Goal: Task Accomplishment & Management: Use online tool/utility

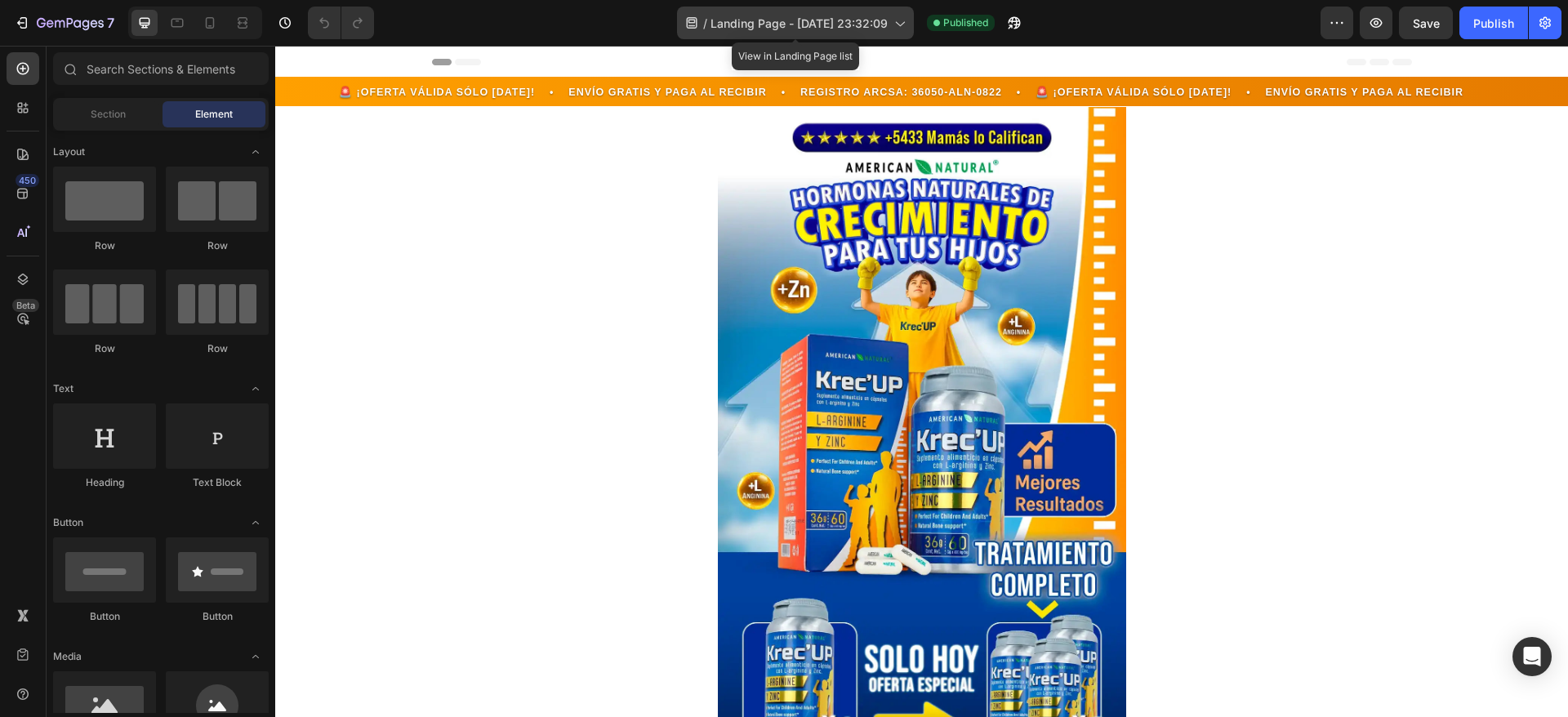
click at [758, 19] on span "Landing Page - Sep 15, 23:32:09" at bounding box center [798, 23] width 178 height 17
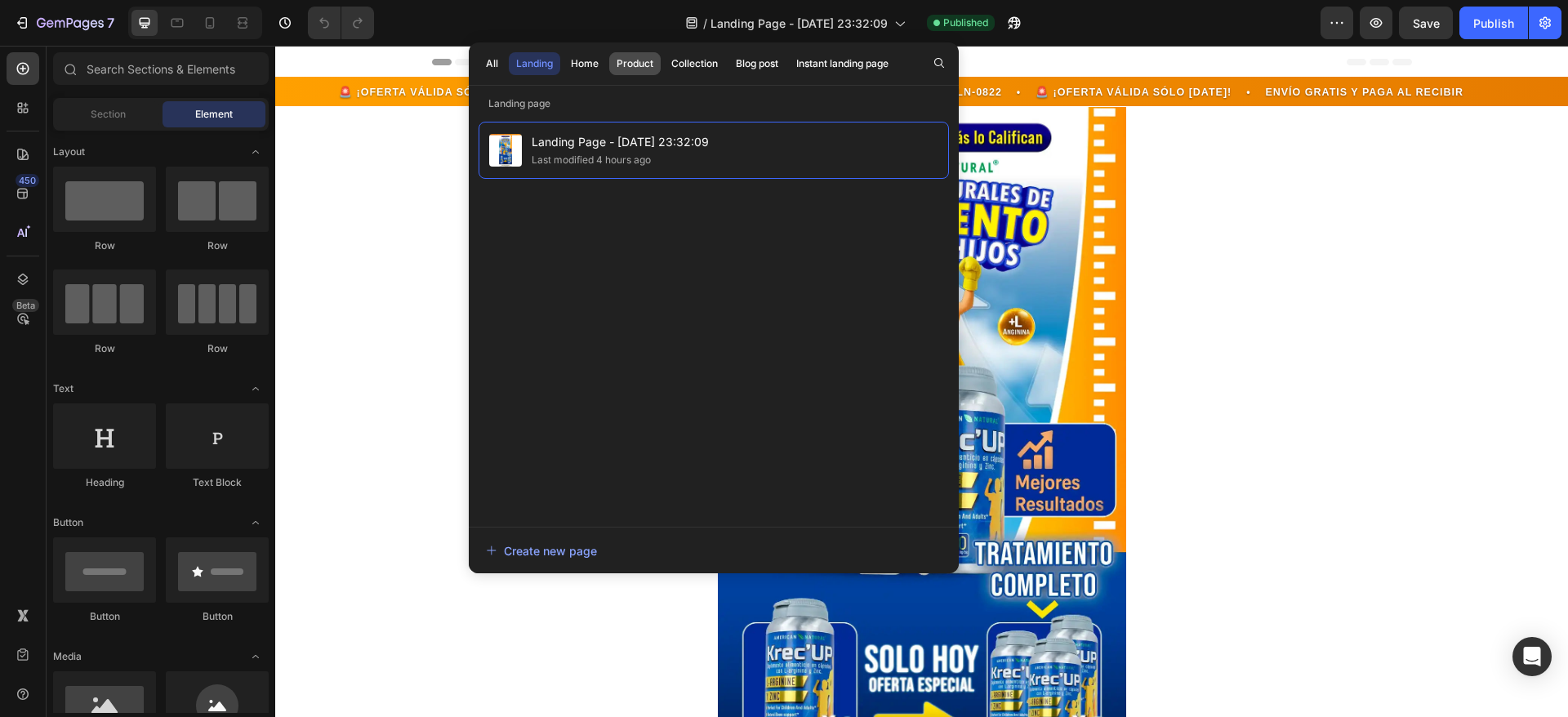
click at [644, 59] on div "Product" at bounding box center [634, 63] width 36 height 14
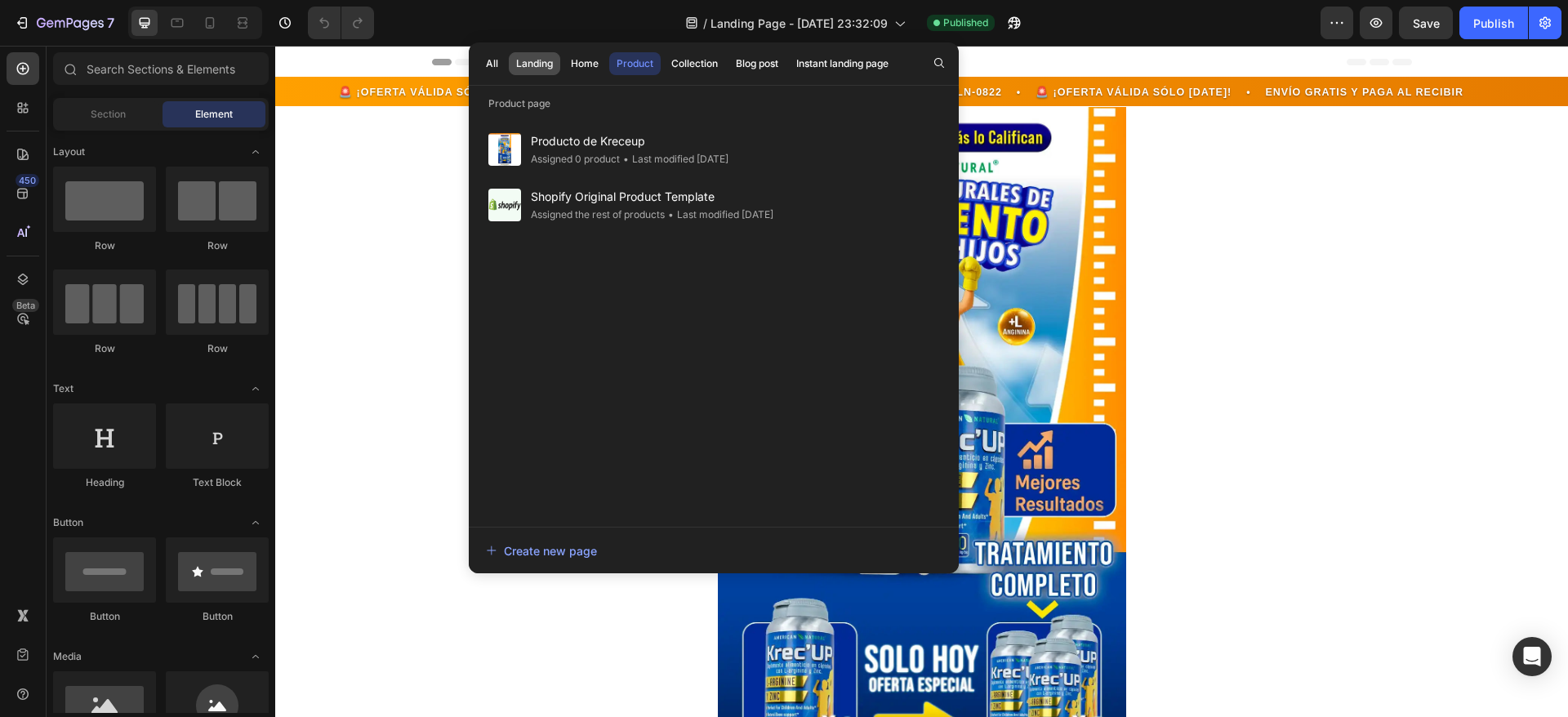
click at [534, 66] on div "Landing" at bounding box center [535, 63] width 36 height 14
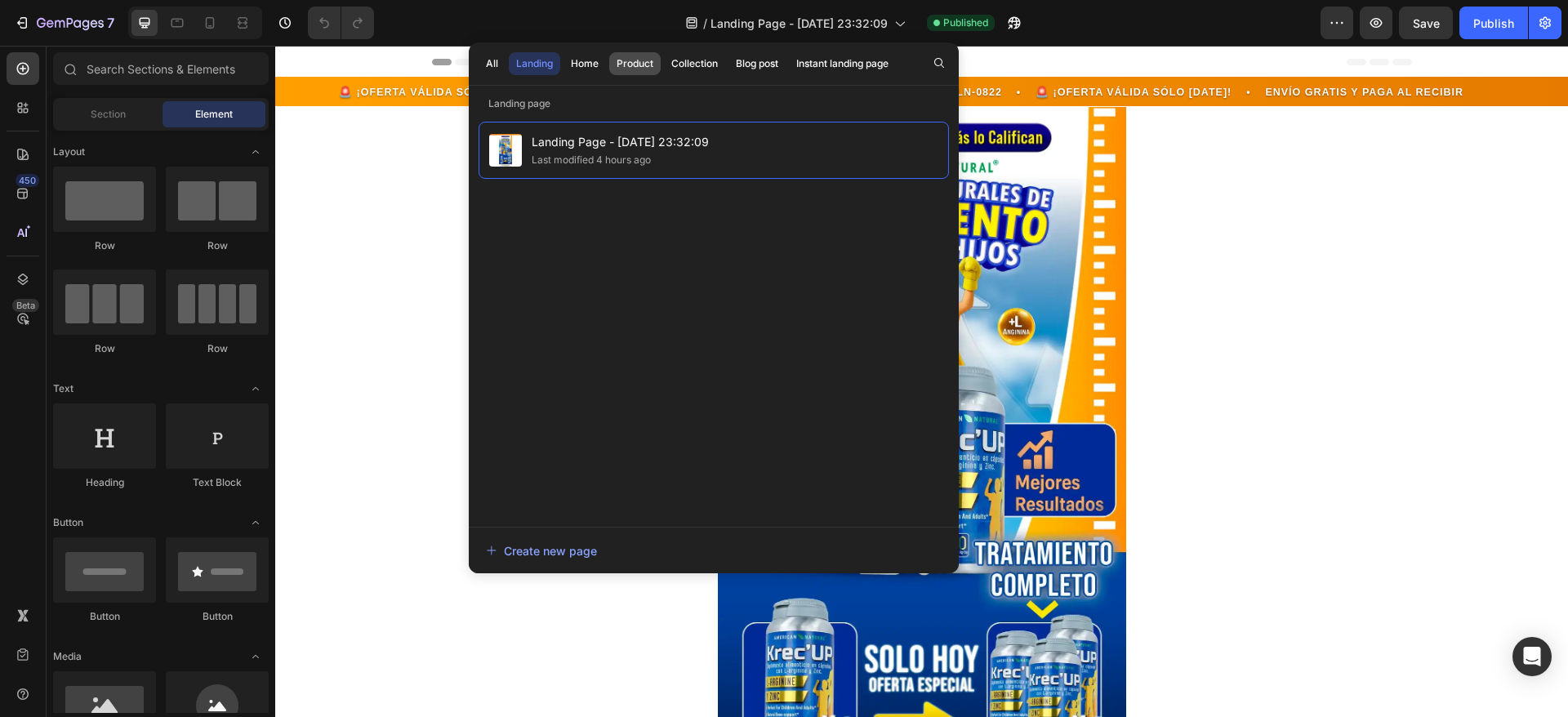
click at [630, 58] on div "Product" at bounding box center [634, 63] width 36 height 14
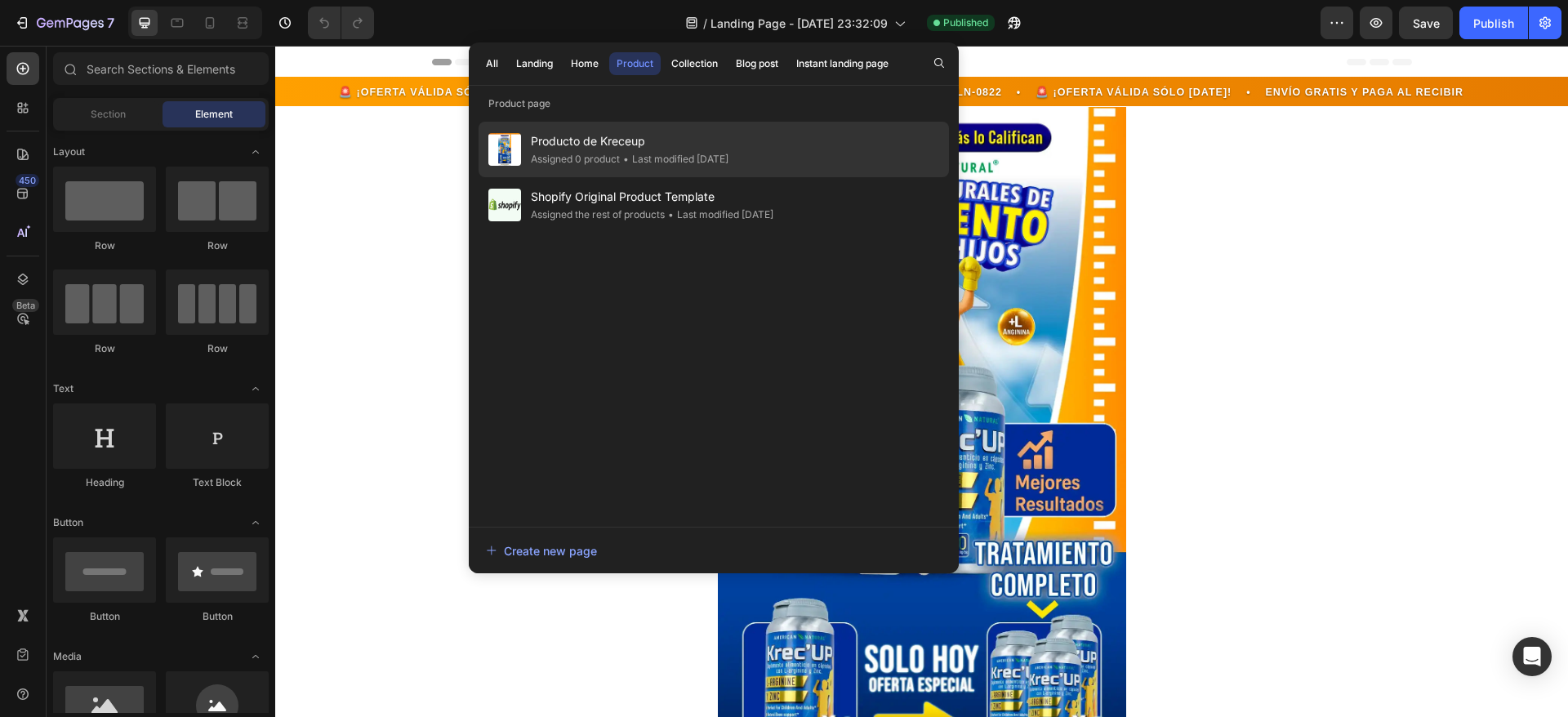
click at [644, 152] on div "• Last modified 3 days ago" at bounding box center [674, 158] width 108 height 16
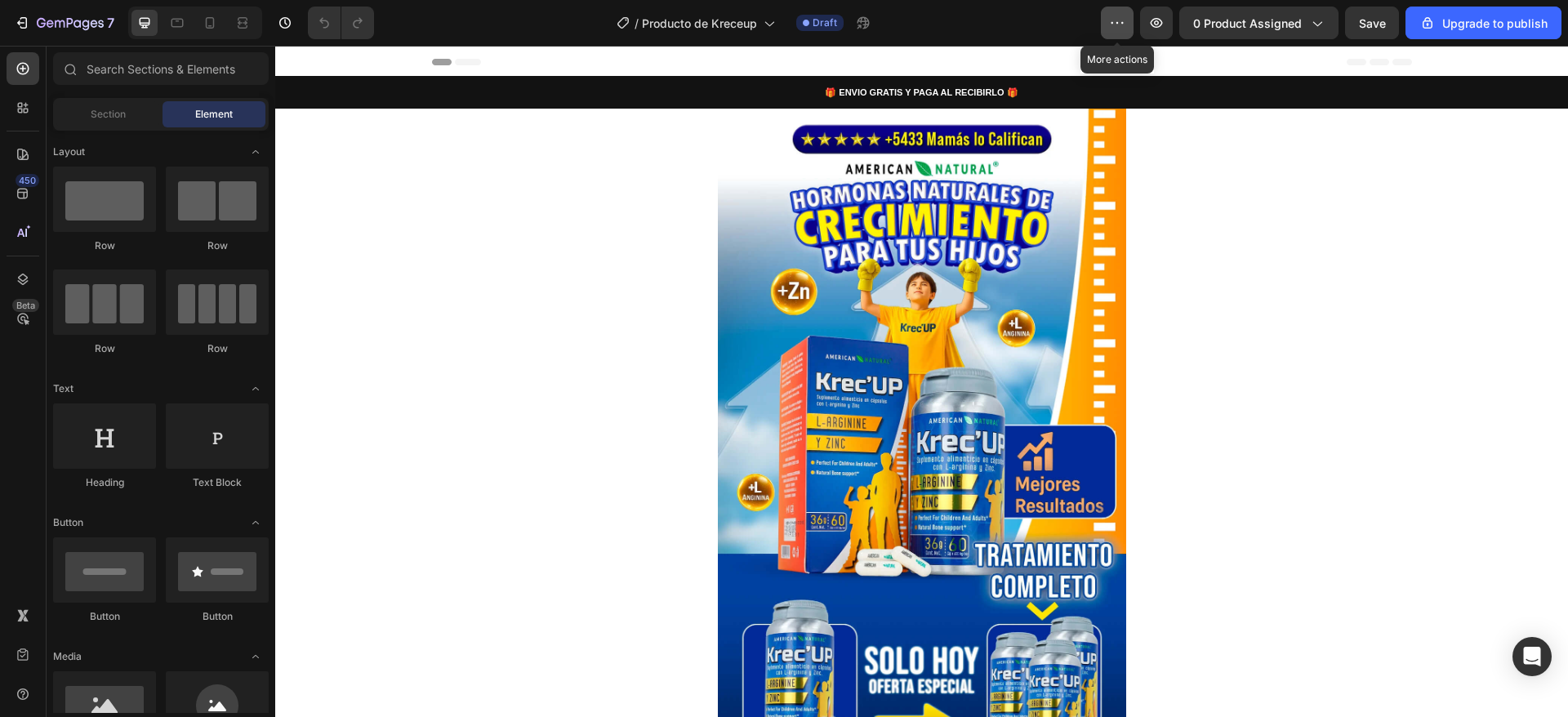
click at [1125, 26] on icon "button" at bounding box center [1117, 22] width 16 height 16
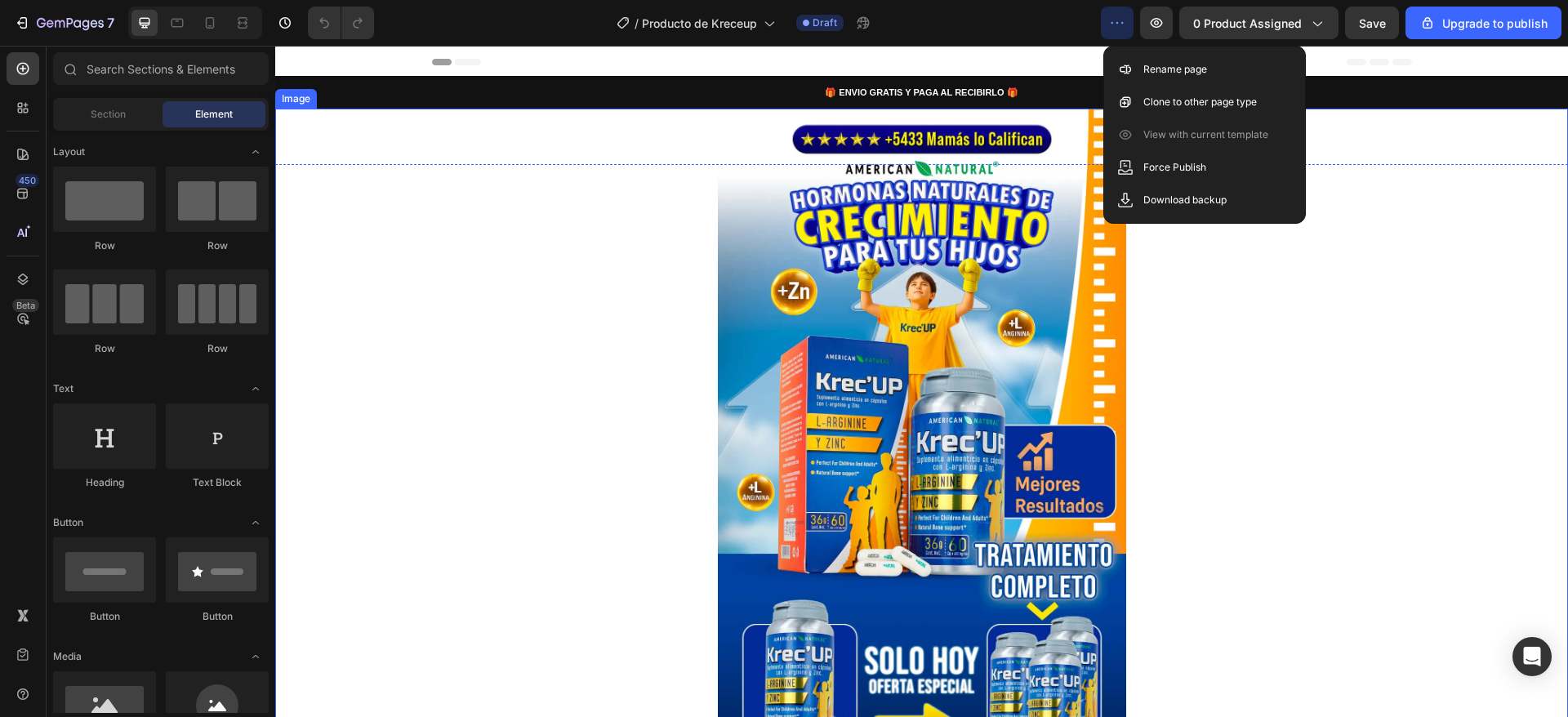
click at [1398, 202] on div at bounding box center [921, 457] width 1293 height 697
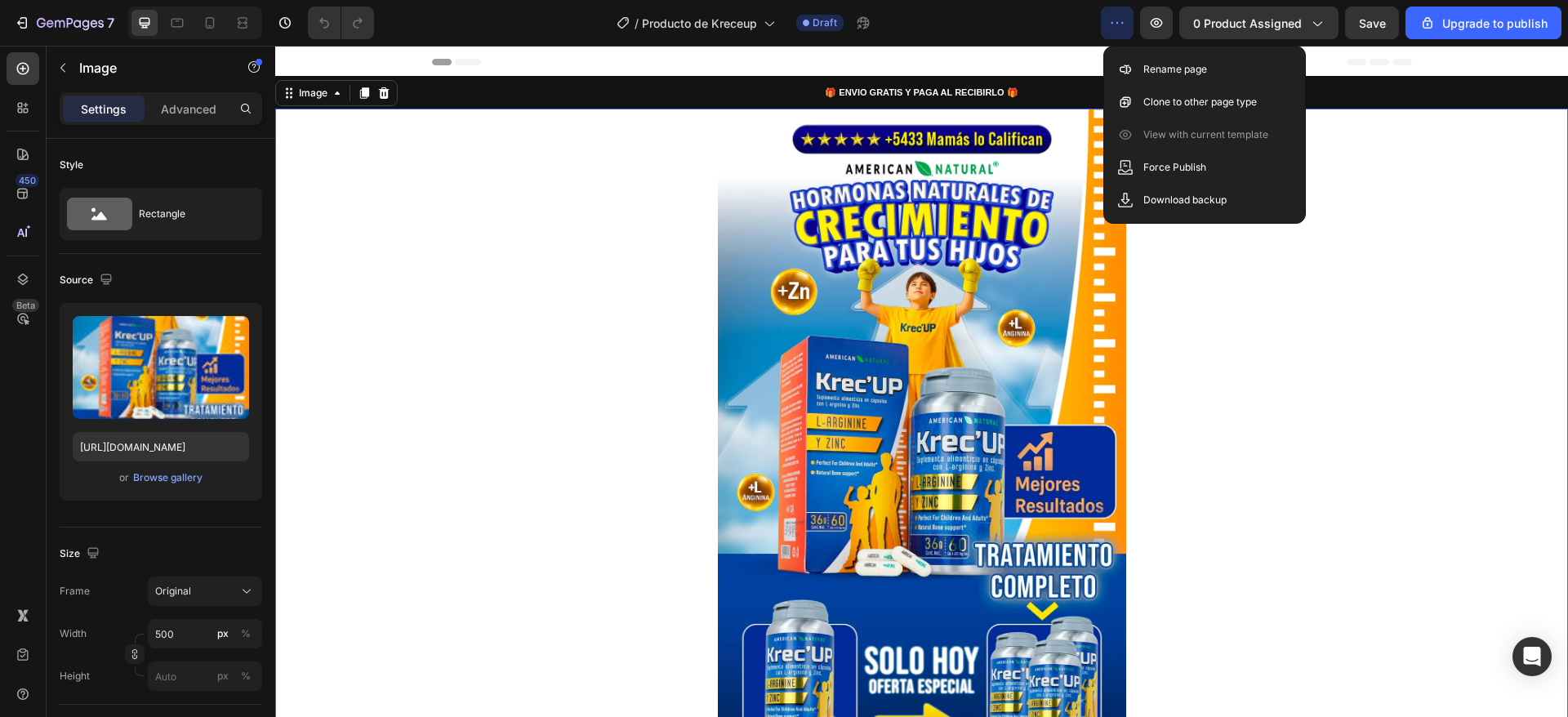
click at [499, 255] on div at bounding box center [921, 457] width 1293 height 697
click at [1323, 389] on div at bounding box center [921, 457] width 1293 height 697
click at [1126, 27] on icon "button" at bounding box center [1117, 22] width 16 height 16
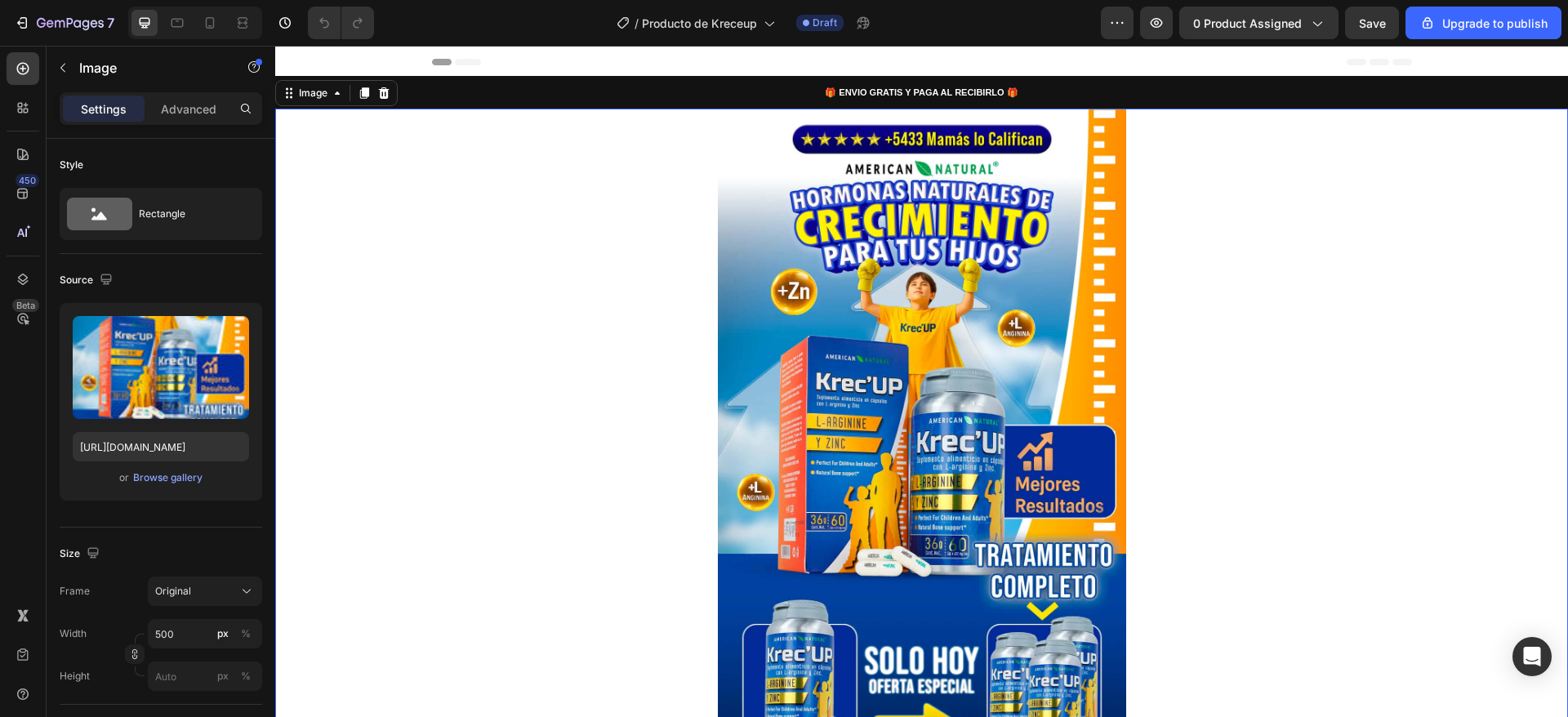
click at [863, 304] on img at bounding box center [921, 457] width 408 height 697
click at [326, 97] on div "Image" at bounding box center [313, 92] width 36 height 14
click at [704, 210] on div at bounding box center [921, 457] width 1293 height 697
click at [735, 215] on img at bounding box center [921, 457] width 408 height 697
click at [753, 25] on span "Producto de Kreceup" at bounding box center [700, 23] width 115 height 17
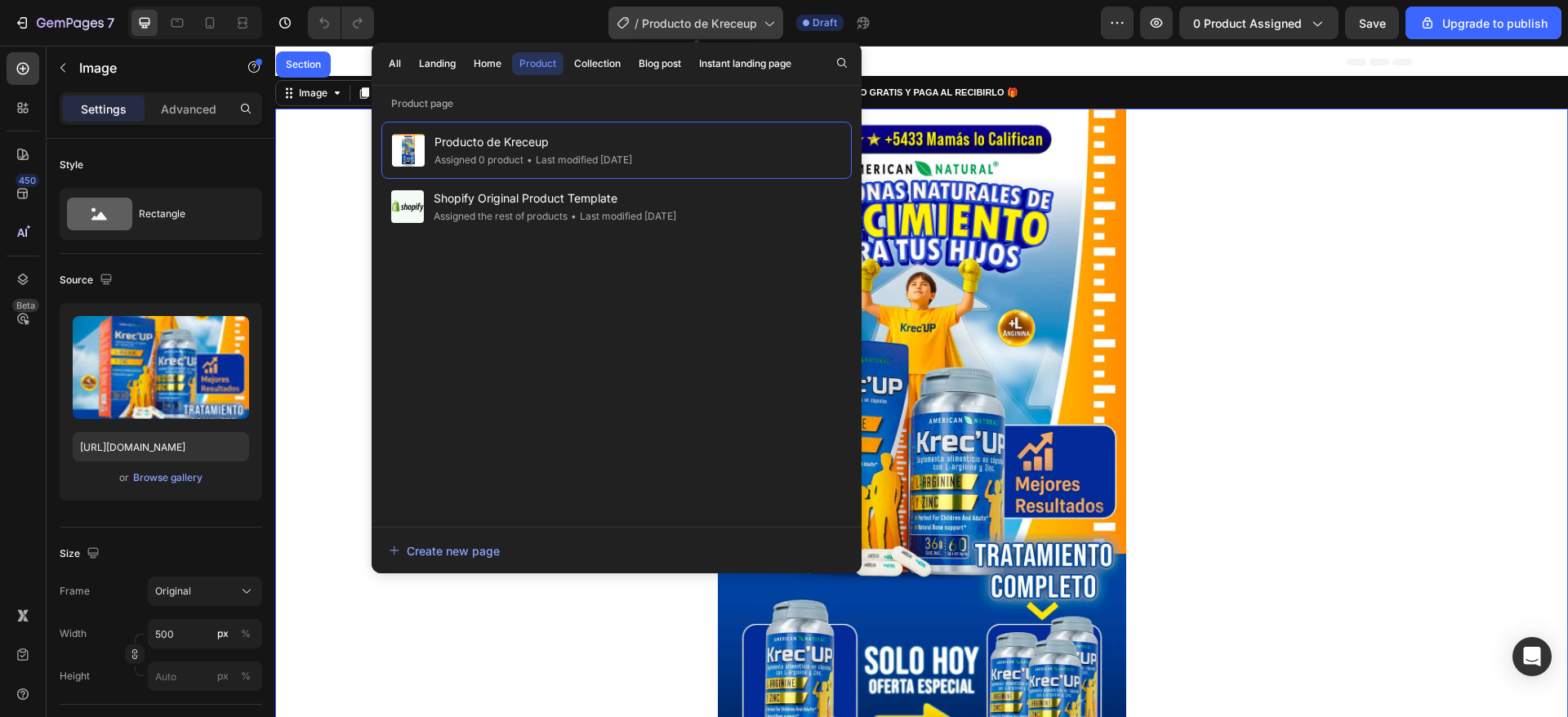
click at [753, 24] on span "Producto de Kreceup" at bounding box center [700, 23] width 115 height 17
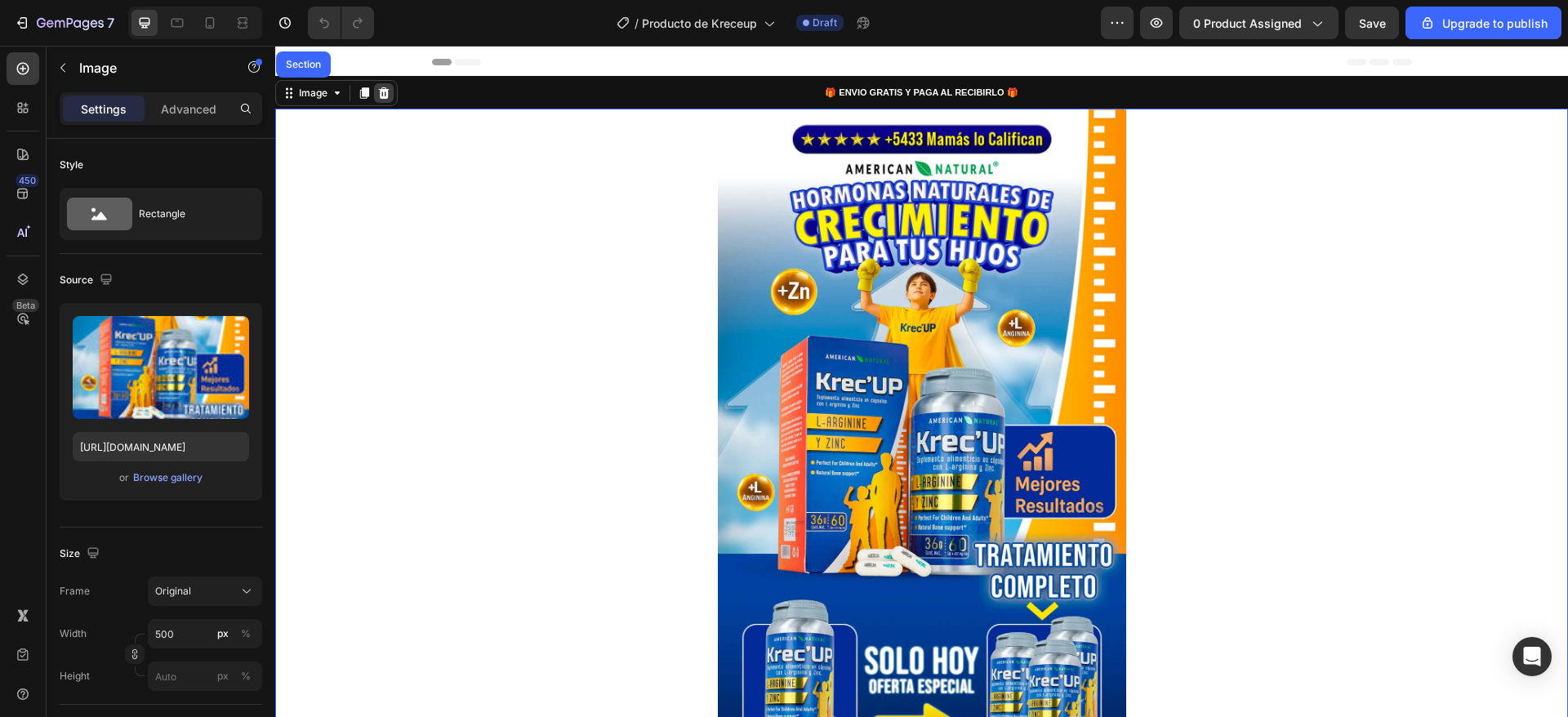
click at [382, 87] on icon at bounding box center [384, 93] width 11 height 12
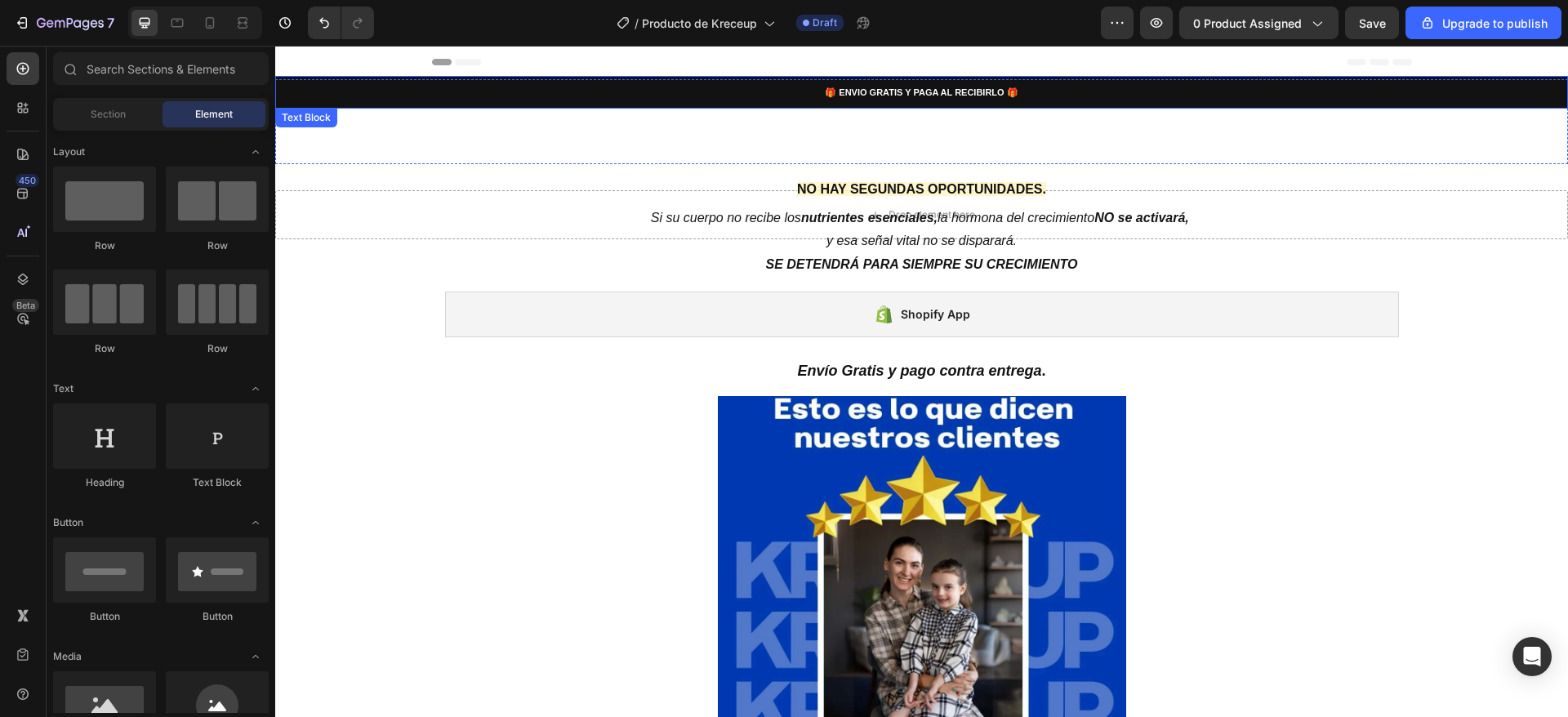
click at [344, 93] on p "🎁 ENVIO GRATIS Y PAGA AL RECIBIRLO 🎁" at bounding box center [921, 92] width 1278 height 18
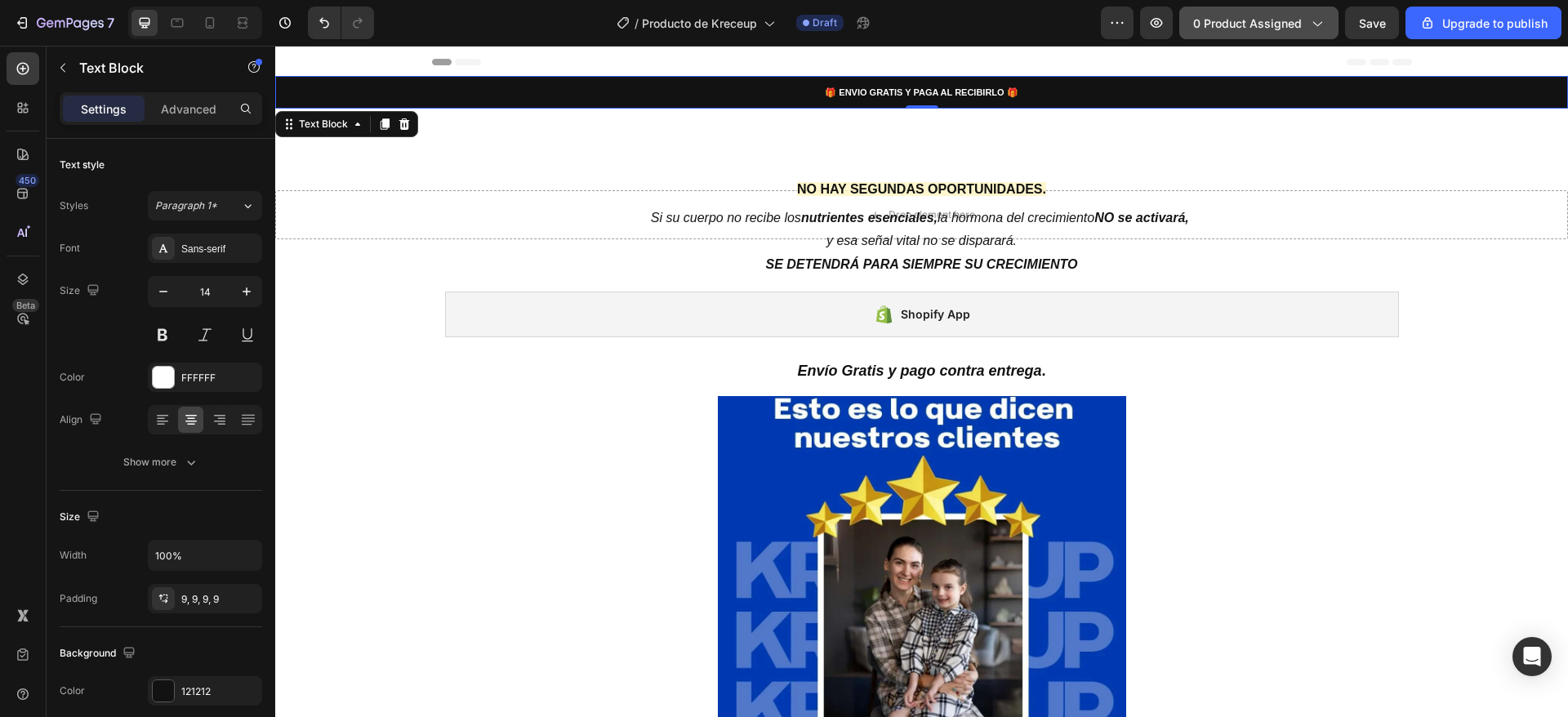
click at [1307, 27] on div "0 product assigned" at bounding box center [1258, 23] width 131 height 17
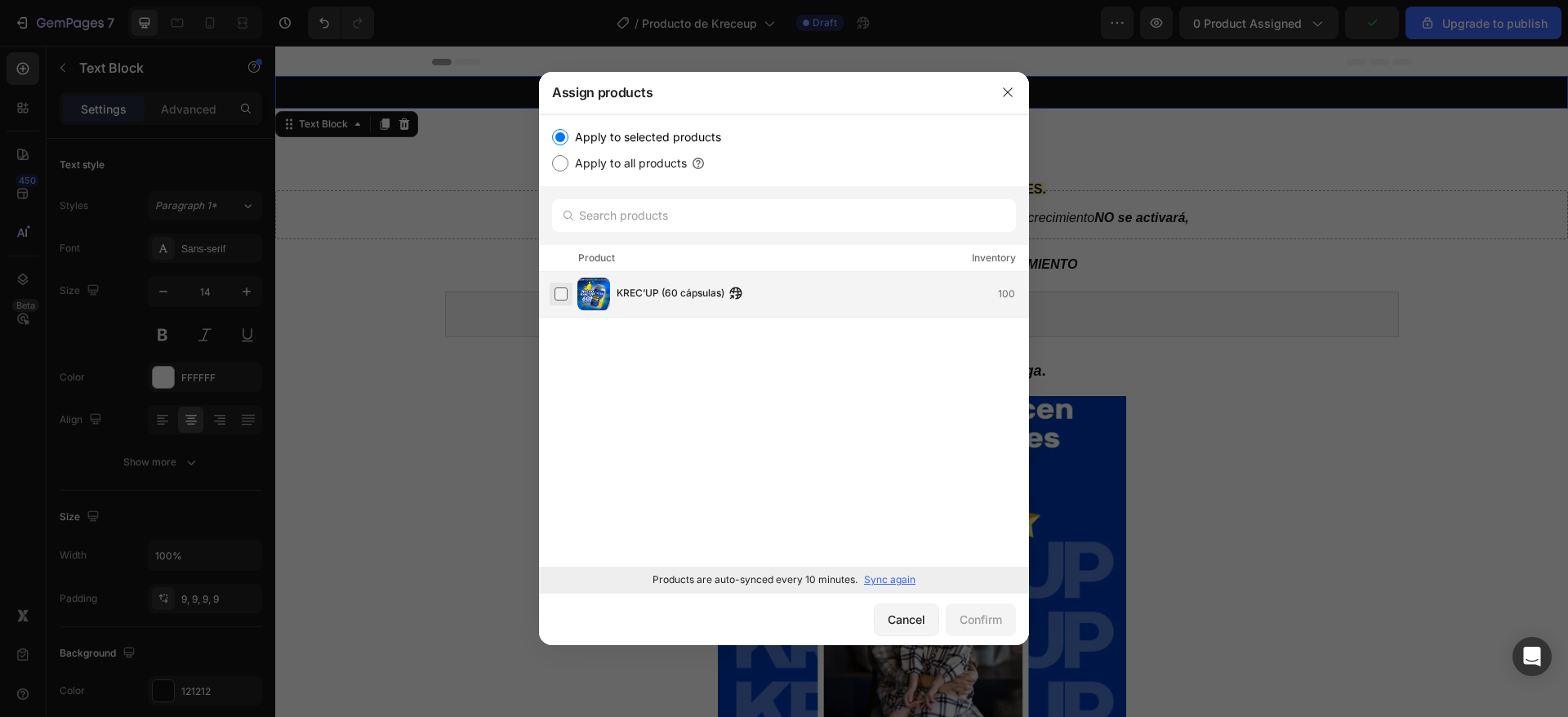
click at [561, 295] on label at bounding box center [561, 295] width 13 height 13
click at [1010, 101] on button "button" at bounding box center [1008, 92] width 26 height 26
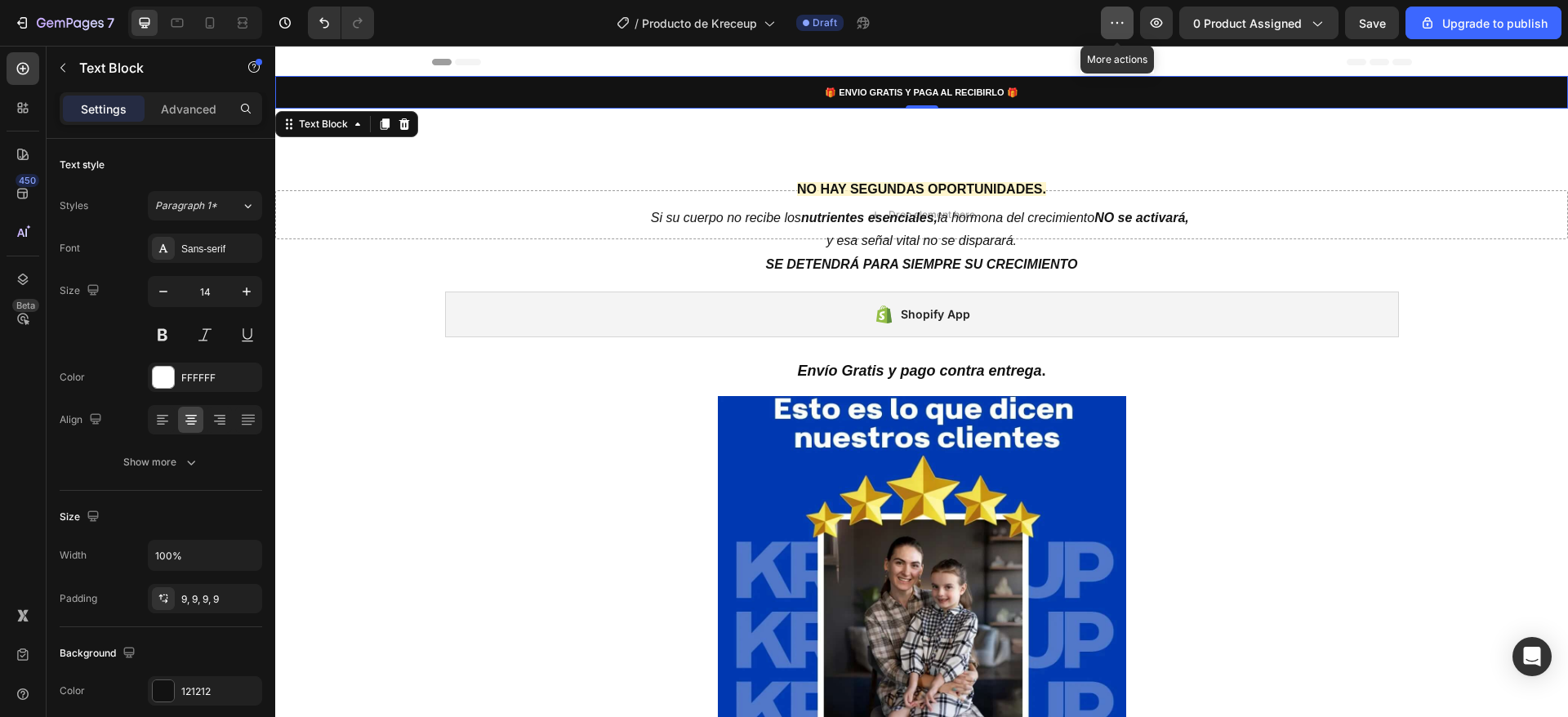
click at [1126, 19] on icon "button" at bounding box center [1117, 22] width 16 height 16
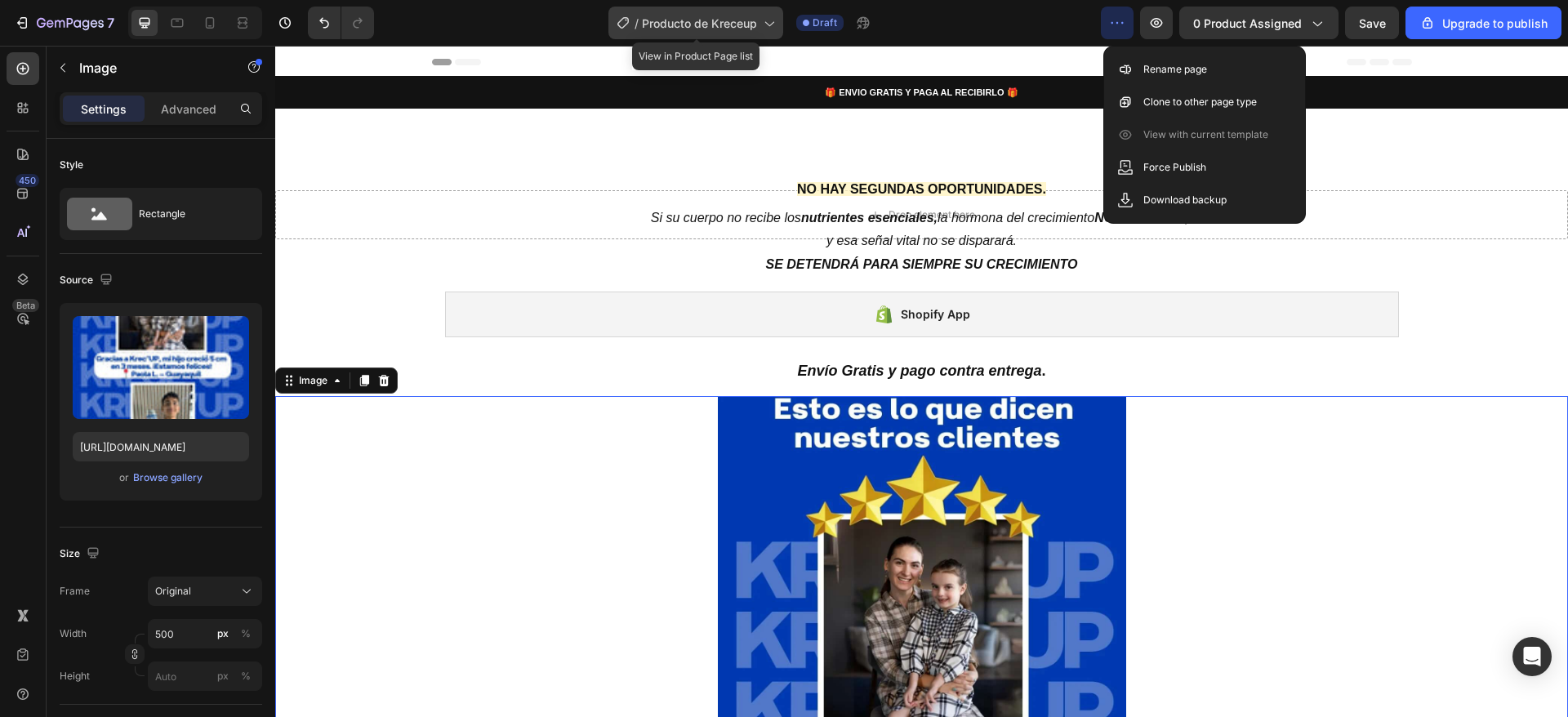
click at [774, 22] on icon at bounding box center [768, 22] width 16 height 16
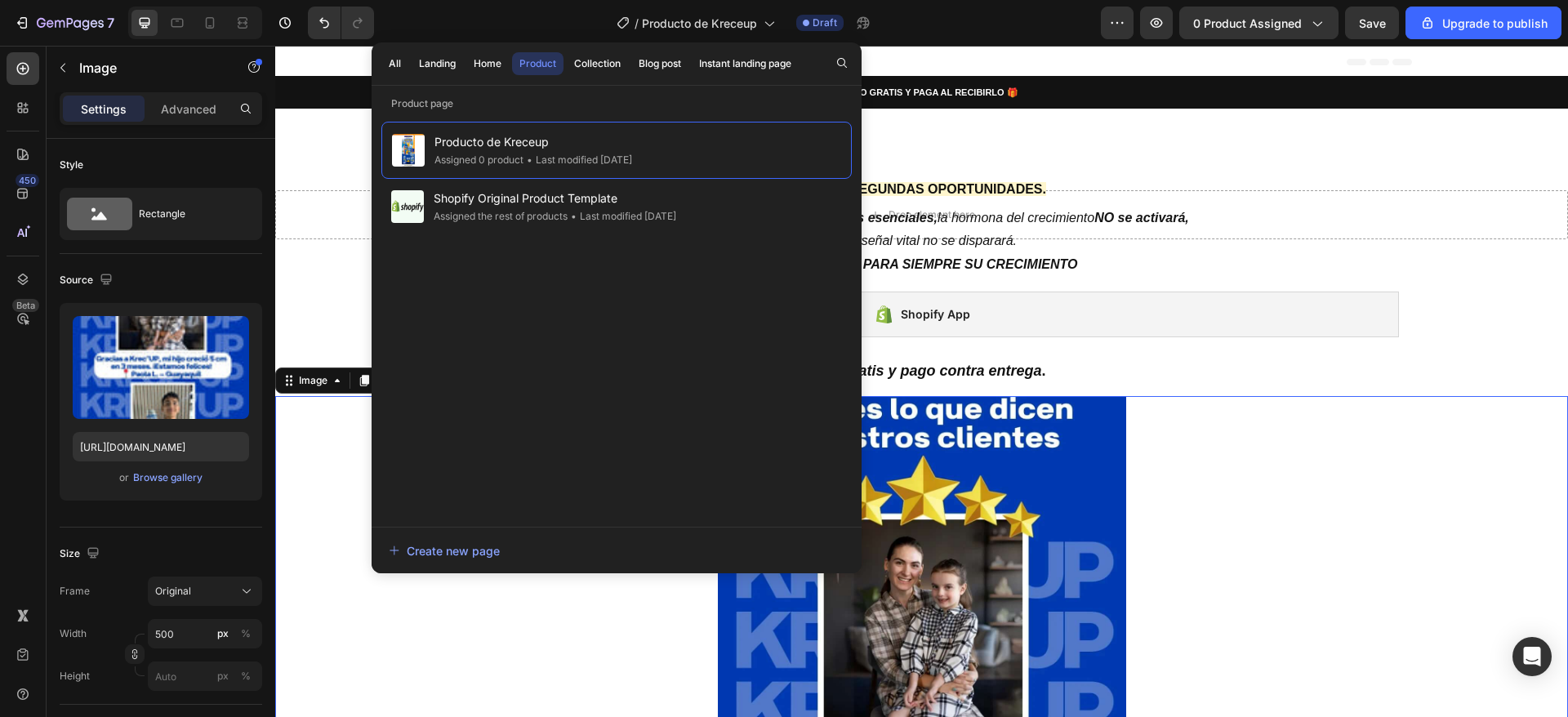
drag, startPoint x: 714, startPoint y: 156, endPoint x: 528, endPoint y: 373, distance: 285.8
click at [528, 373] on div "Producto de Kreceup Assigned 0 product • Last modified 3 days ago Shopify Origi…" at bounding box center [616, 316] width 470 height 389
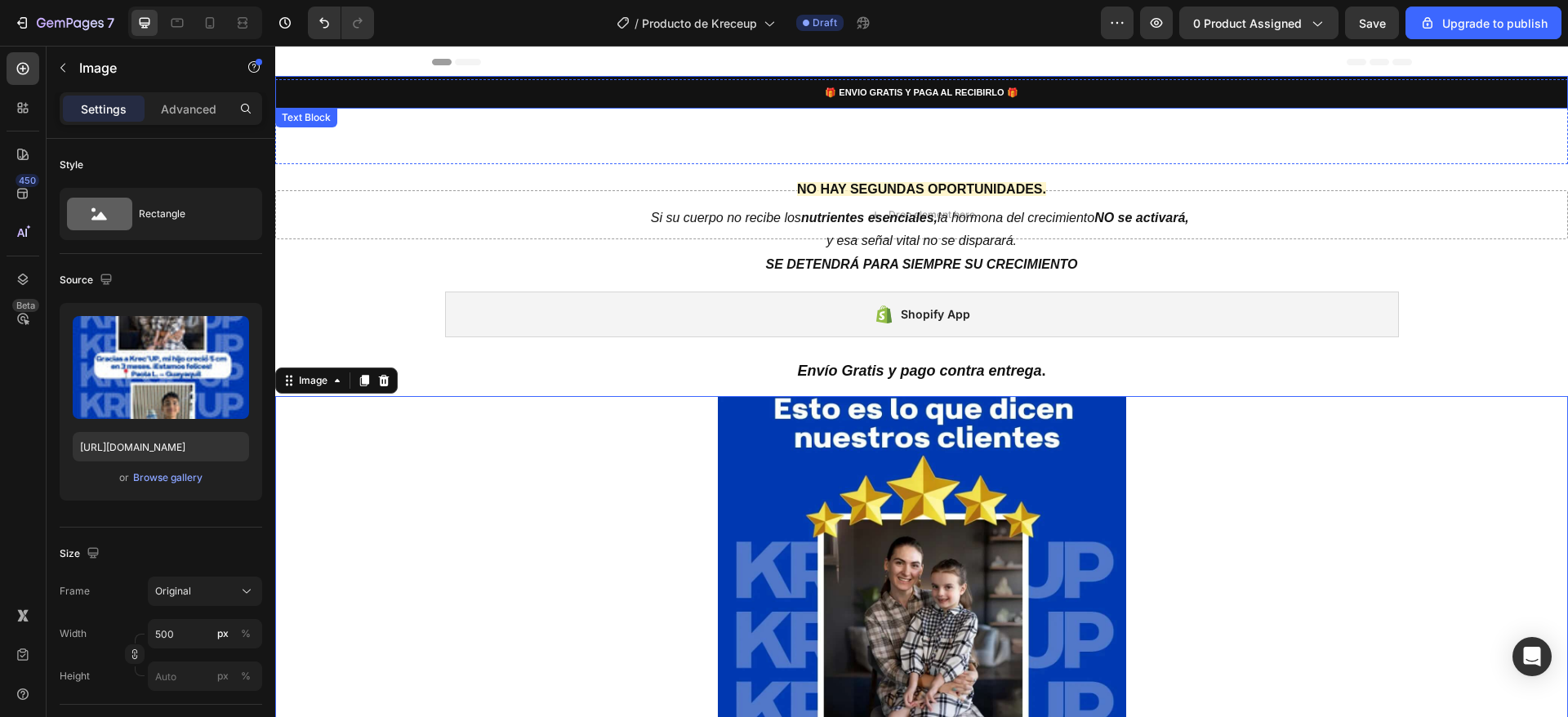
click at [427, 94] on p "🎁 ENVIO GRATIS Y PAGA AL RECIBIRLO 🎁" at bounding box center [921, 92] width 1278 height 18
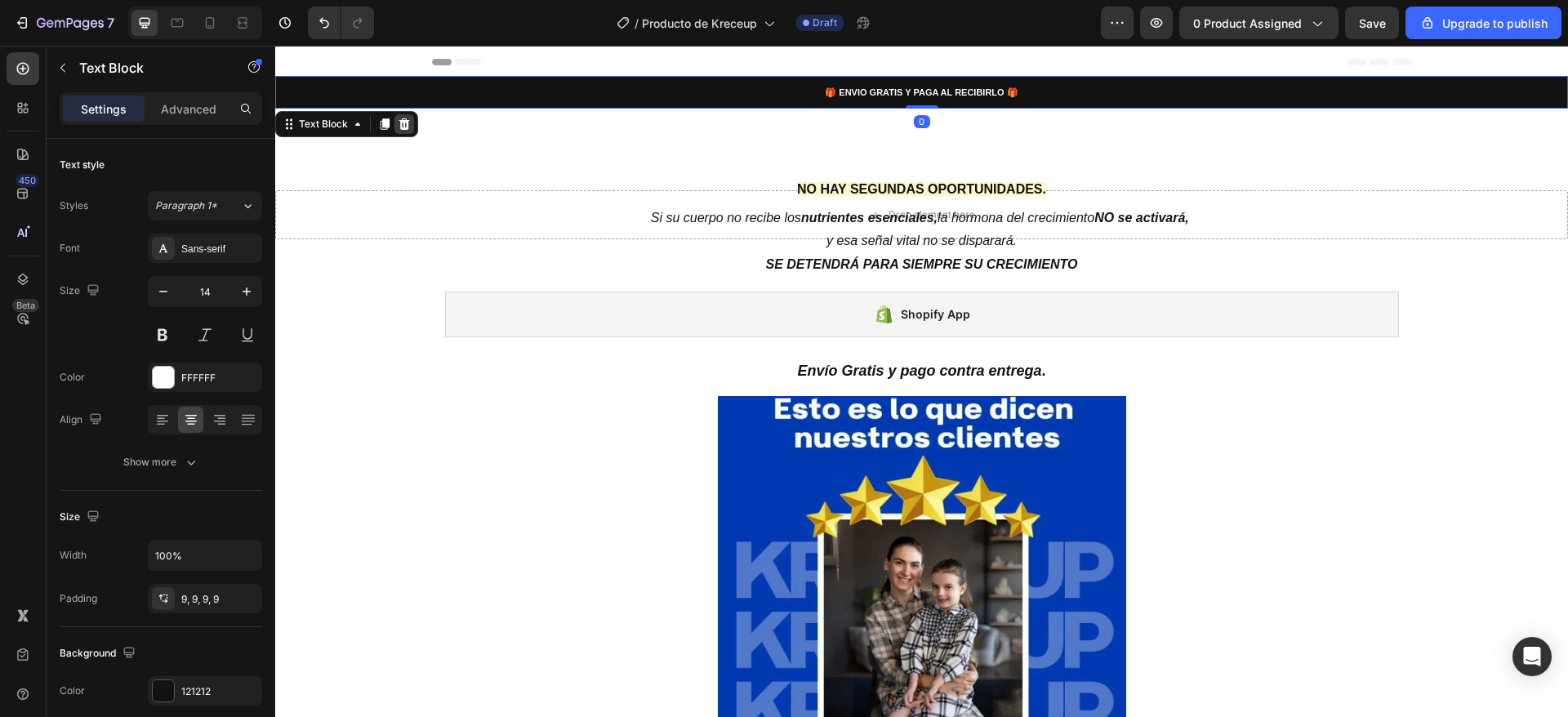
click at [409, 118] on icon at bounding box center [404, 125] width 13 height 13
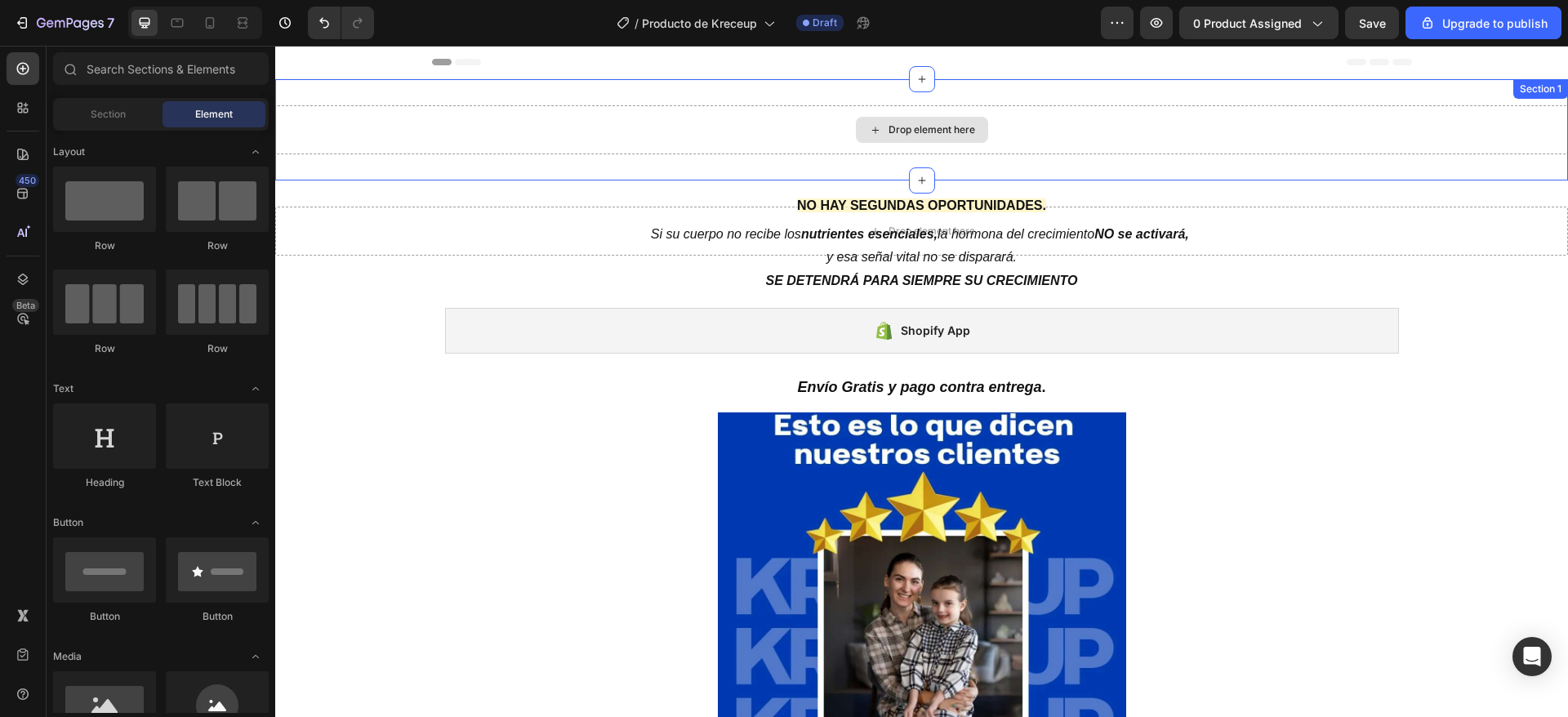
click at [413, 106] on div "Drop element here" at bounding box center [921, 130] width 1293 height 49
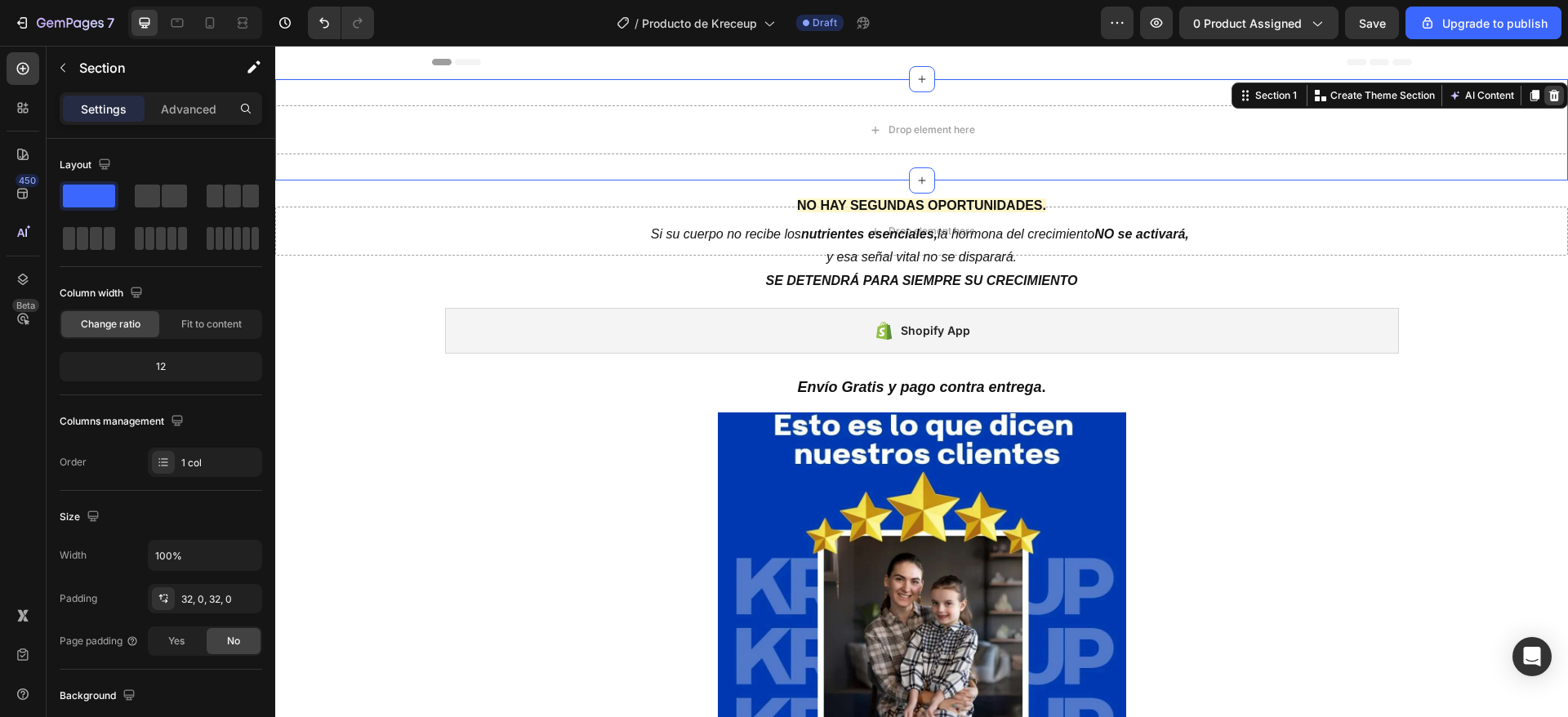
click at [1548, 90] on icon at bounding box center [1555, 96] width 13 height 13
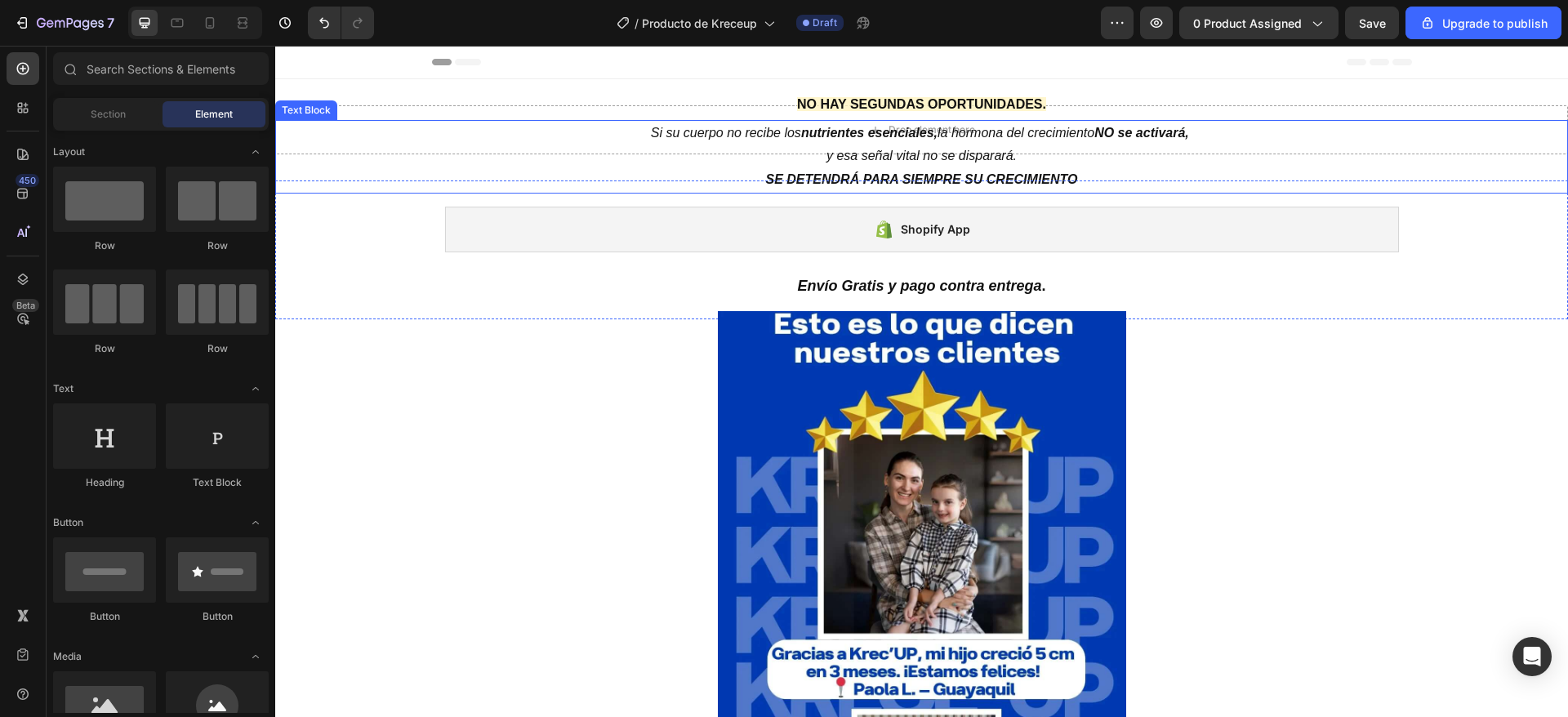
click at [1382, 131] on p "Si su cuerpo no recibe los nutrientes esenciales, la hormona del crecimiento NO…" at bounding box center [921, 145] width 1290 height 47
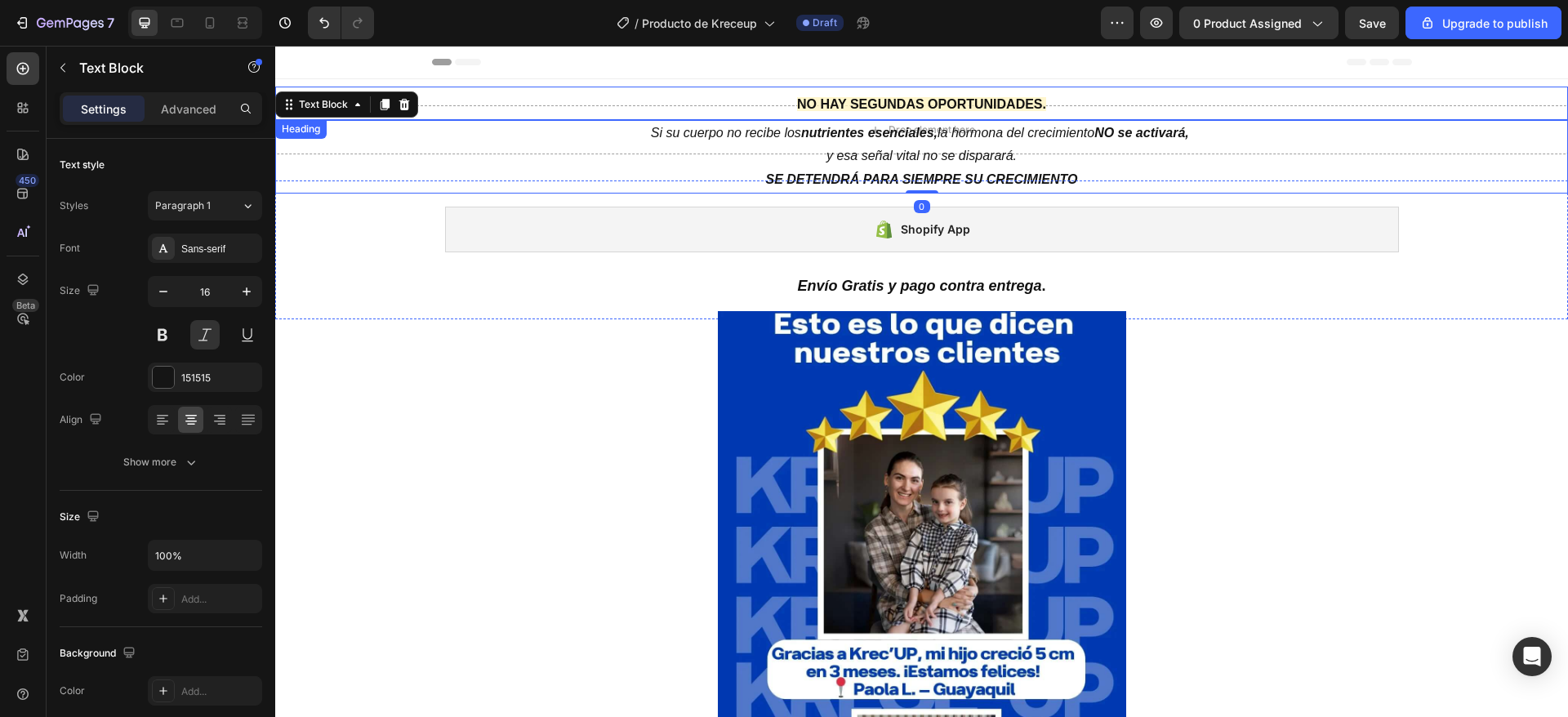
click at [687, 101] on h2 "NO HAY SEGUNDAS OPORTUNIDADES." at bounding box center [921, 103] width 1293 height 34
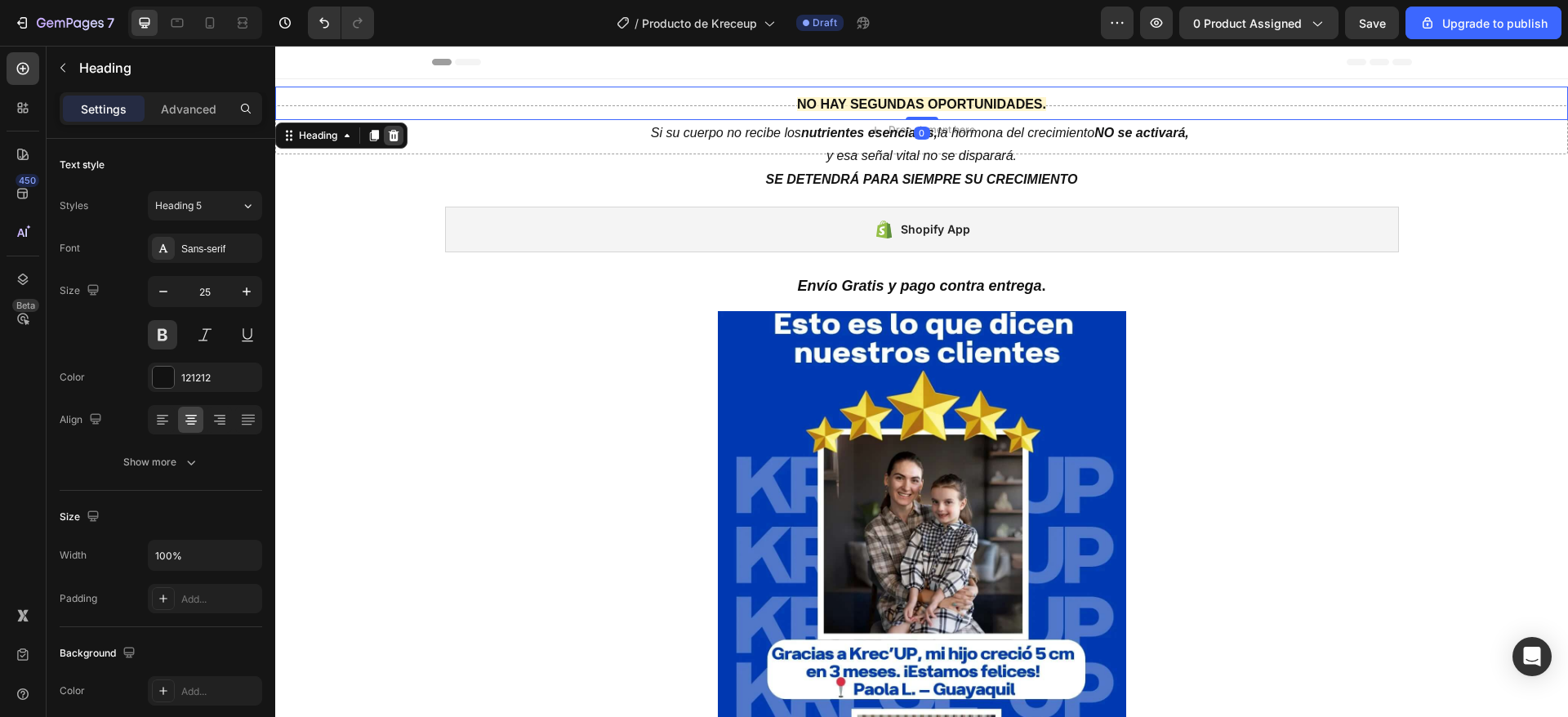
click at [392, 136] on icon at bounding box center [393, 134] width 11 height 12
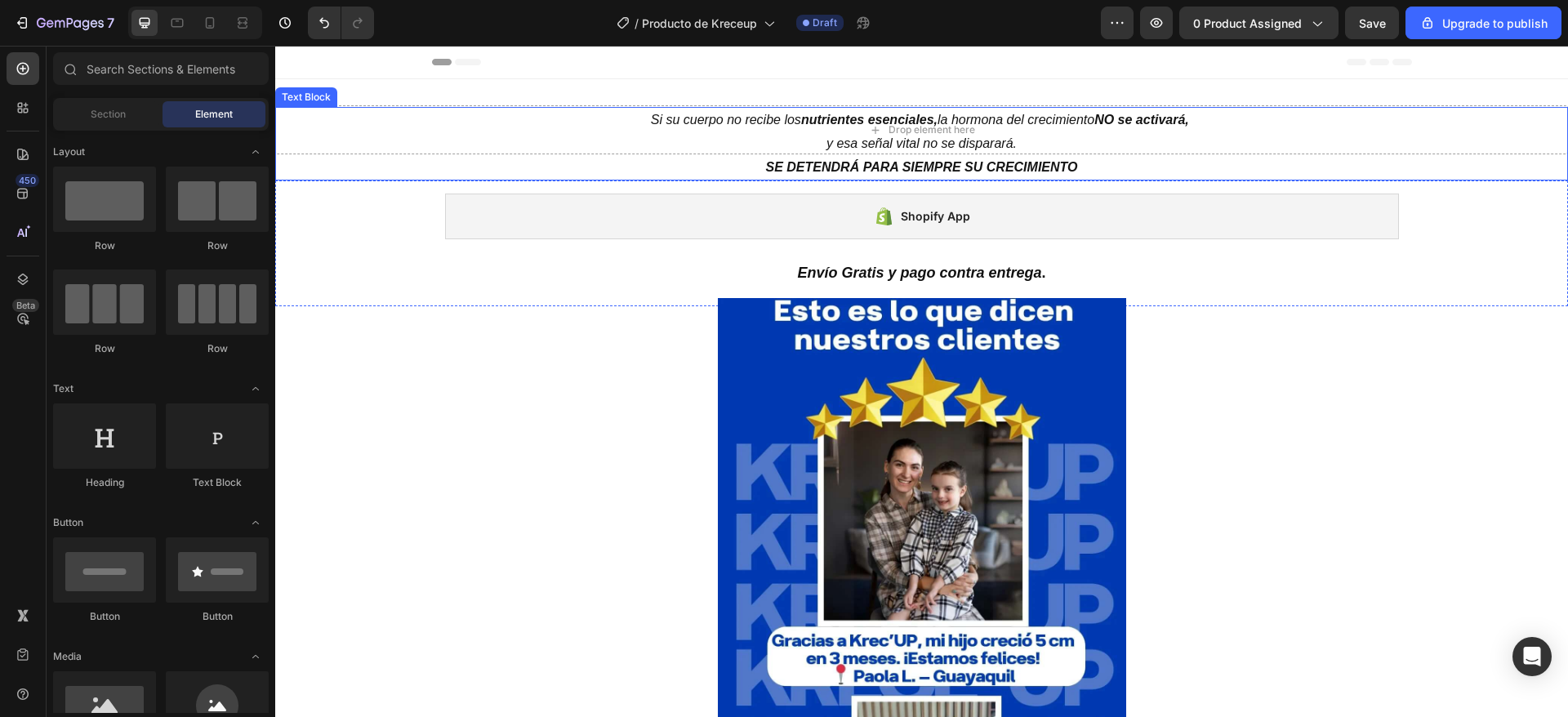
click at [398, 129] on p "Si su cuerpo no recibe los nutrientes esenciales, la hormona del crecimiento NO…" at bounding box center [921, 131] width 1290 height 47
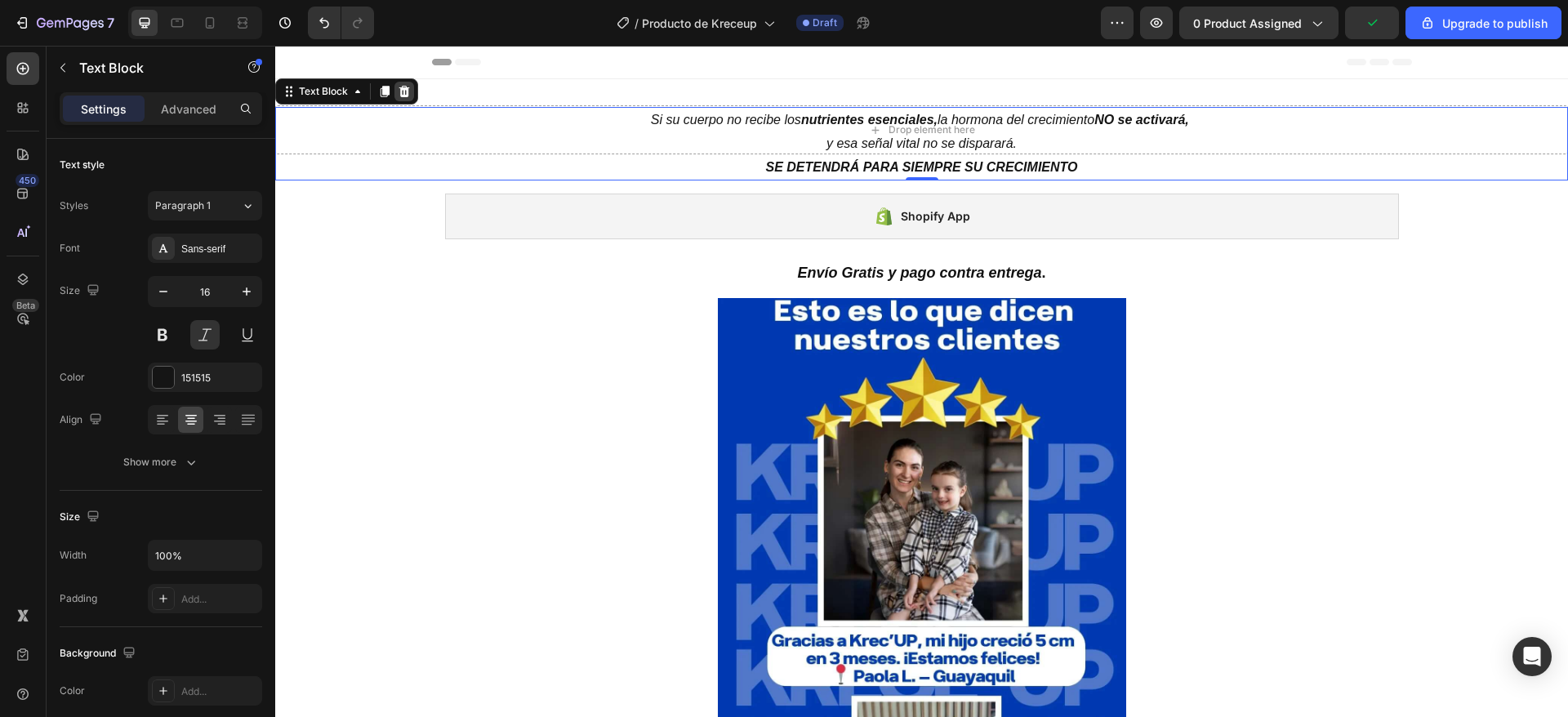
click at [403, 90] on icon at bounding box center [404, 91] width 11 height 12
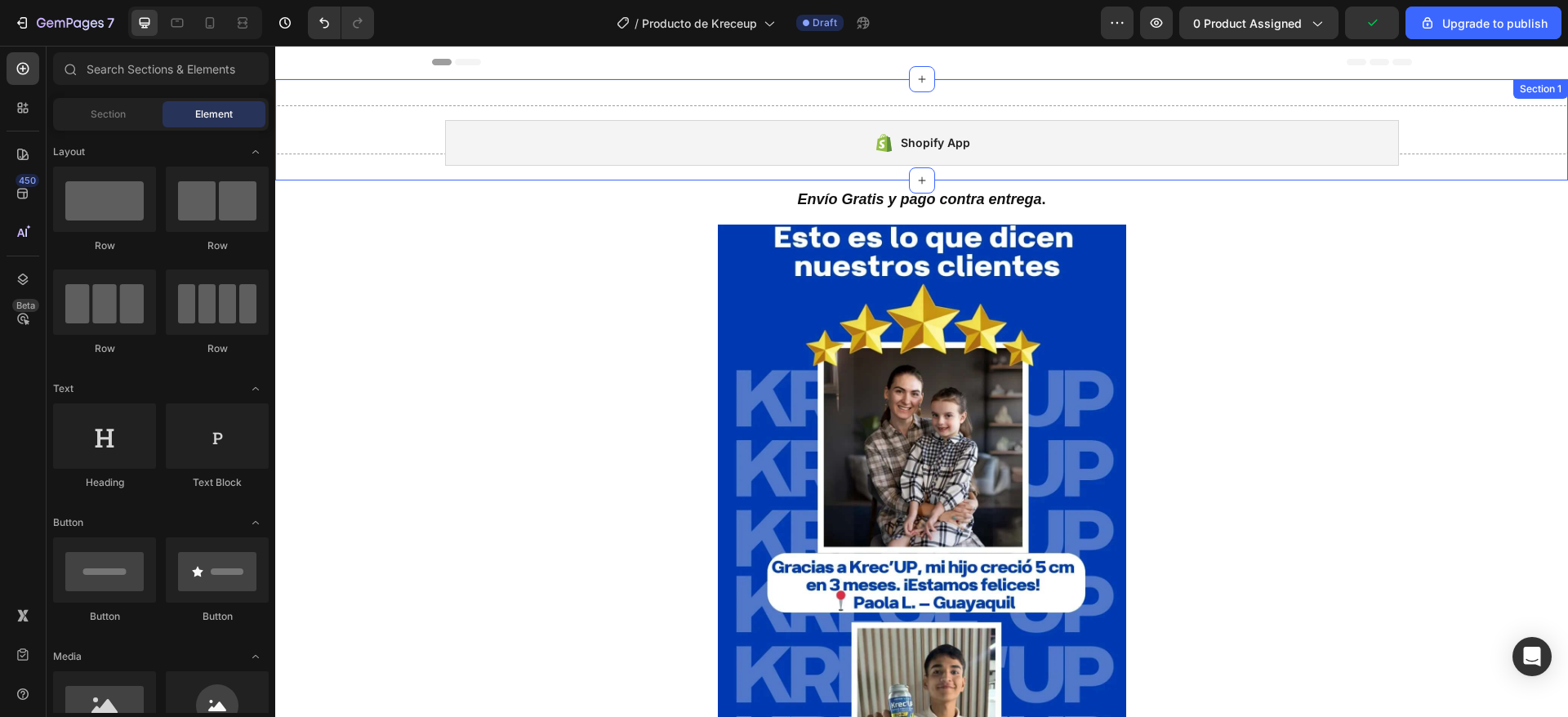
click at [409, 104] on div "Drop element here Section 1" at bounding box center [921, 131] width 1293 height 102
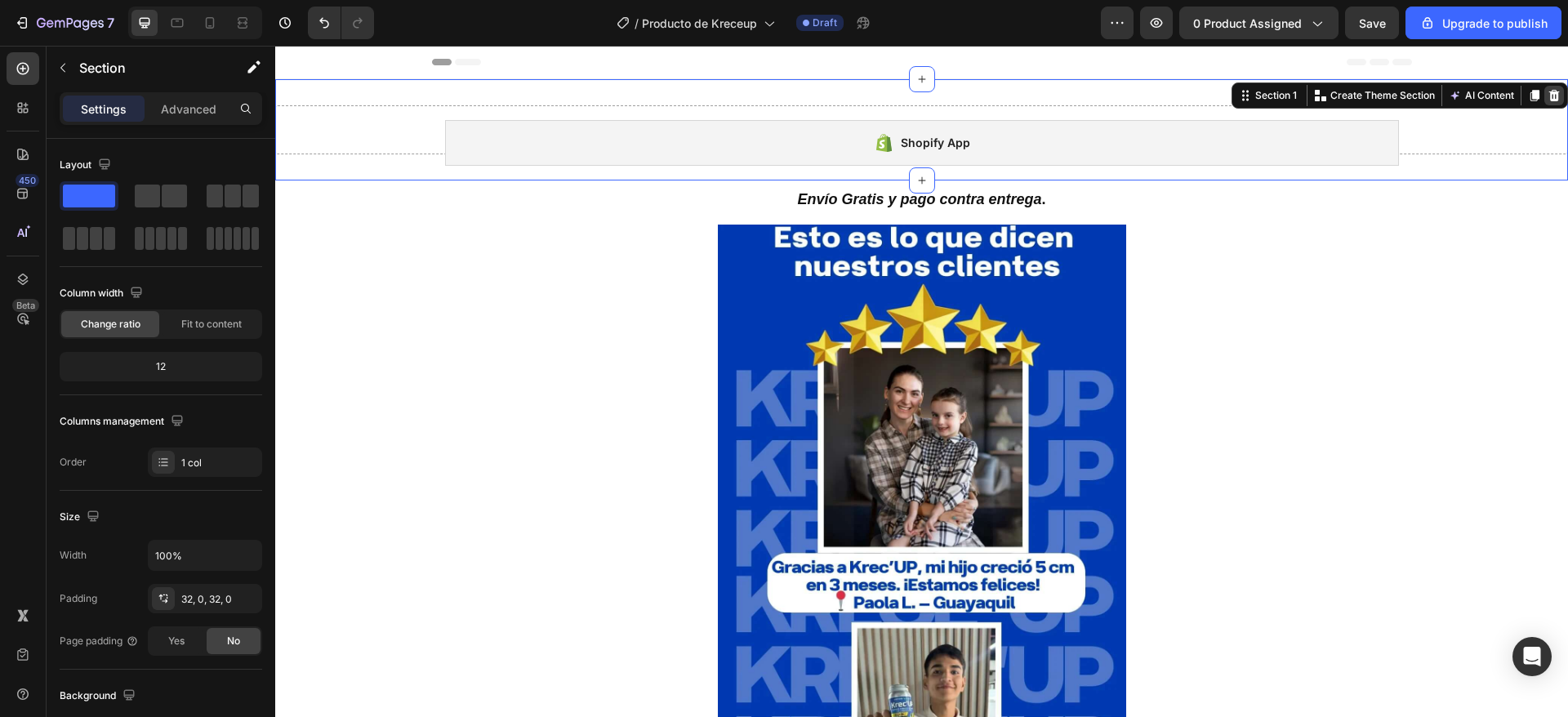
click at [1549, 96] on icon at bounding box center [1554, 96] width 11 height 12
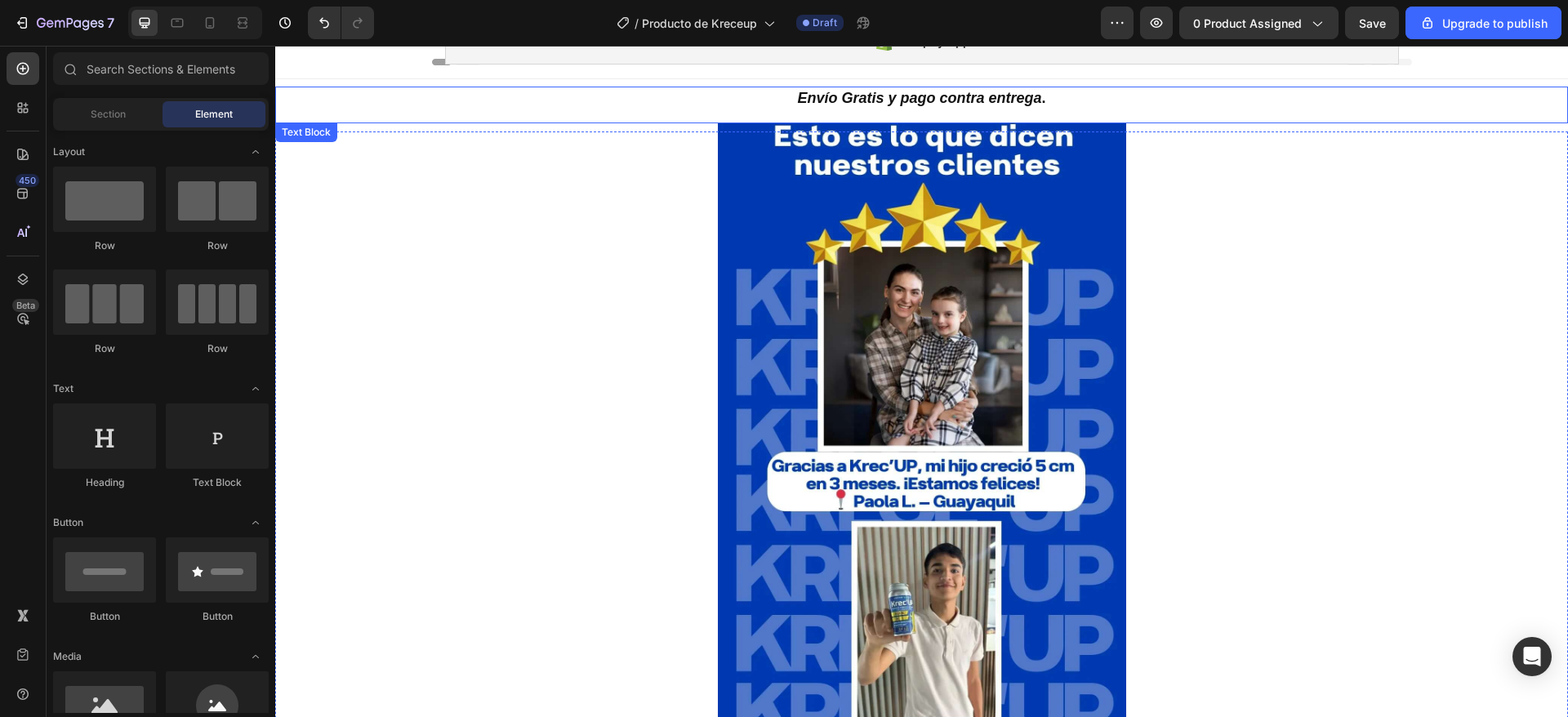
click at [571, 86] on p "Envío Gratis y pago contra entrega ." at bounding box center [921, 99] width 1293 height 25
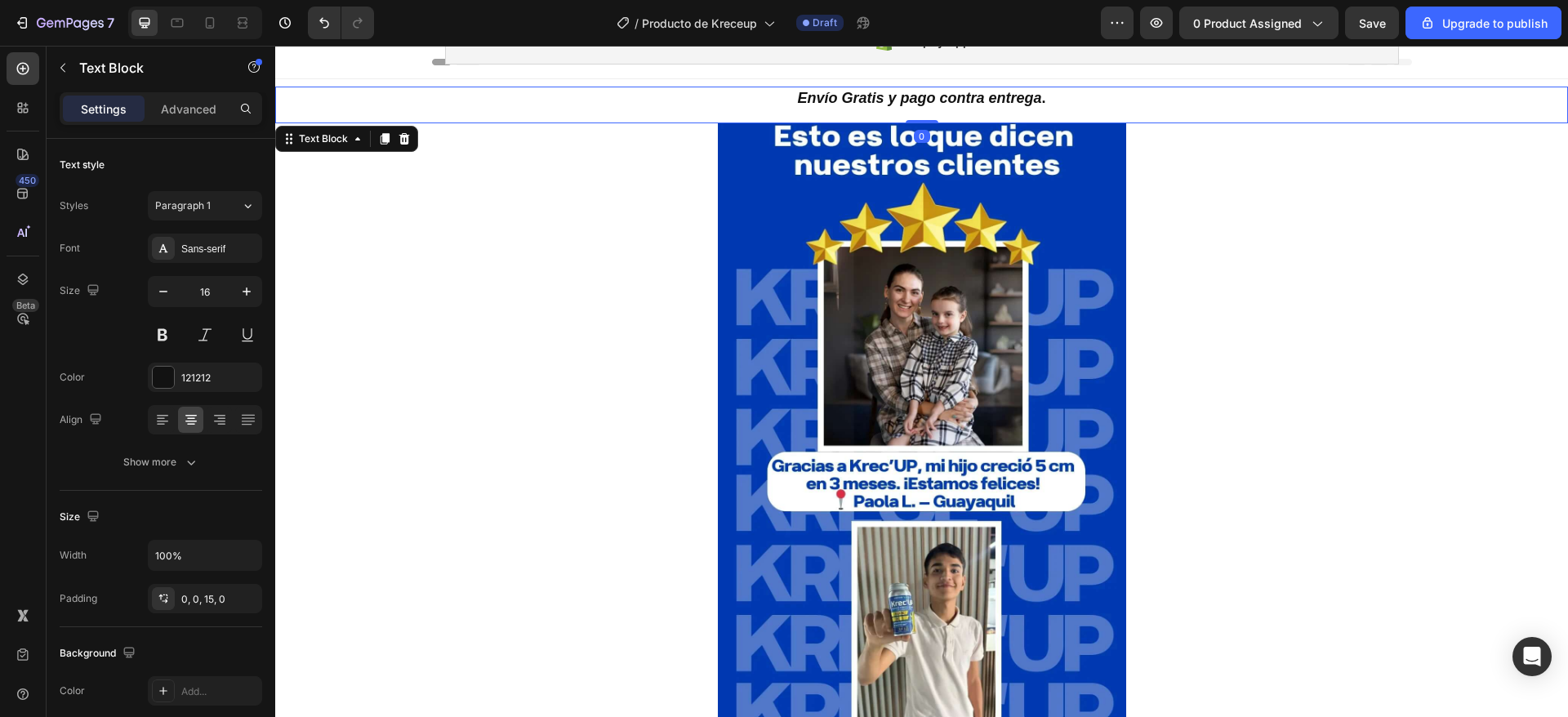
click at [404, 138] on icon at bounding box center [404, 139] width 11 height 12
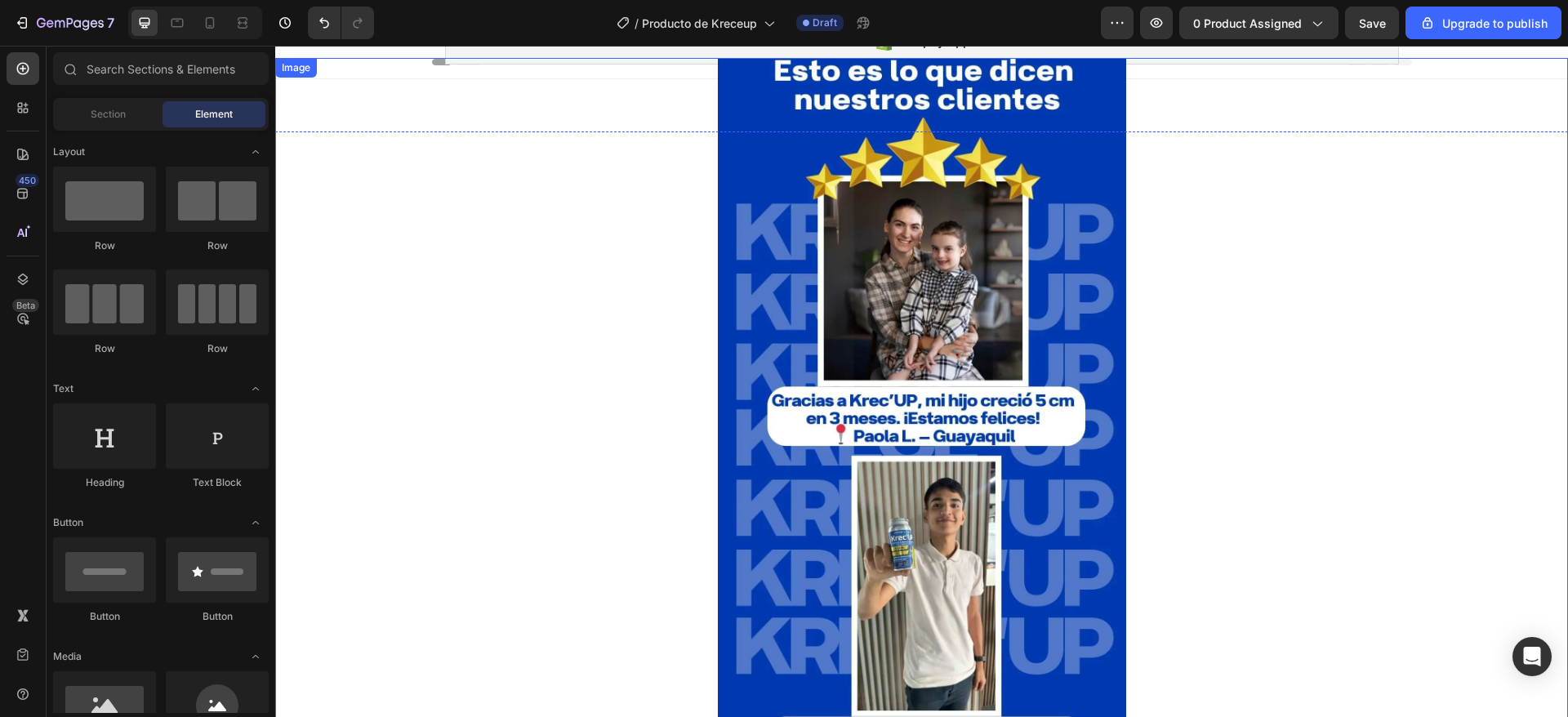
click at [582, 74] on div at bounding box center [921, 420] width 1293 height 727
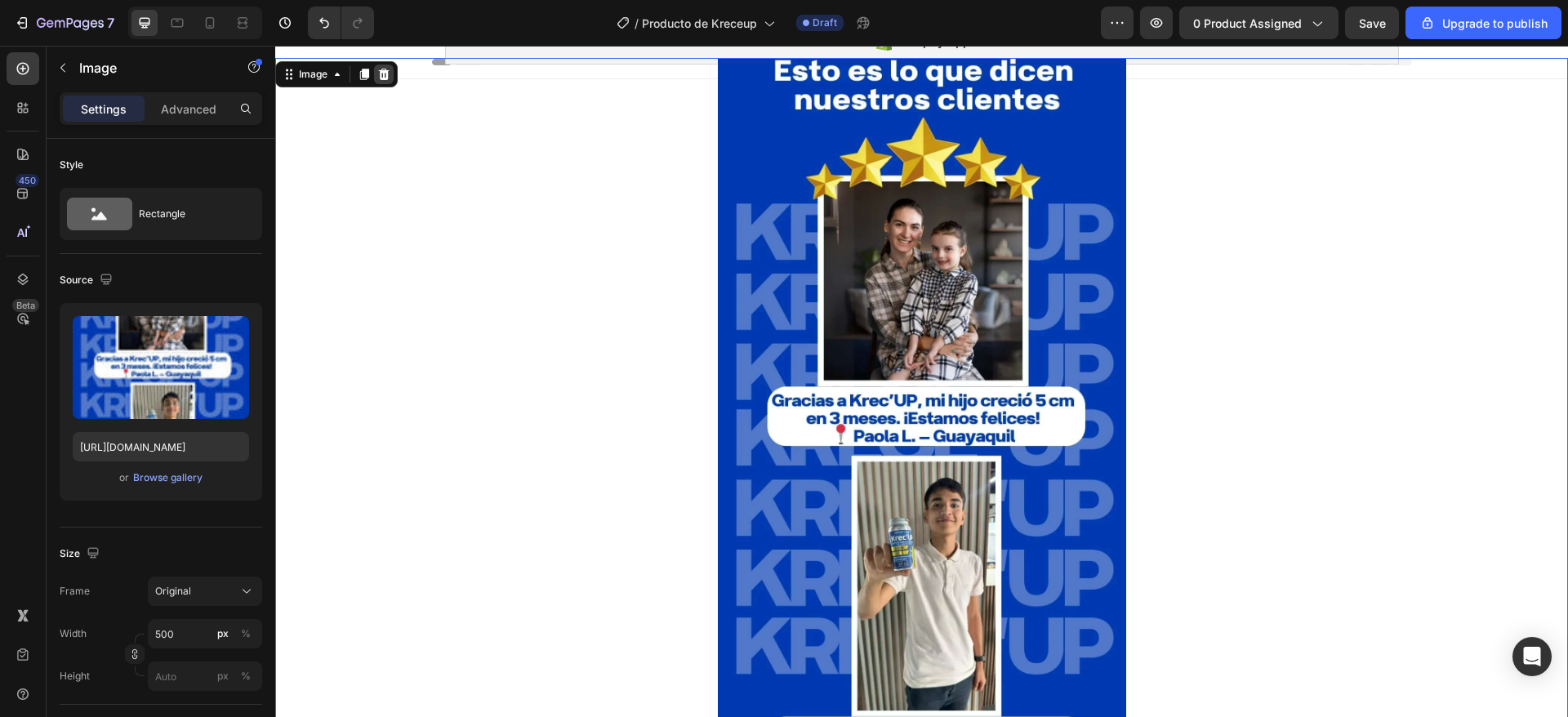
click at [382, 78] on icon at bounding box center [384, 74] width 11 height 12
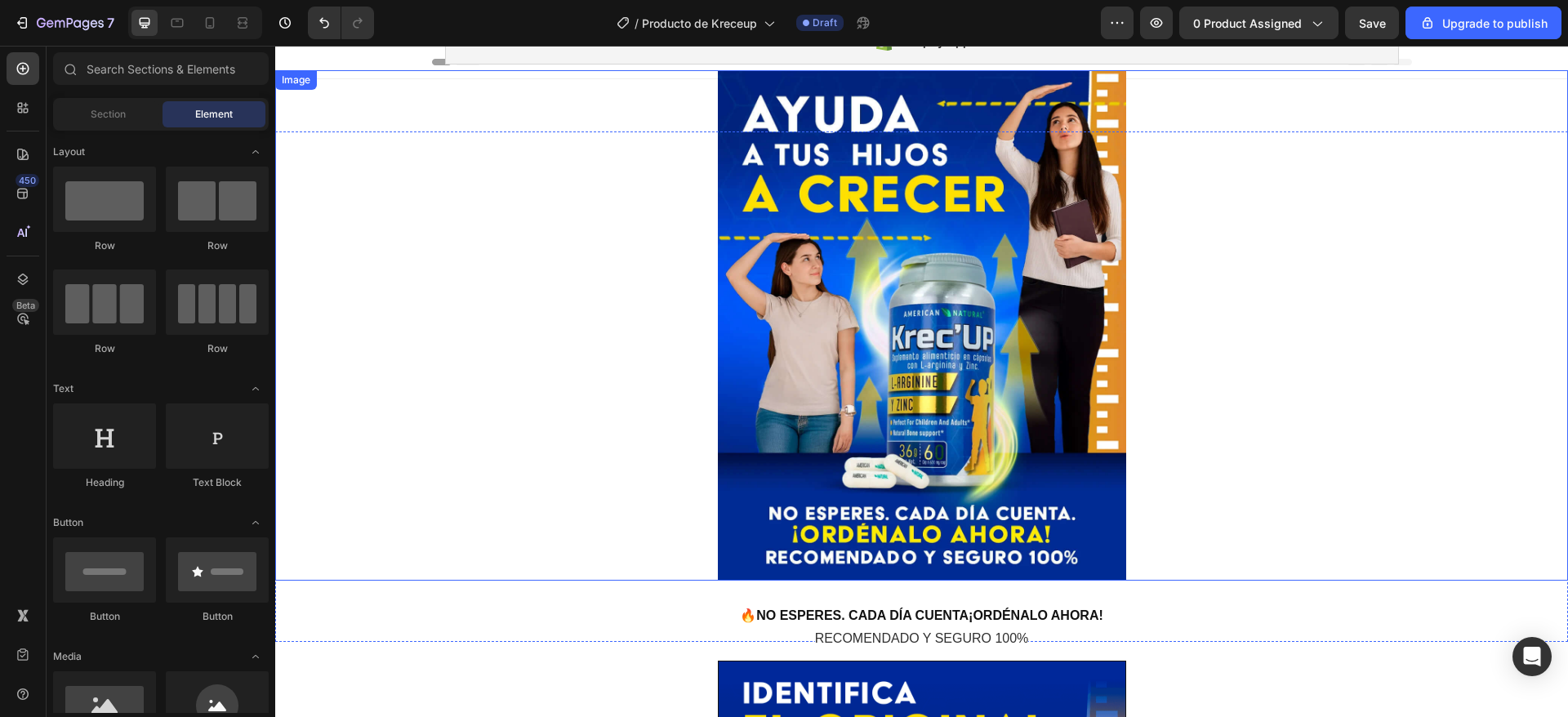
click at [667, 113] on div at bounding box center [921, 325] width 1293 height 511
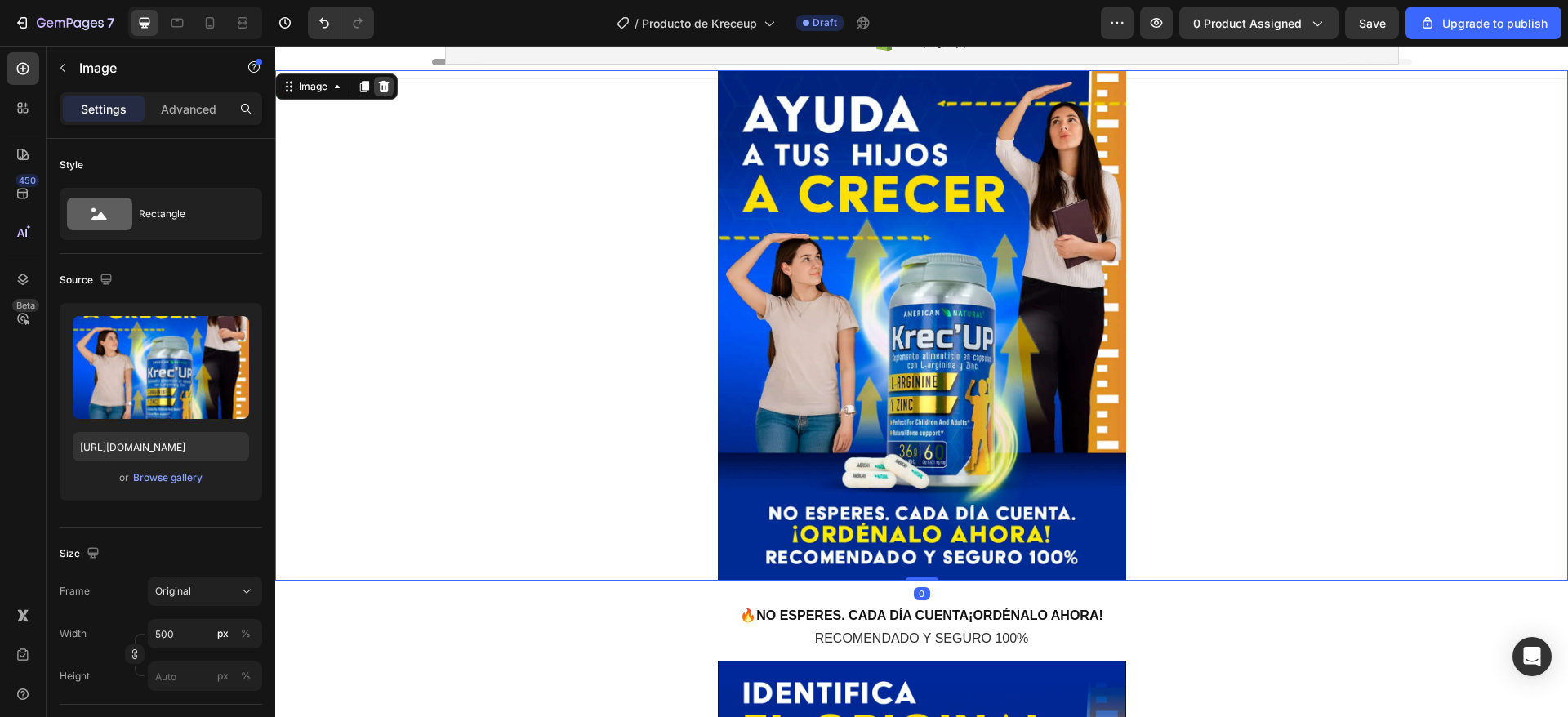
click at [384, 85] on icon at bounding box center [384, 86] width 11 height 12
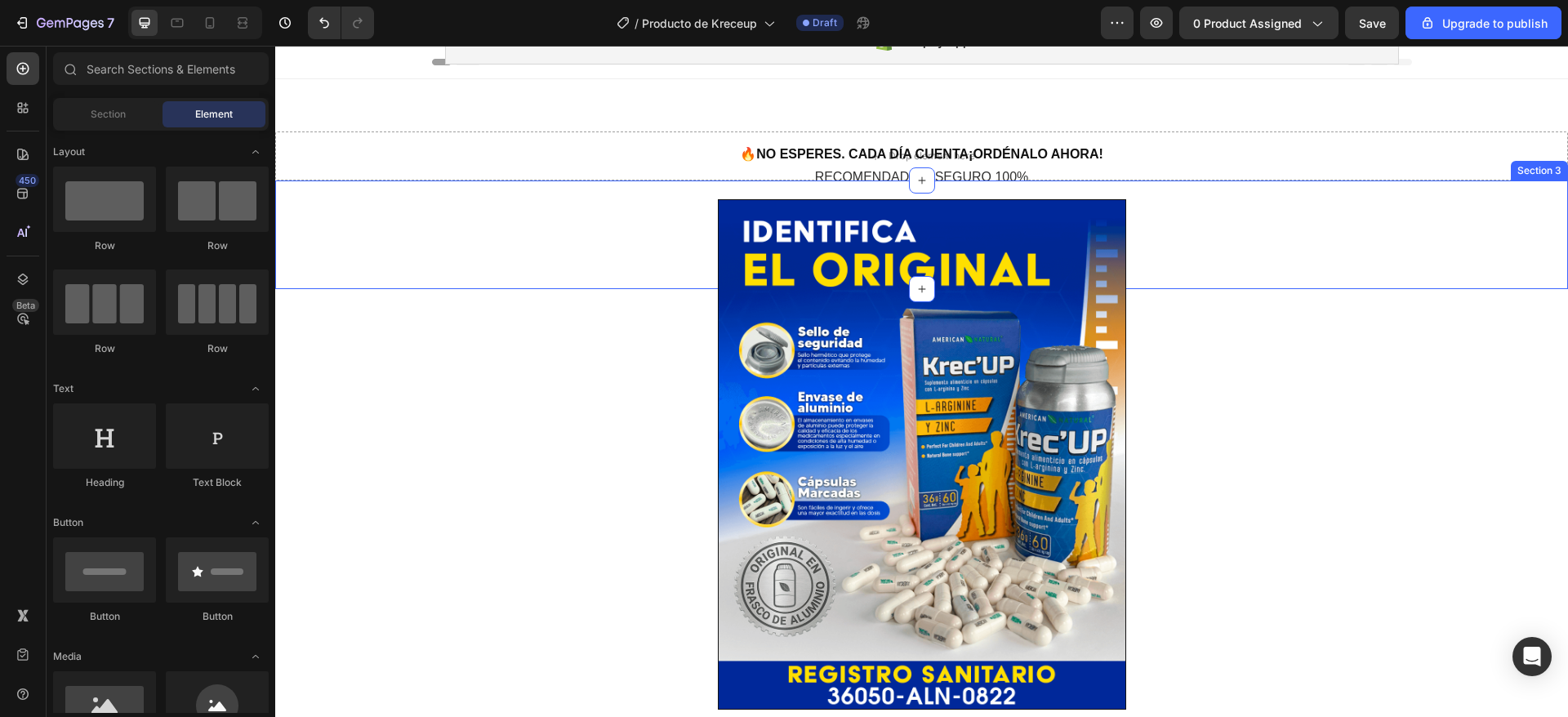
click at [632, 200] on div at bounding box center [921, 455] width 1293 height 511
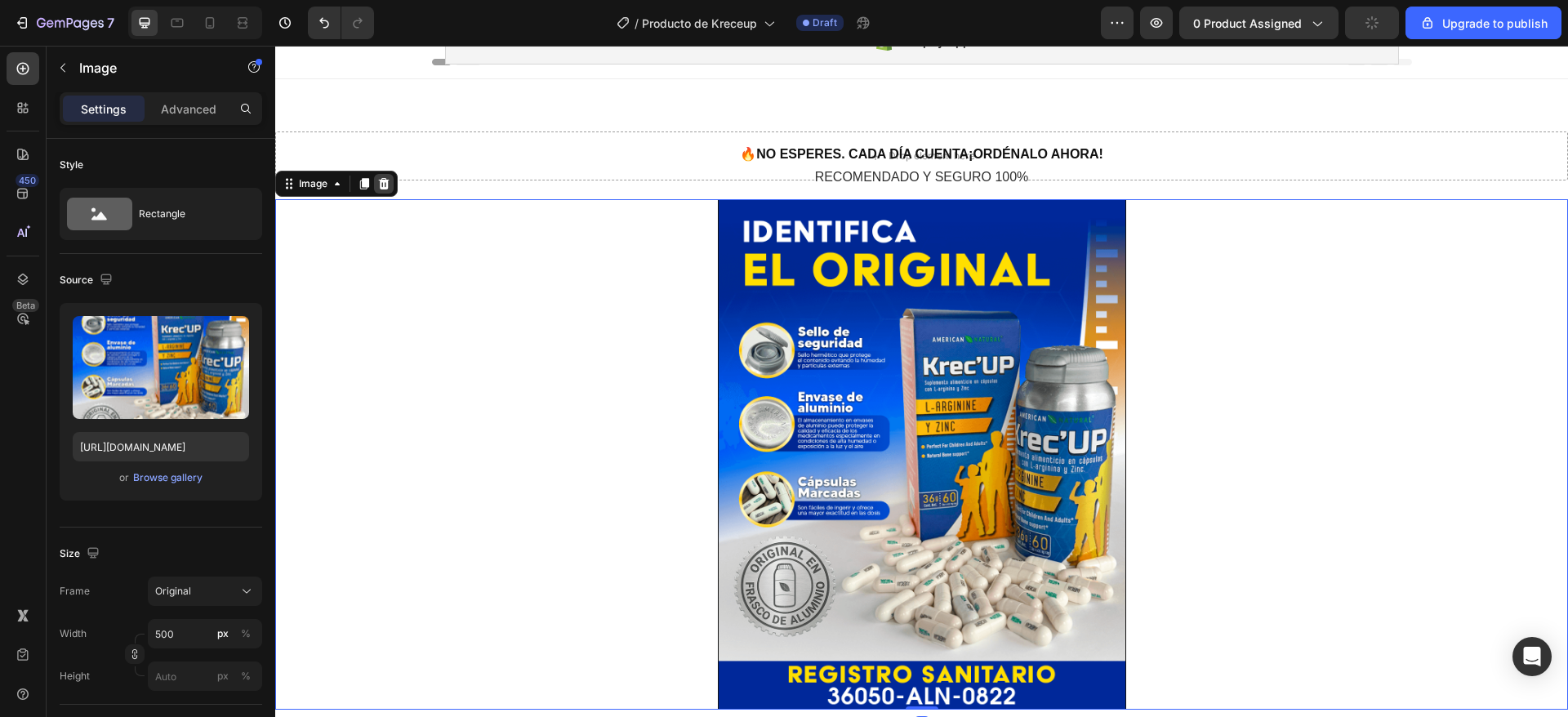
click at [385, 188] on icon at bounding box center [384, 184] width 11 height 12
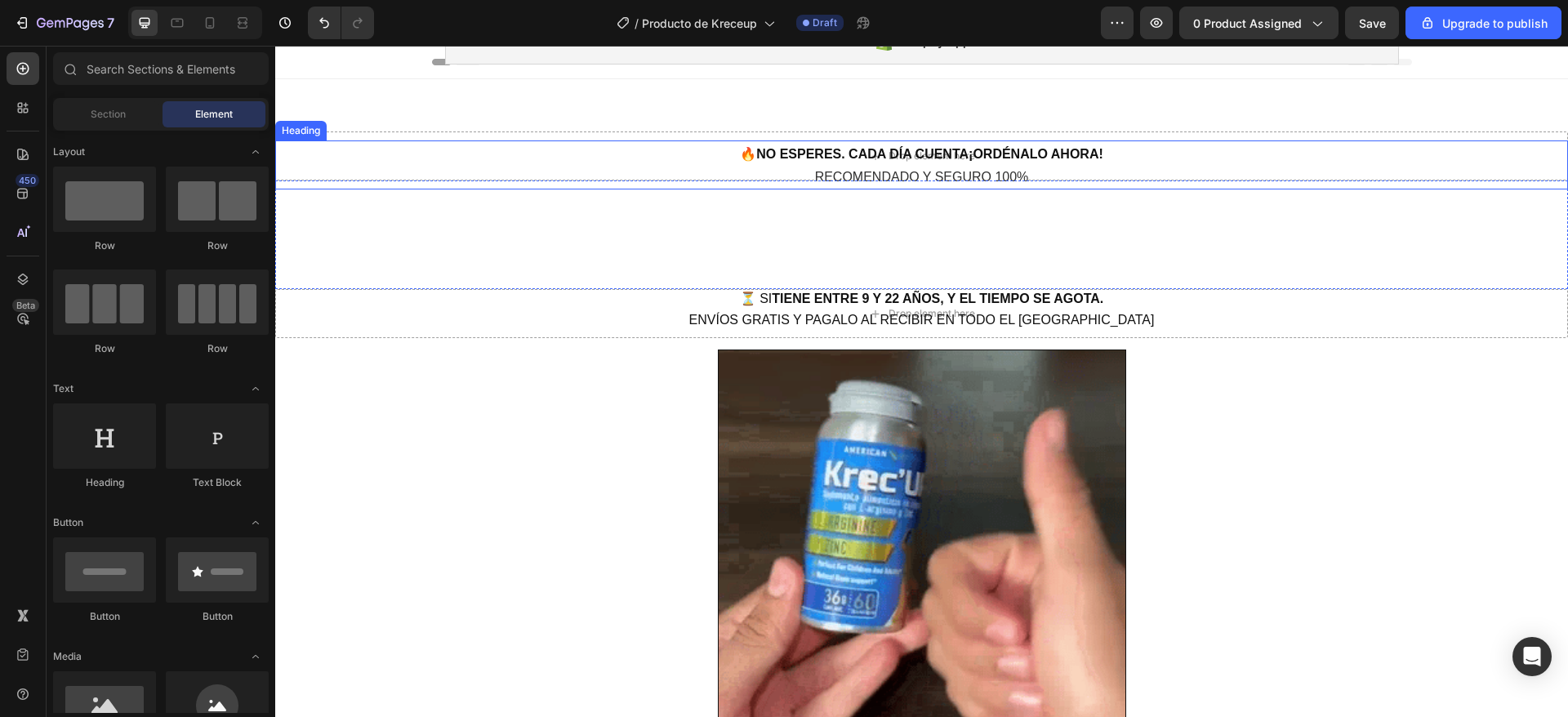
click at [499, 157] on h2 "🔥 NO ESPERES. CADA DÍA CUENTA¡ORDÉNALO AHORA! RECOMENDADO Y SEGURO 100%" at bounding box center [921, 164] width 980 height 49
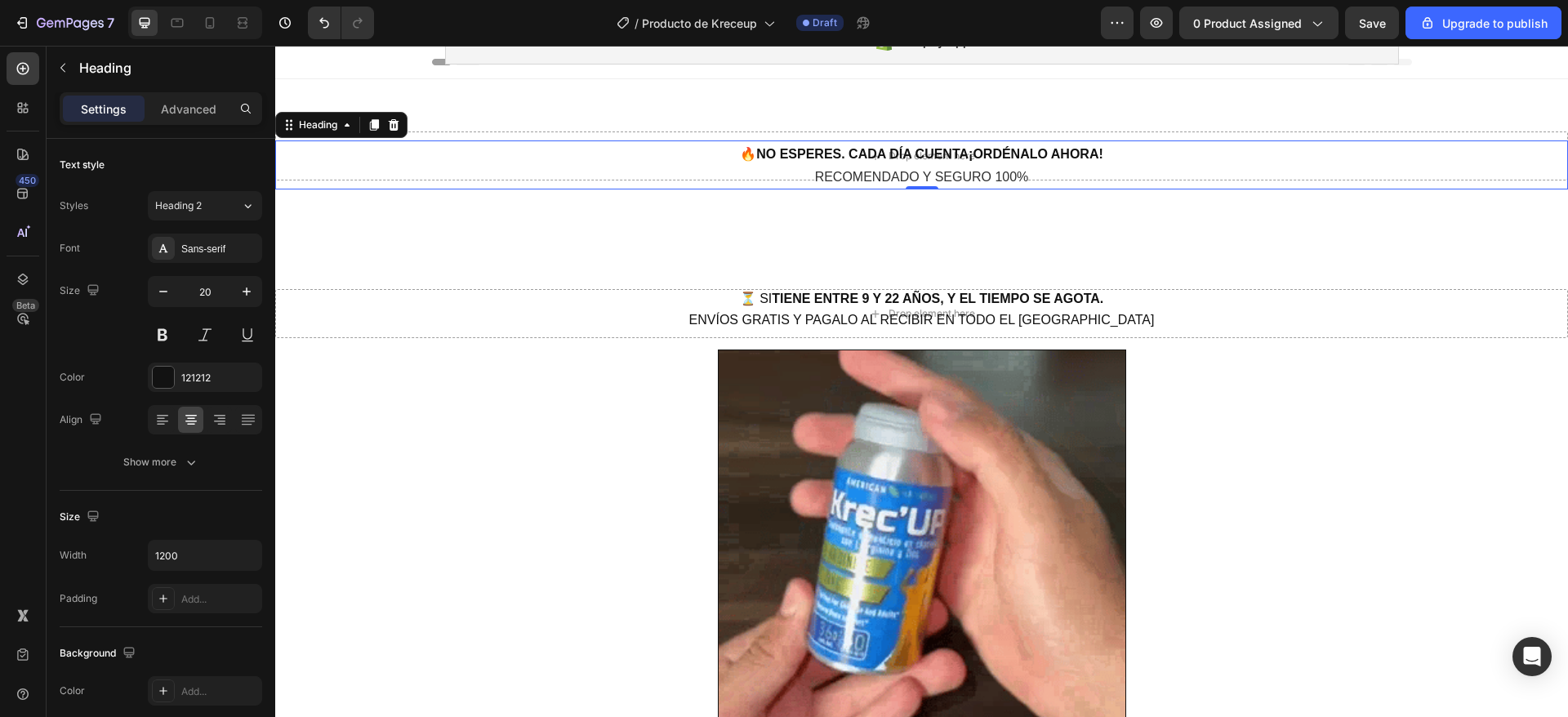
drag, startPoint x: 392, startPoint y: 126, endPoint x: 440, endPoint y: 188, distance: 78.4
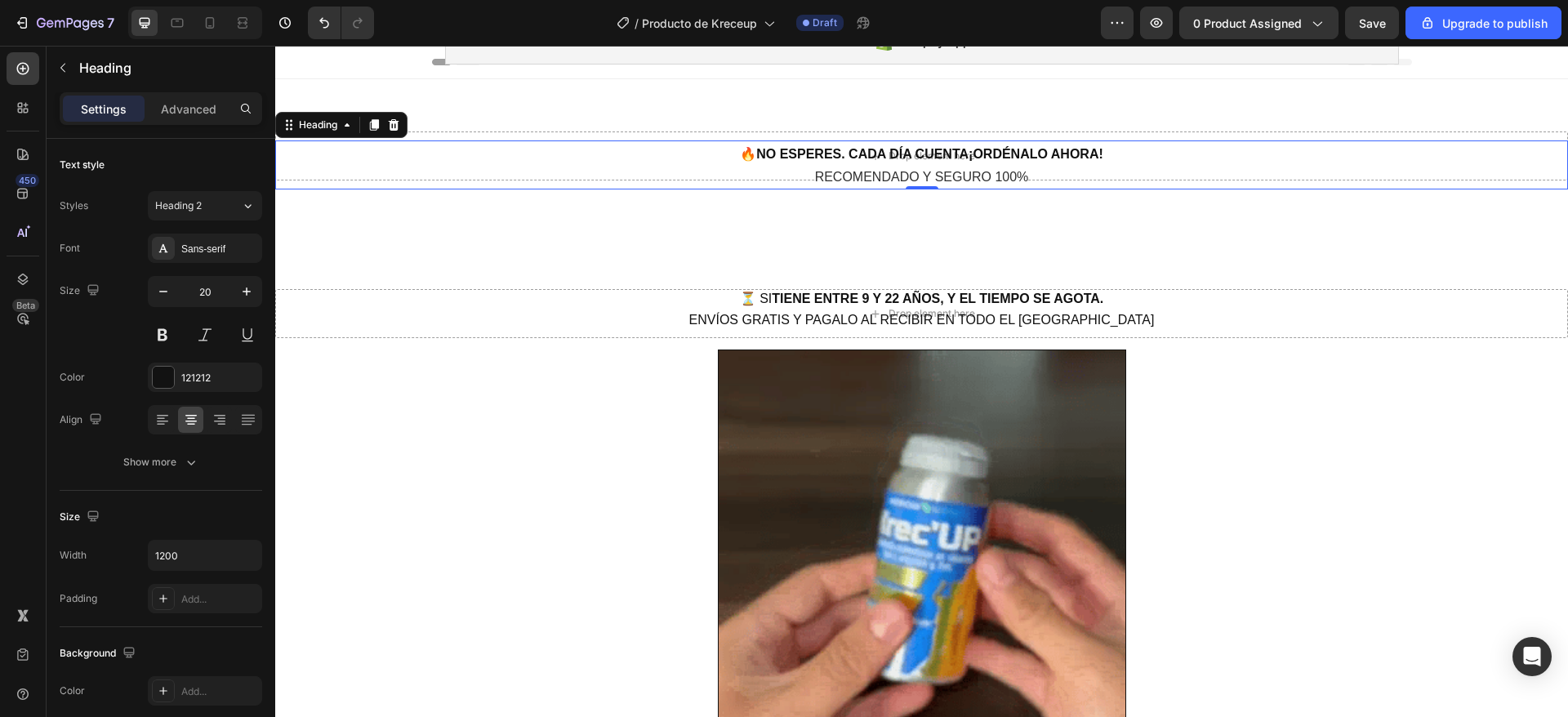
click at [392, 124] on icon at bounding box center [393, 125] width 11 height 12
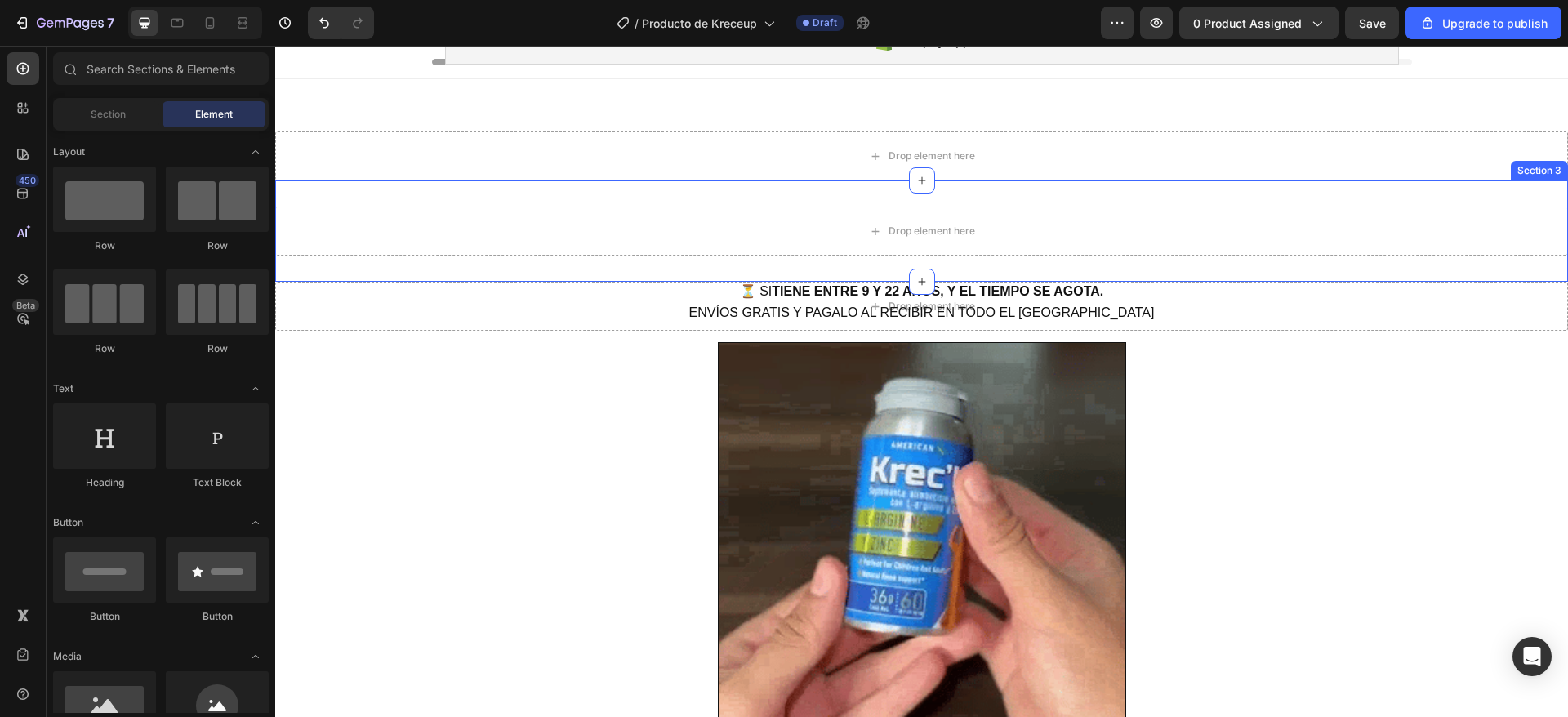
click at [480, 265] on div "Drop element here Section 3" at bounding box center [921, 231] width 1293 height 102
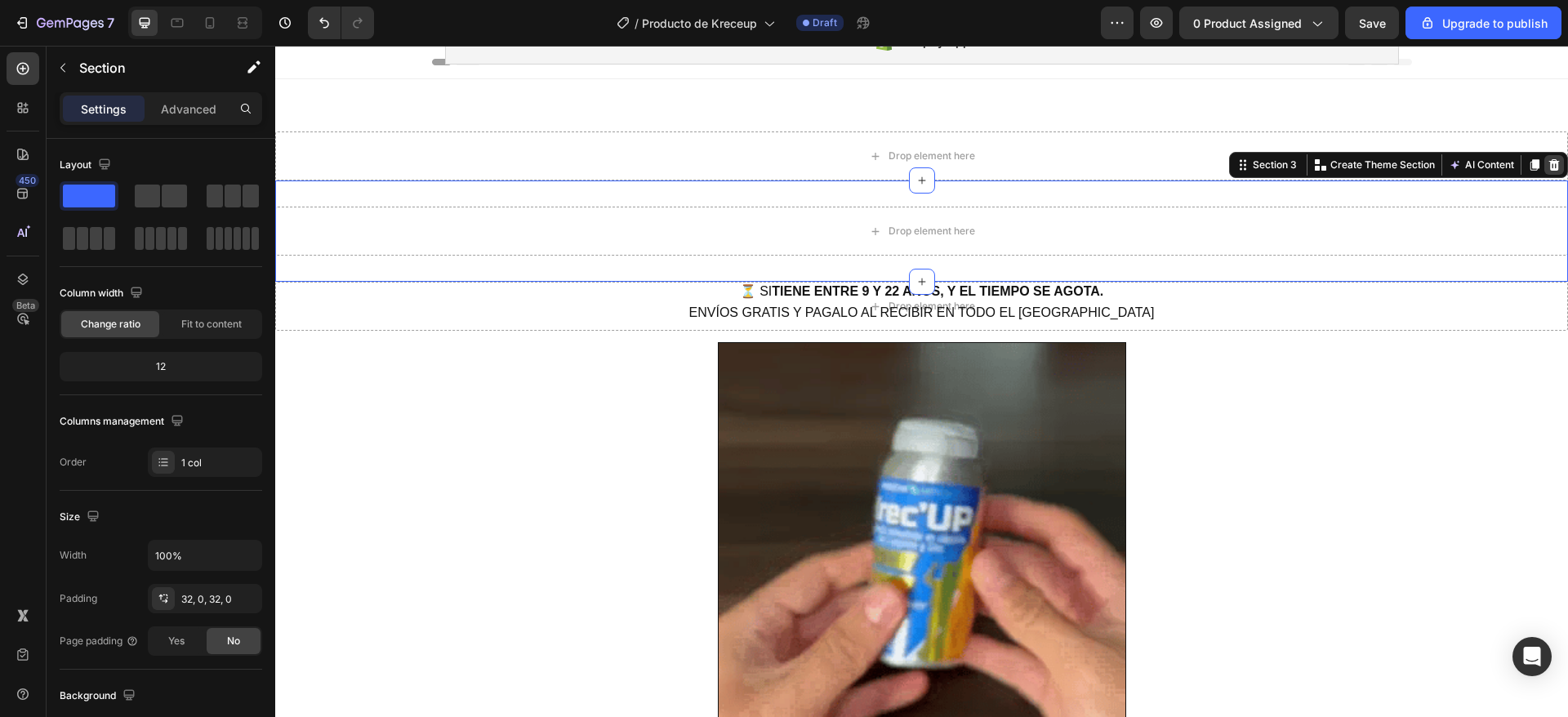
click at [1549, 159] on icon at bounding box center [1554, 165] width 11 height 12
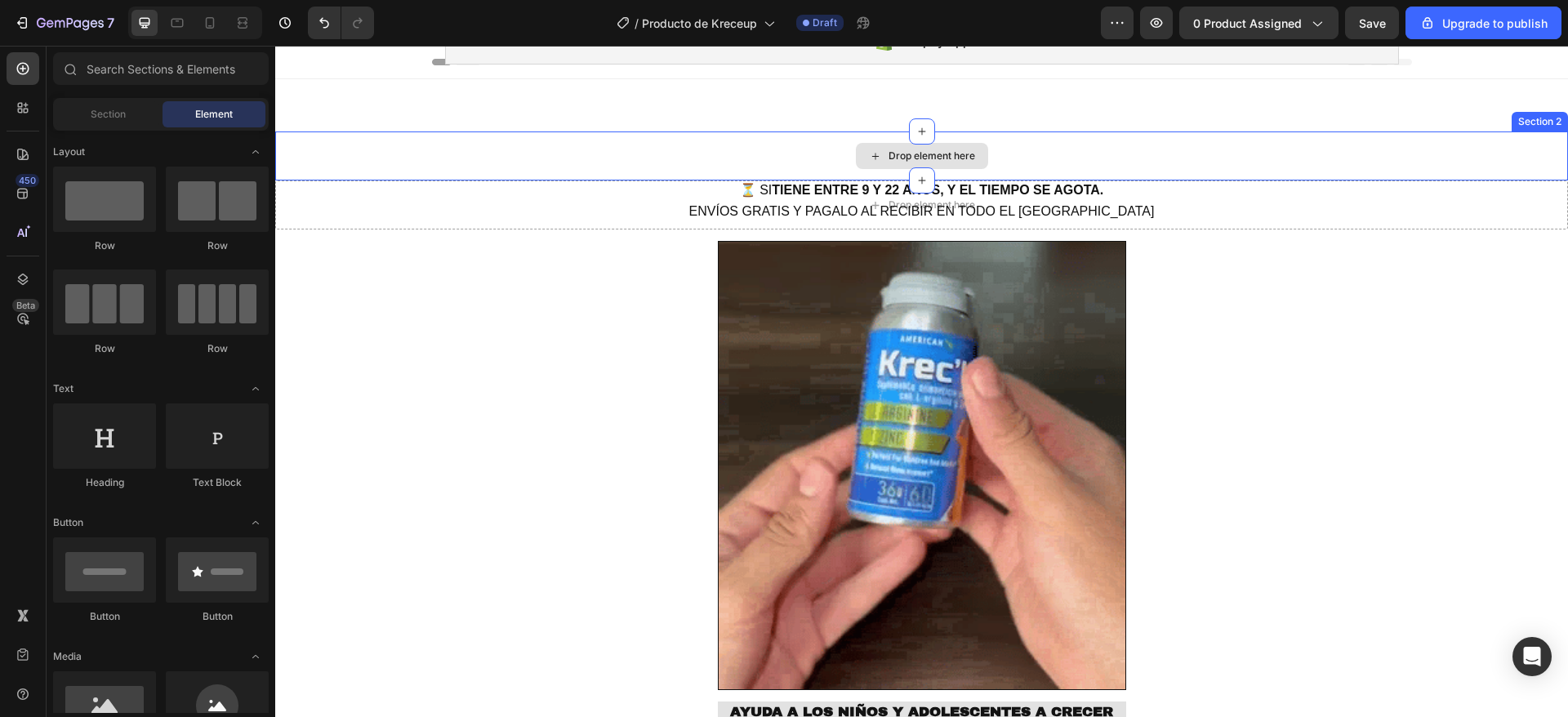
click at [533, 149] on div "Drop element here" at bounding box center [921, 155] width 1293 height 49
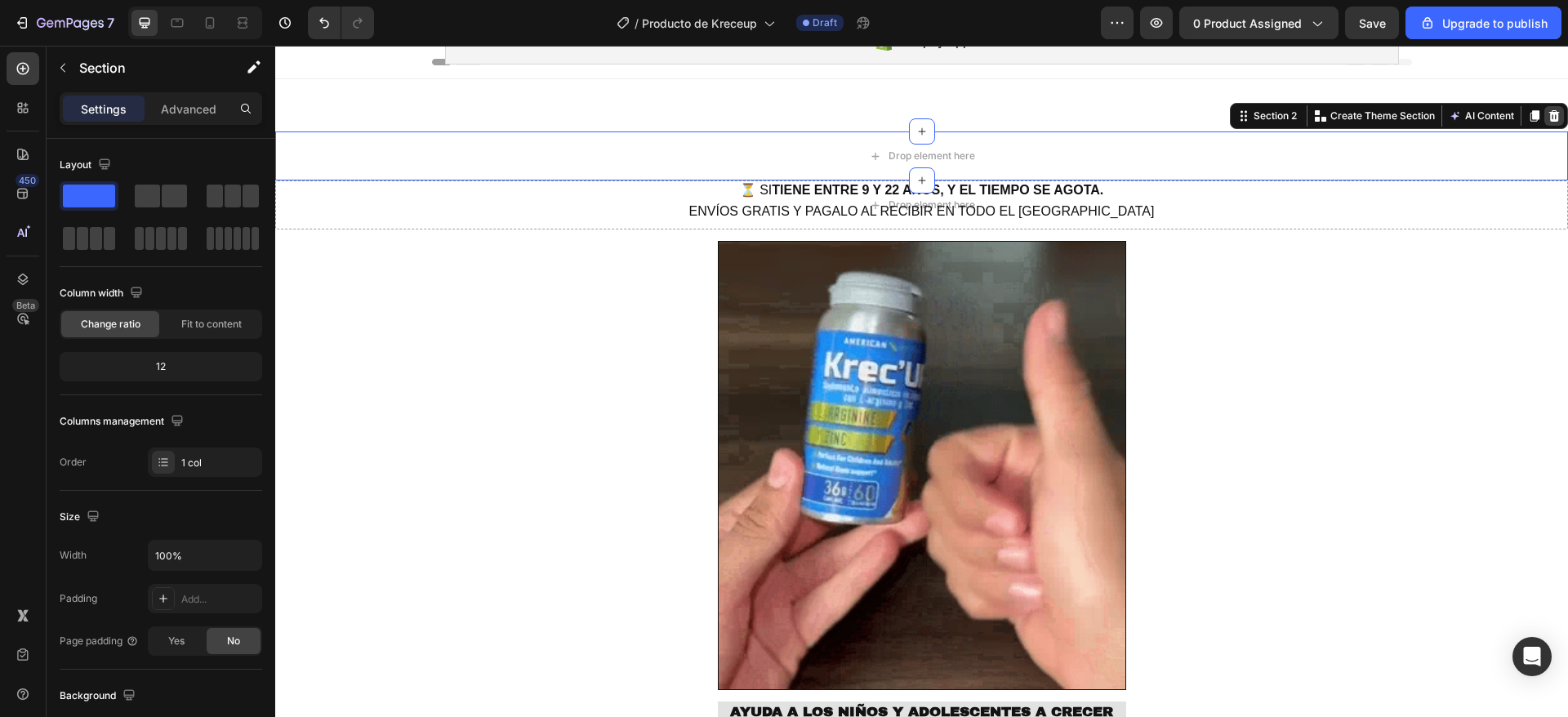
click at [1549, 119] on icon at bounding box center [1554, 116] width 11 height 12
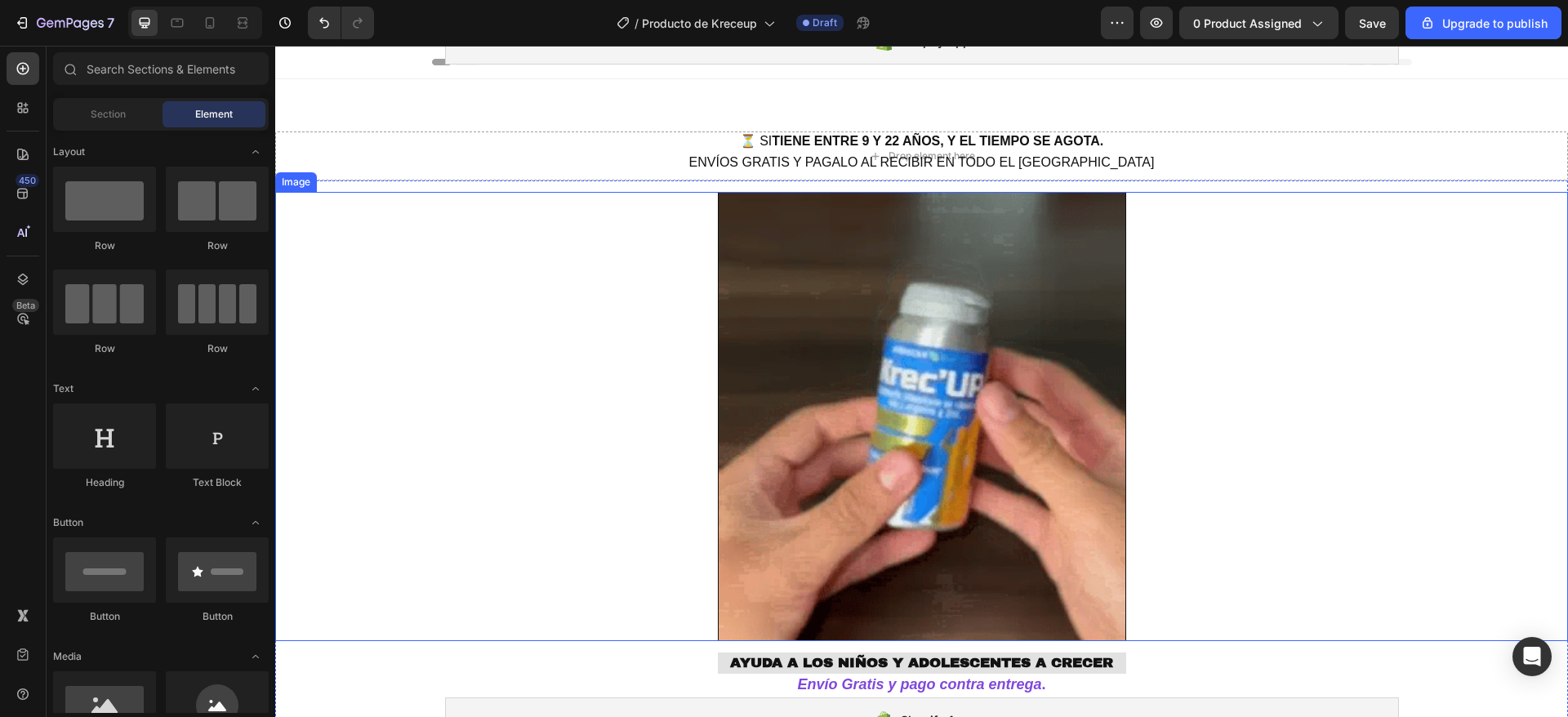
click at [659, 301] on div at bounding box center [921, 417] width 1293 height 449
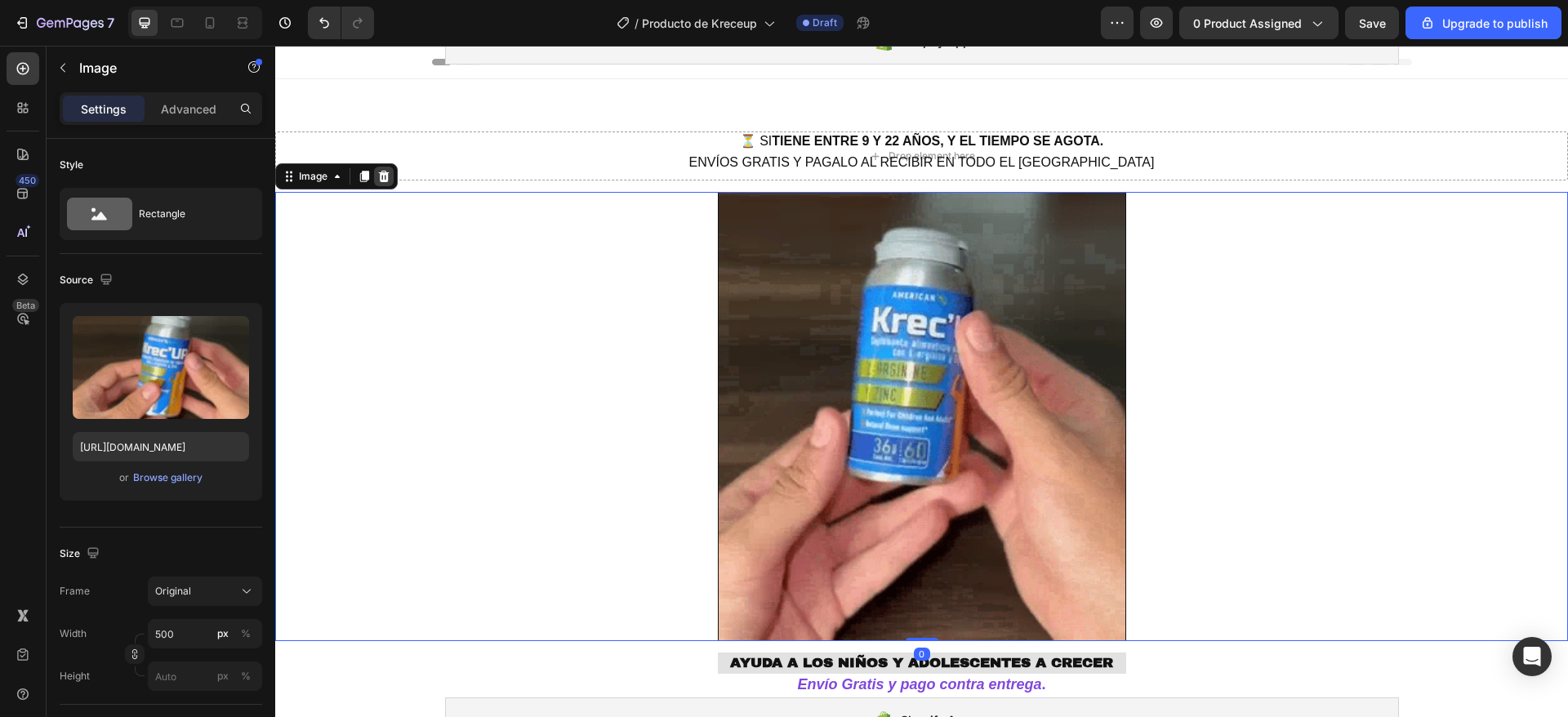
click at [381, 176] on icon at bounding box center [384, 177] width 11 height 12
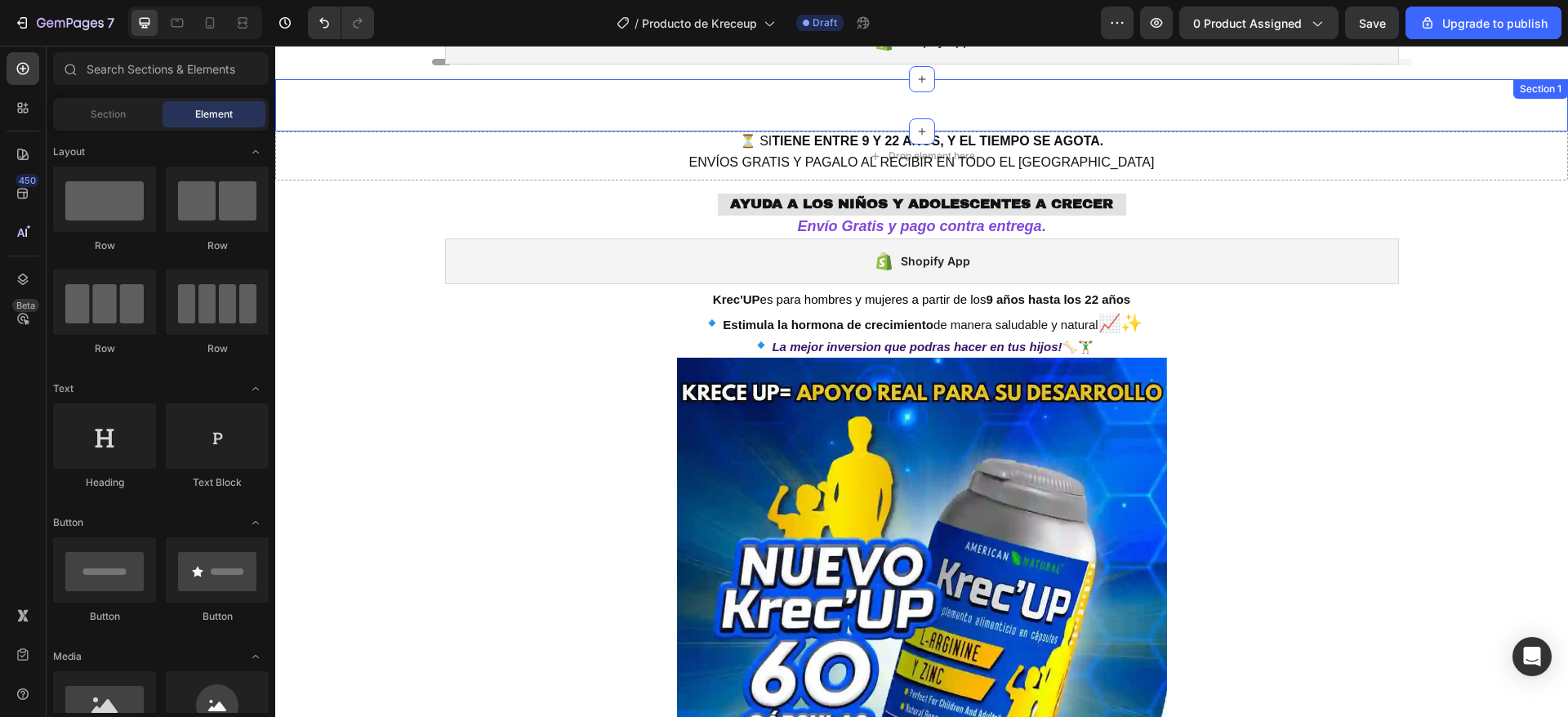
click at [437, 124] on div "Shopify App Shopify App Row Section 1" at bounding box center [921, 106] width 1293 height 52
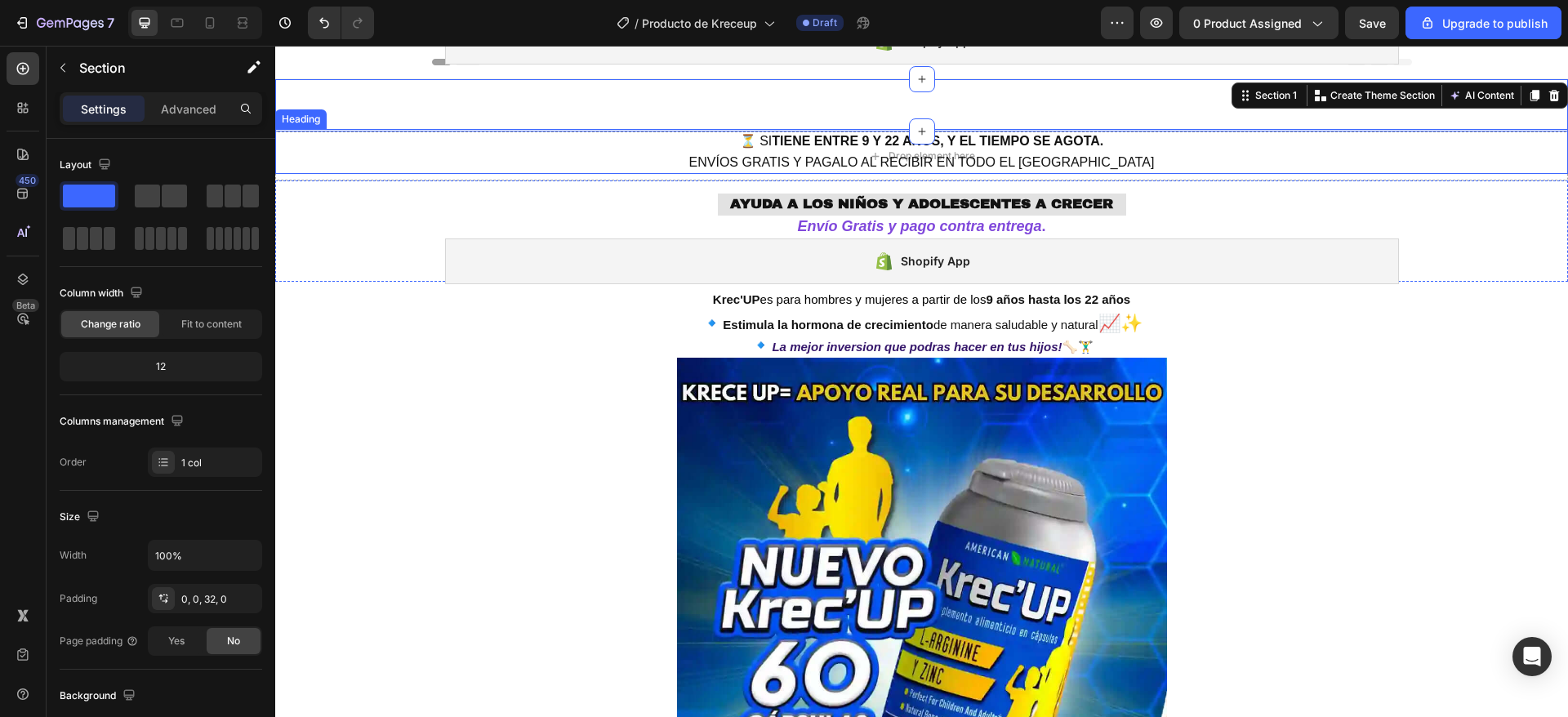
click at [436, 155] on h2 "⏳ SI TIENE ENTRE 9 Y 22 AÑOS, Y EL TIEMPO SE AGOTA. ENVÍOS GRATIS Y PAGALO AL R…" at bounding box center [921, 151] width 980 height 45
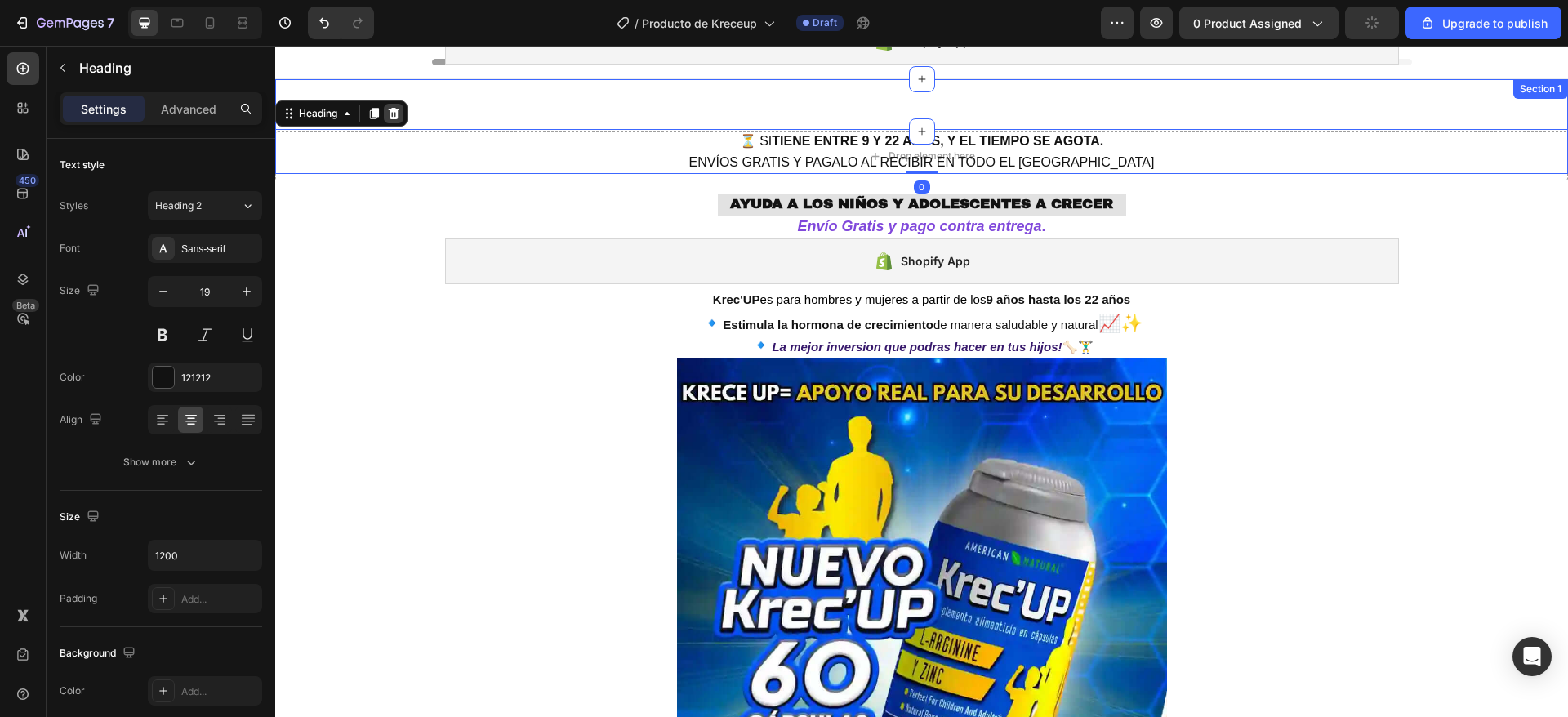
click at [395, 113] on icon at bounding box center [393, 113] width 11 height 12
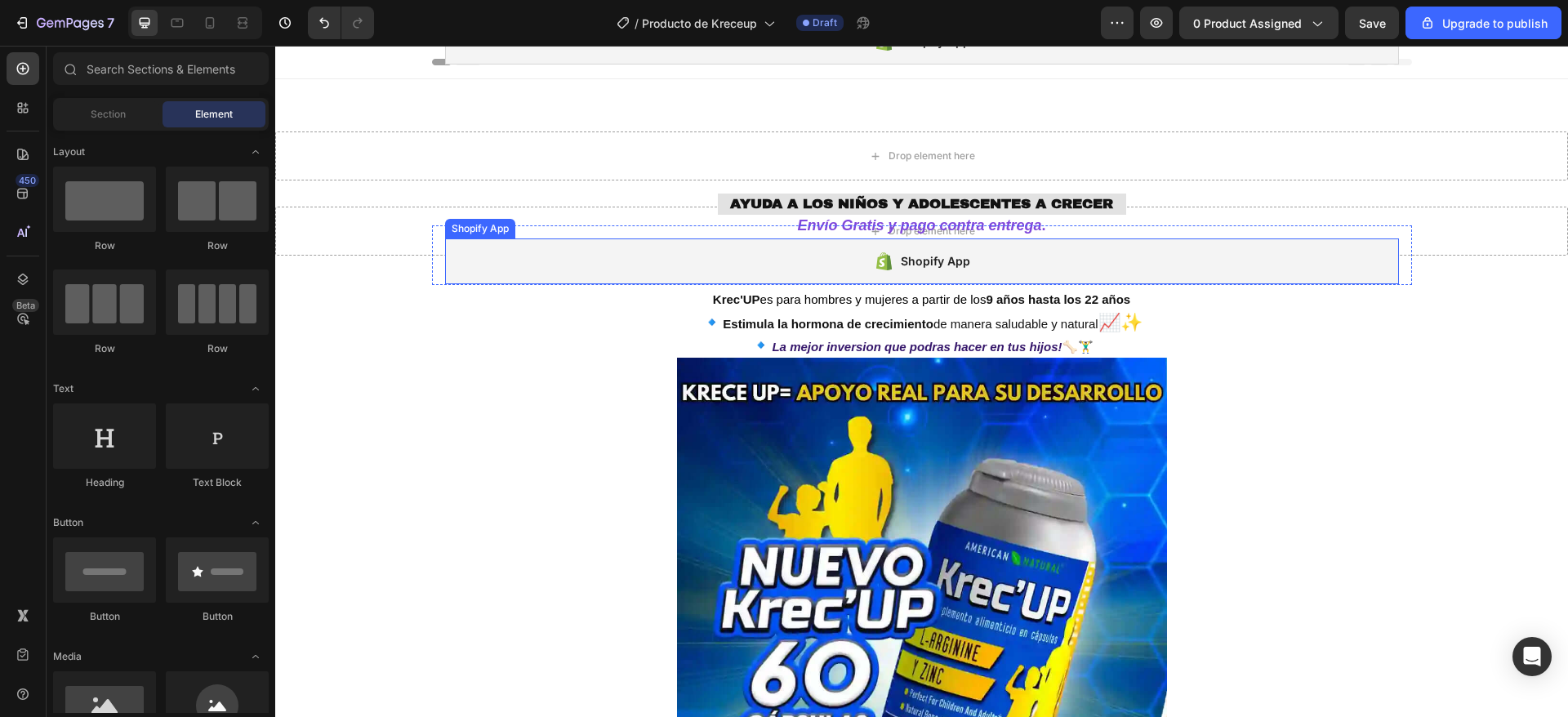
click at [500, 211] on div "AYUDA A LOS NIÑOS Y ADOLESCENTES A CRECER Heading" at bounding box center [921, 204] width 1211 height 21
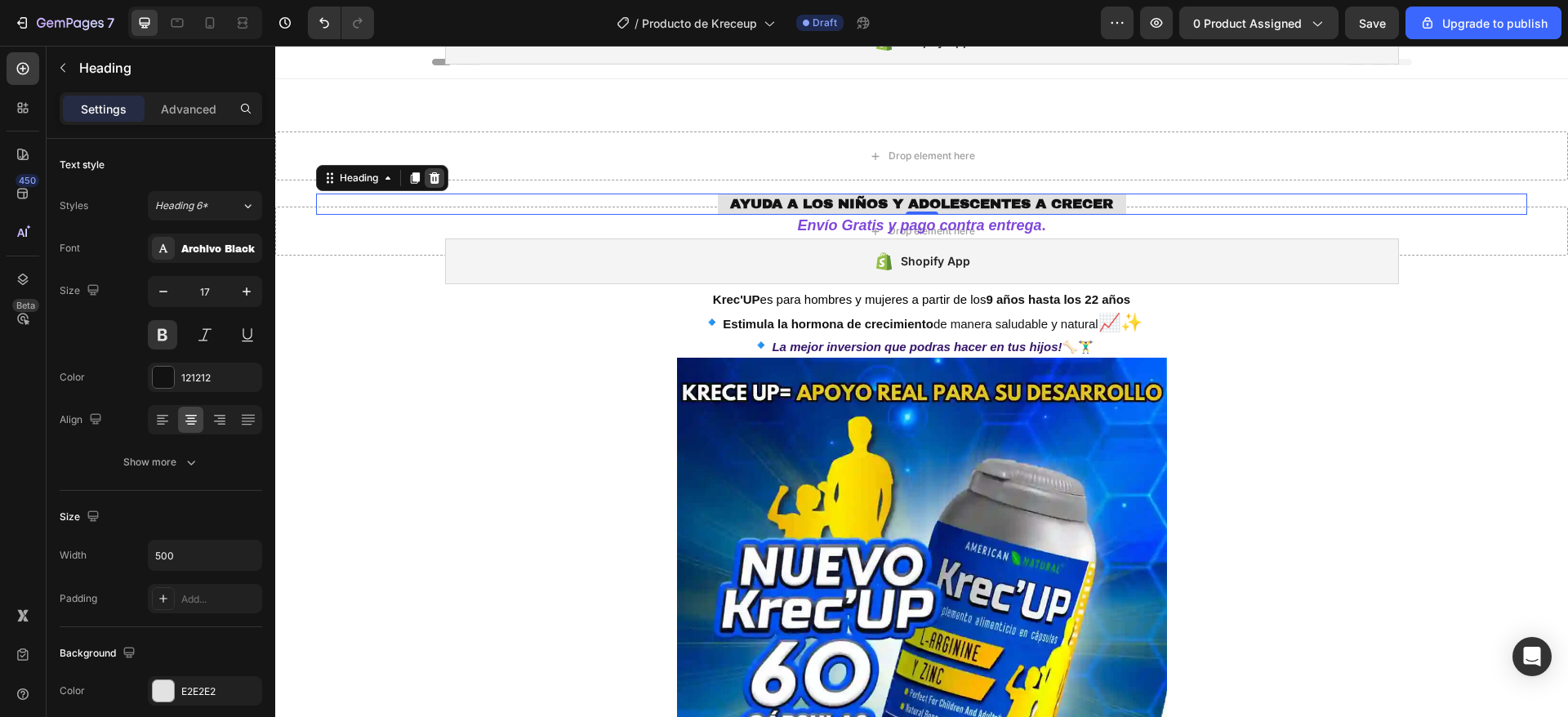
click at [440, 180] on icon at bounding box center [435, 179] width 13 height 13
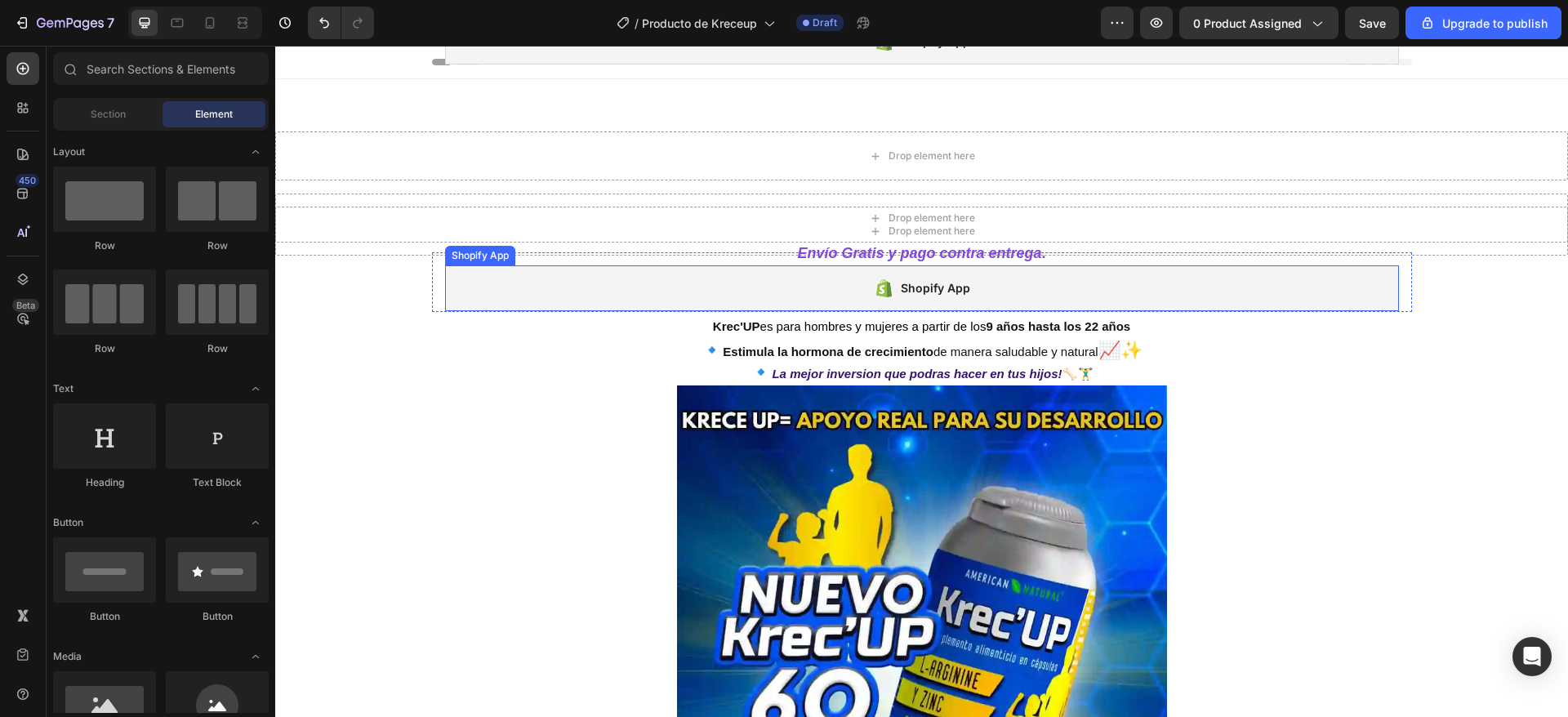
click at [468, 276] on div "Shopify App" at bounding box center [922, 289] width 954 height 46
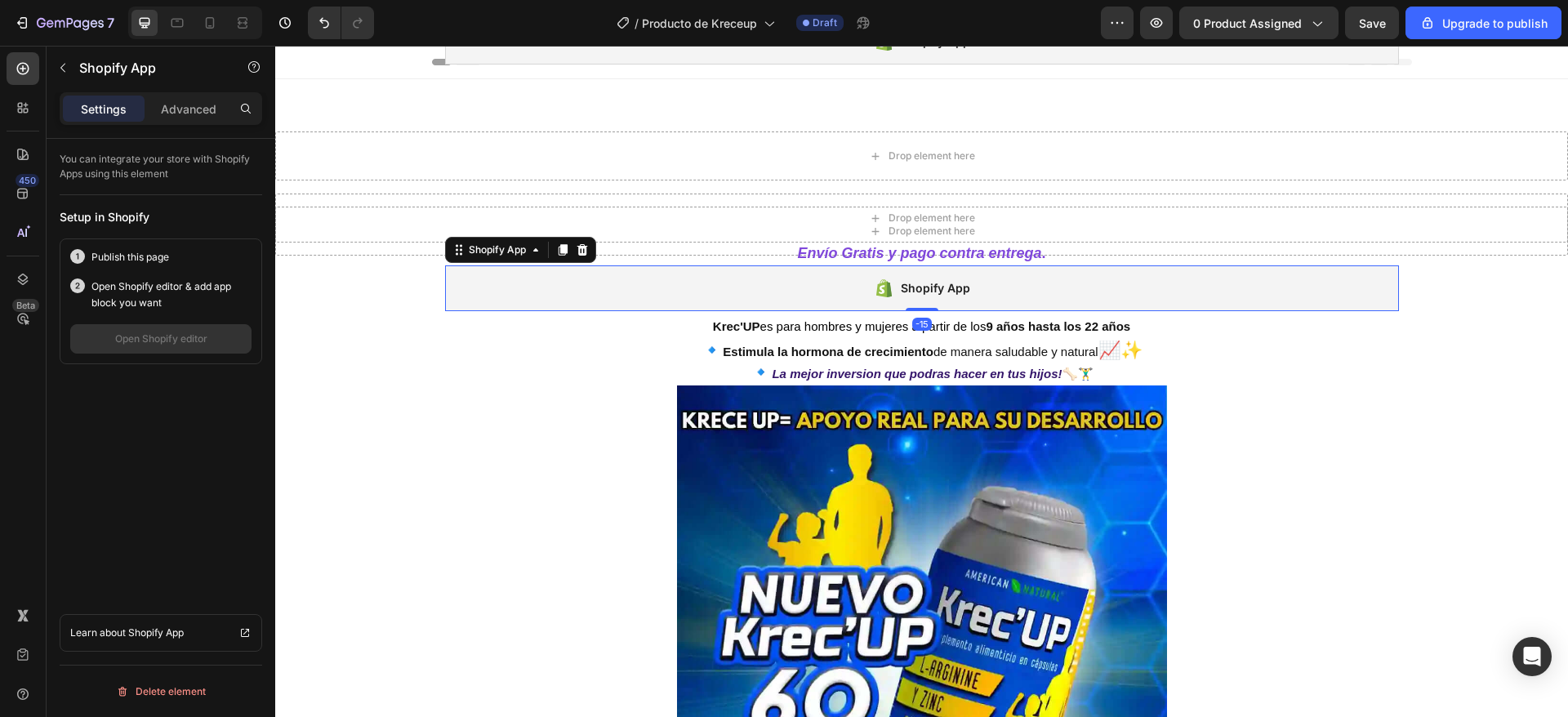
click at [587, 243] on div "Envío Gratis y pago contra entrega . Heading Shopify App Shopify App -15 Row Kr…" at bounding box center [921, 565] width 1293 height 646
drag, startPoint x: 582, startPoint y: 245, endPoint x: 588, endPoint y: 219, distance: 26.7
click at [582, 244] on div at bounding box center [582, 250] width 19 height 19
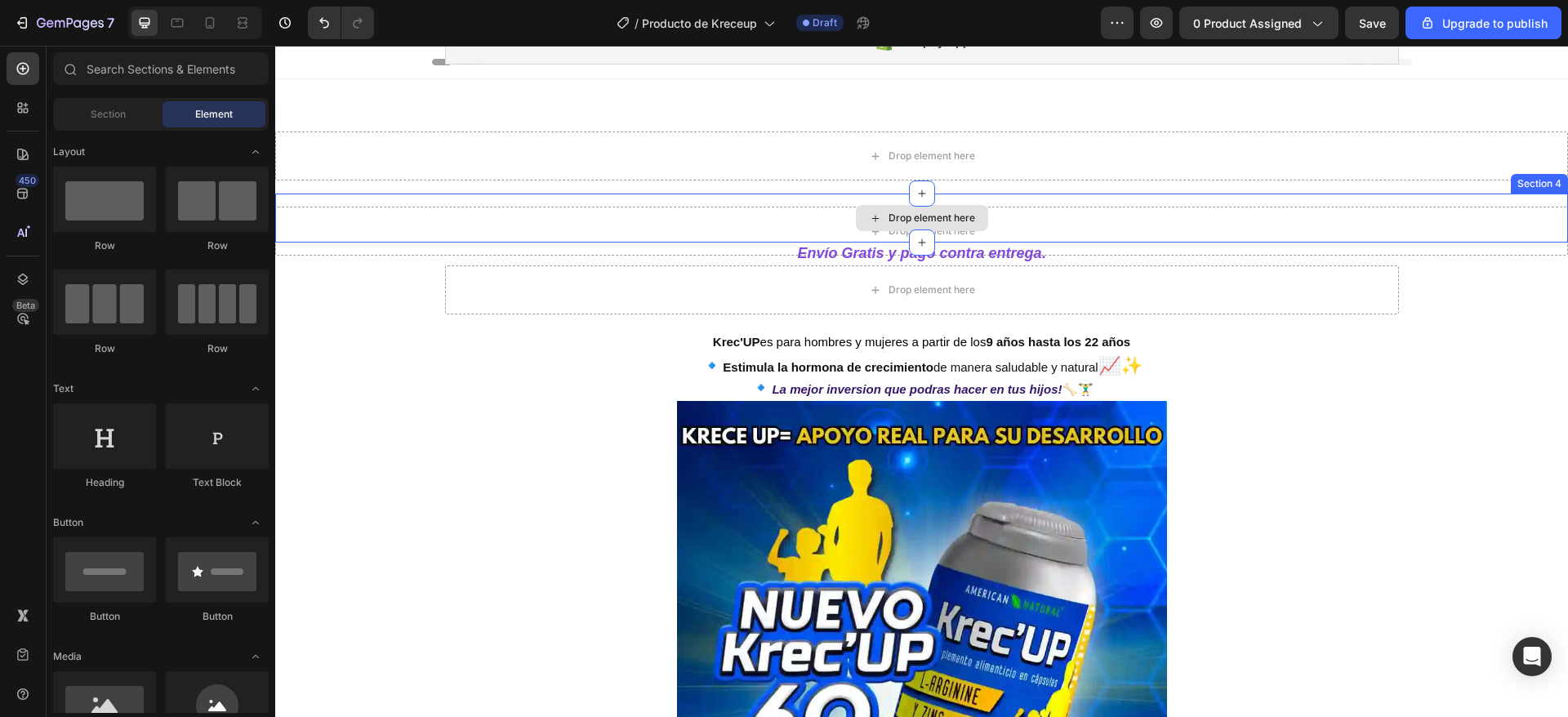
click at [588, 214] on div "Drop element here" at bounding box center [921, 218] width 1293 height 49
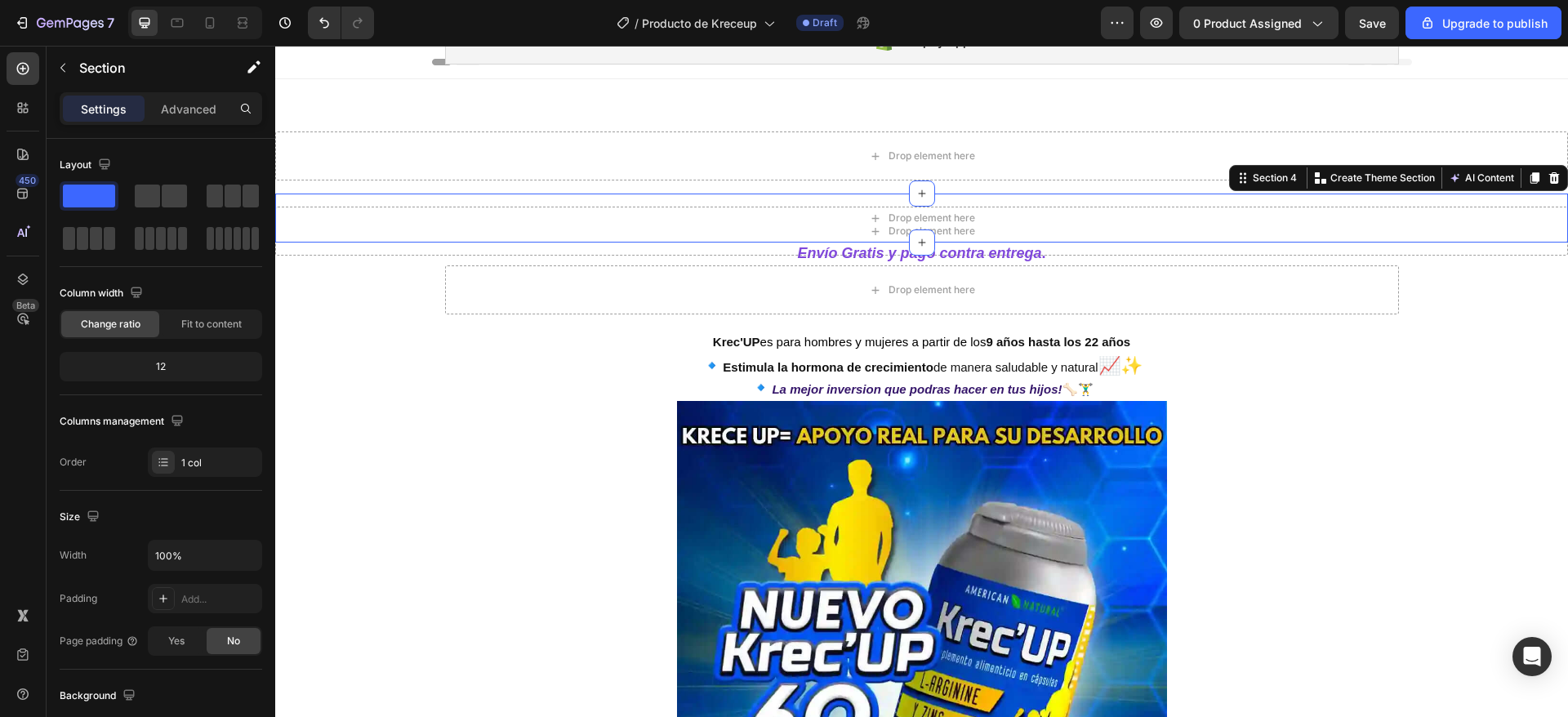
click at [1545, 179] on div "Section 4 You can create reusable sections Create Theme Section AI Content Writ…" at bounding box center [1398, 178] width 339 height 26
click at [1548, 181] on icon at bounding box center [1555, 179] width 13 height 13
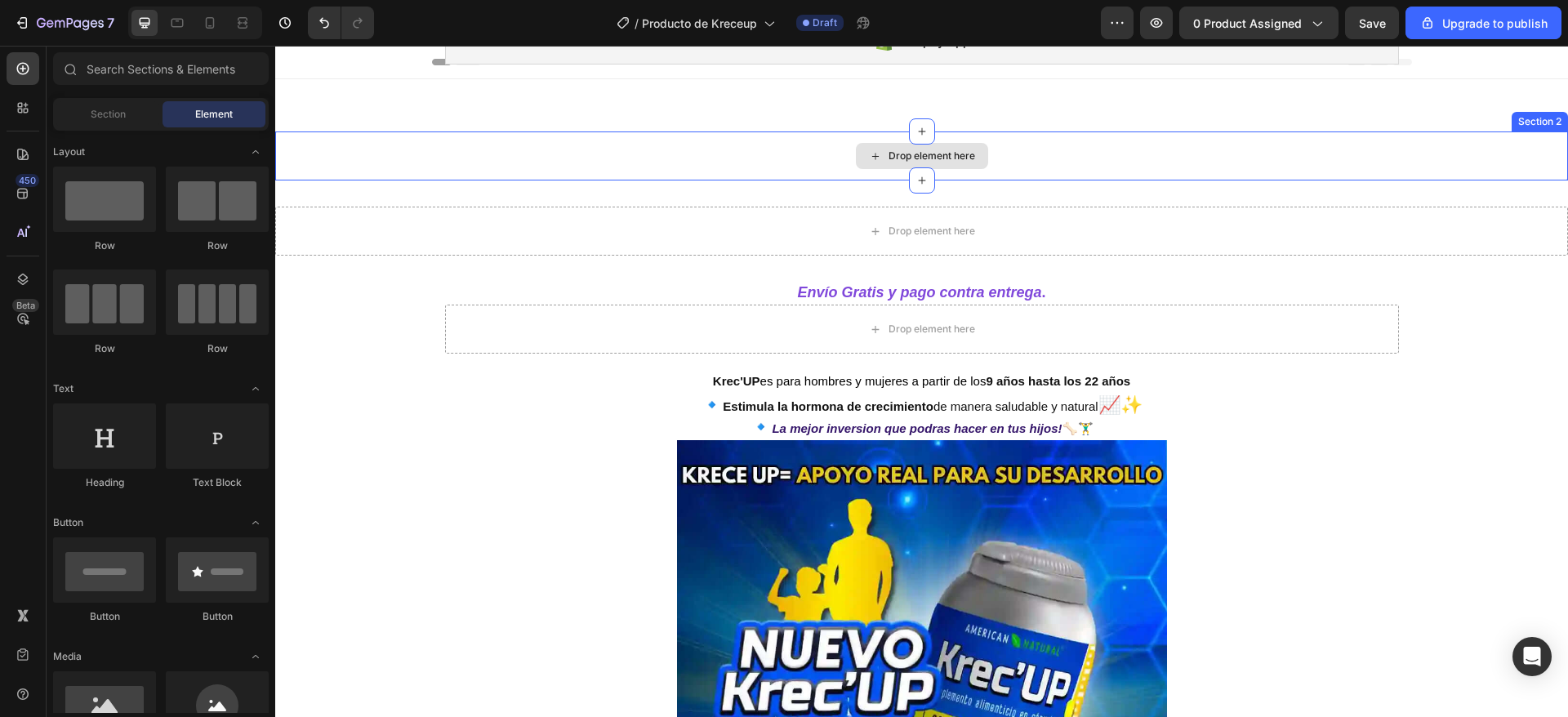
click at [1026, 148] on div "Drop element here" at bounding box center [921, 155] width 1293 height 49
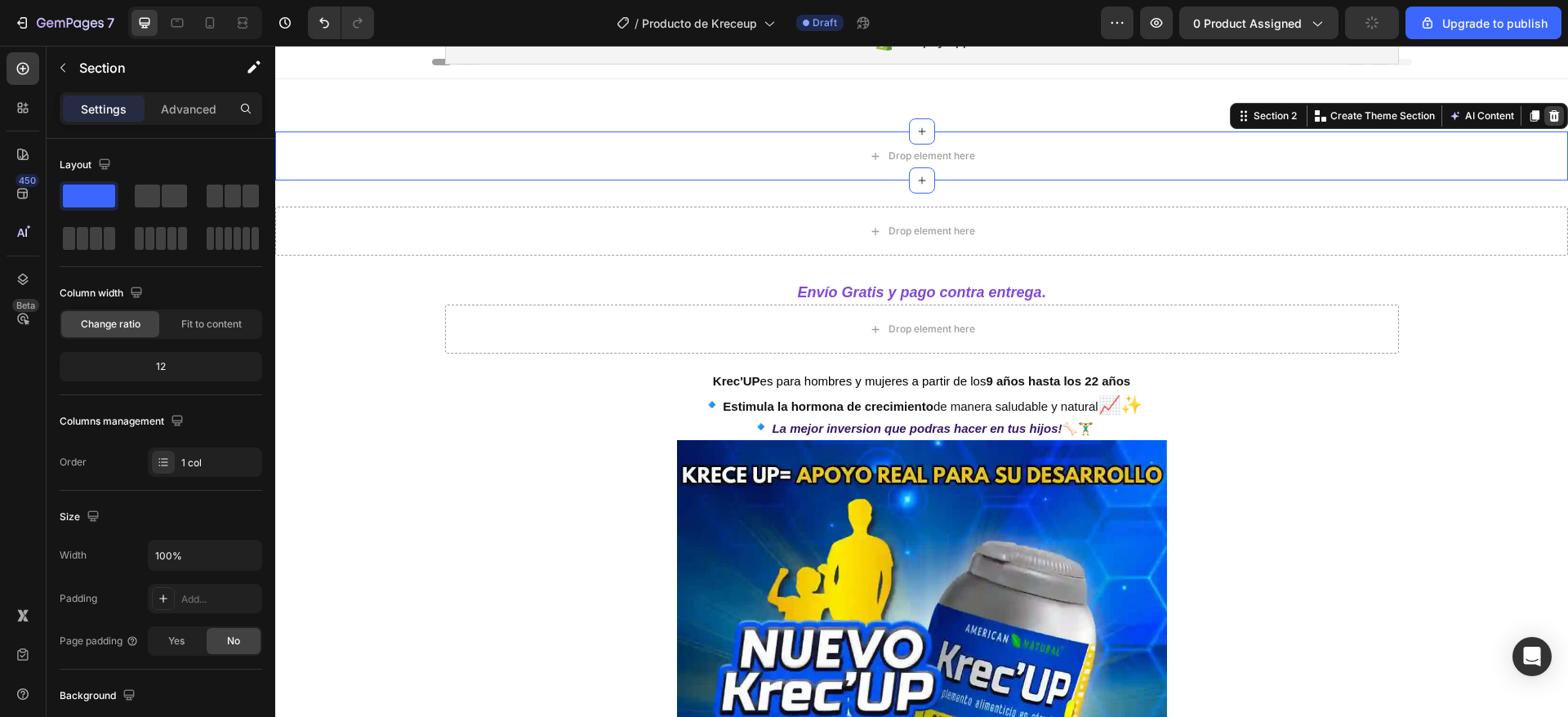
click at [1548, 111] on icon at bounding box center [1555, 116] width 13 height 13
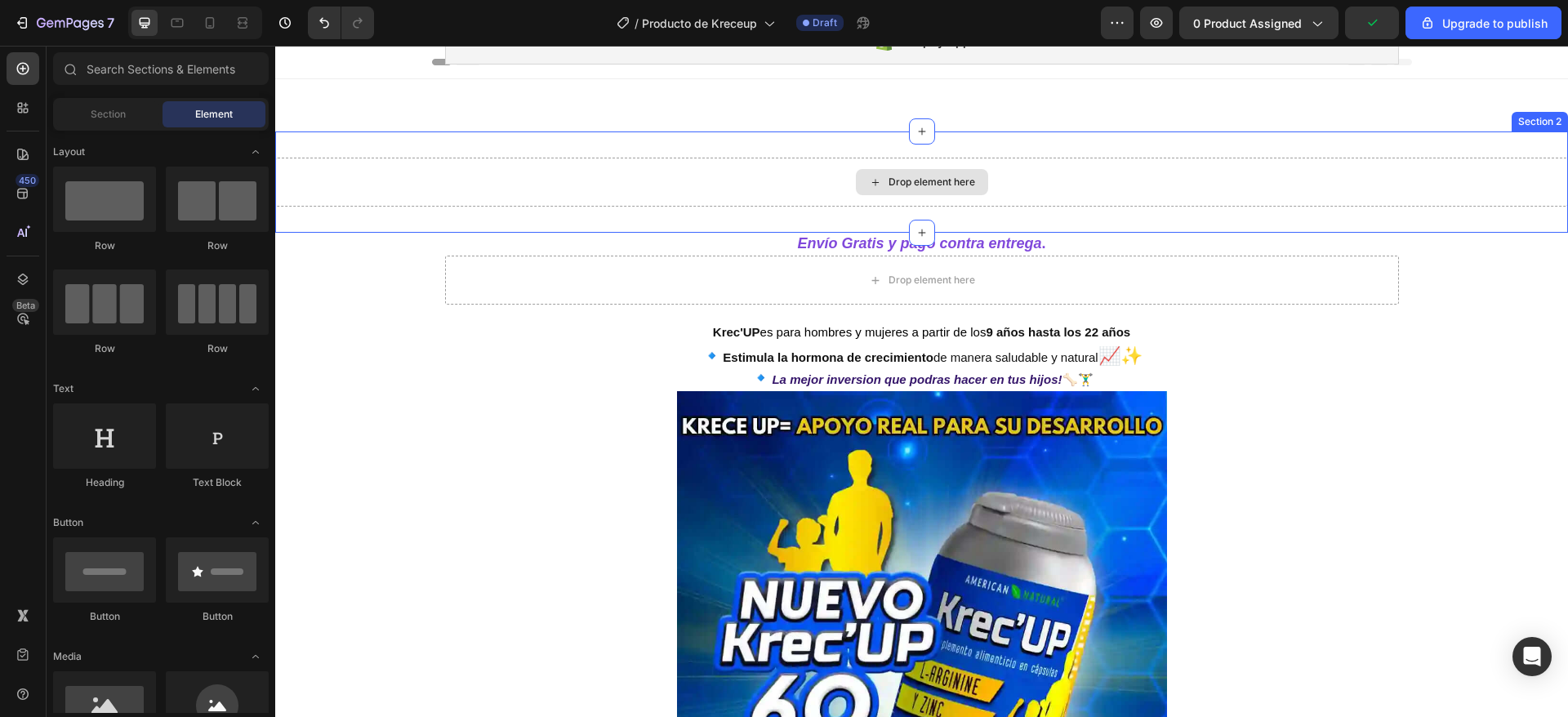
click at [1343, 179] on div "Drop element here" at bounding box center [921, 181] width 1293 height 49
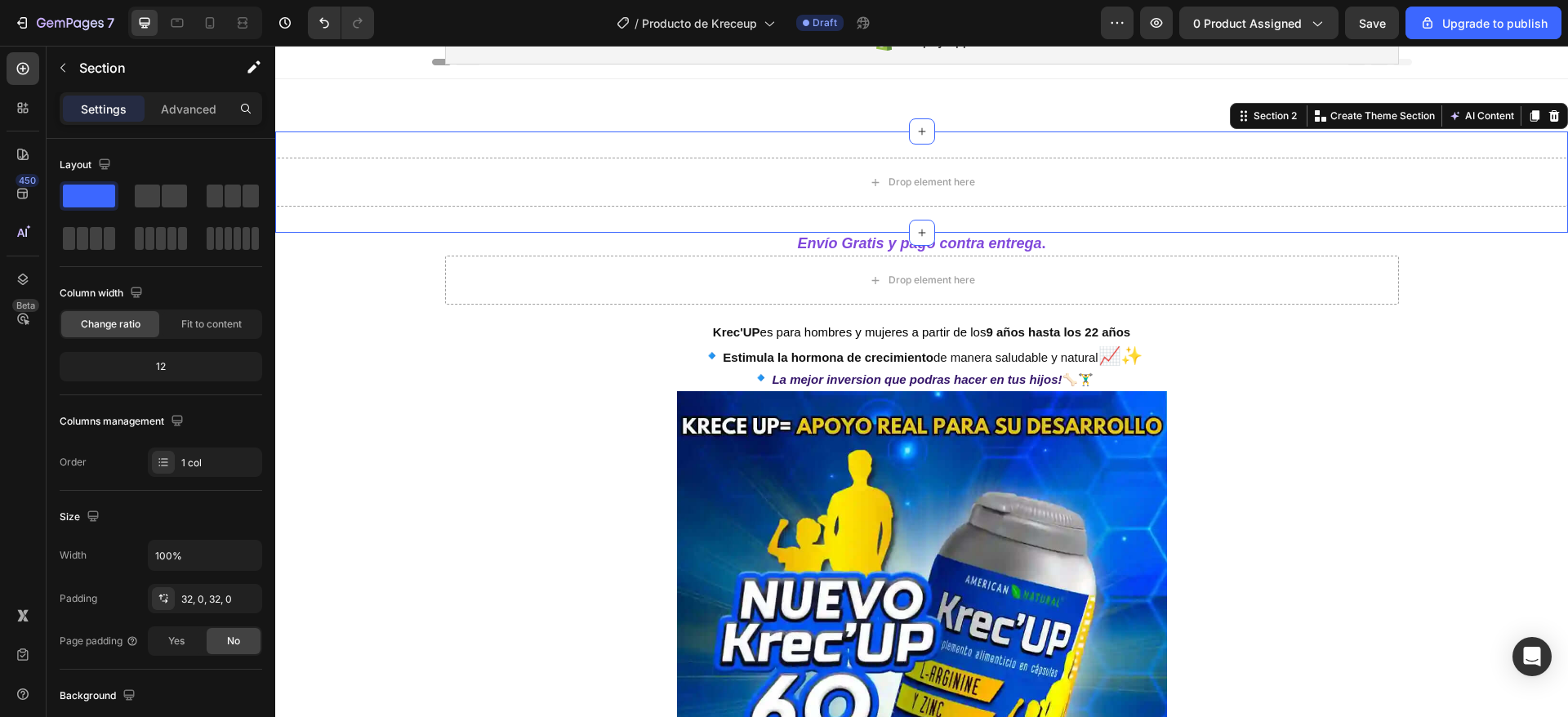
click at [1549, 118] on icon at bounding box center [1554, 116] width 11 height 12
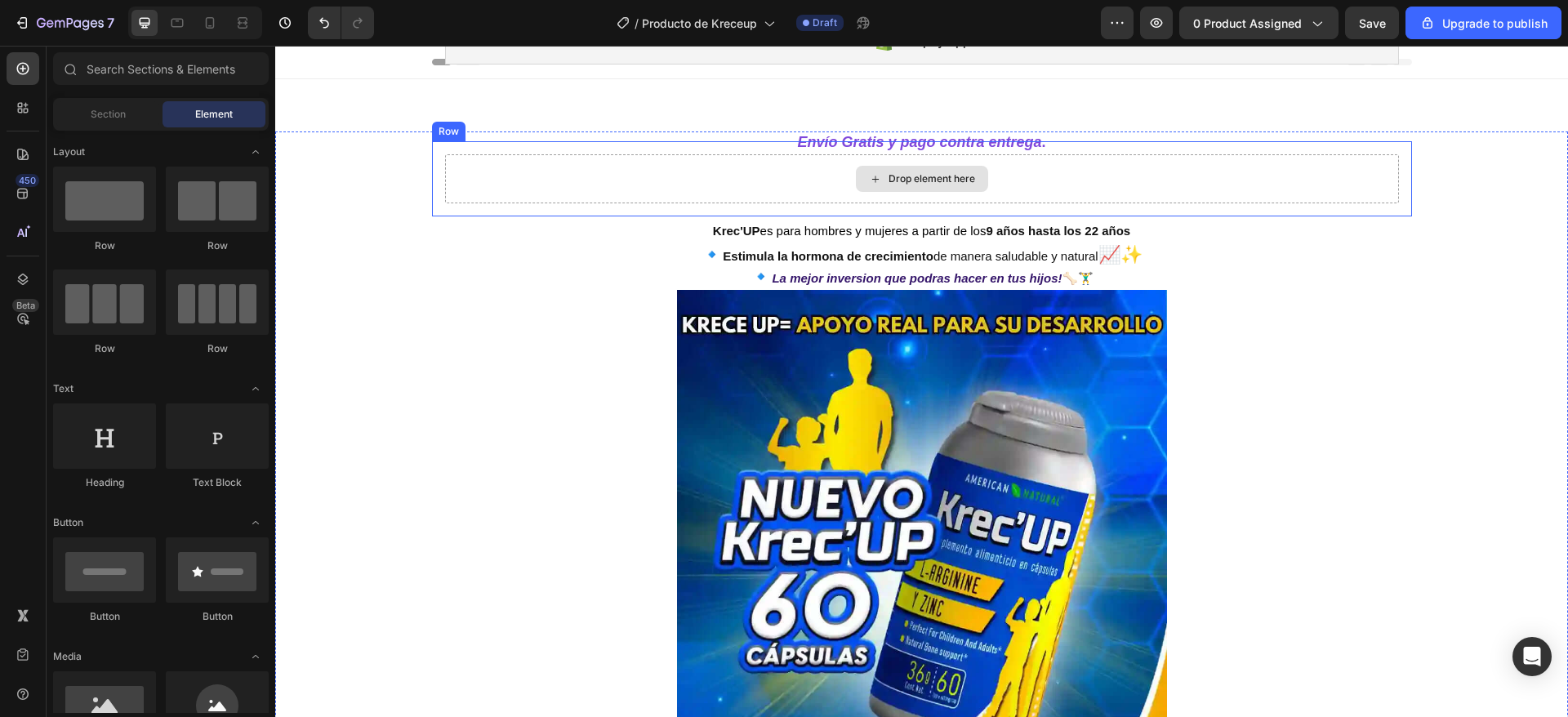
click at [1296, 189] on div "Drop element here" at bounding box center [922, 179] width 954 height 49
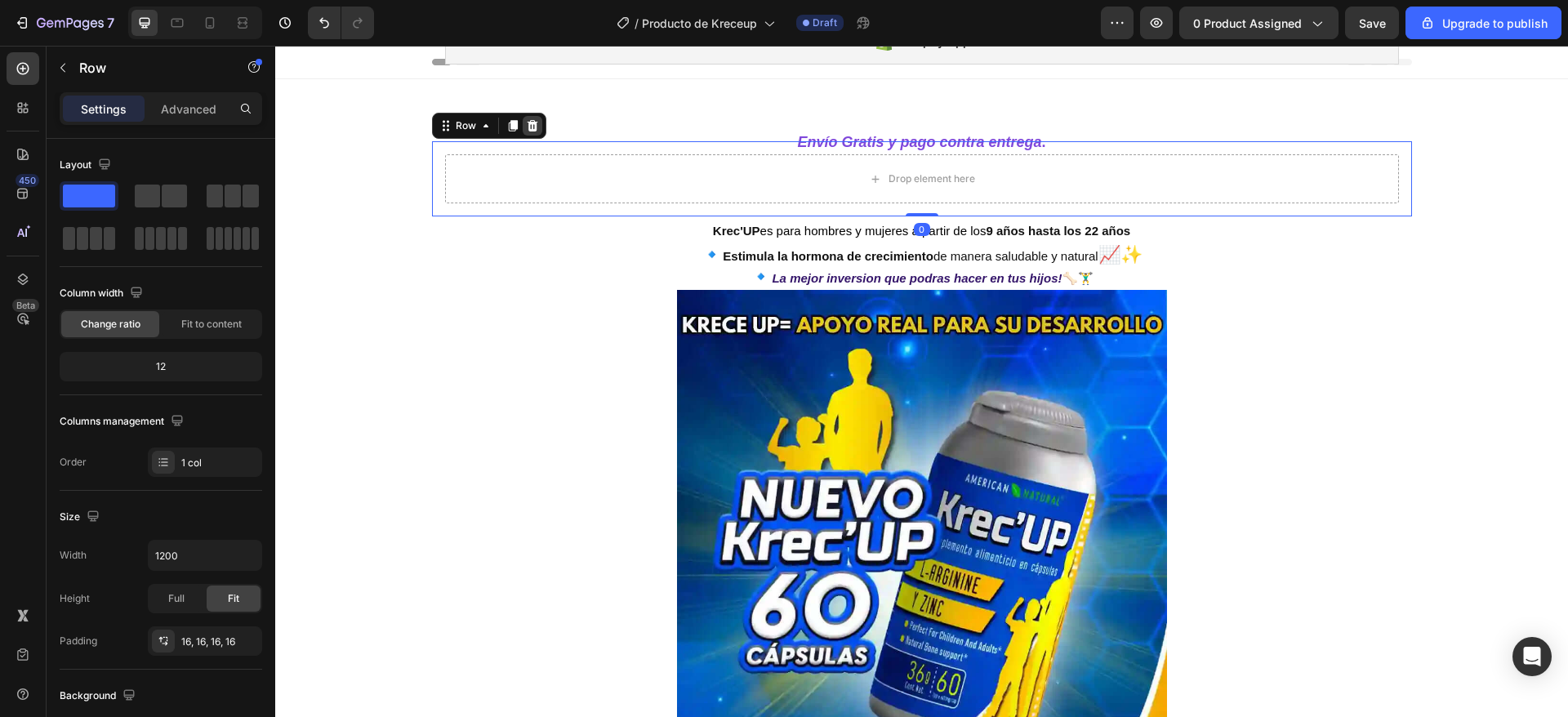
click at [527, 126] on icon at bounding box center [532, 126] width 11 height 12
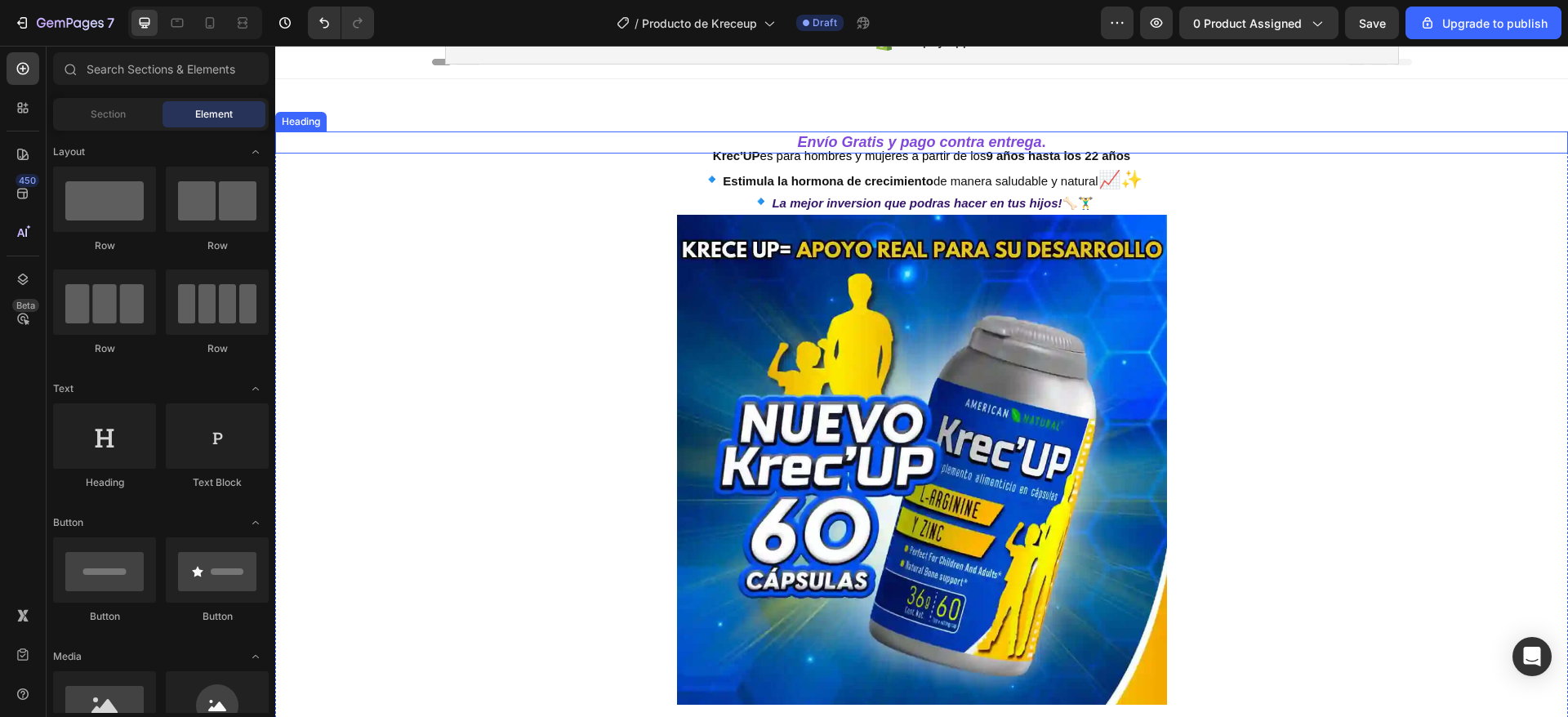
click at [576, 133] on h2 "Envío Gratis y pago contra entrega ." at bounding box center [921, 142] width 1293 height 22
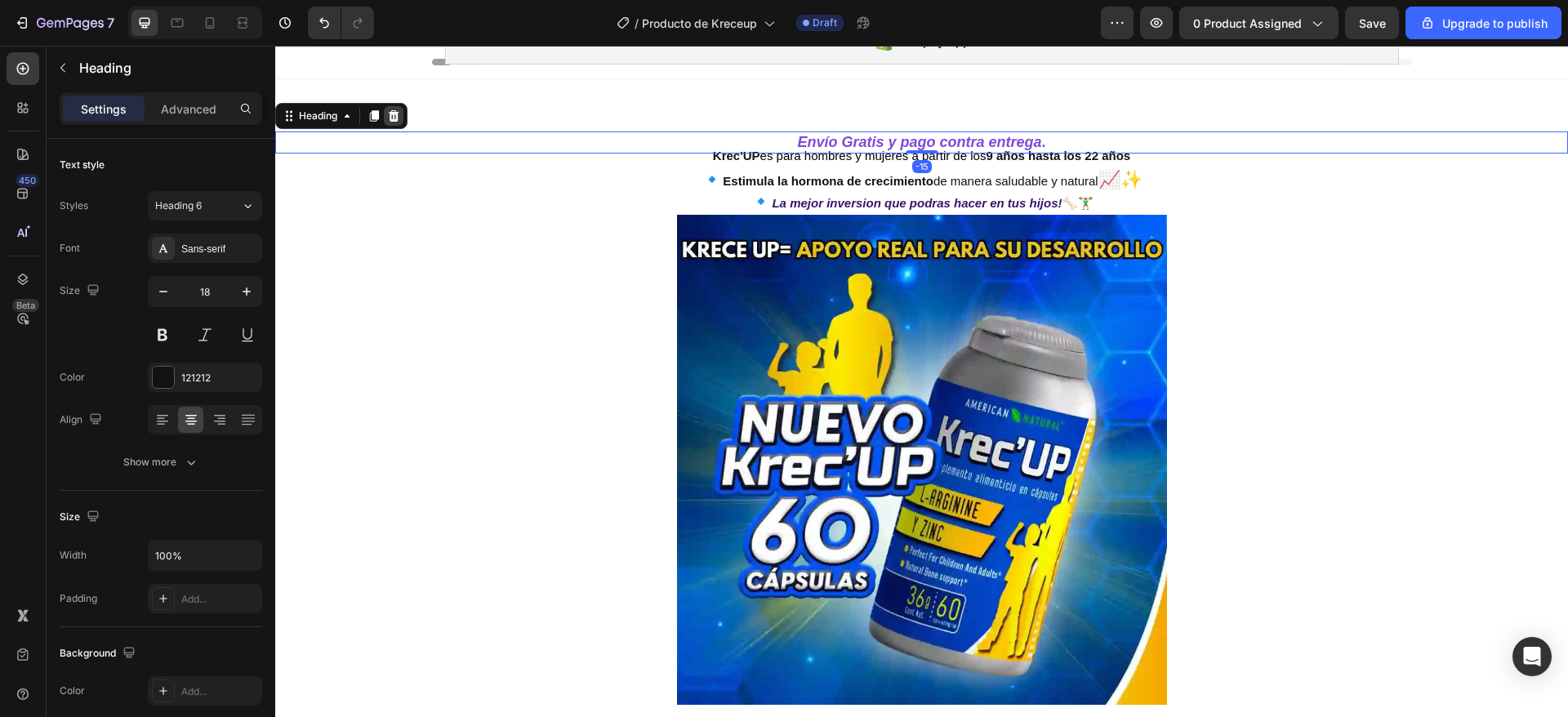
click at [396, 116] on icon at bounding box center [393, 116] width 13 height 13
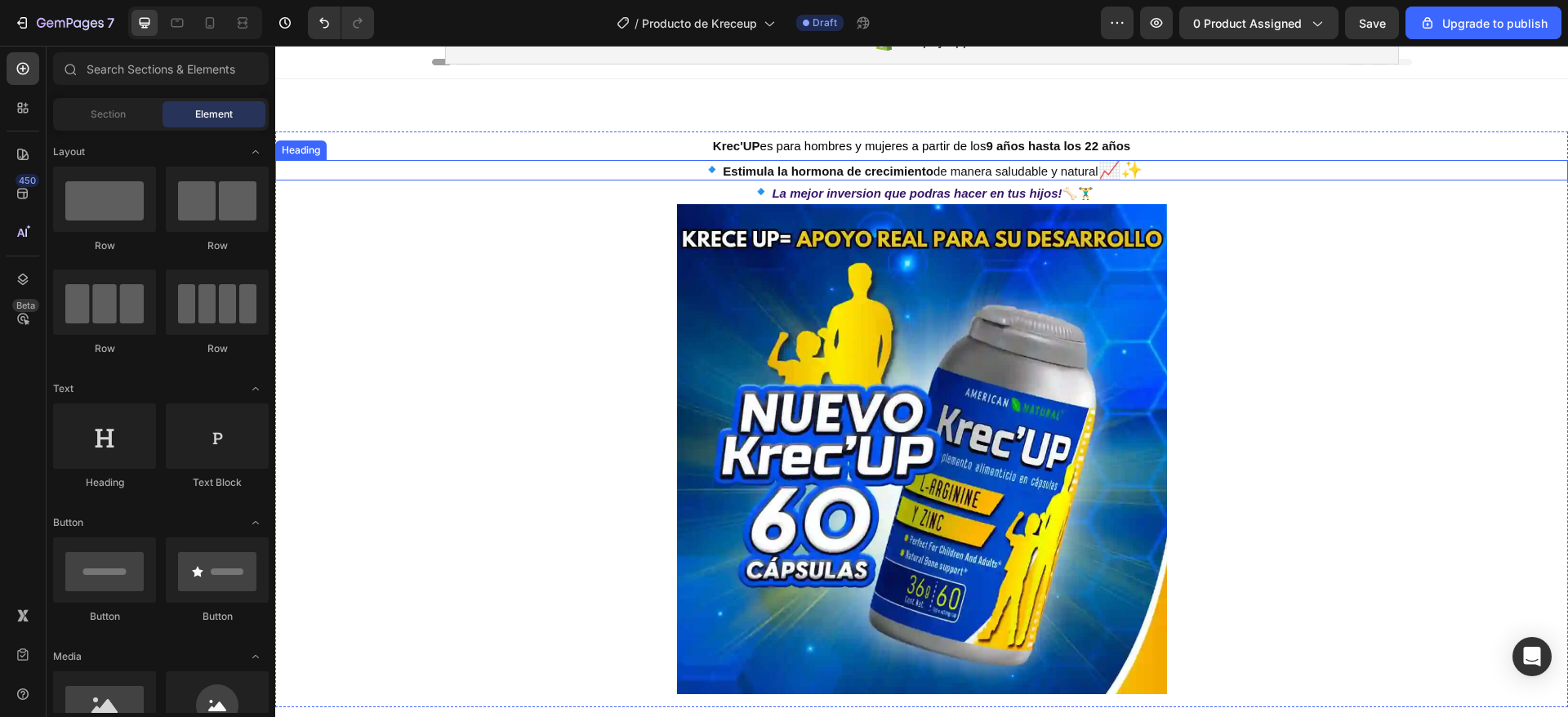
click at [458, 181] on h2 "🔹 La mejor inversion que podras hacer en tus hijos! 🦴🏋️‍♂️" at bounding box center [921, 192] width 1293 height 24
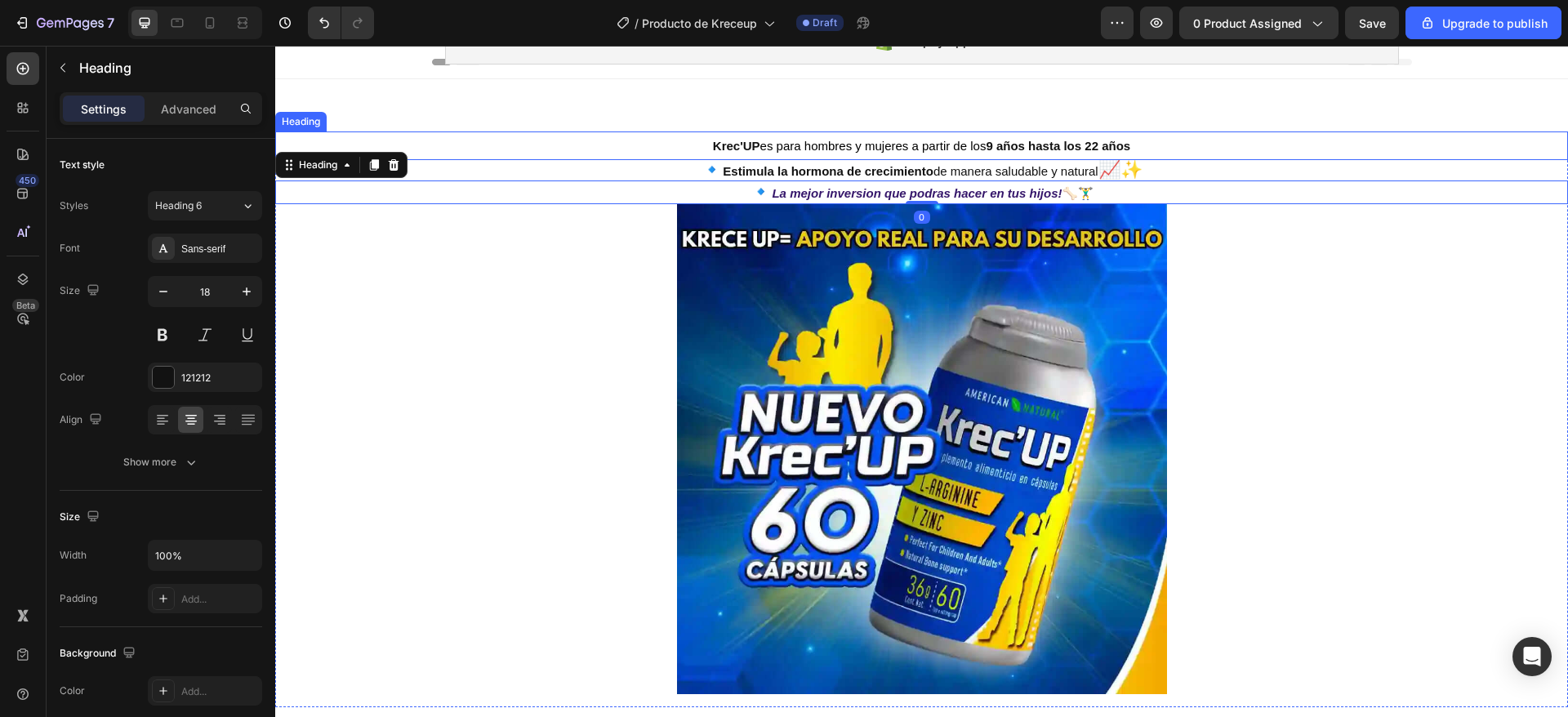
click at [434, 146] on h2 "Krec'UP es para hombres y mujeres a partir de los 9 años hasta los 22 años" at bounding box center [921, 146] width 1293 height 29
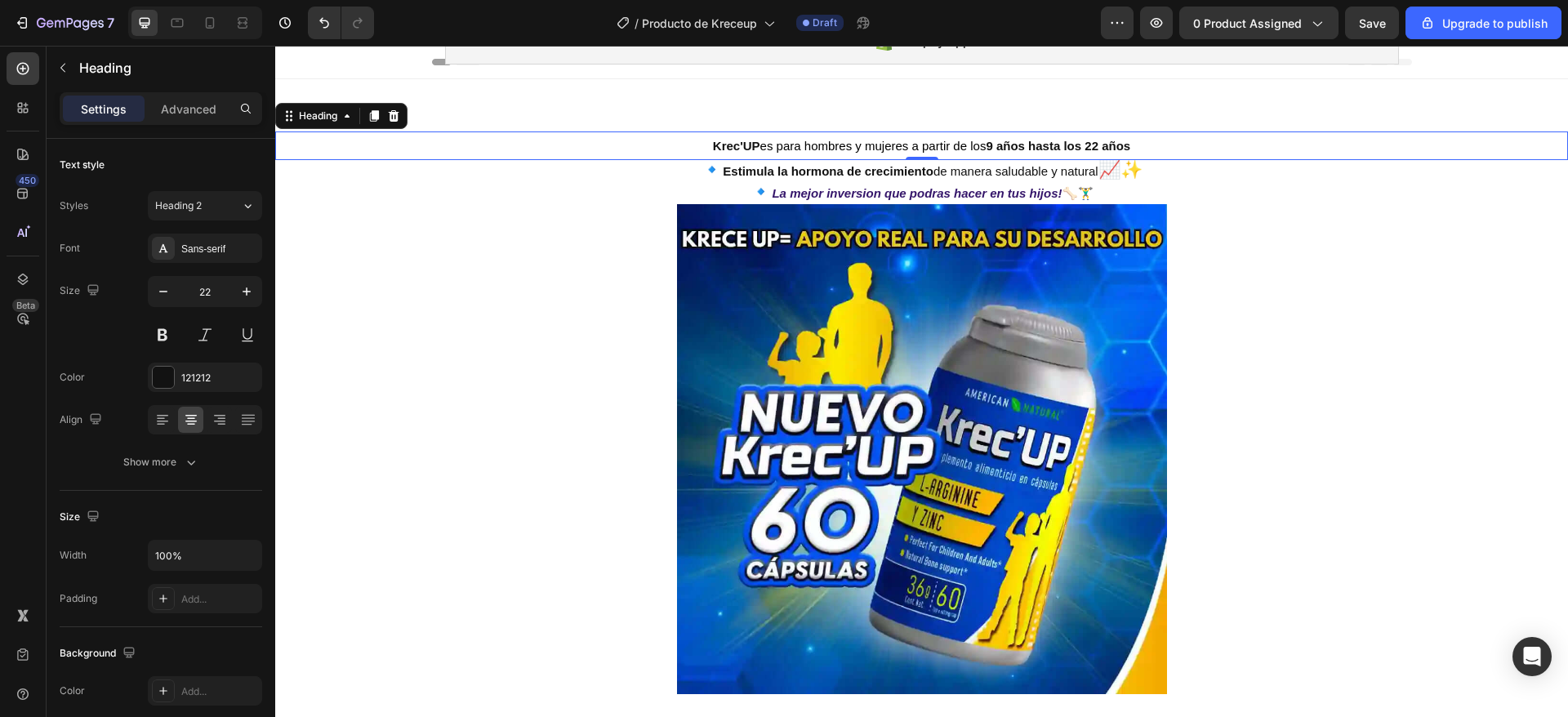
drag, startPoint x: 392, startPoint y: 123, endPoint x: 452, endPoint y: 169, distance: 75.6
click at [393, 123] on div at bounding box center [393, 116] width 19 height 19
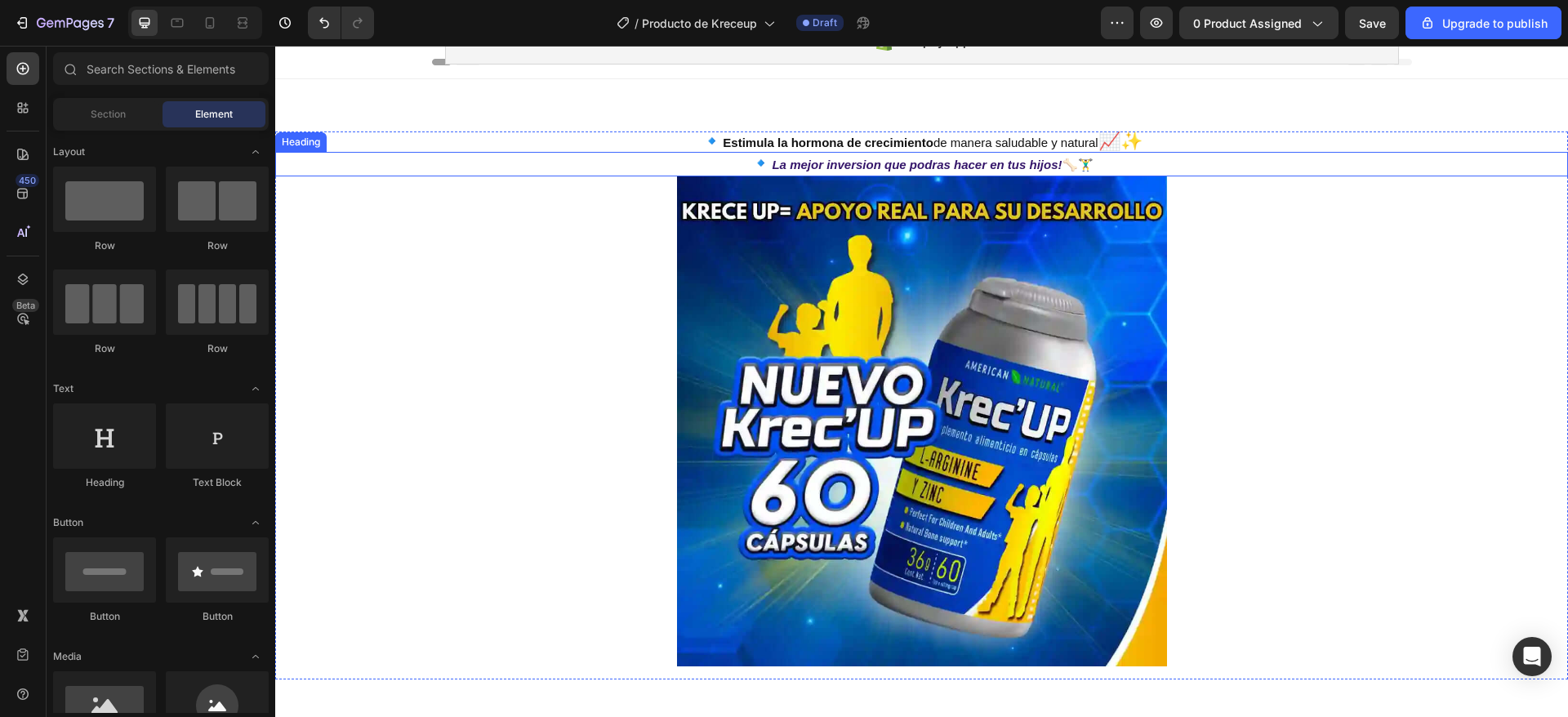
click at [469, 179] on div "🔹 Estimula la hormona de crecimiento de manera saludable y natural 📈✨ Heading 🔹…" at bounding box center [921, 405] width 1293 height 548
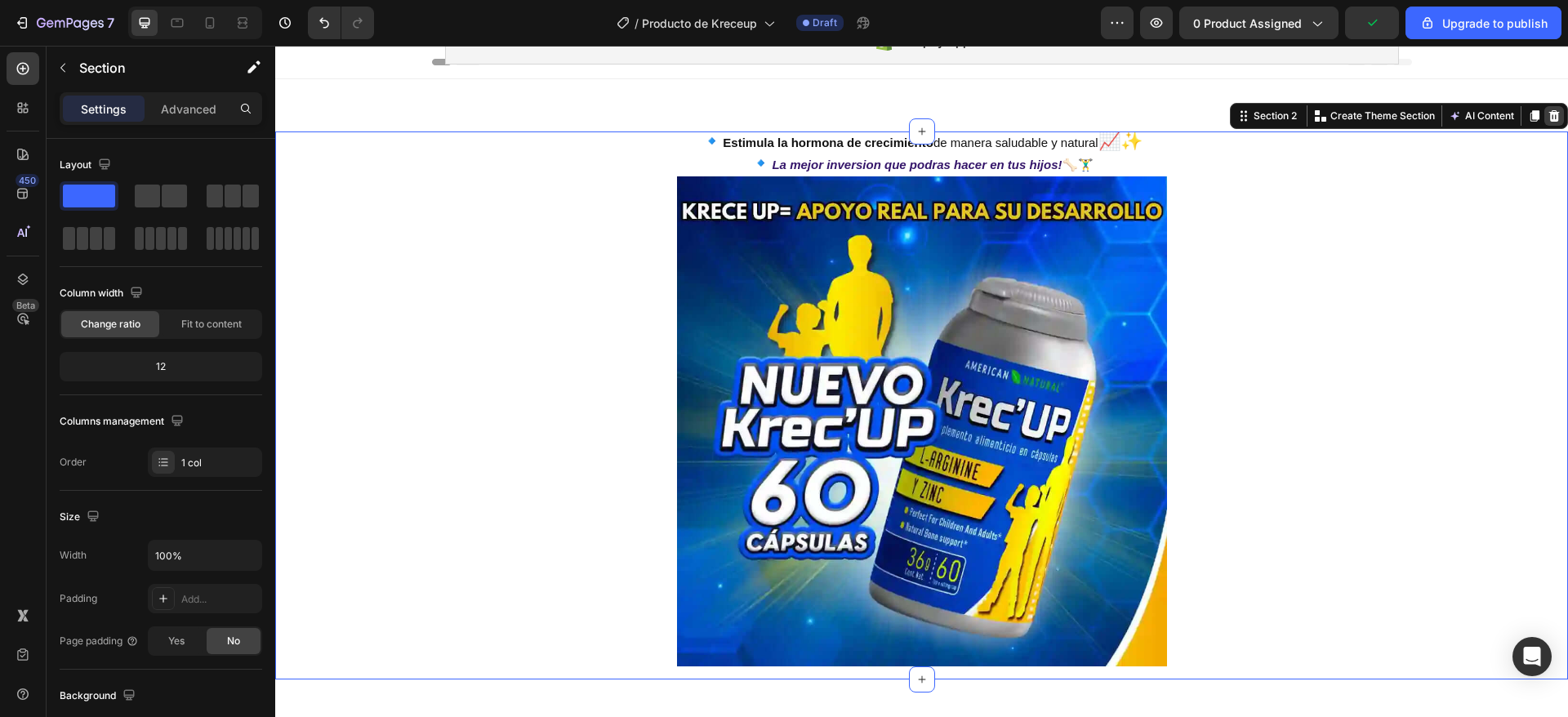
click at [1548, 116] on icon at bounding box center [1555, 116] width 13 height 13
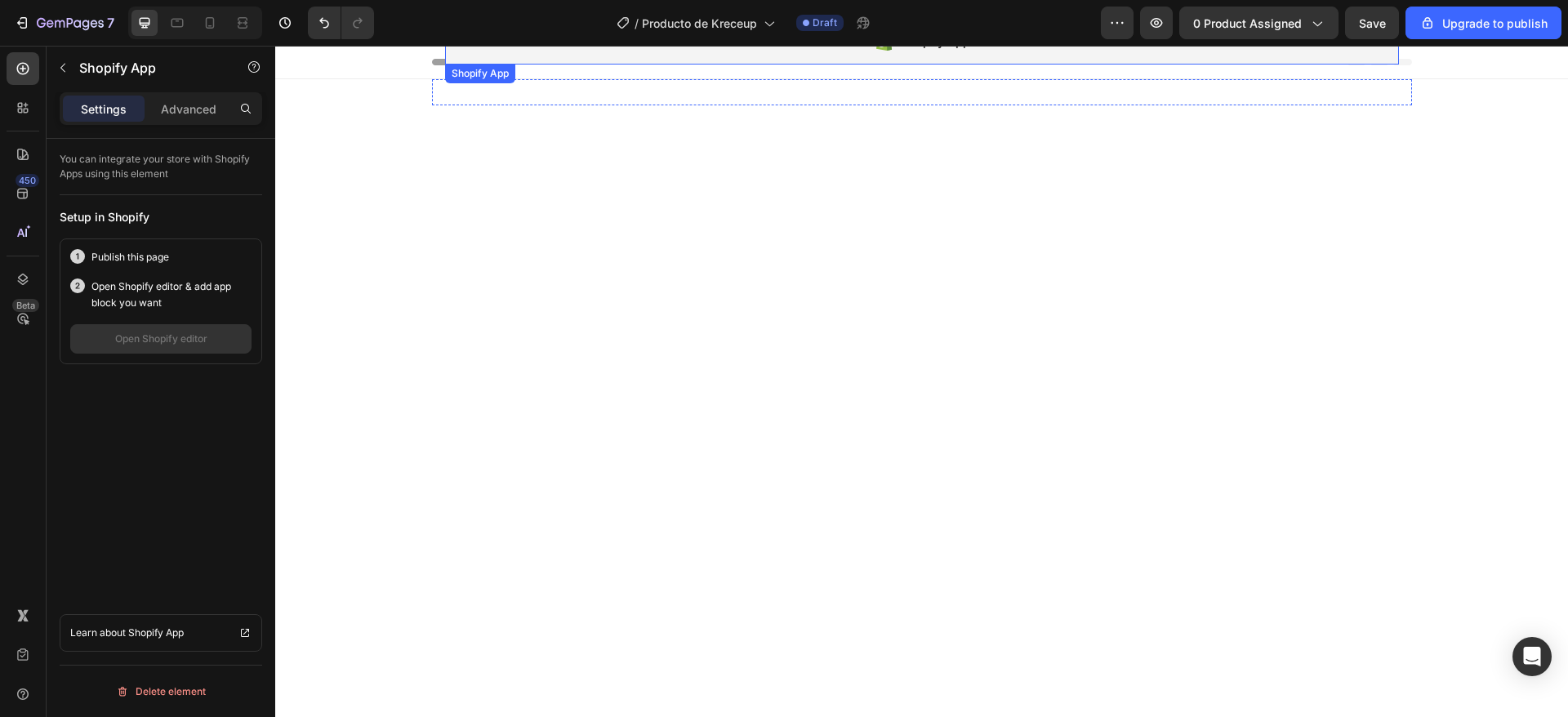
click at [545, 60] on div "Shopify App" at bounding box center [922, 42] width 954 height 46
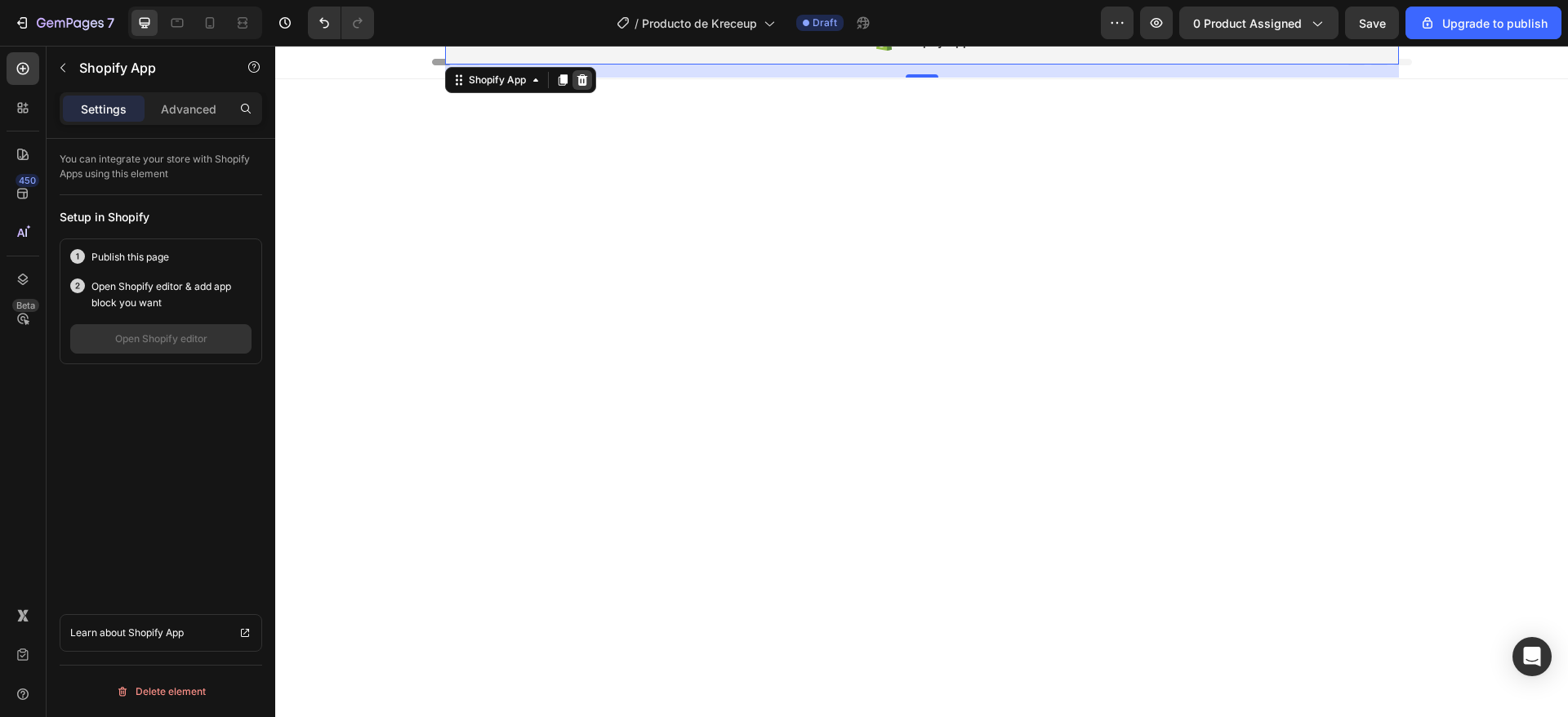
click at [577, 80] on icon at bounding box center [582, 80] width 11 height 12
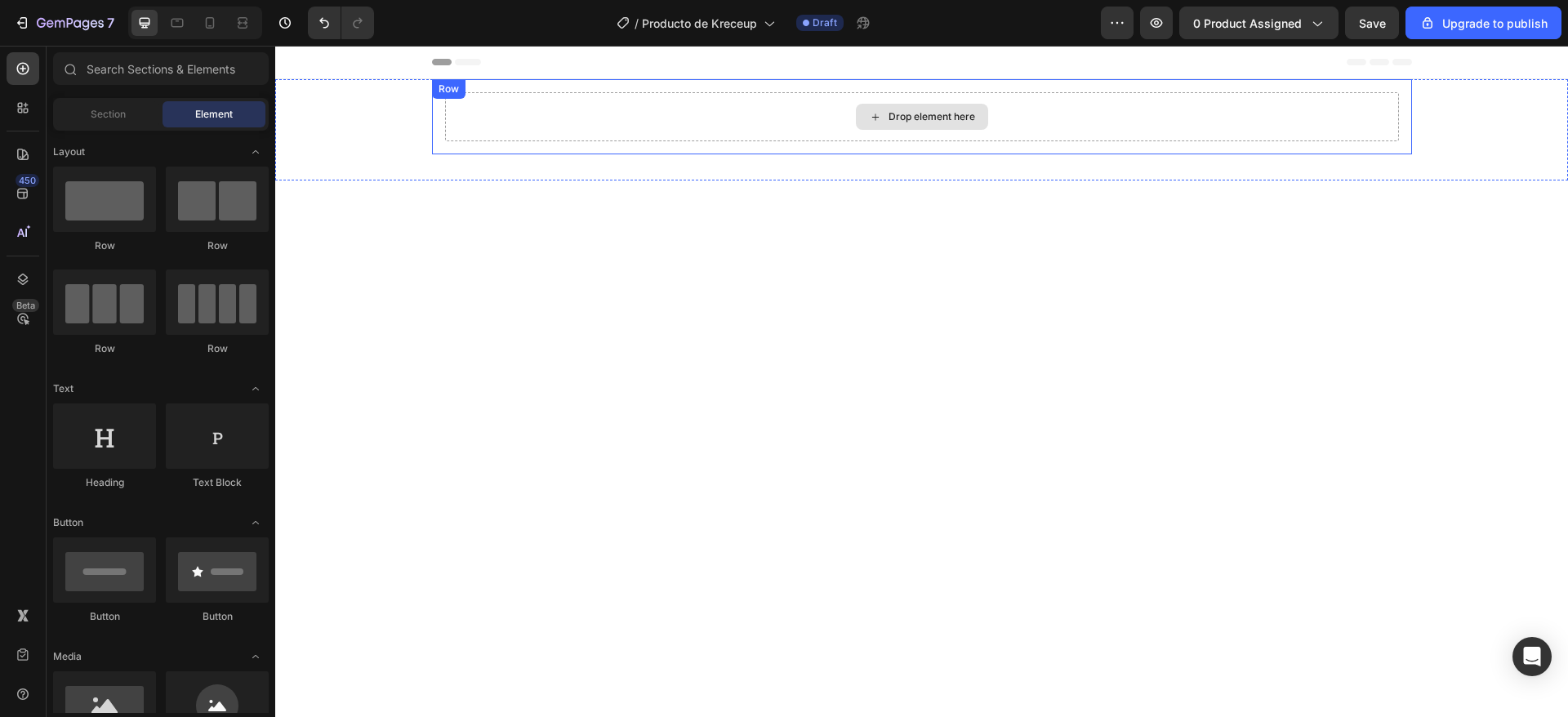
click at [539, 100] on div "Drop element here" at bounding box center [922, 116] width 954 height 49
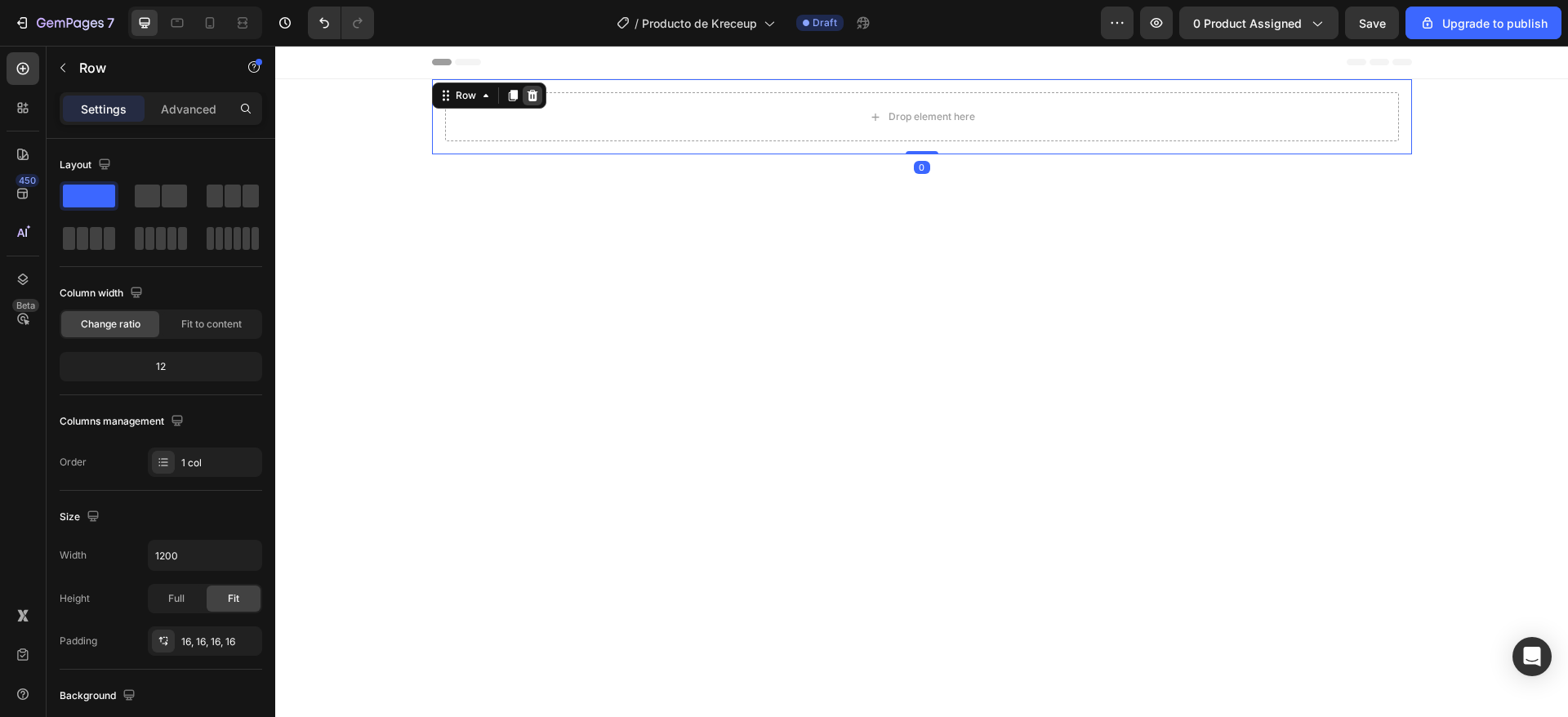
click at [527, 99] on icon at bounding box center [532, 96] width 11 height 12
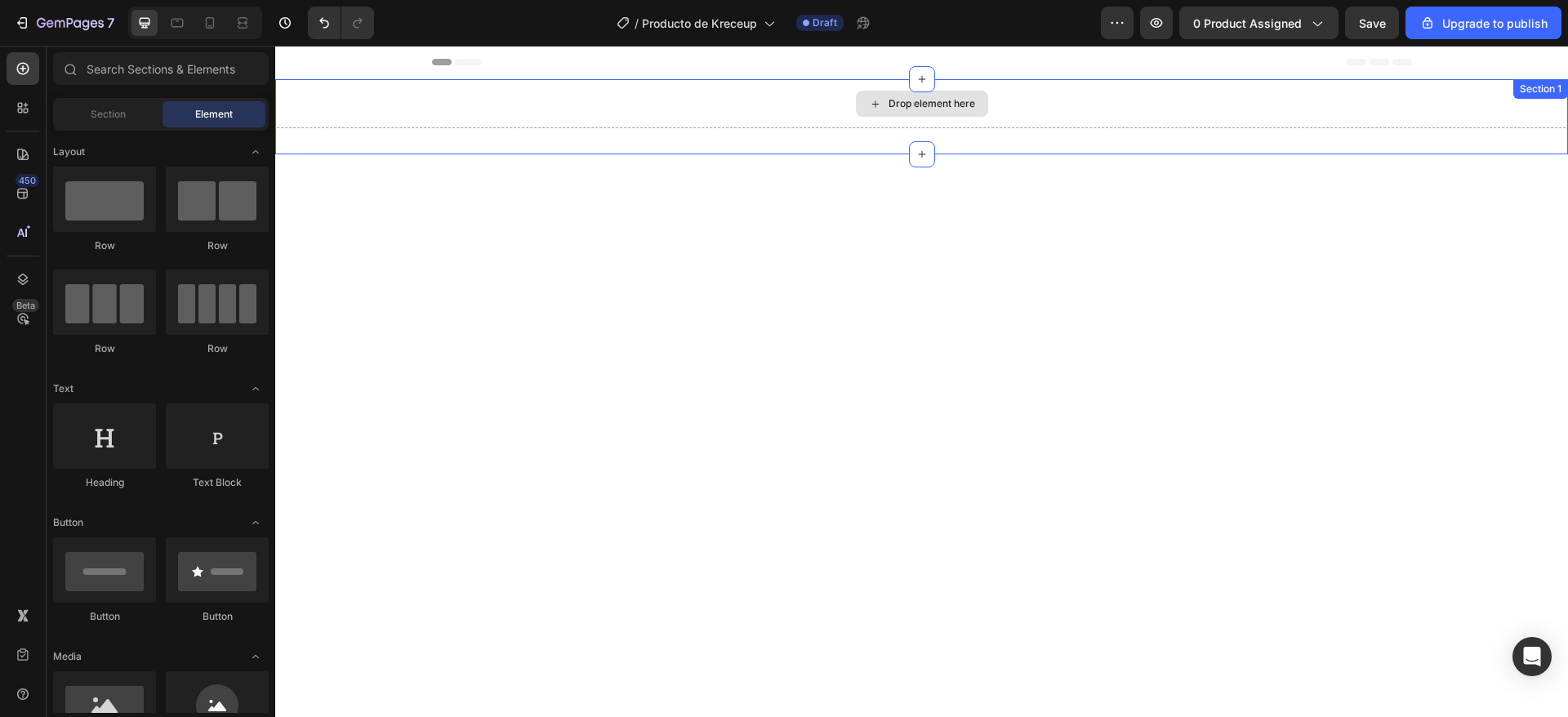
click at [456, 113] on div "Drop element here" at bounding box center [921, 104] width 1293 height 49
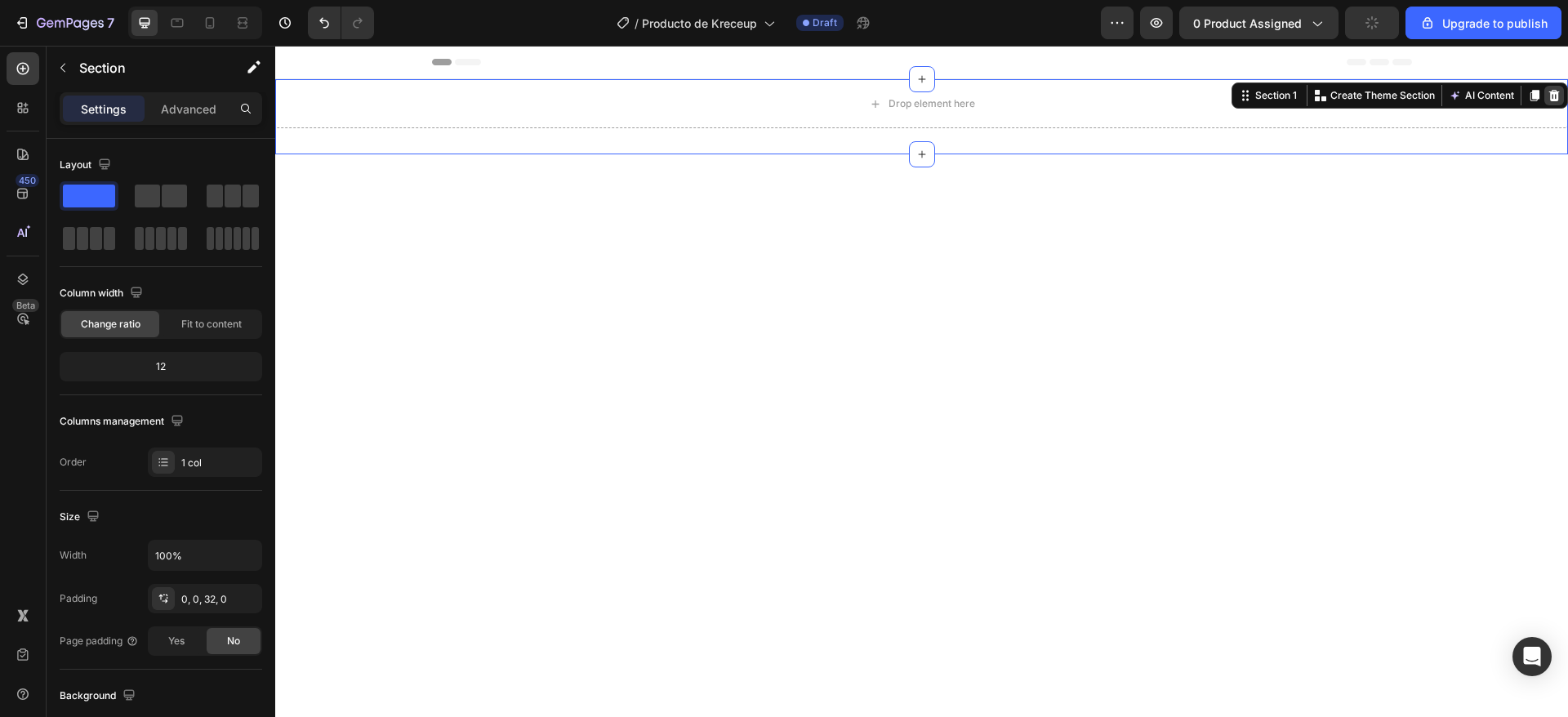
click at [1549, 96] on icon at bounding box center [1554, 96] width 11 height 12
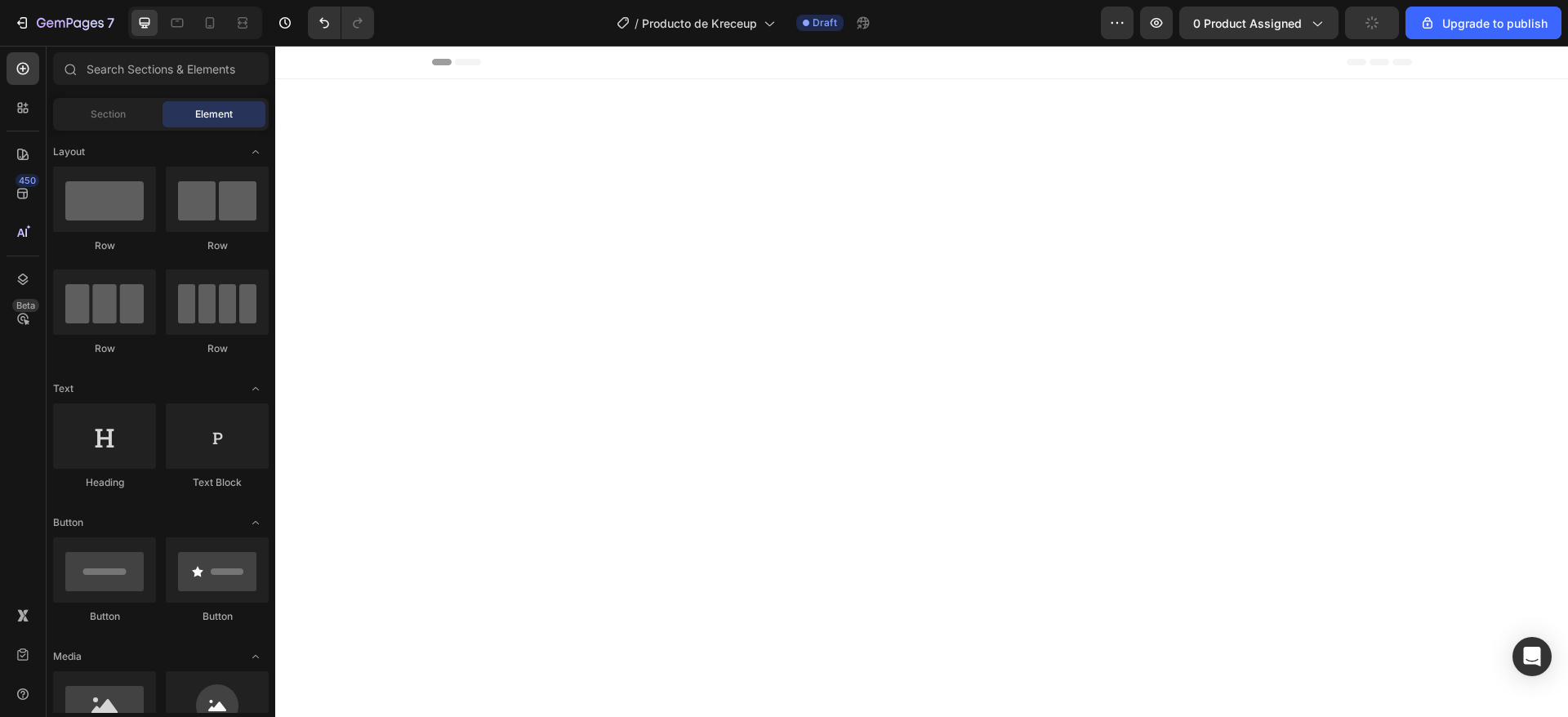
click at [472, 162] on div at bounding box center [921, 131] width 1293 height 102
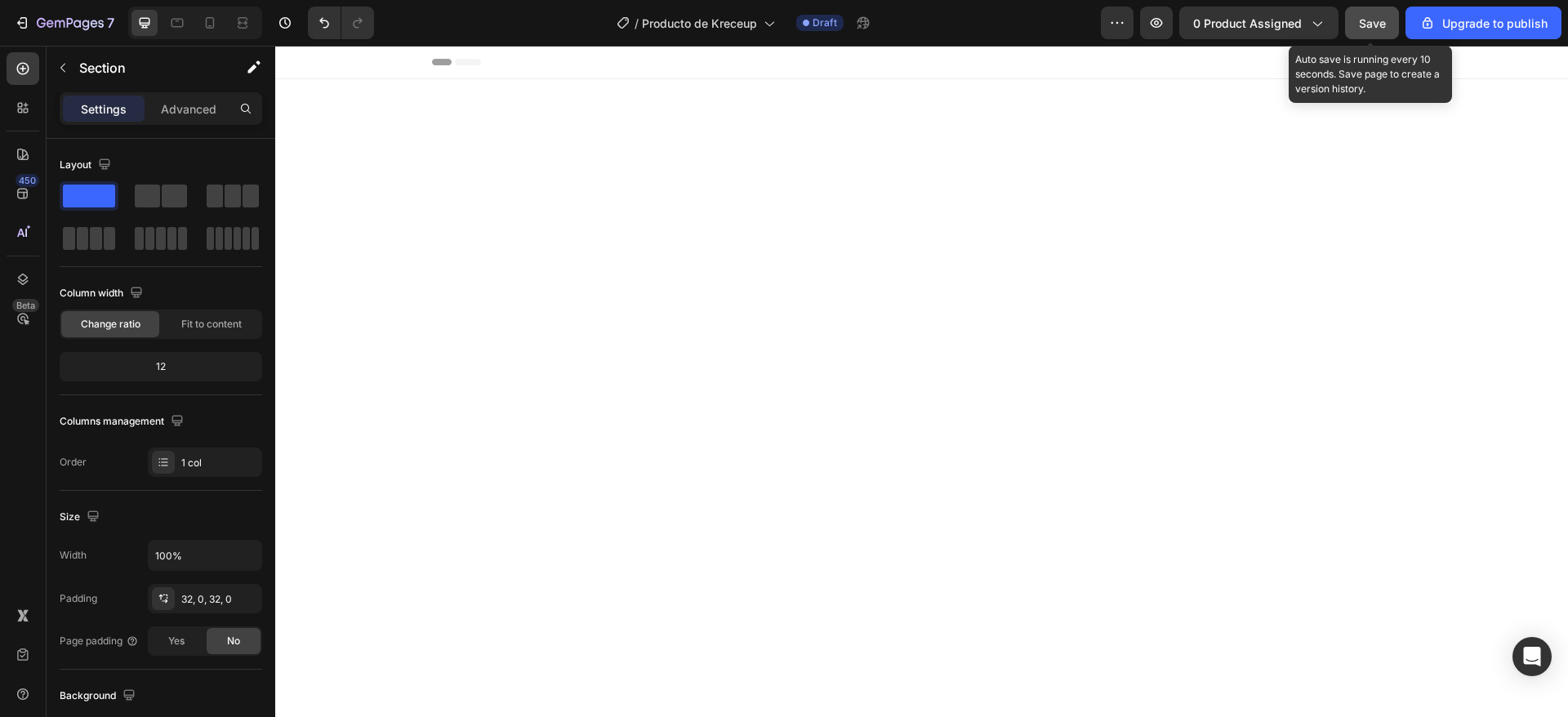
click at [1379, 10] on button "Save" at bounding box center [1372, 23] width 54 height 33
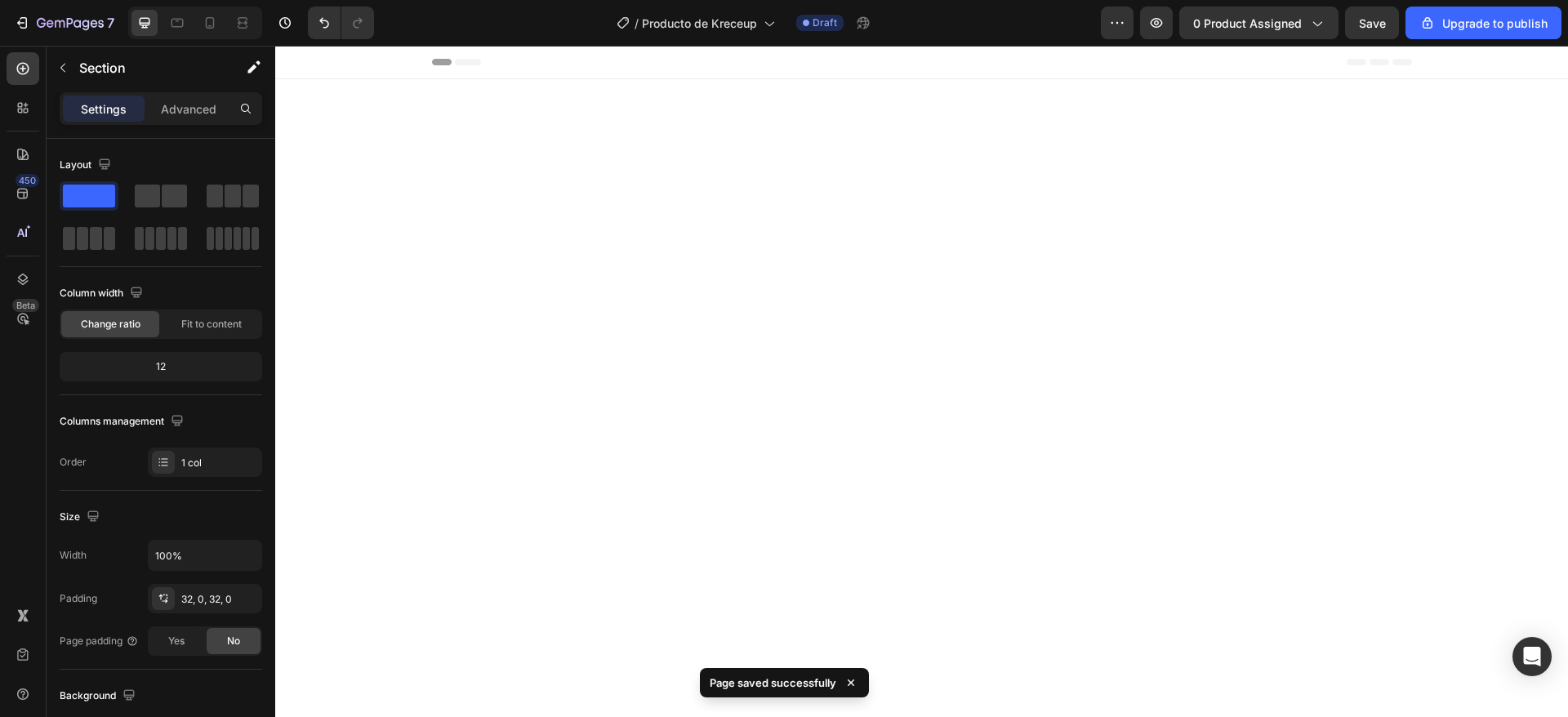
click at [649, 118] on div at bounding box center [921, 131] width 1293 height 102
click at [768, 26] on icon at bounding box center [768, 22] width 16 height 16
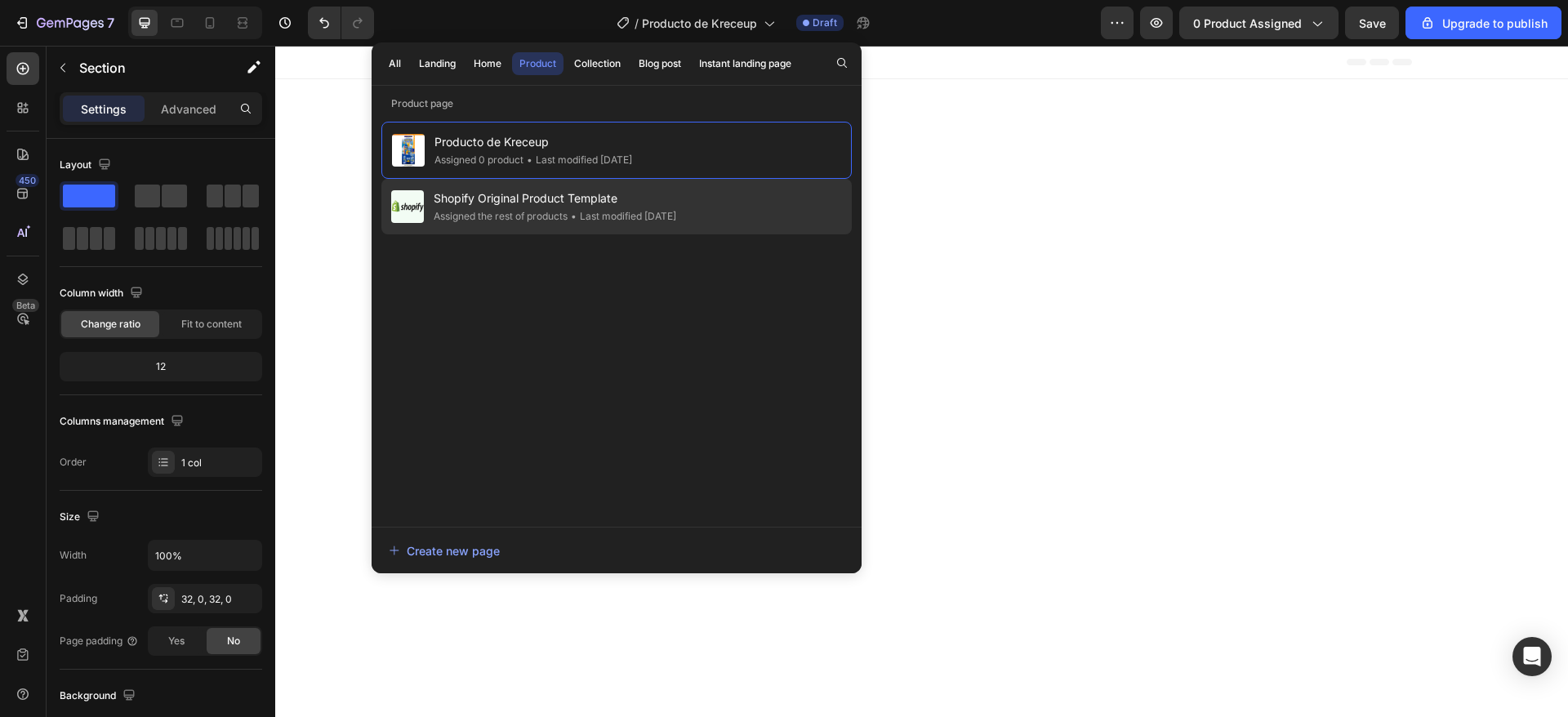
click at [567, 212] on div "Assigned the rest of products" at bounding box center [501, 216] width 134 height 16
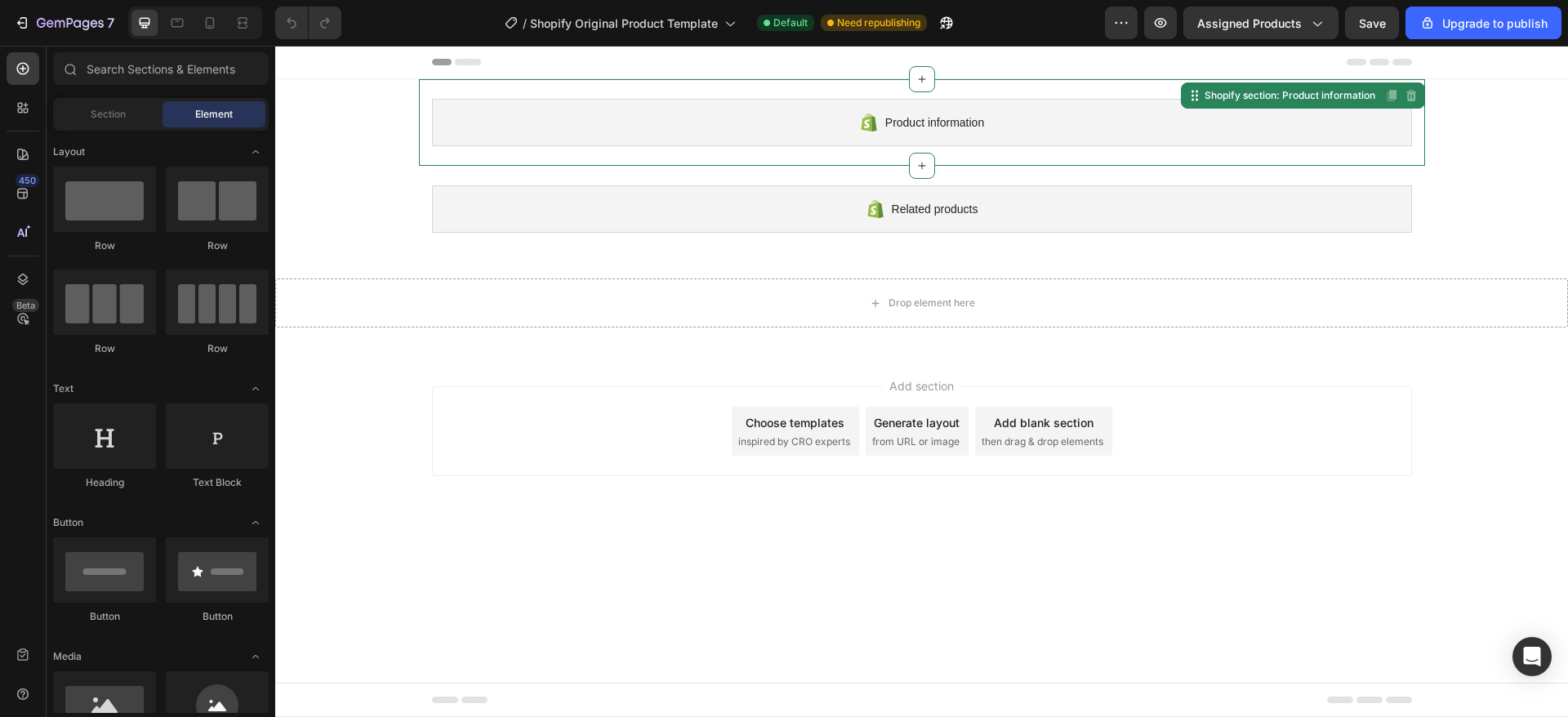
click at [734, 118] on div "Product information" at bounding box center [921, 122] width 980 height 47
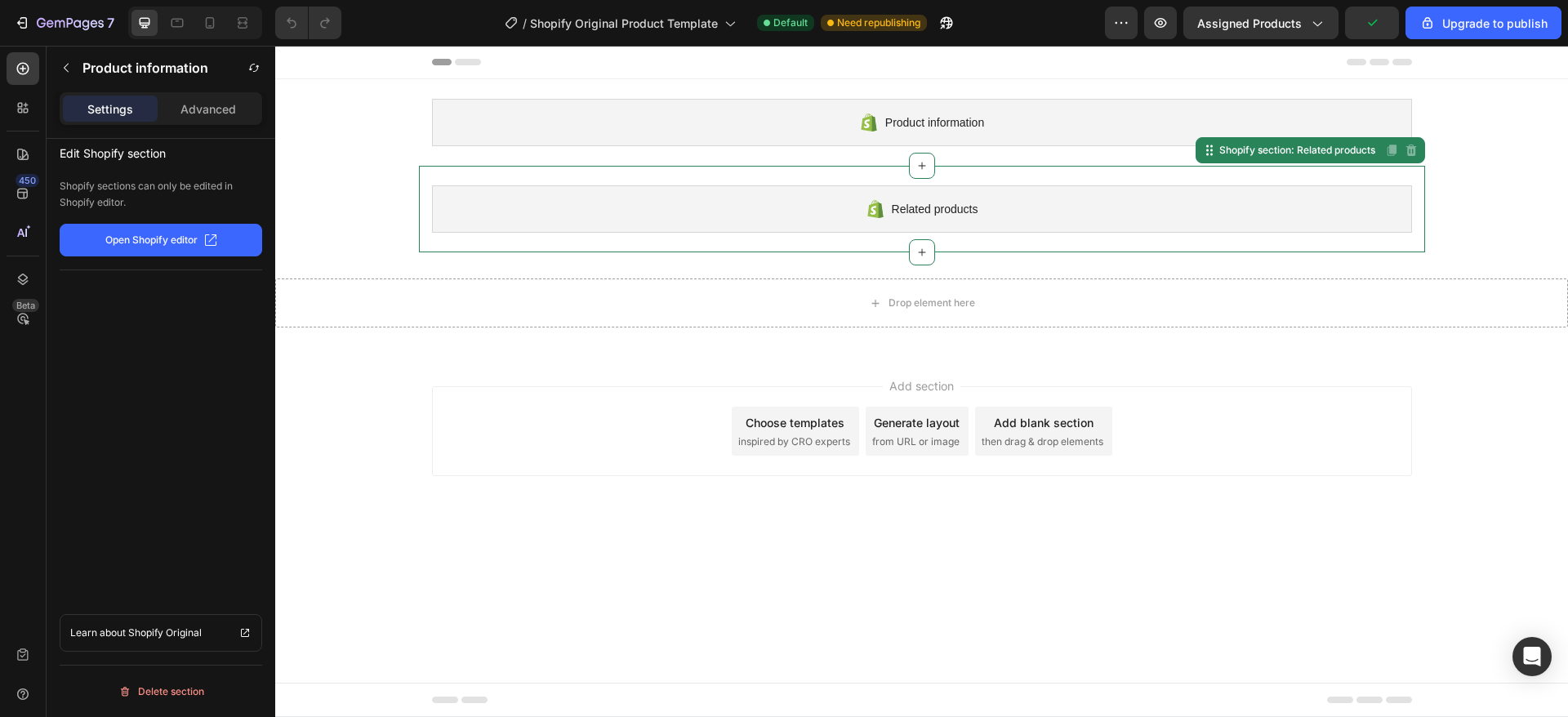
click at [792, 200] on div "Related products" at bounding box center [921, 208] width 980 height 47
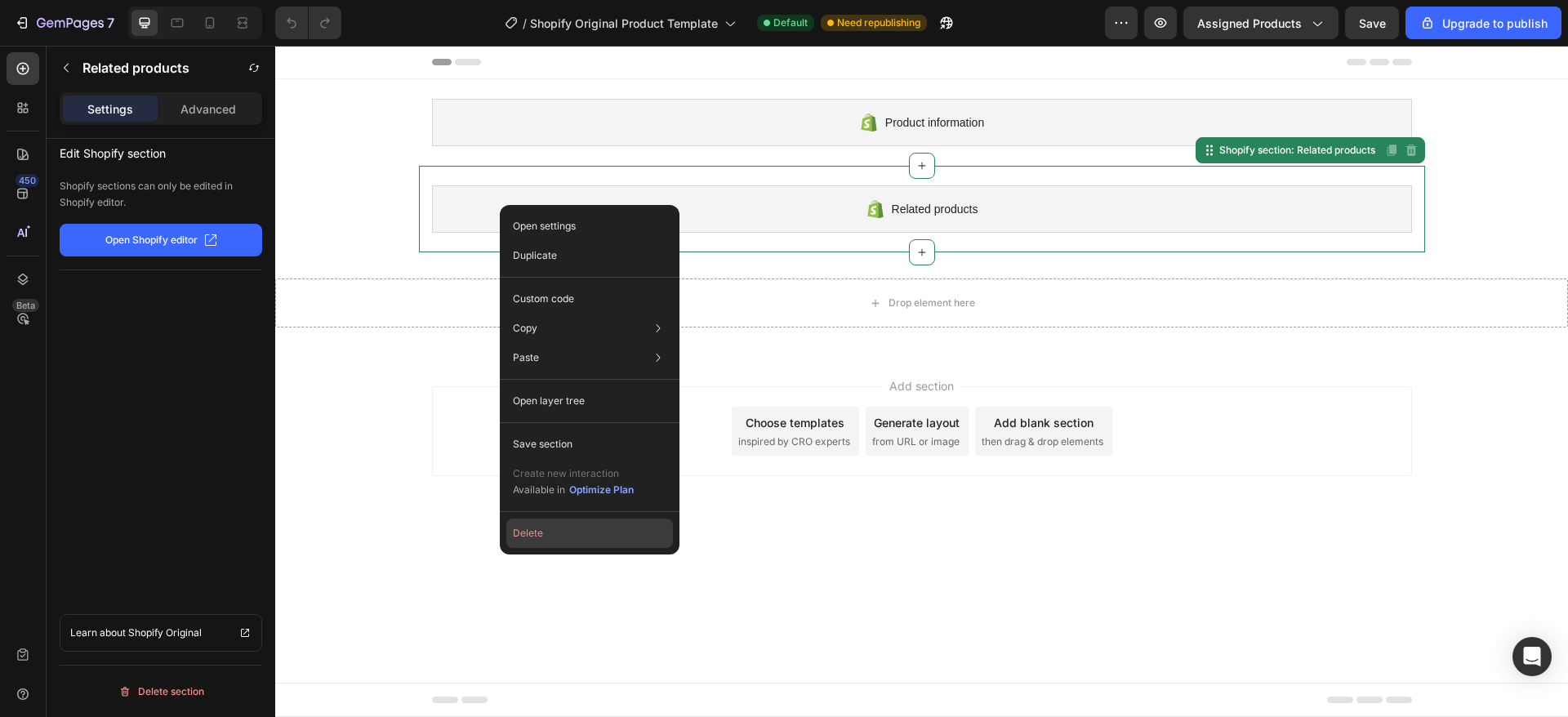
drag, startPoint x: 535, startPoint y: 532, endPoint x: 346, endPoint y: 356, distance: 258.3
click at [535, 532] on button "Delete" at bounding box center [590, 533] width 167 height 30
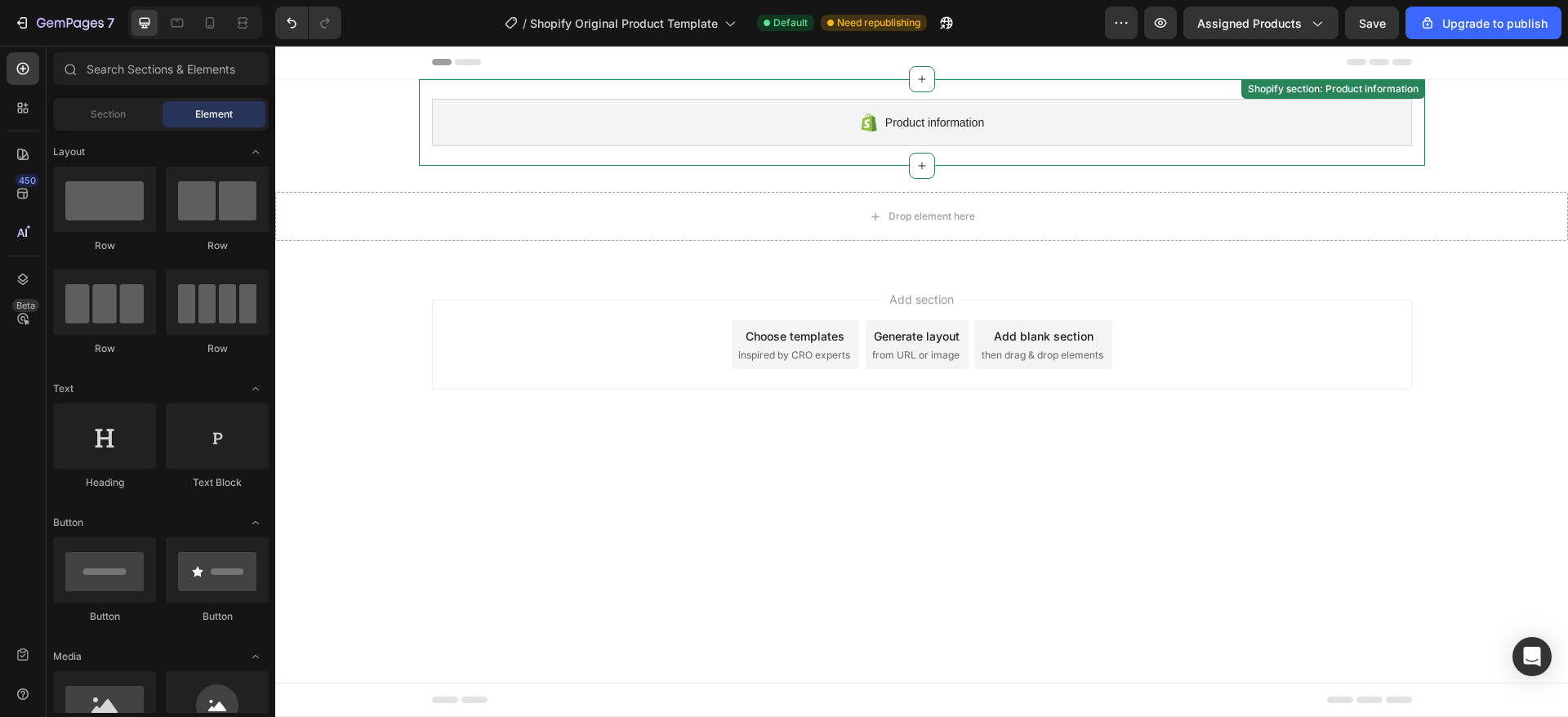
click at [663, 131] on div "Product information" at bounding box center [921, 122] width 980 height 47
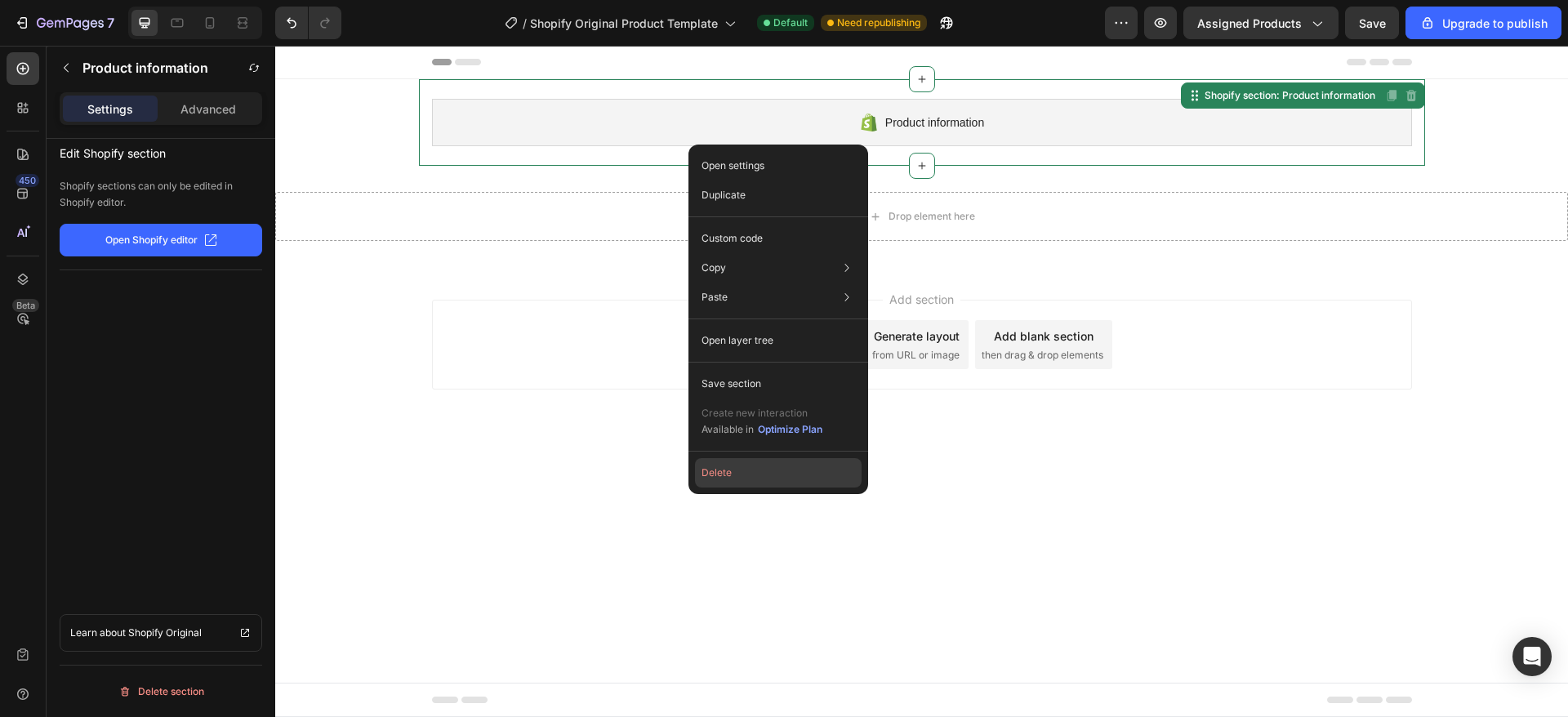
click at [735, 480] on button "Delete" at bounding box center [778, 472] width 167 height 30
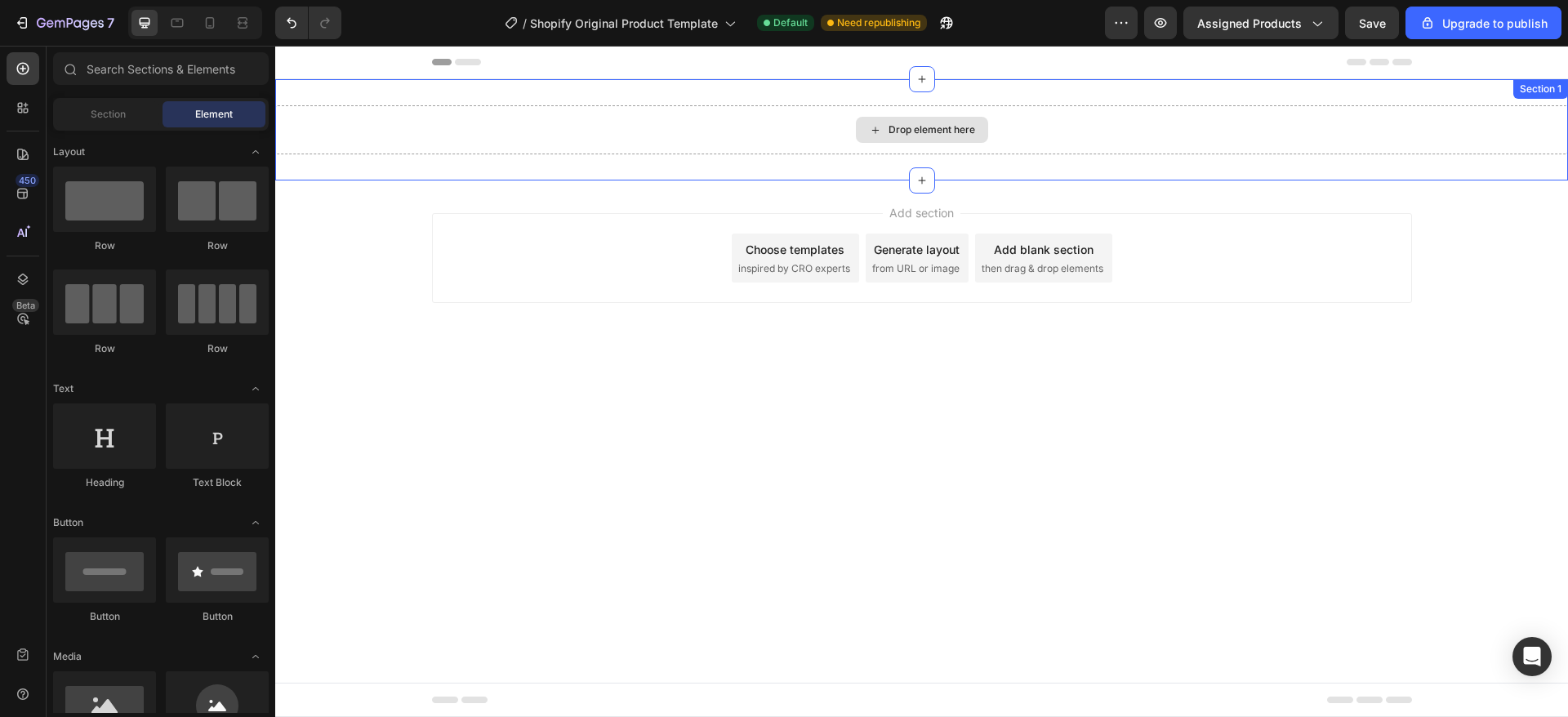
click at [692, 121] on div "Drop element here" at bounding box center [921, 130] width 1293 height 49
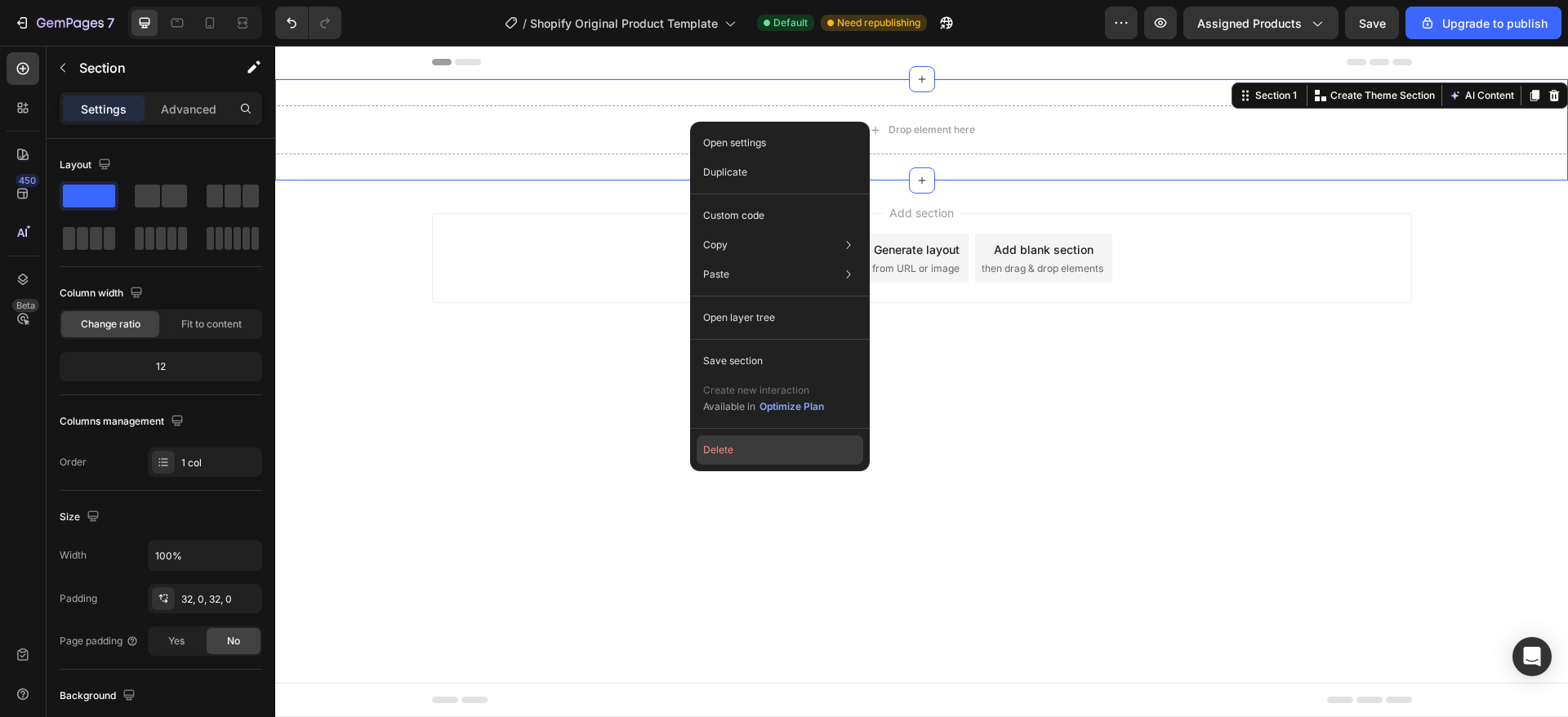
click at [730, 447] on button "Delete" at bounding box center [780, 450] width 167 height 30
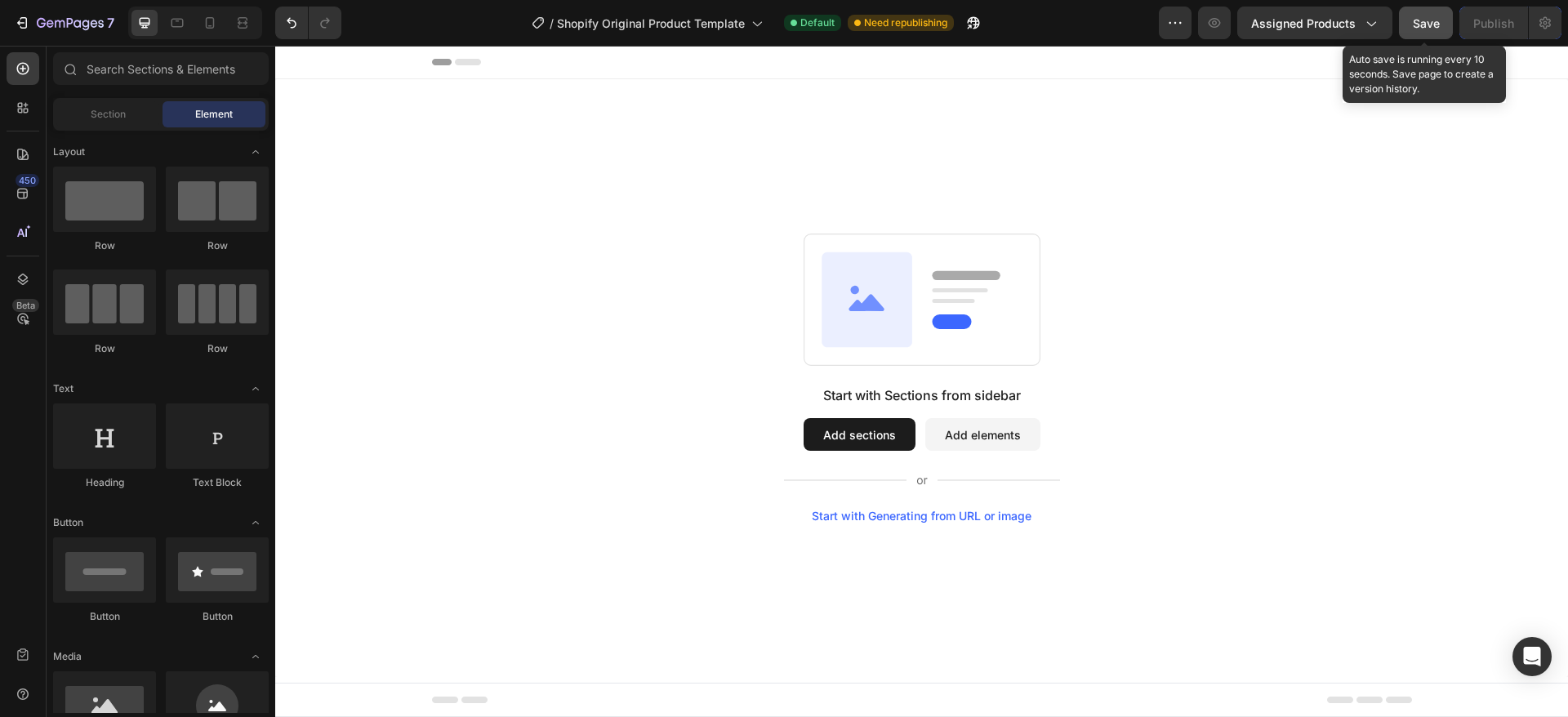
click at [1432, 14] on div "Save" at bounding box center [1426, 23] width 27 height 17
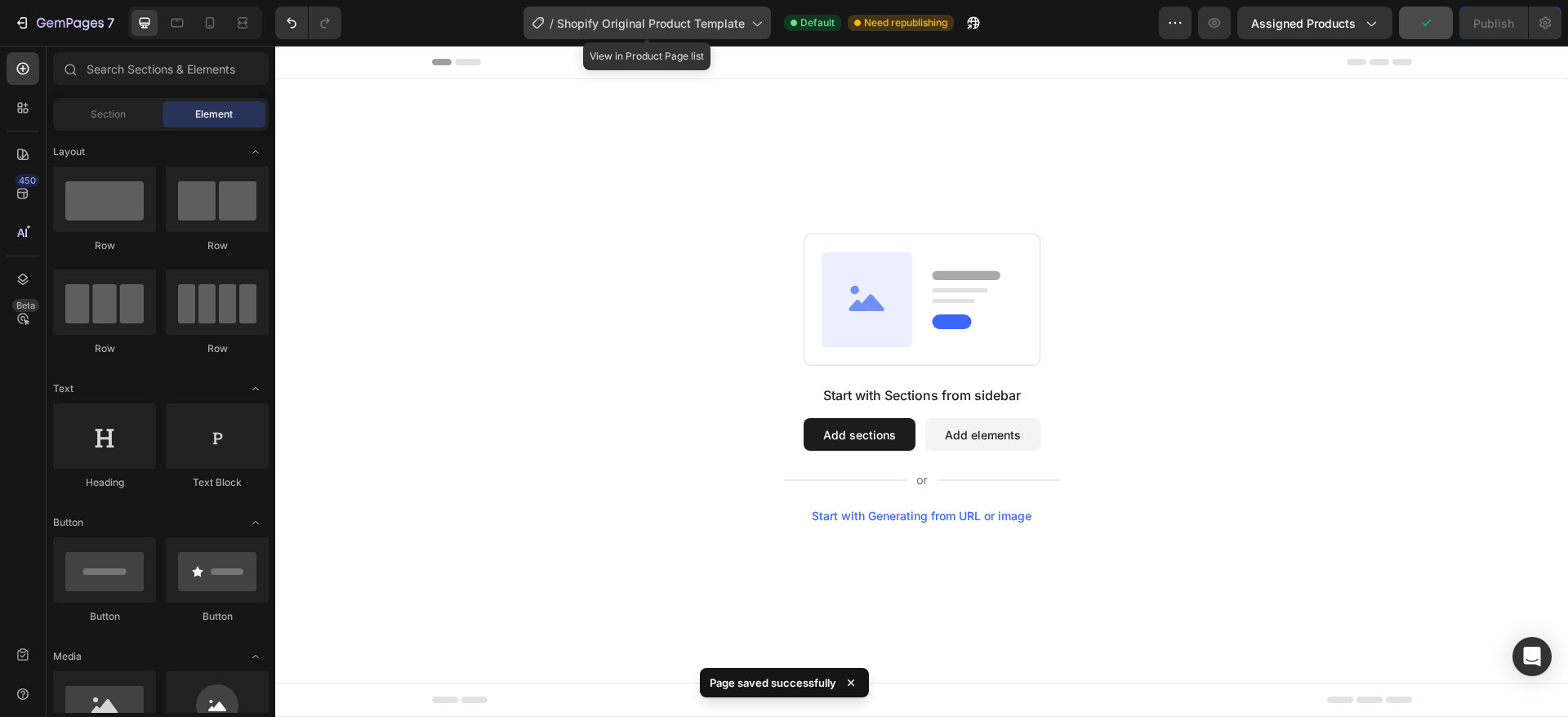
click at [728, 24] on span "Shopify Original Product Template" at bounding box center [651, 23] width 188 height 17
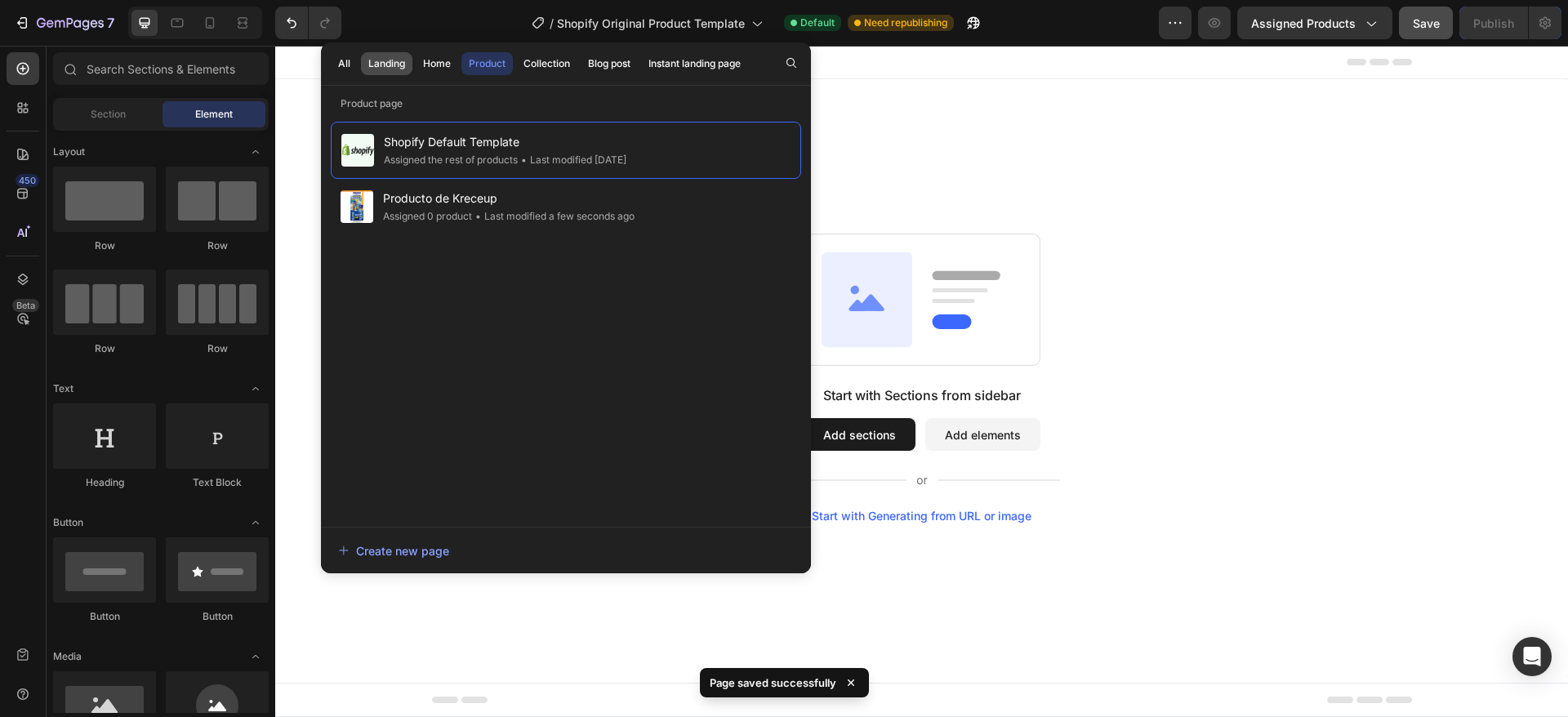
click at [393, 65] on div "Landing" at bounding box center [387, 63] width 36 height 14
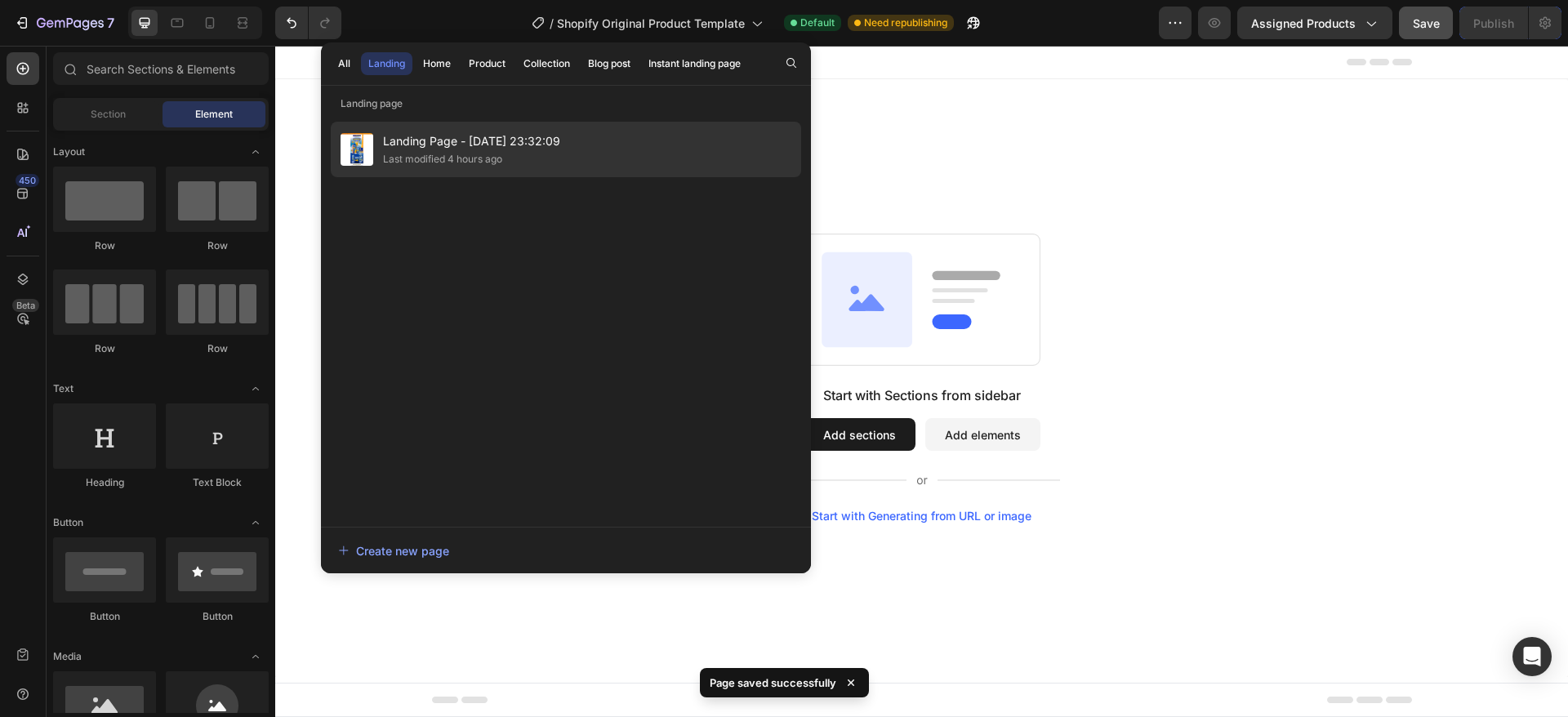
click at [451, 140] on span "Landing Page - Sep 15, 23:32:09" at bounding box center [471, 141] width 178 height 19
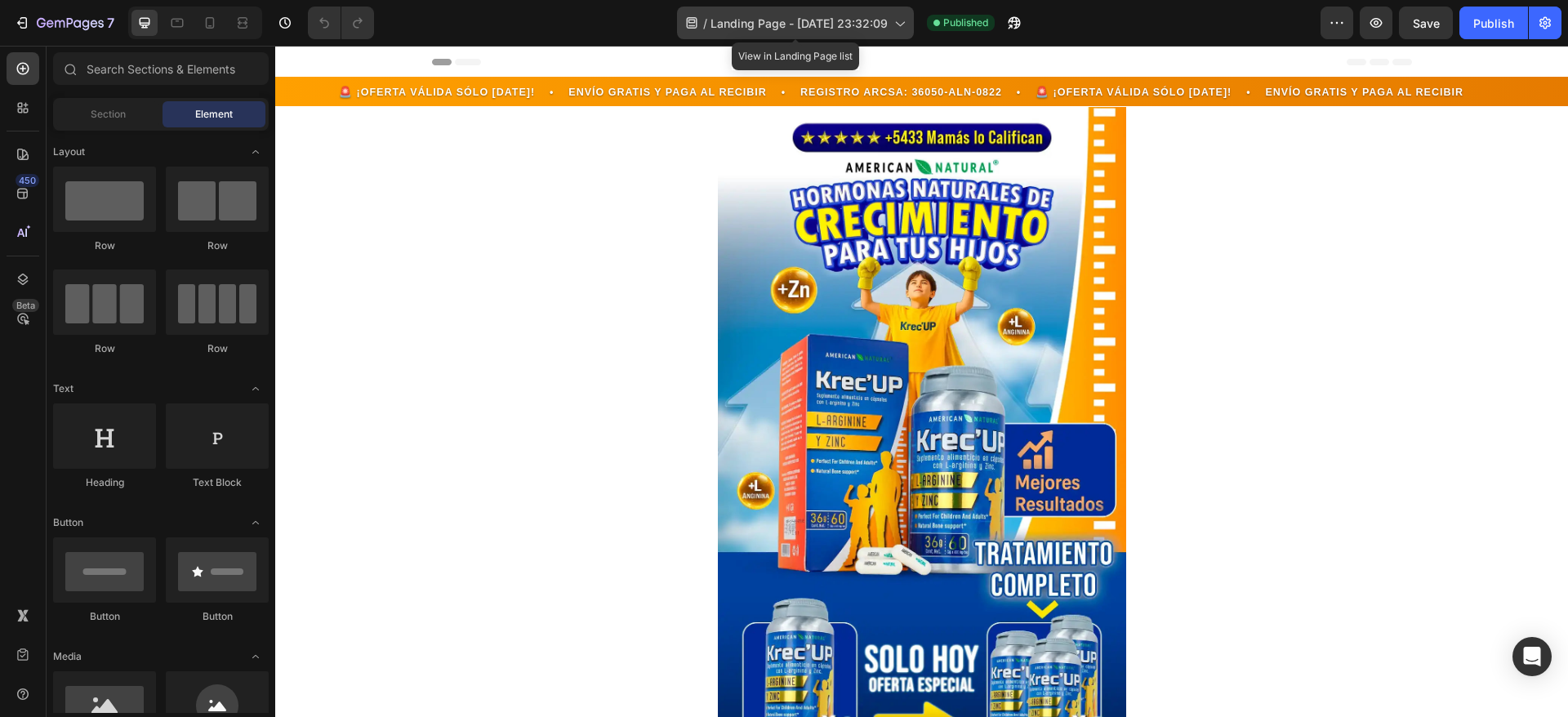
click at [698, 25] on icon at bounding box center [691, 22] width 16 height 16
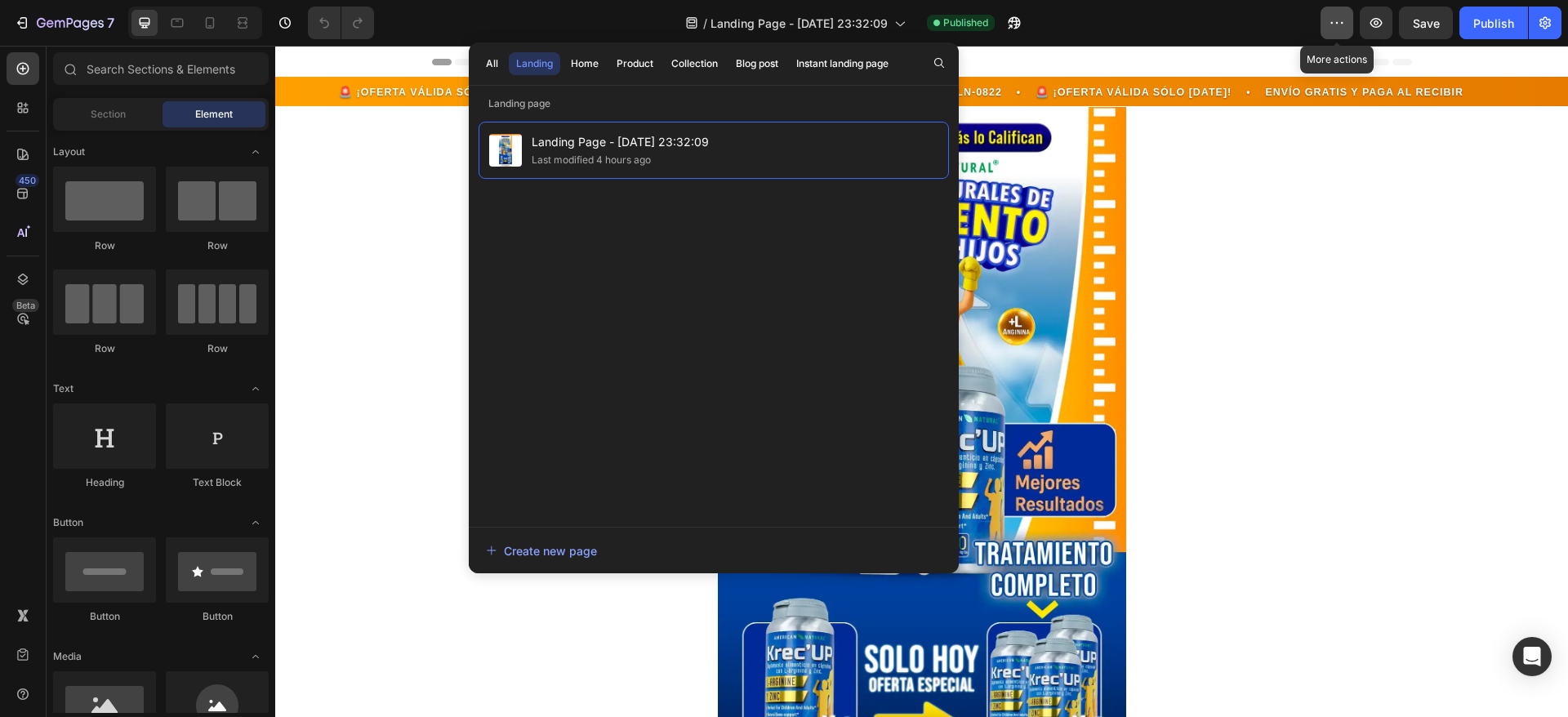
click at [1342, 22] on icon "button" at bounding box center [1342, 23] width 3 height 2
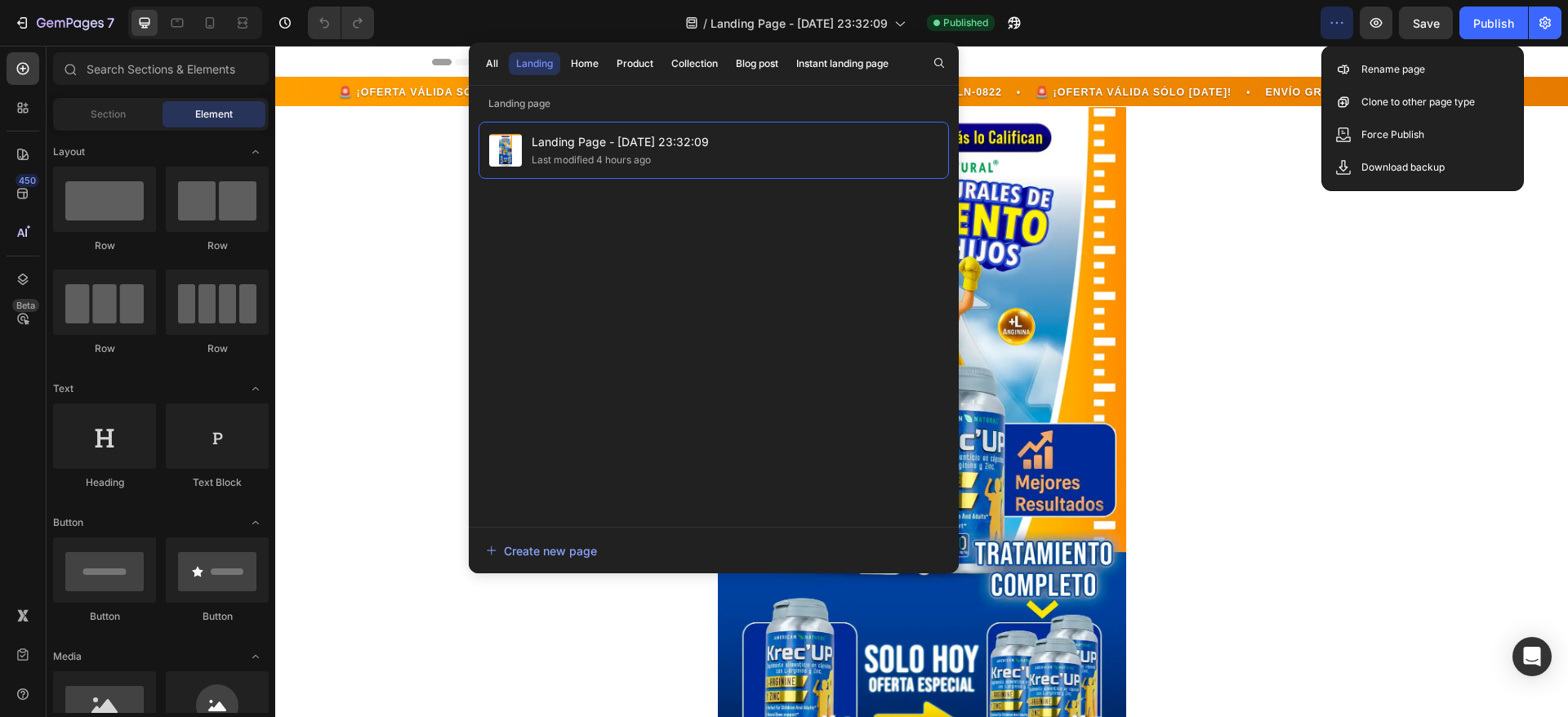
click at [1342, 22] on icon "button" at bounding box center [1342, 23] width 3 height 2
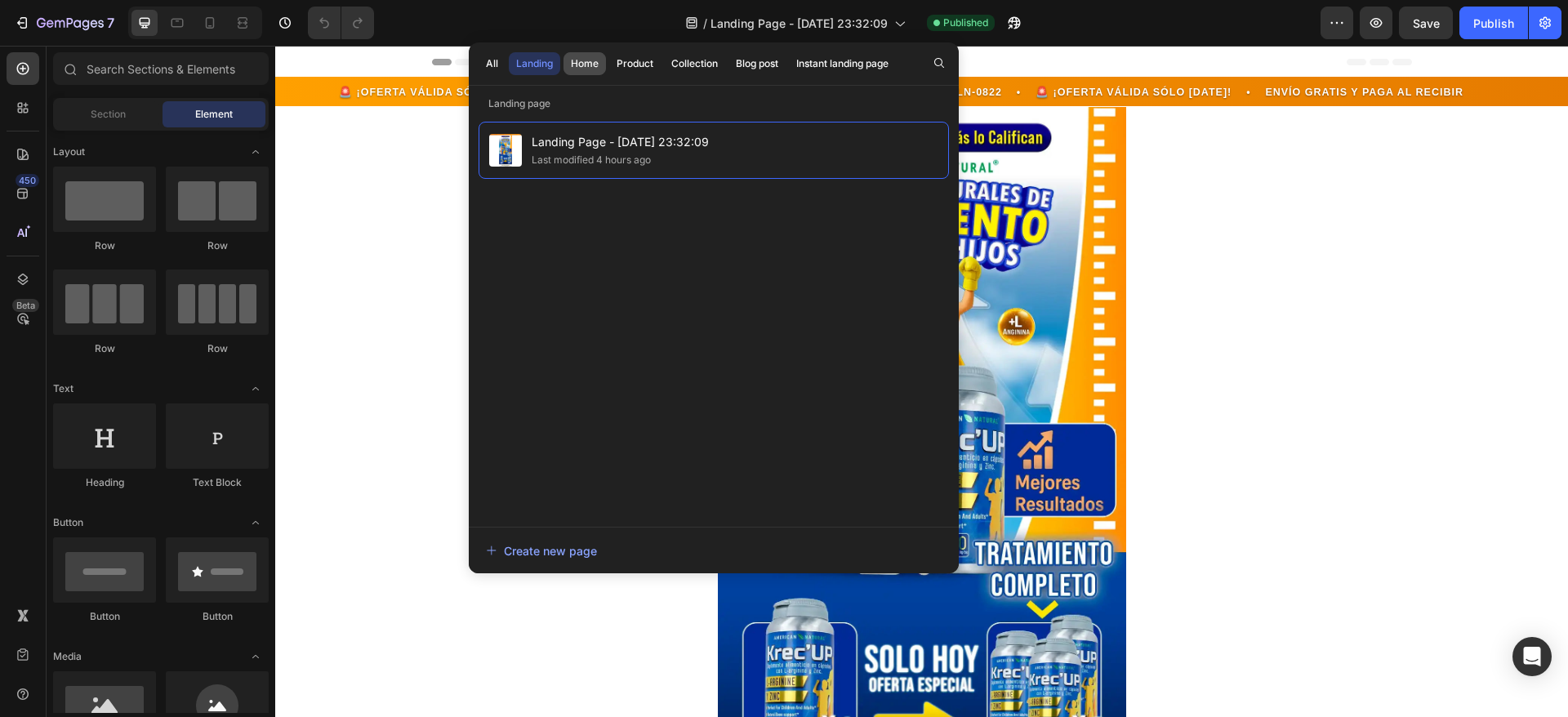
click at [589, 66] on div "Home" at bounding box center [584, 63] width 28 height 14
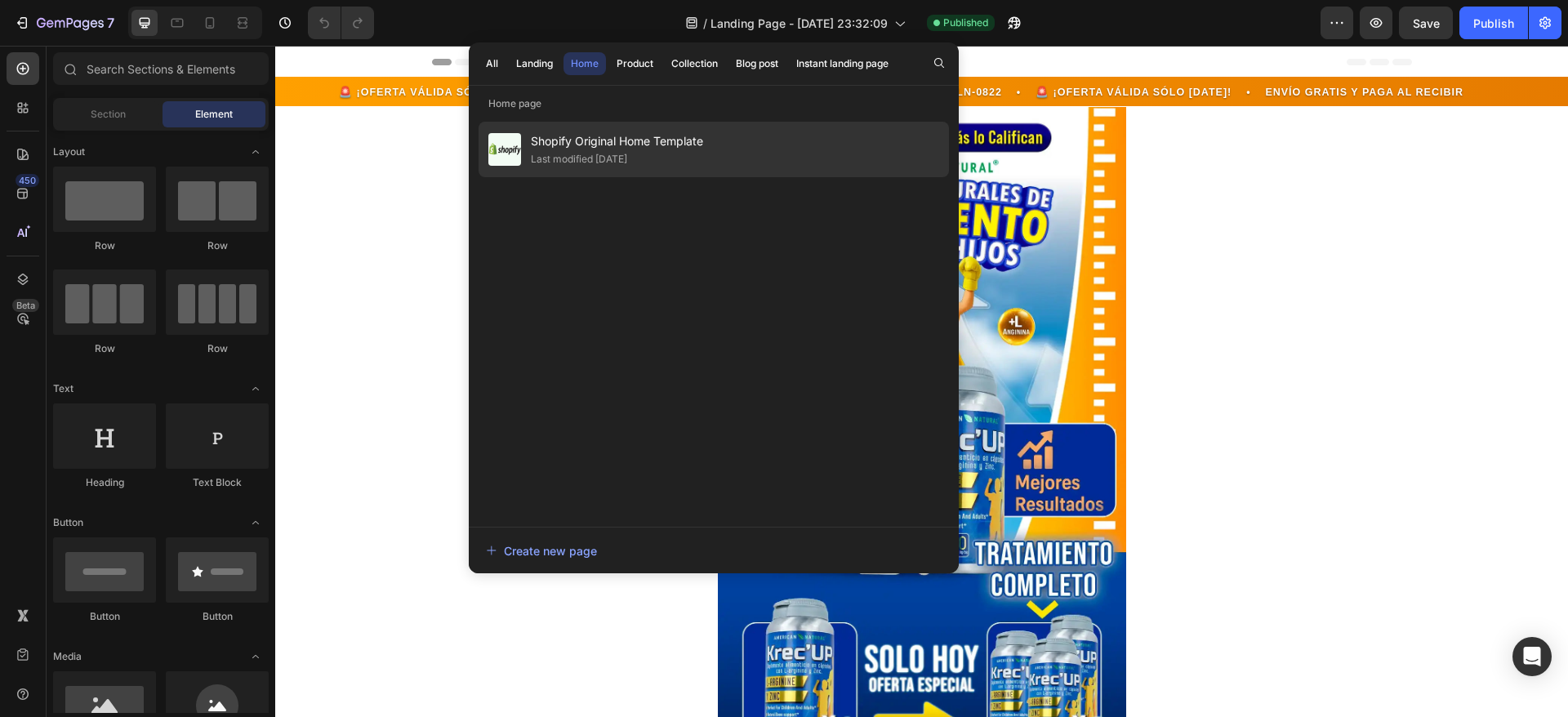
click at [572, 155] on div "Last modified 13 days ago" at bounding box center [579, 158] width 96 height 16
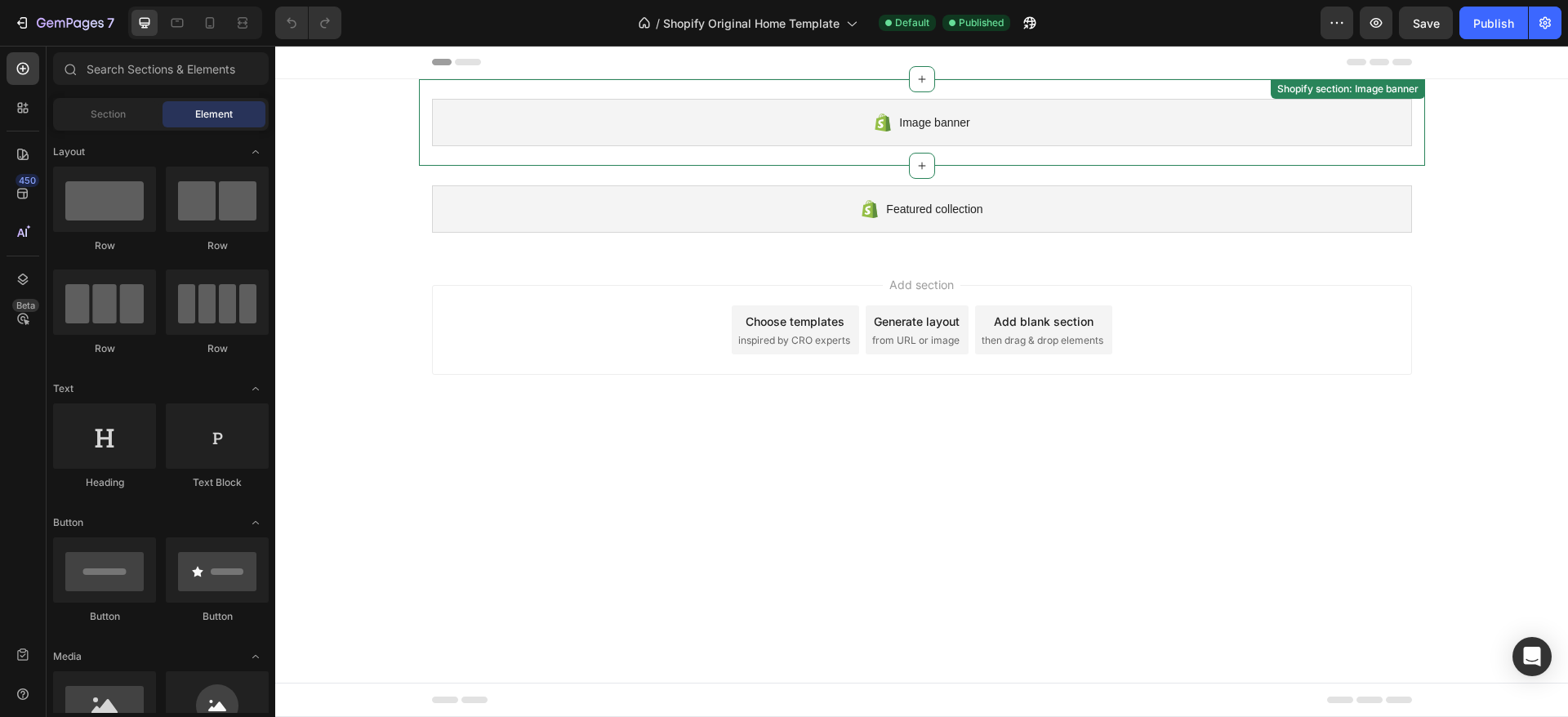
click at [777, 140] on div "Image banner" at bounding box center [921, 122] width 980 height 47
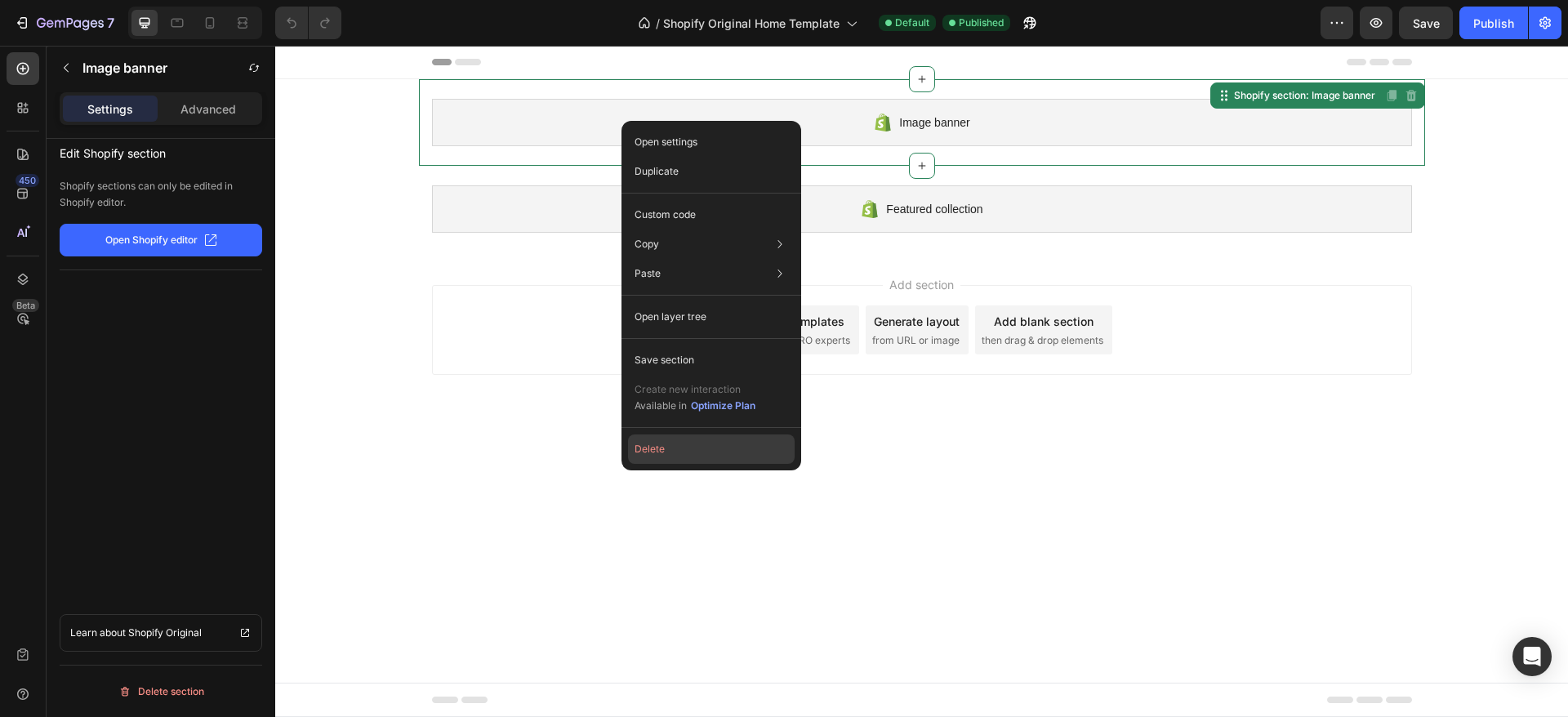
click at [680, 447] on button "Delete" at bounding box center [711, 449] width 167 height 30
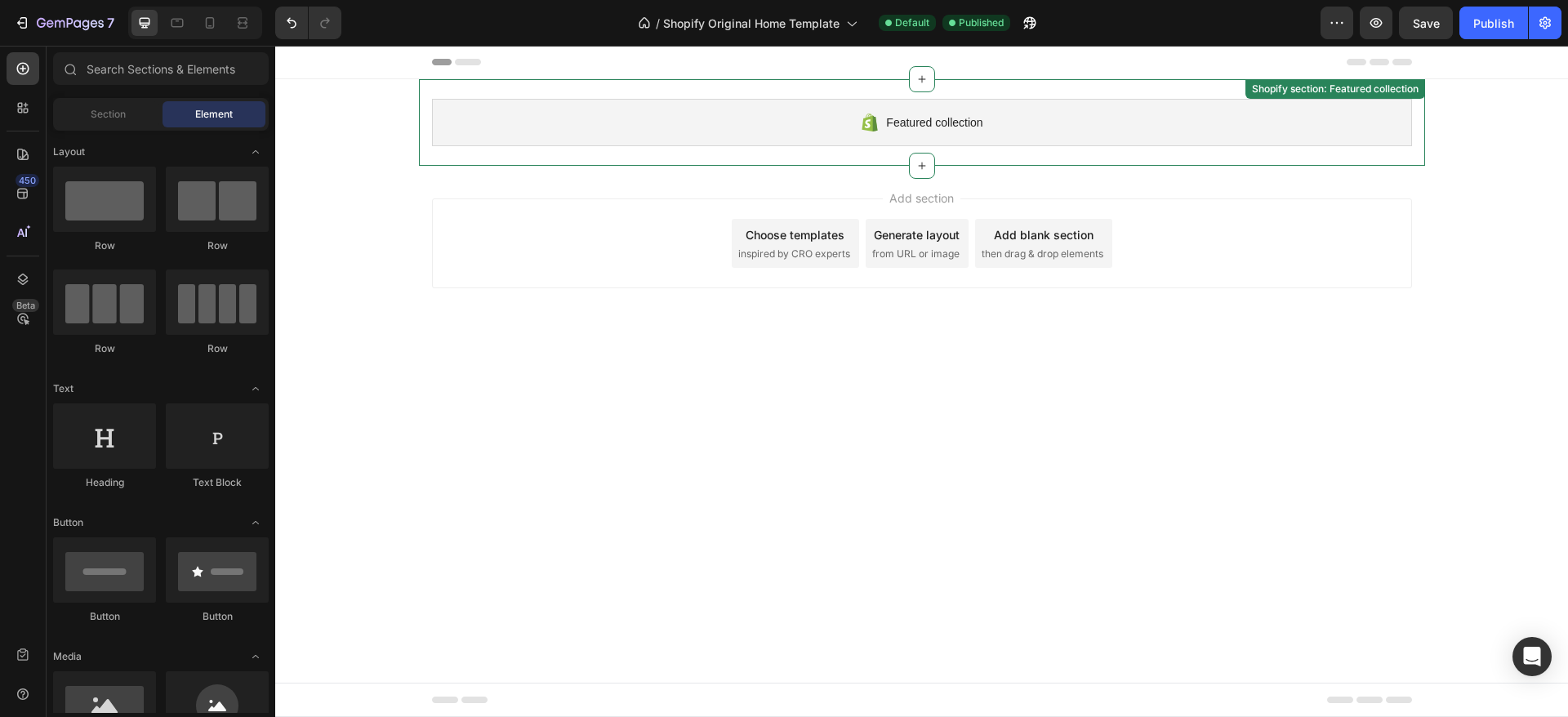
click at [683, 131] on div "Featured collection" at bounding box center [921, 122] width 980 height 47
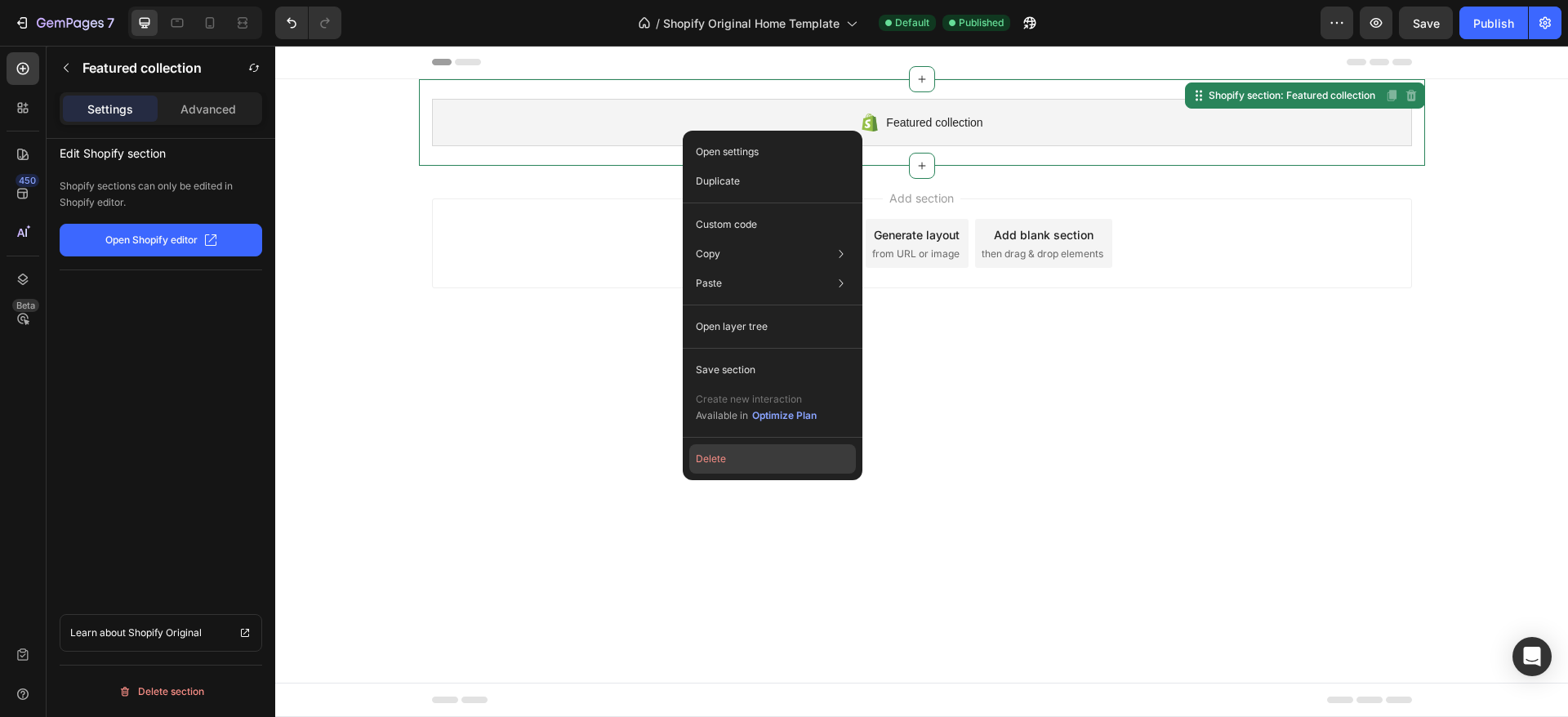
click at [757, 468] on button "Delete" at bounding box center [772, 459] width 167 height 30
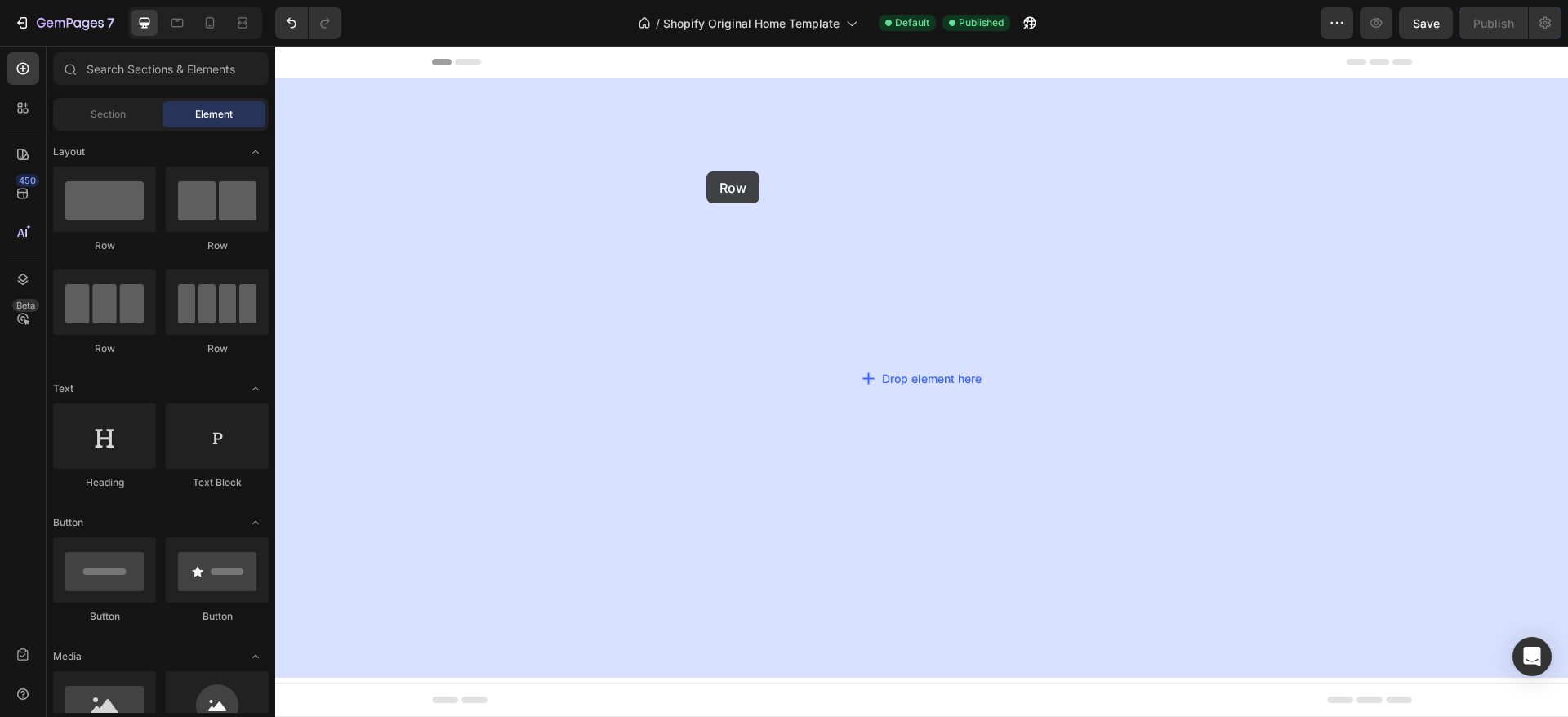
drag, startPoint x: 422, startPoint y: 257, endPoint x: 706, endPoint y: 172, distance: 296.4
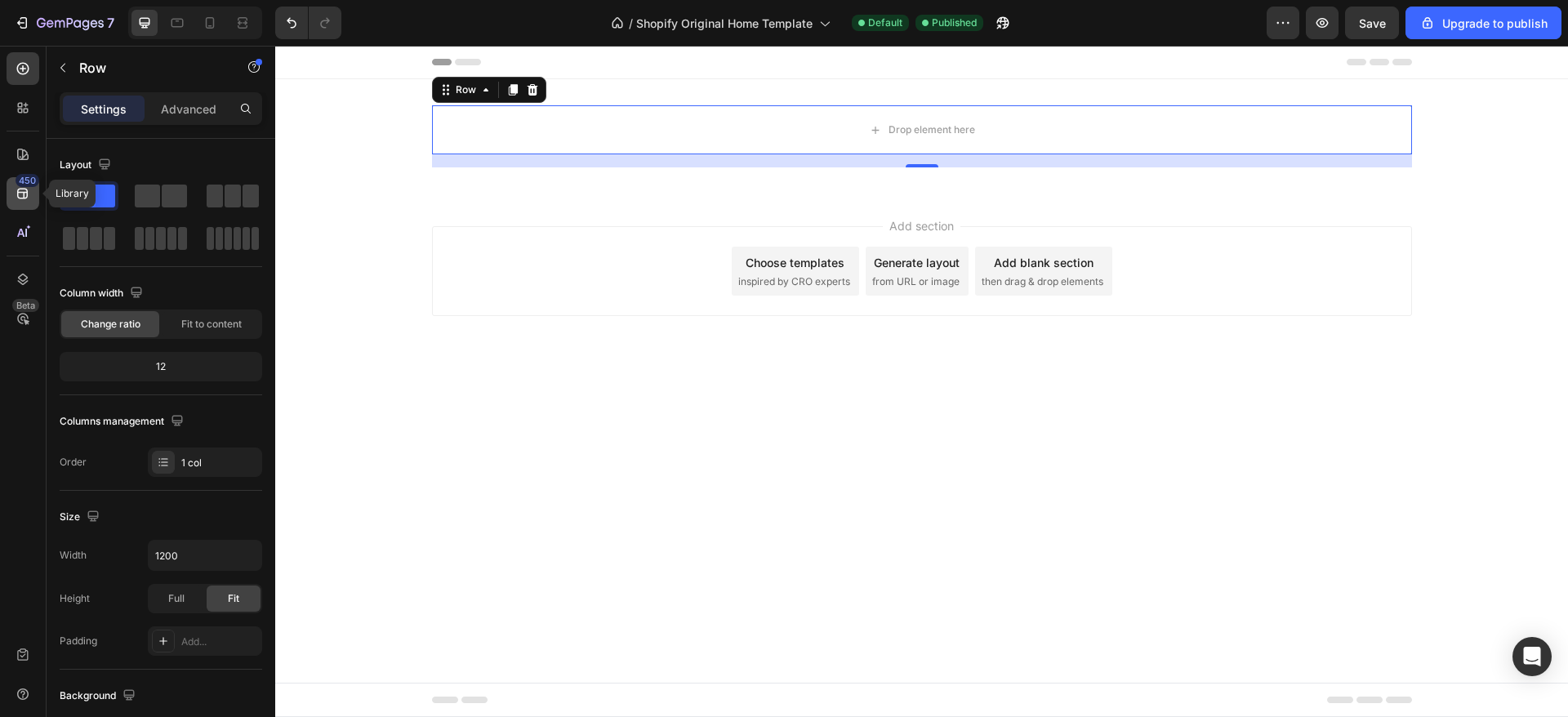
click at [31, 194] on div "450" at bounding box center [23, 194] width 33 height 33
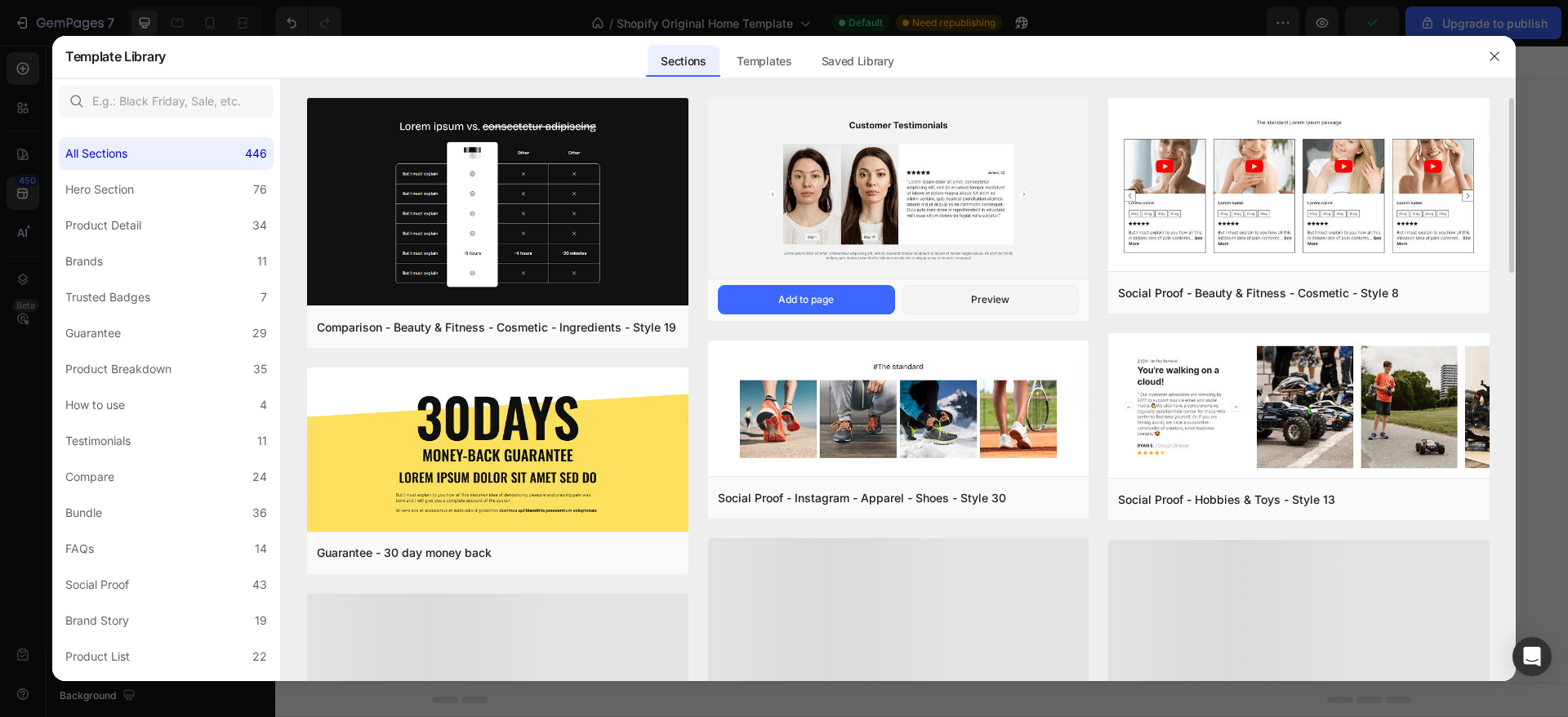
click at [873, 228] on img at bounding box center [898, 189] width 381 height 183
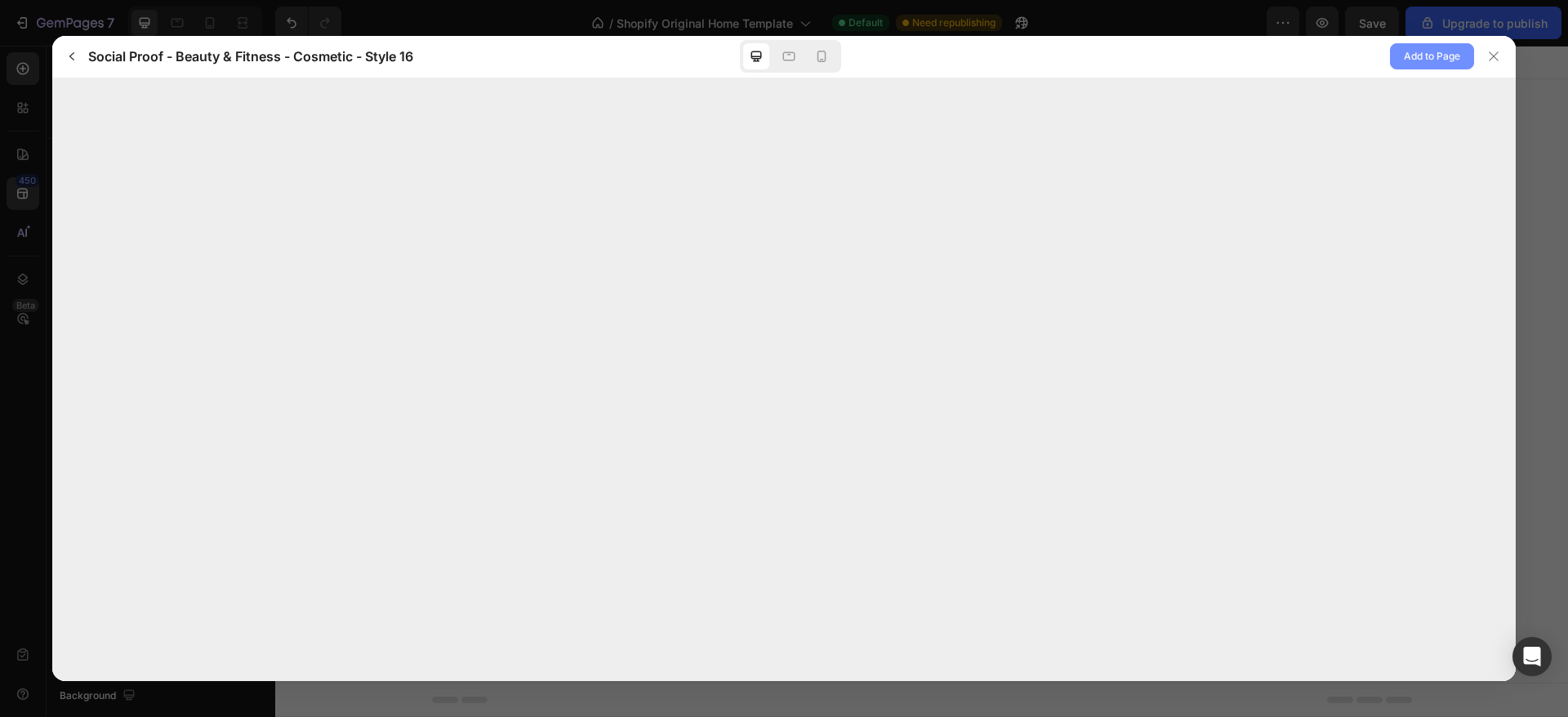
click at [1440, 57] on span "Add to Page" at bounding box center [1432, 57] width 57 height 19
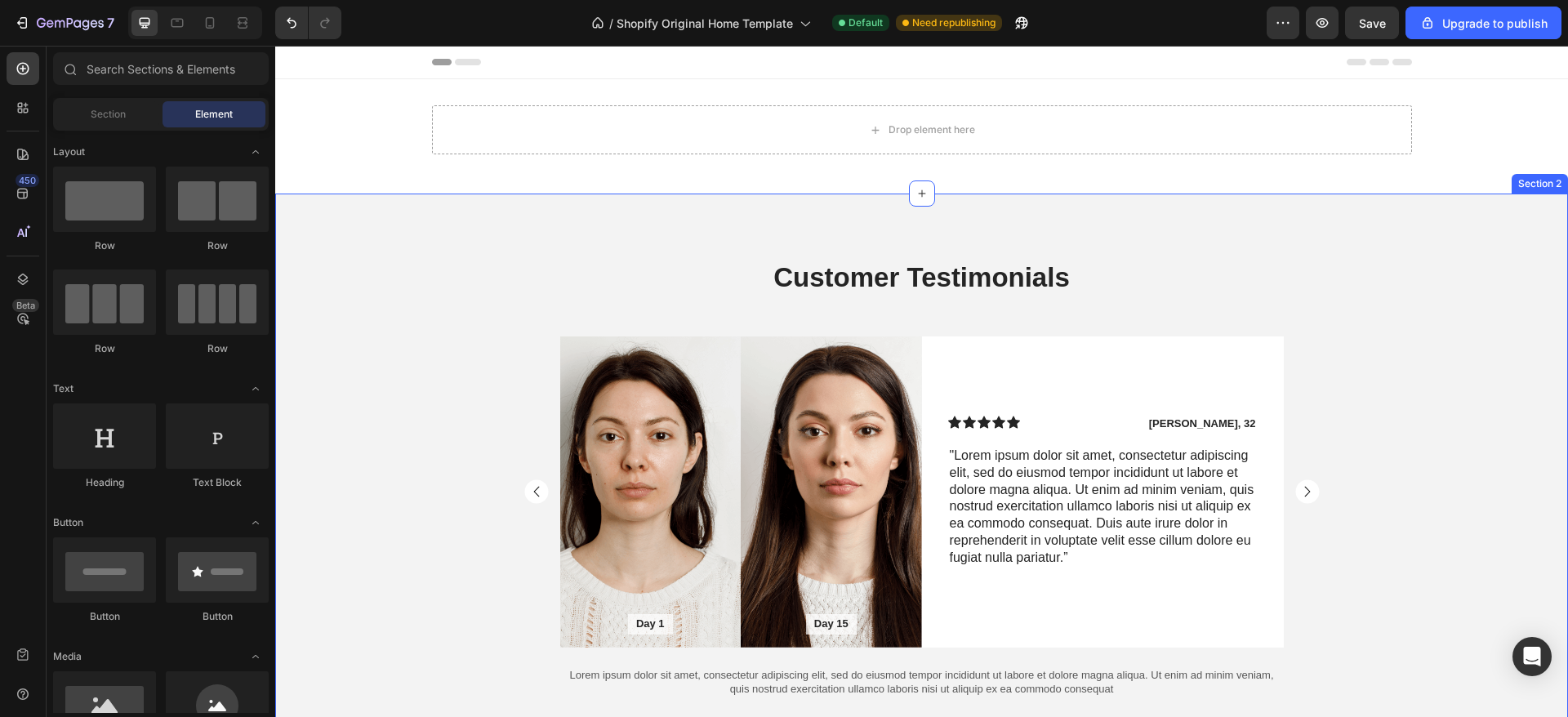
click at [705, 213] on div "Customer Testimonials Heading Day 1 Text Block Hero Banner Day 15 Text Block He…" at bounding box center [921, 478] width 1293 height 569
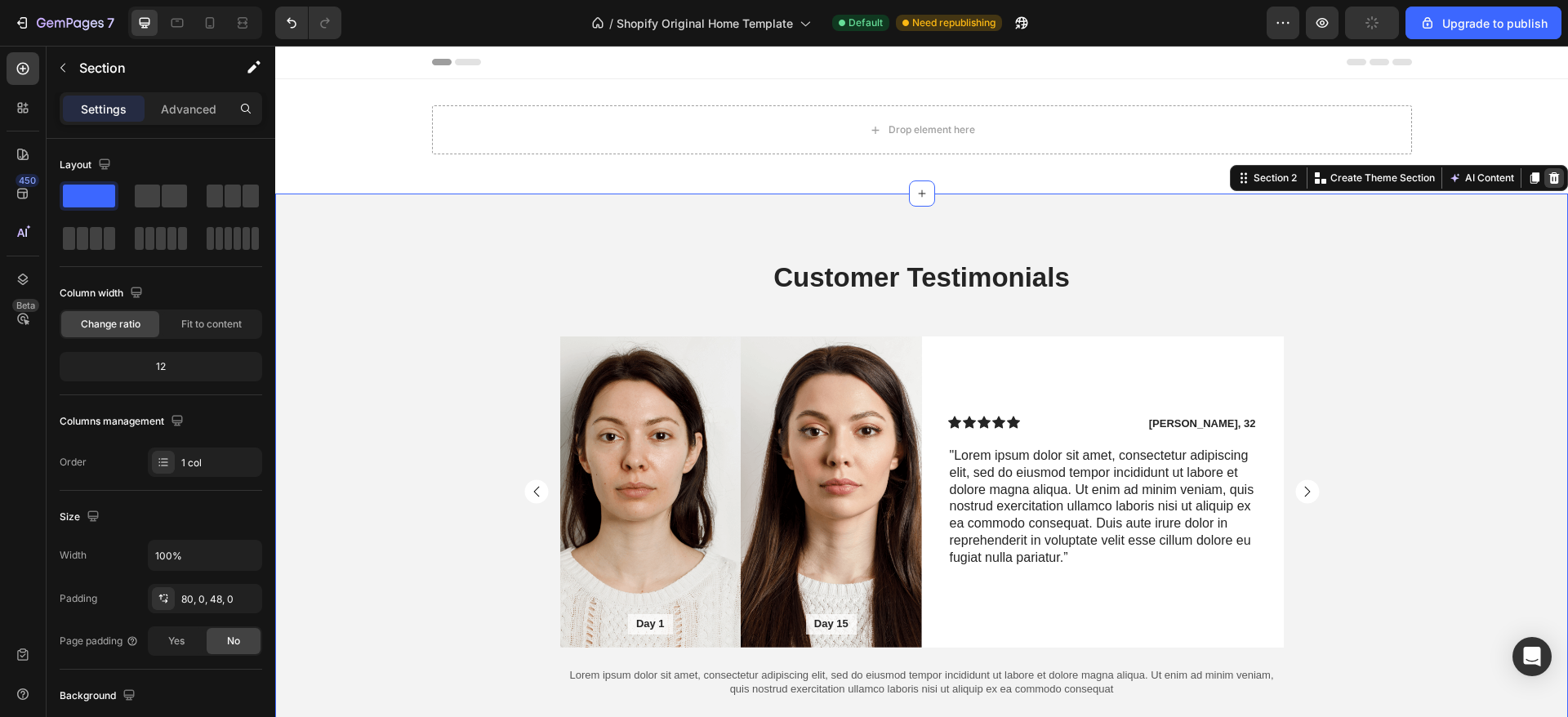
click at [1548, 177] on icon at bounding box center [1555, 179] width 13 height 13
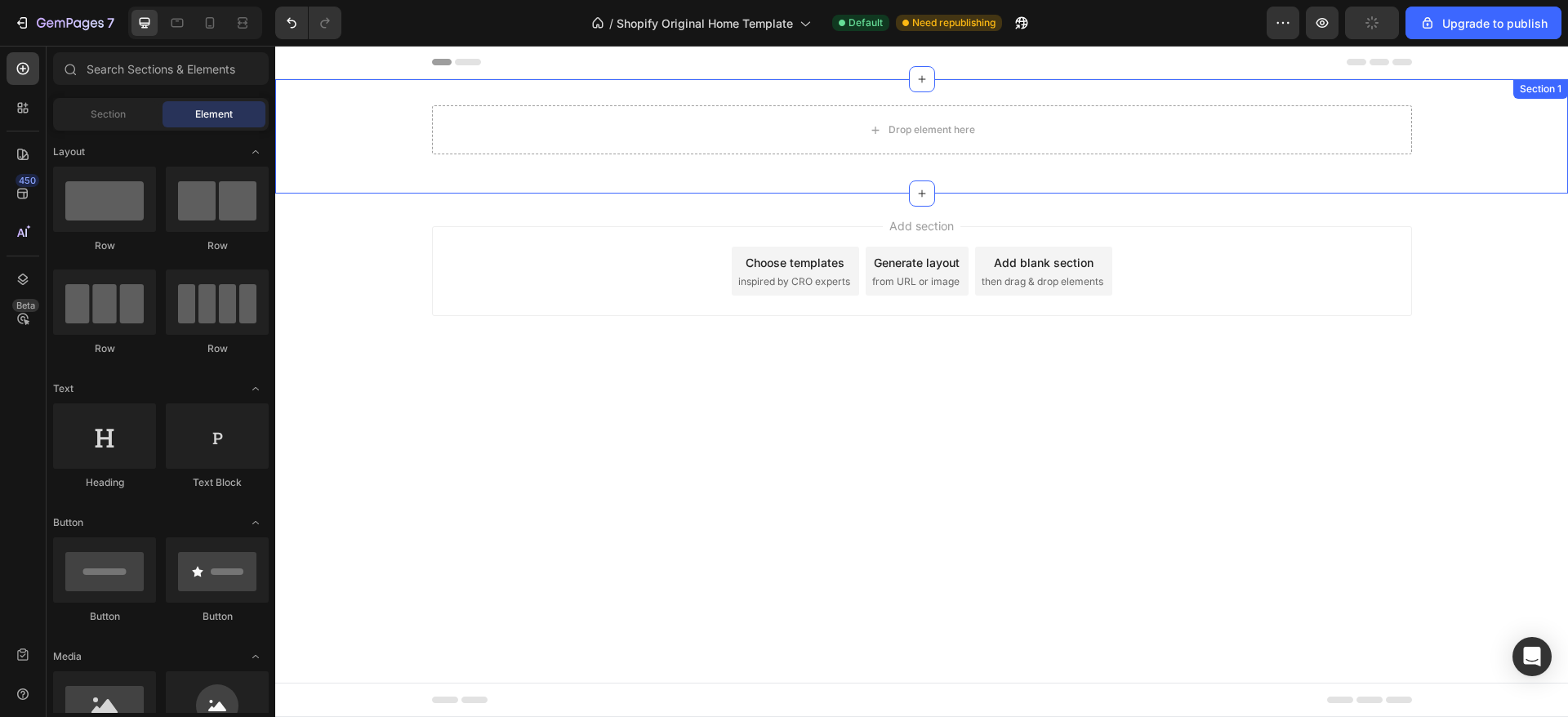
click at [1025, 96] on div "Drop element here Row Section 1" at bounding box center [921, 136] width 1293 height 114
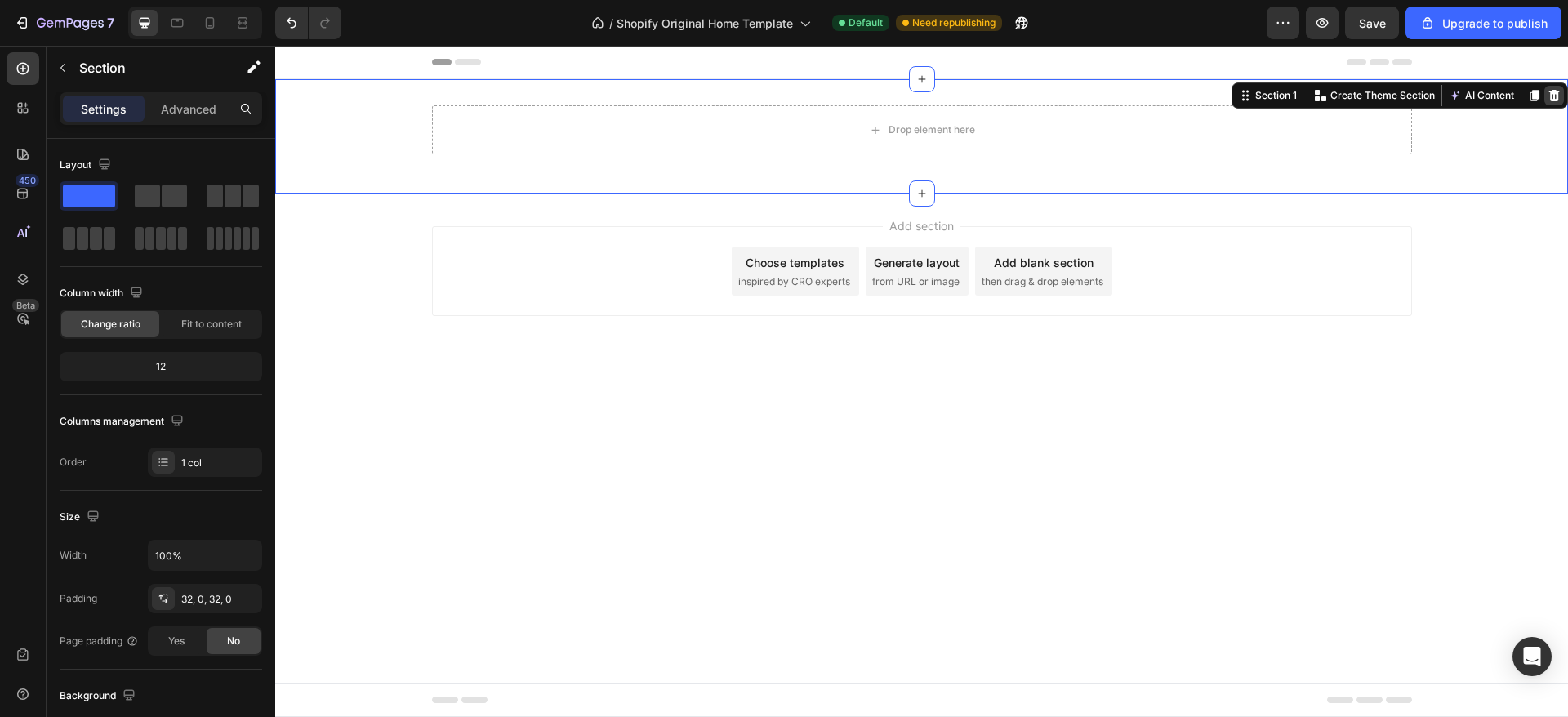
click at [1551, 96] on icon at bounding box center [1554, 96] width 11 height 12
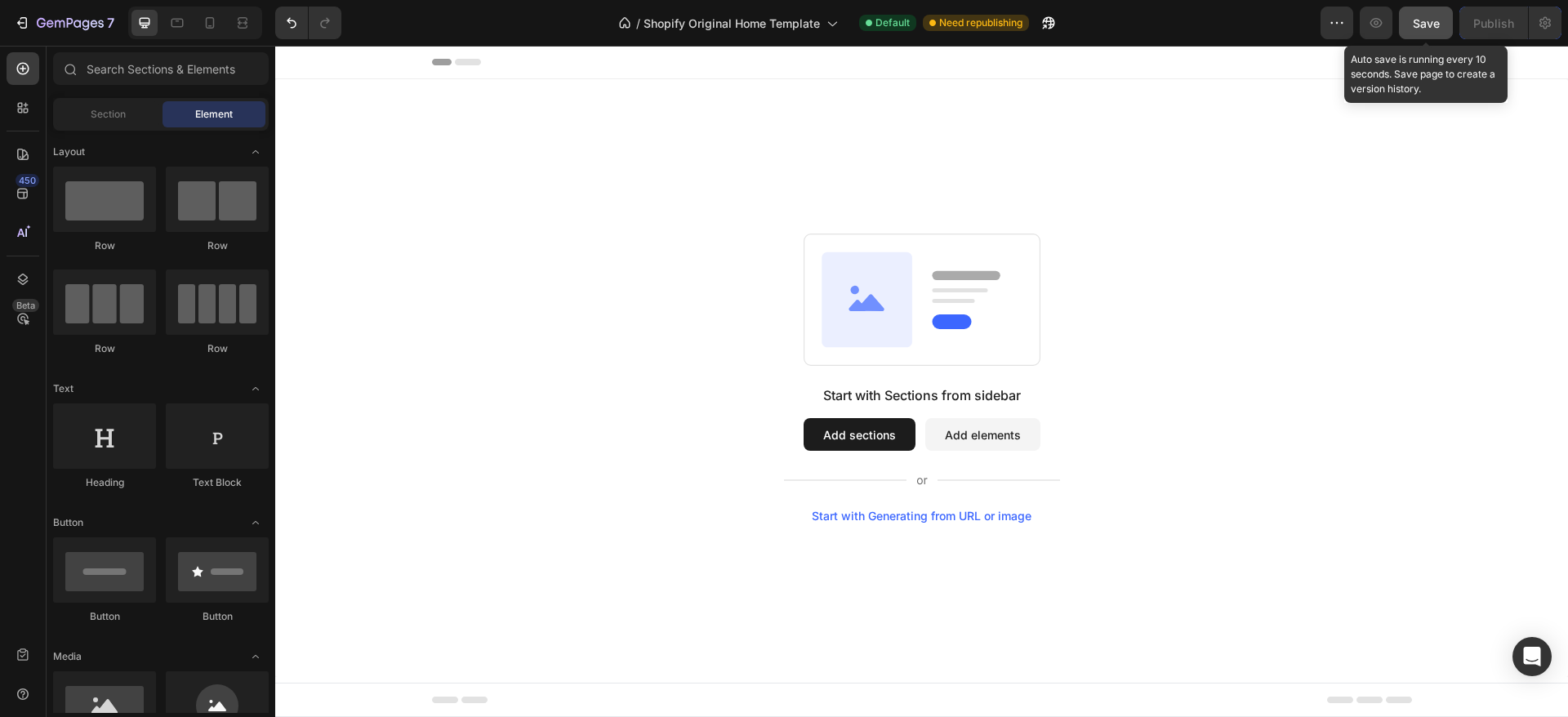
click at [1417, 19] on span "Save" at bounding box center [1426, 23] width 27 height 13
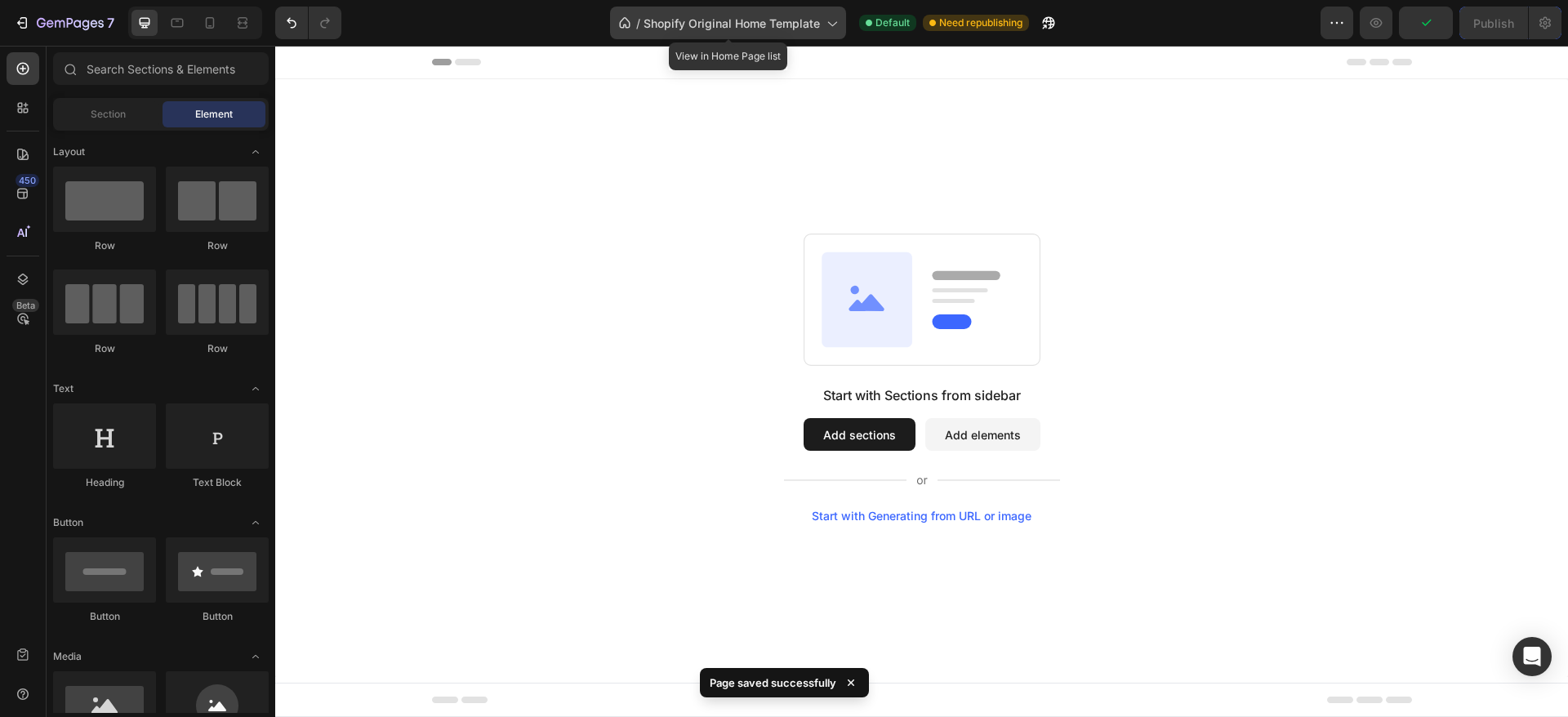
click at [741, 20] on span "Shopify Original Home Template" at bounding box center [732, 23] width 177 height 17
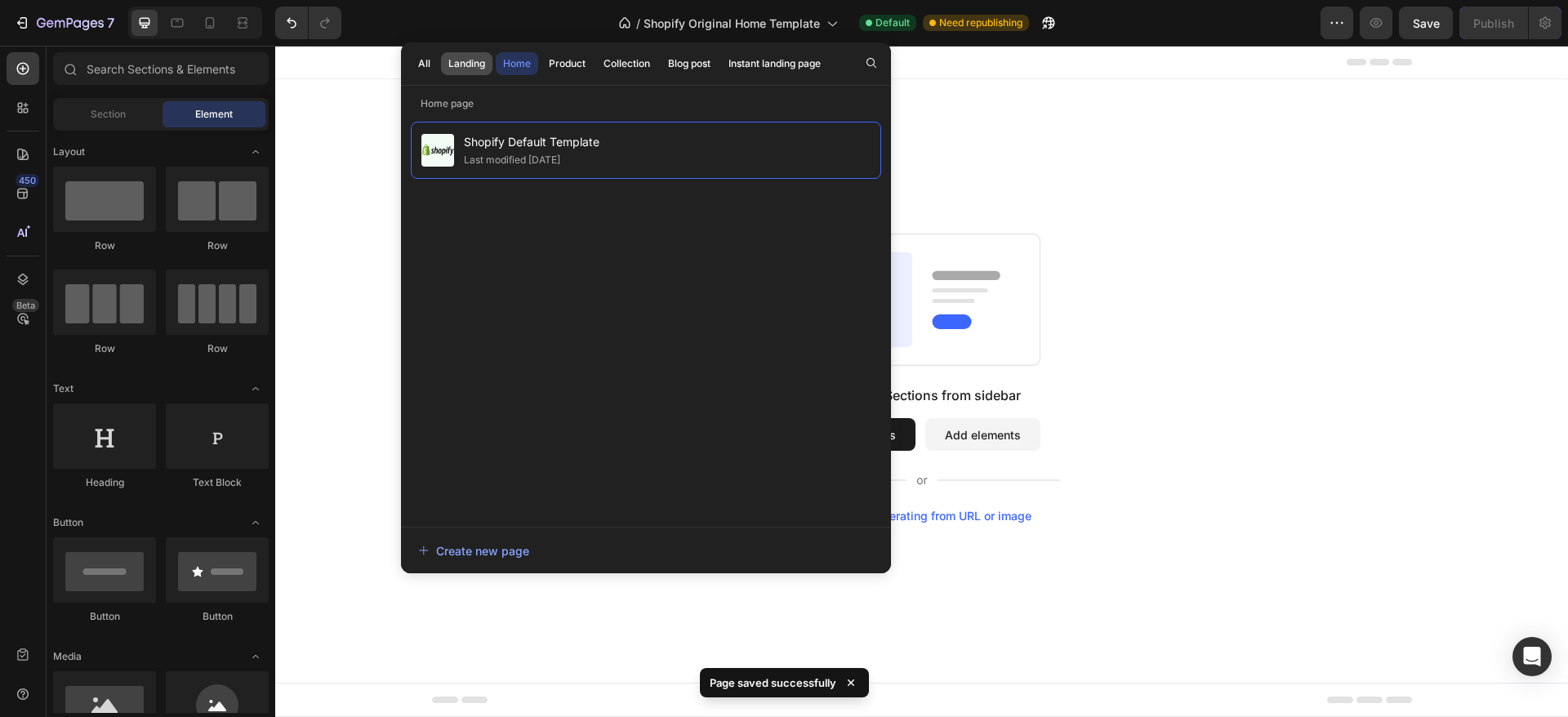
click at [457, 68] on div "Landing" at bounding box center [466, 63] width 36 height 14
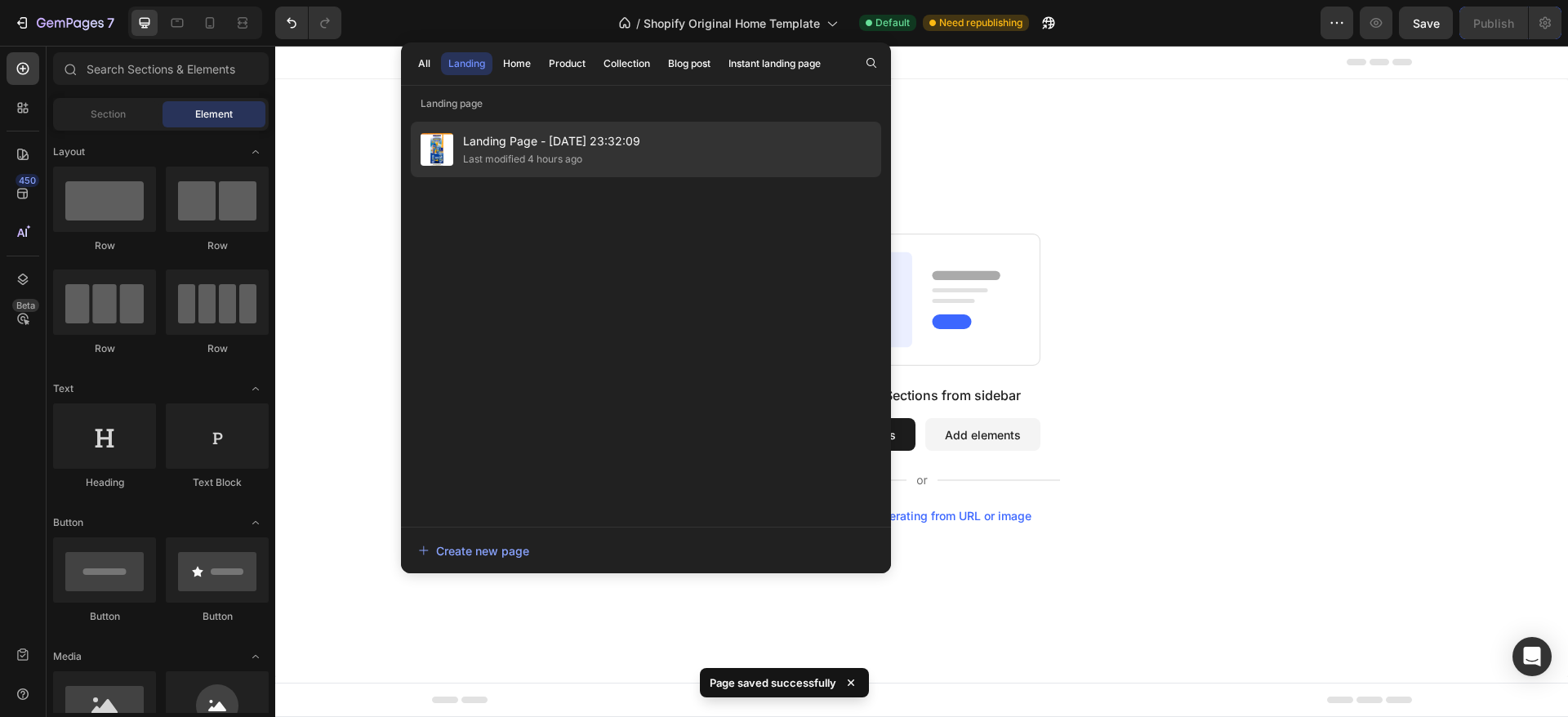
click at [519, 141] on span "Landing Page - Sep 15, 23:32:09" at bounding box center [552, 141] width 178 height 19
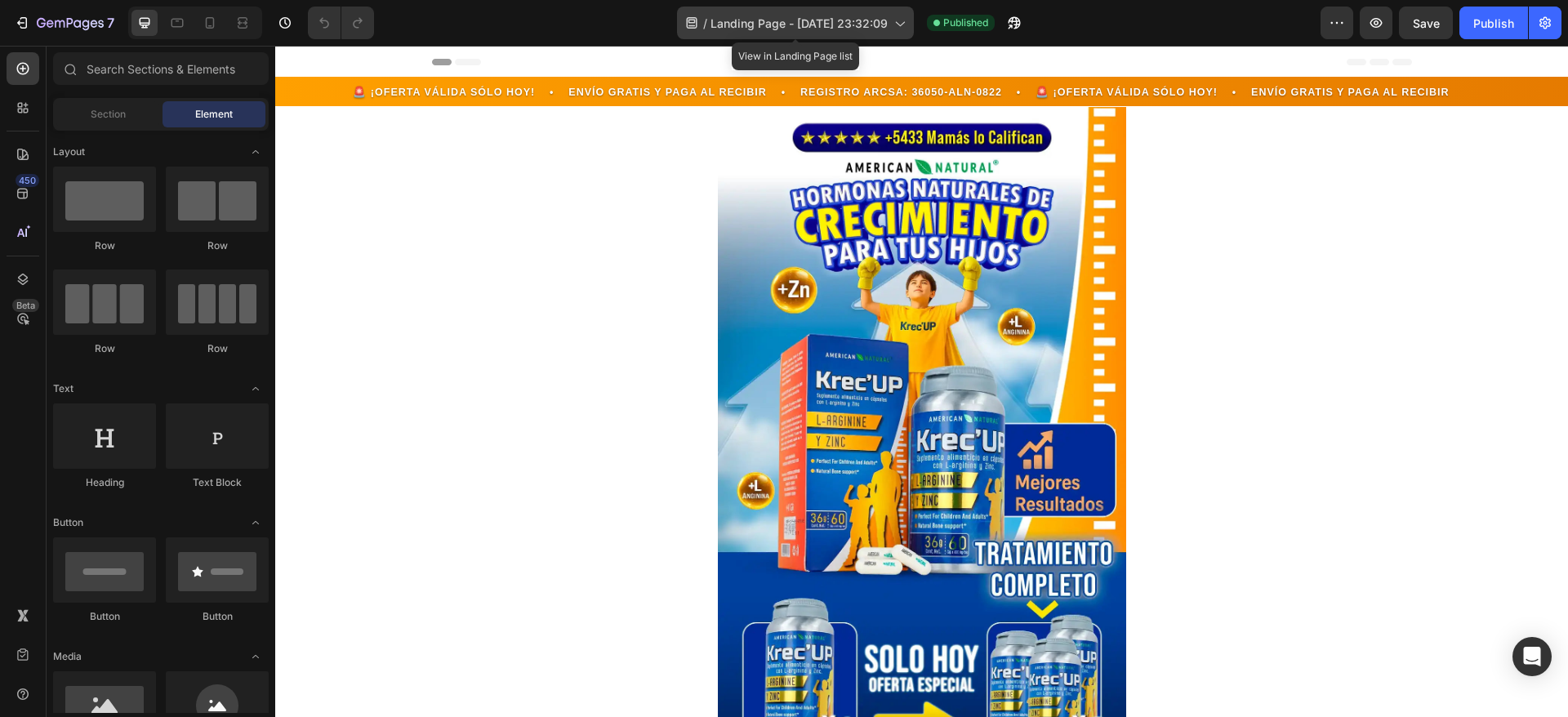
click at [899, 19] on icon at bounding box center [898, 22] width 16 height 16
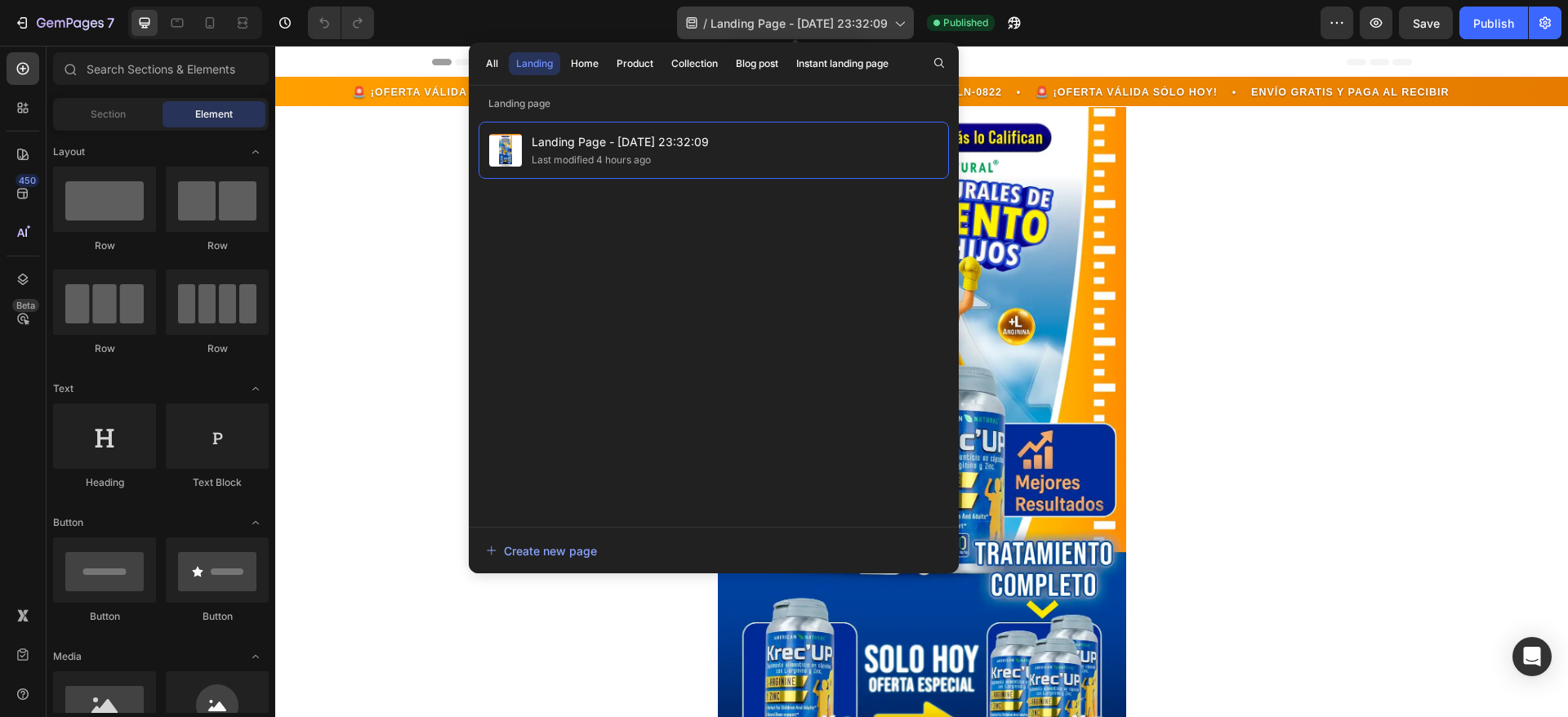
click at [775, 19] on span "Landing Page - Sep 15, 23:32:09" at bounding box center [798, 23] width 178 height 17
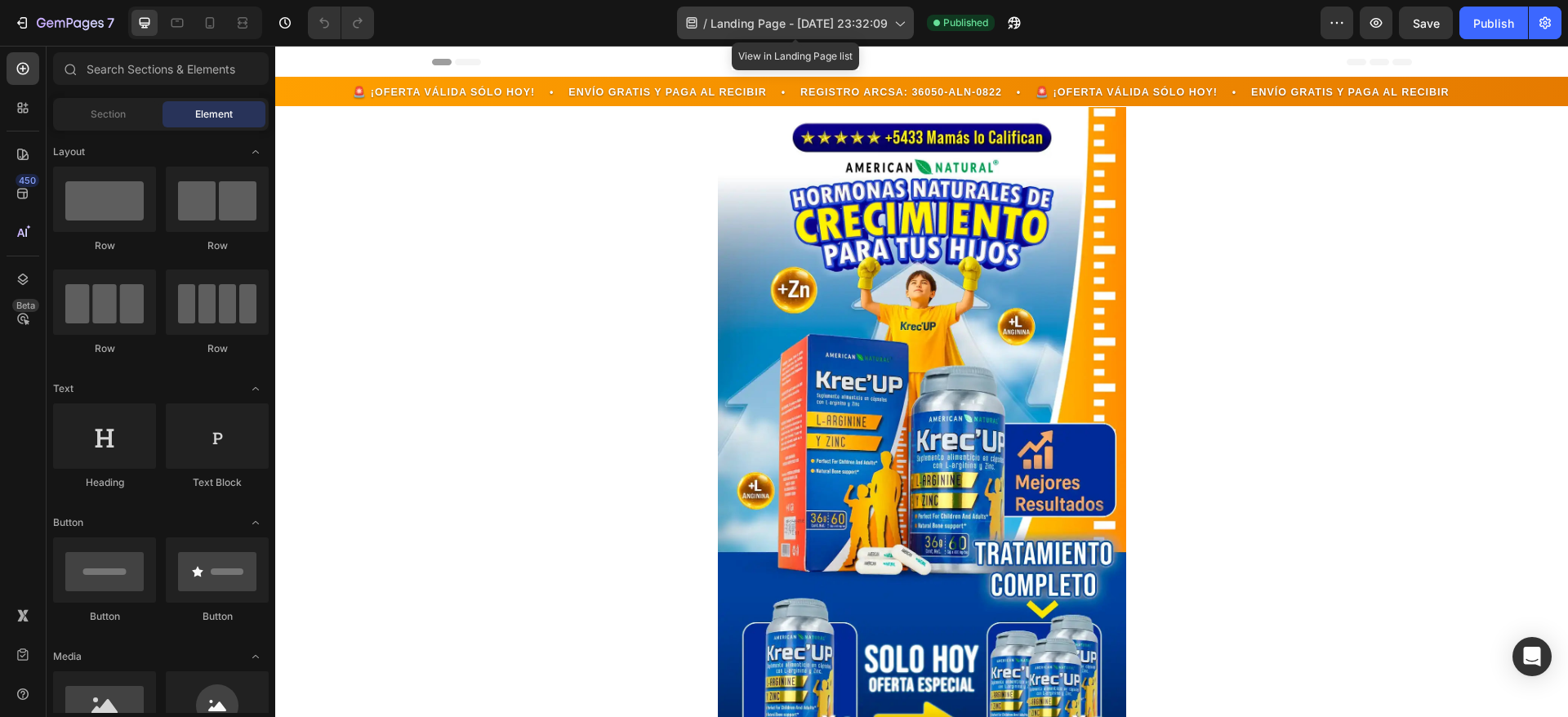
click at [775, 19] on span "Landing Page - Sep 15, 23:32:09" at bounding box center [798, 23] width 178 height 17
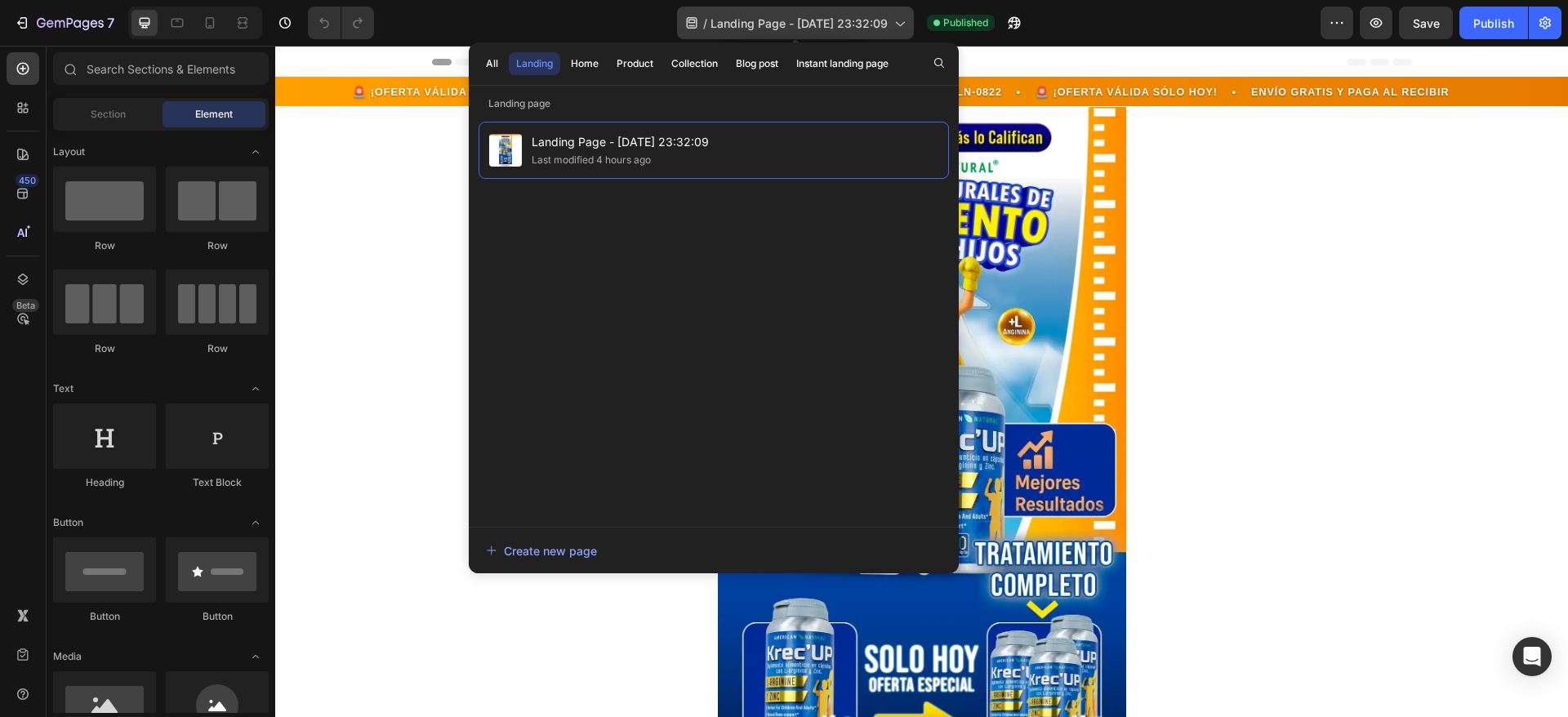
click at [775, 19] on span "Landing Page - Sep 15, 23:32:09" at bounding box center [798, 23] width 178 height 17
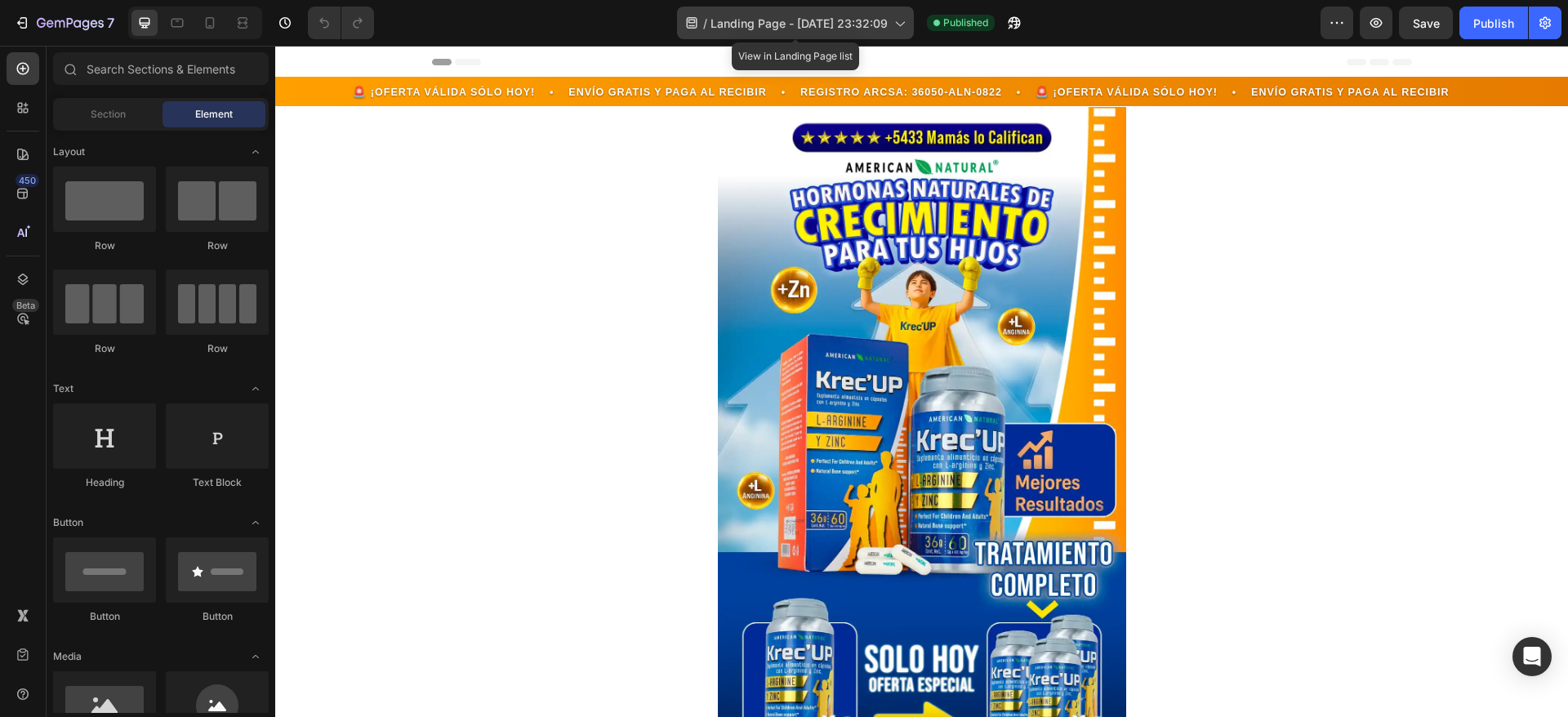
click at [775, 19] on span "Landing Page - Sep 15, 23:32:09" at bounding box center [798, 23] width 178 height 17
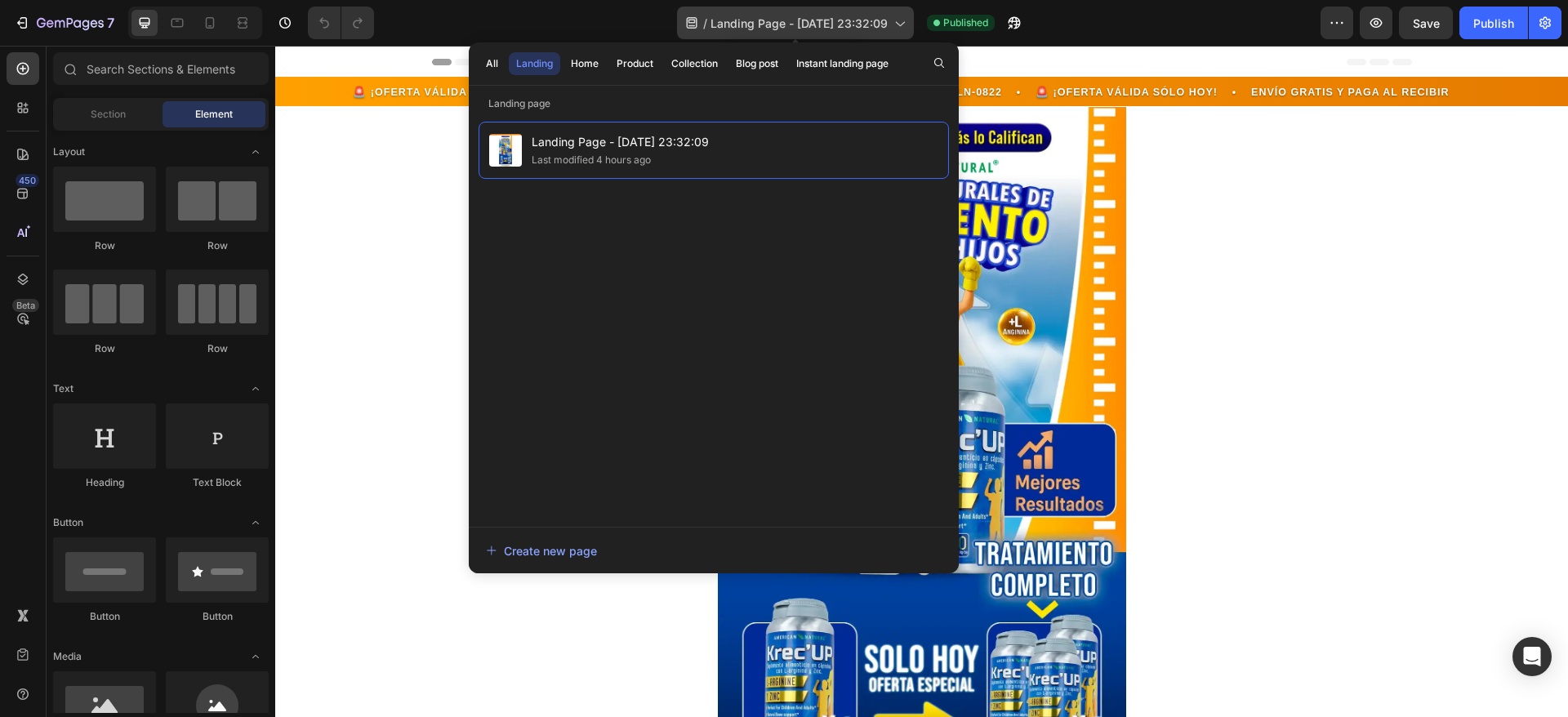
click at [775, 19] on span "Landing Page - Sep 15, 23:32:09" at bounding box center [798, 23] width 178 height 17
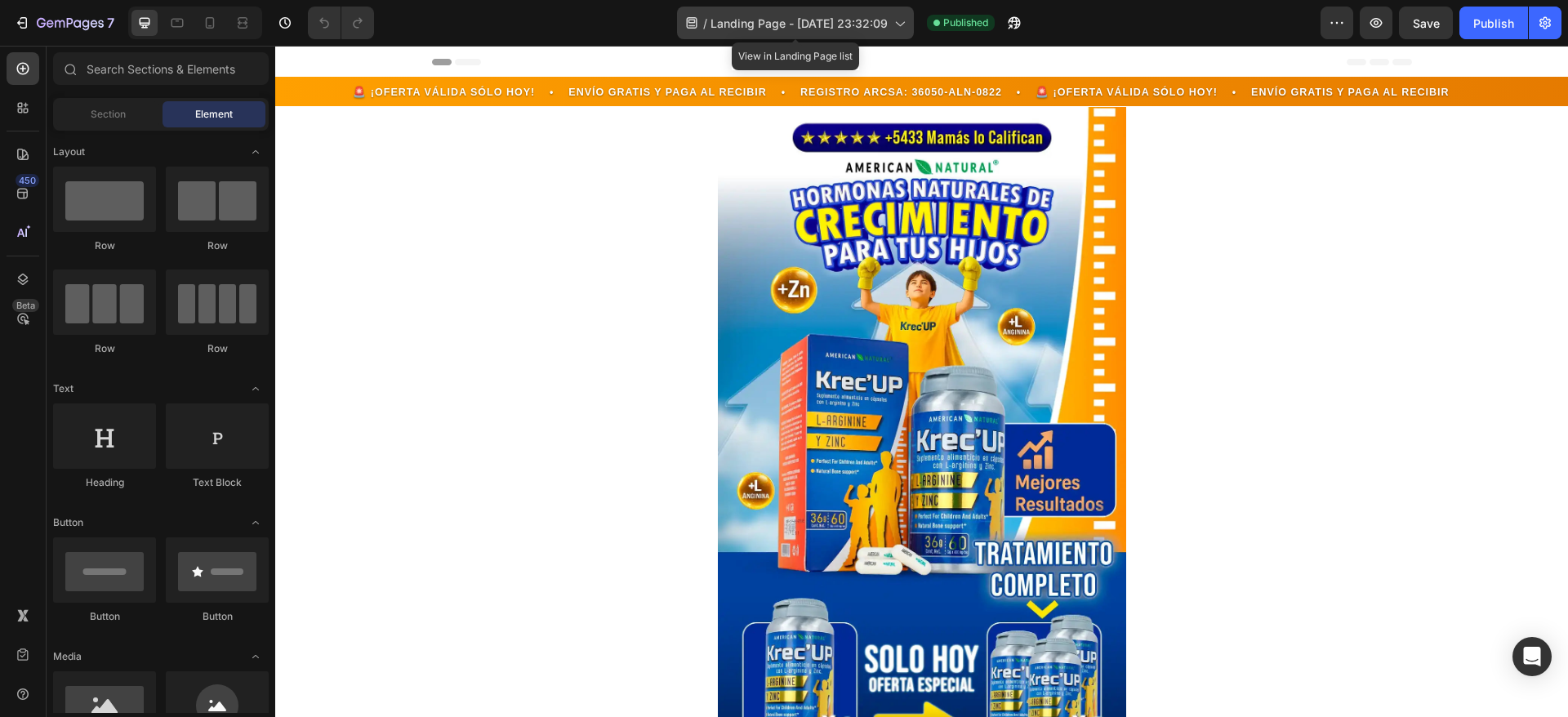
click at [775, 19] on span "Landing Page - Sep 15, 23:32:09" at bounding box center [798, 23] width 178 height 17
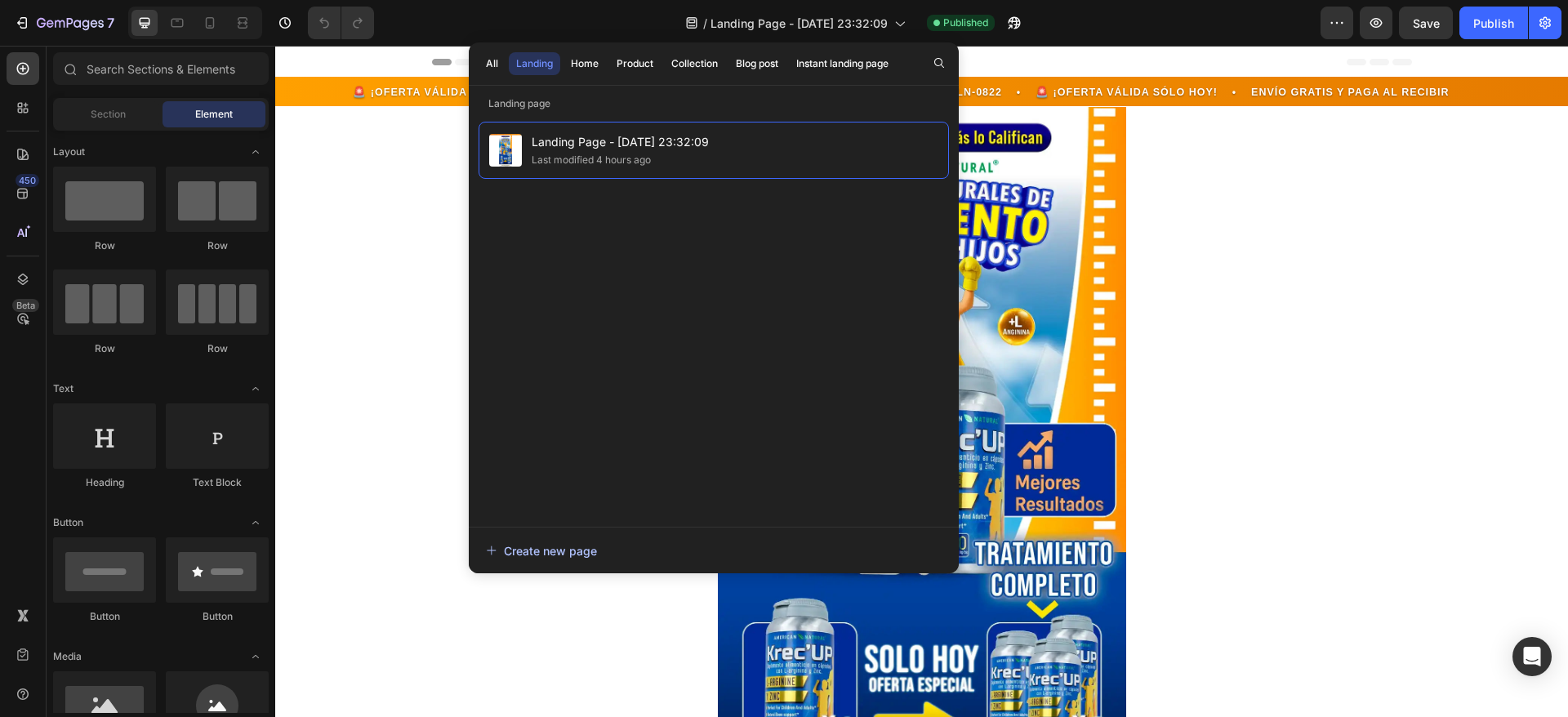
click at [555, 546] on div "Create new page" at bounding box center [541, 551] width 111 height 17
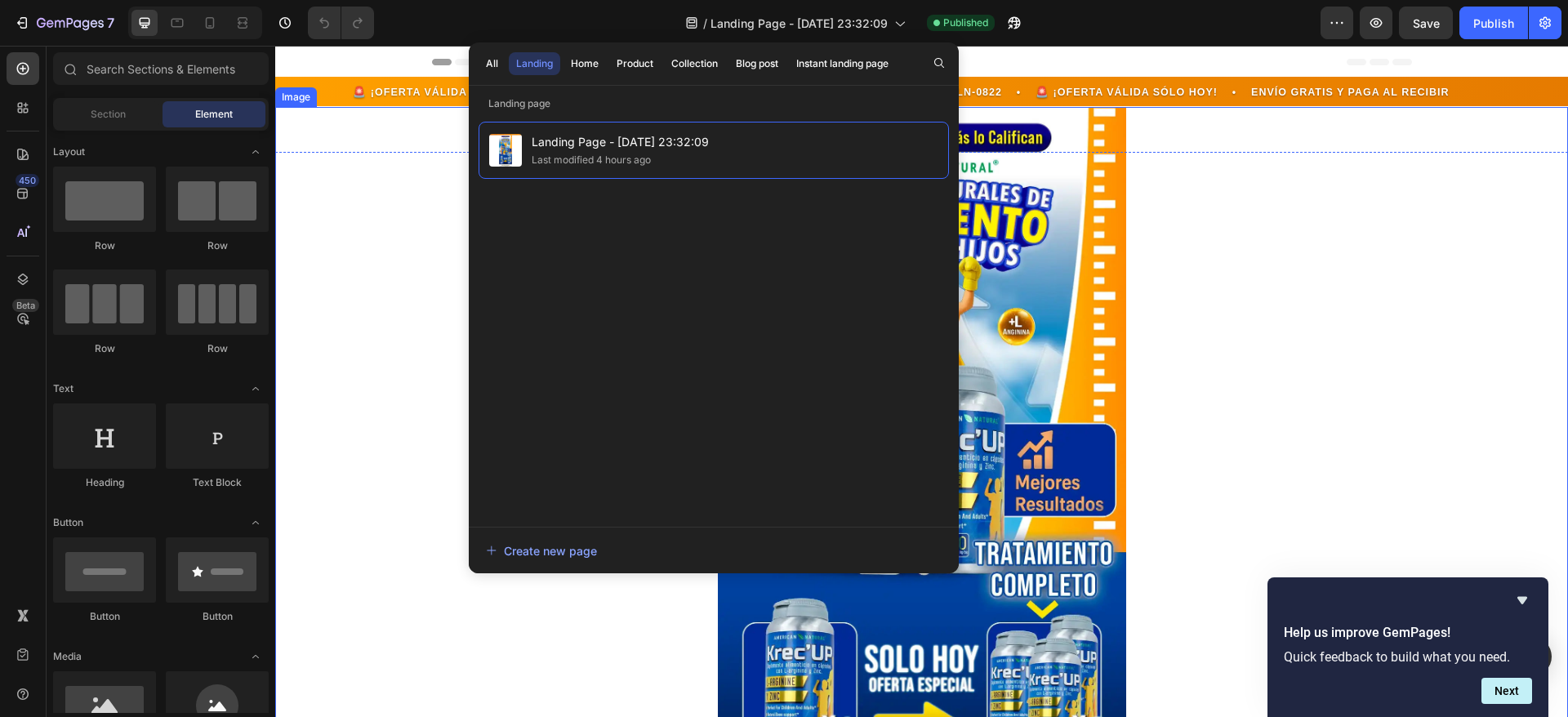
click at [1515, 235] on div at bounding box center [921, 455] width 1293 height 697
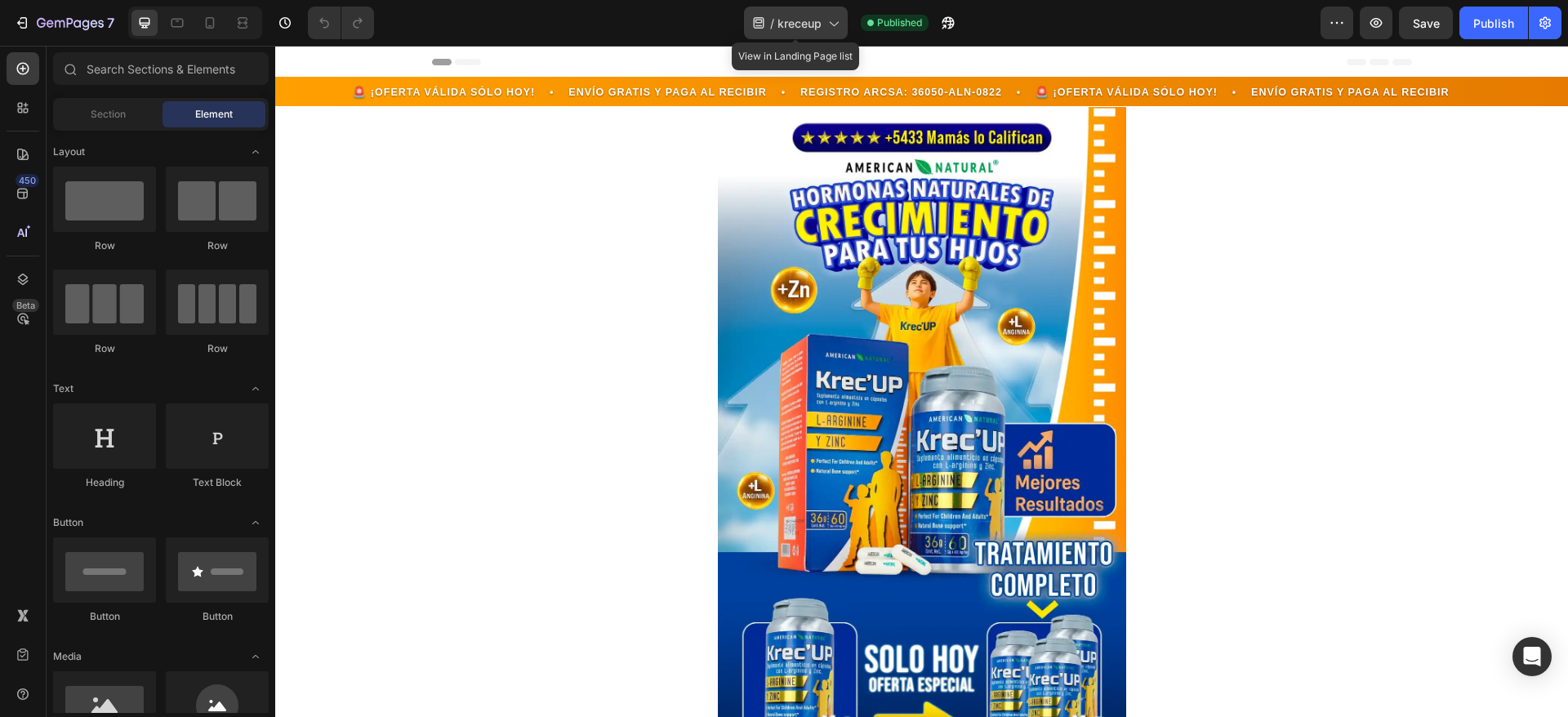
click at [830, 27] on icon at bounding box center [833, 22] width 16 height 16
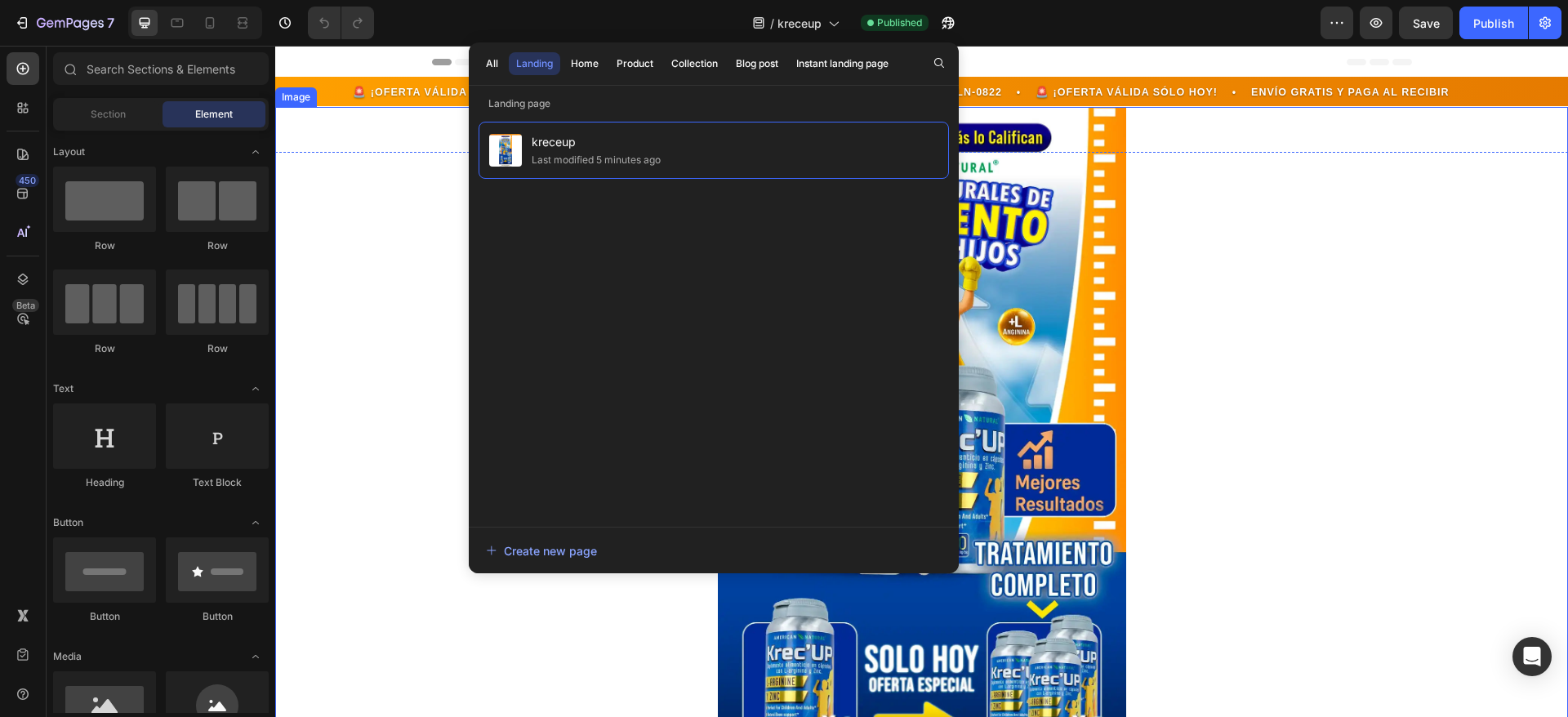
click at [356, 300] on div at bounding box center [921, 455] width 1293 height 697
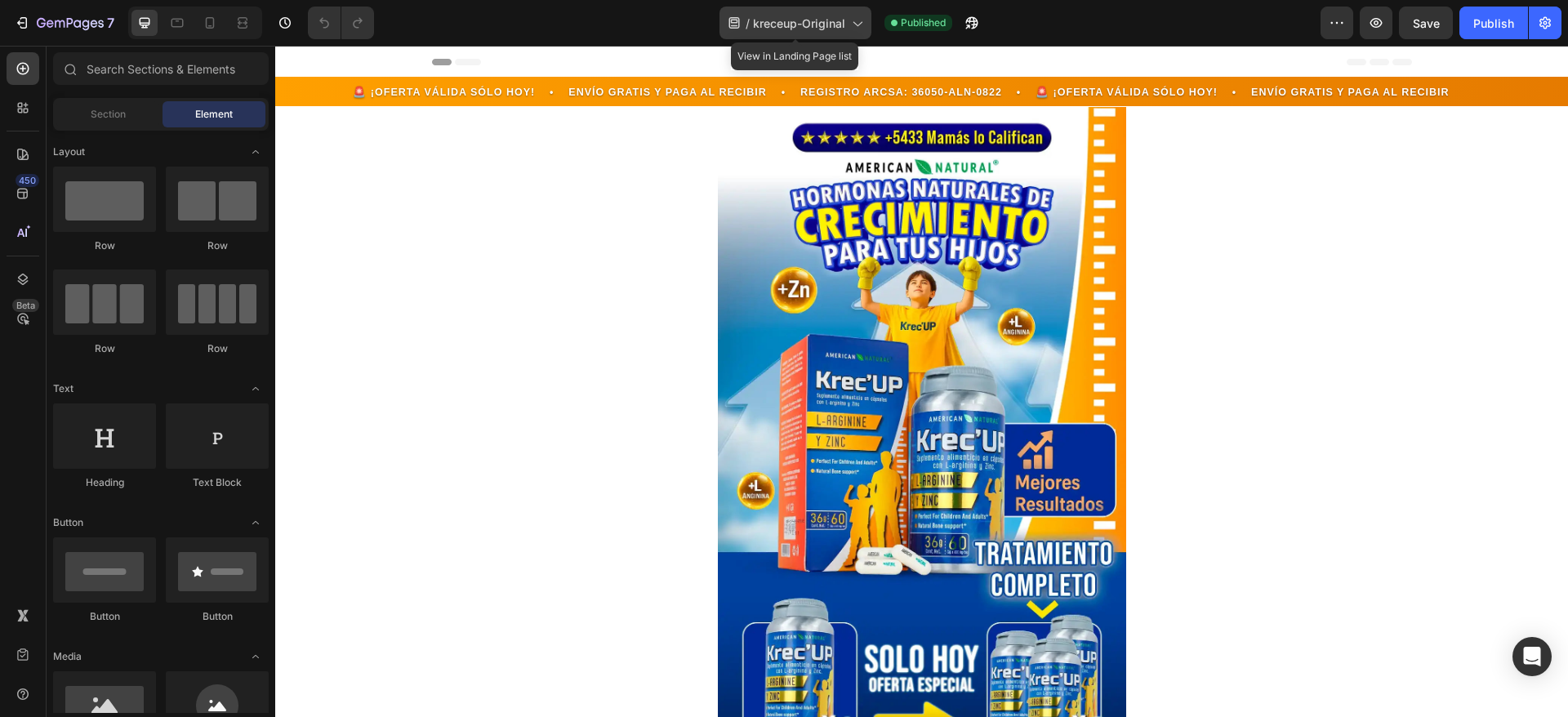
click at [833, 21] on span "kreceup-Original" at bounding box center [799, 23] width 92 height 17
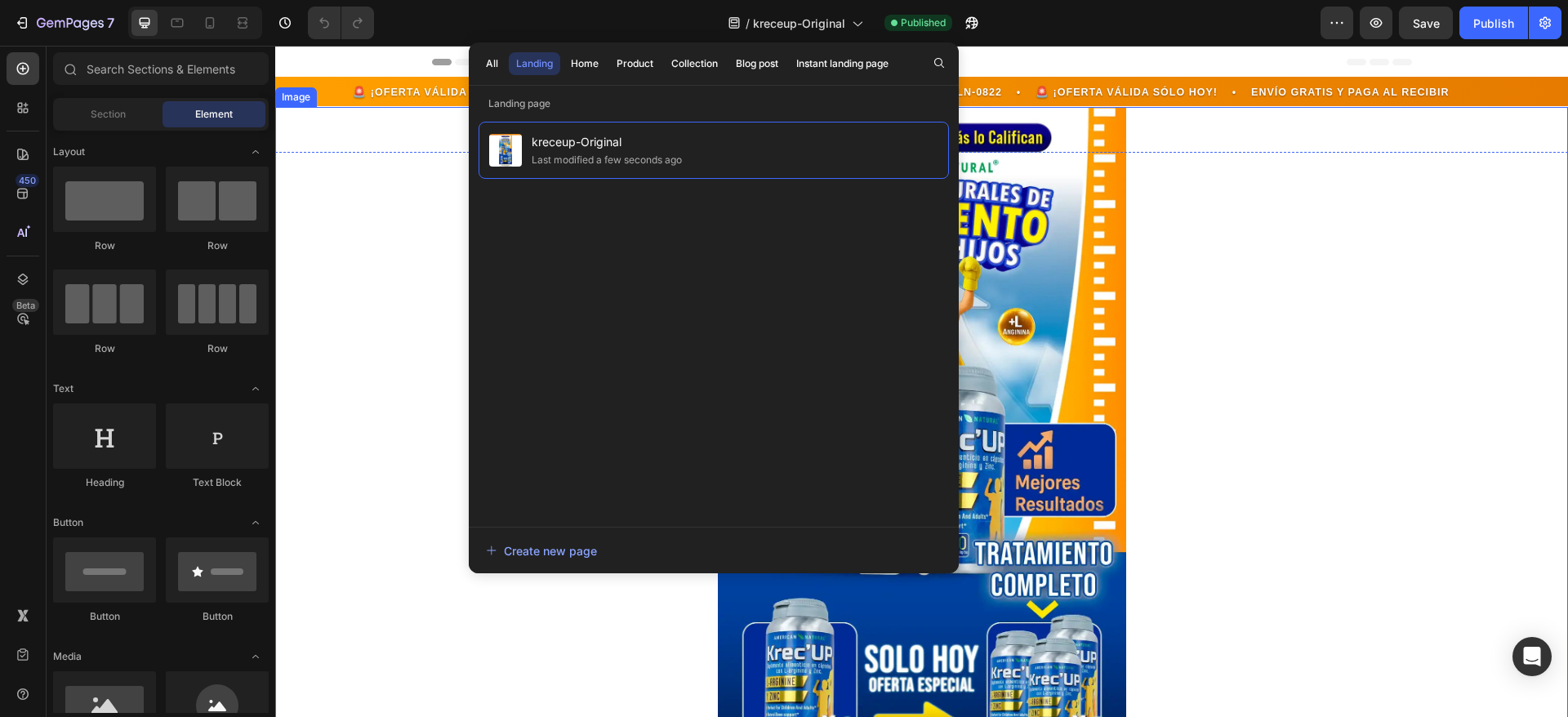
click at [414, 205] on div at bounding box center [921, 455] width 1293 height 697
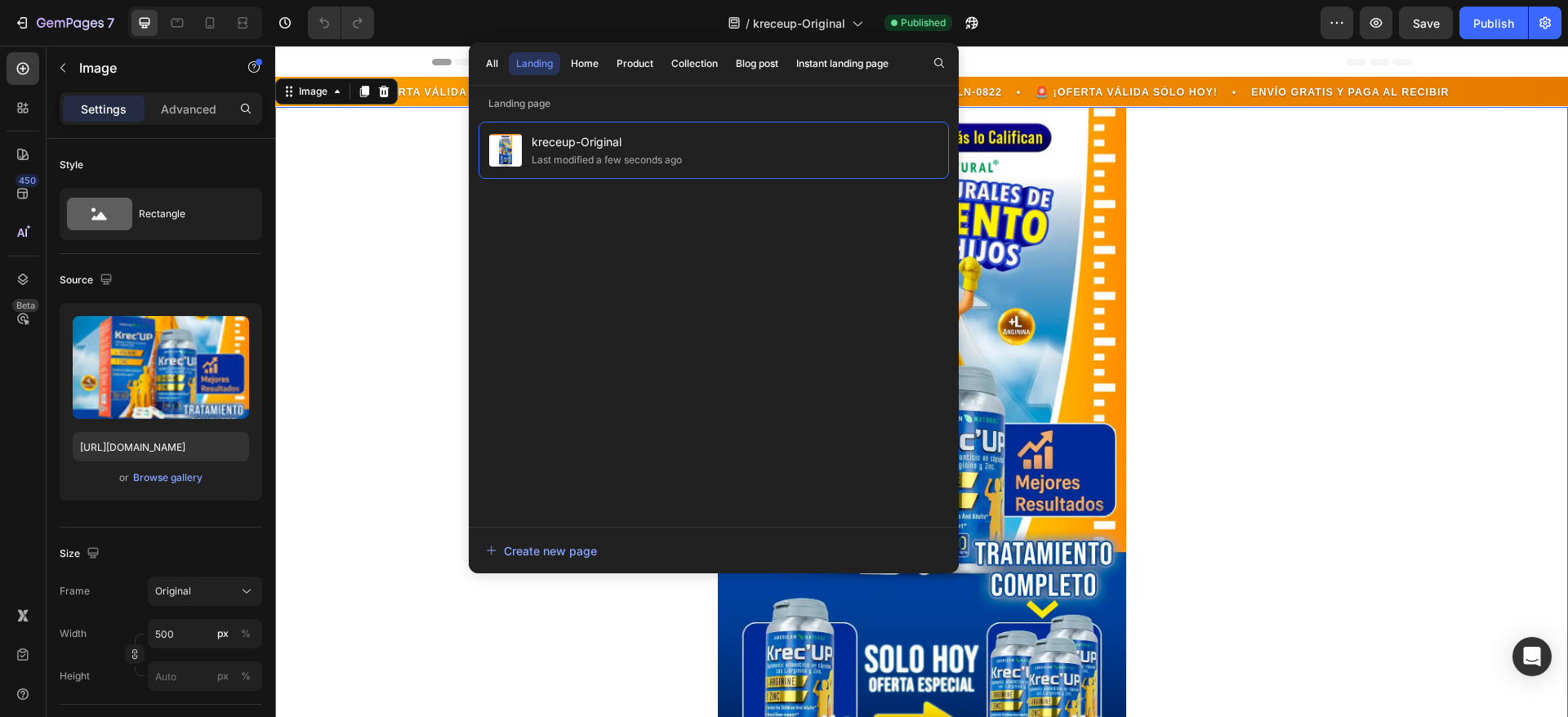
click at [405, 205] on div at bounding box center [921, 455] width 1293 height 697
click at [1334, 30] on icon "button" at bounding box center [1337, 22] width 16 height 16
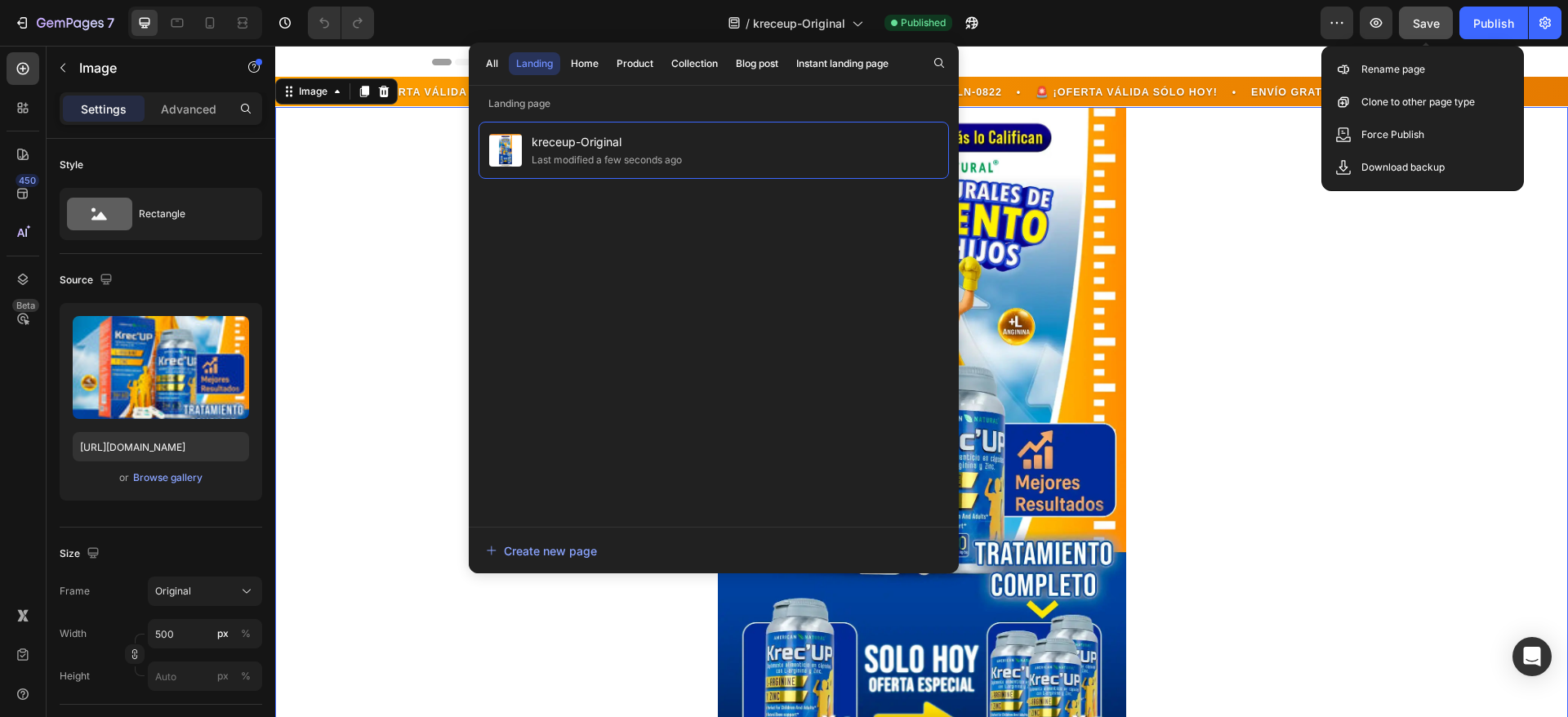
click at [1428, 23] on span "Save" at bounding box center [1426, 23] width 27 height 13
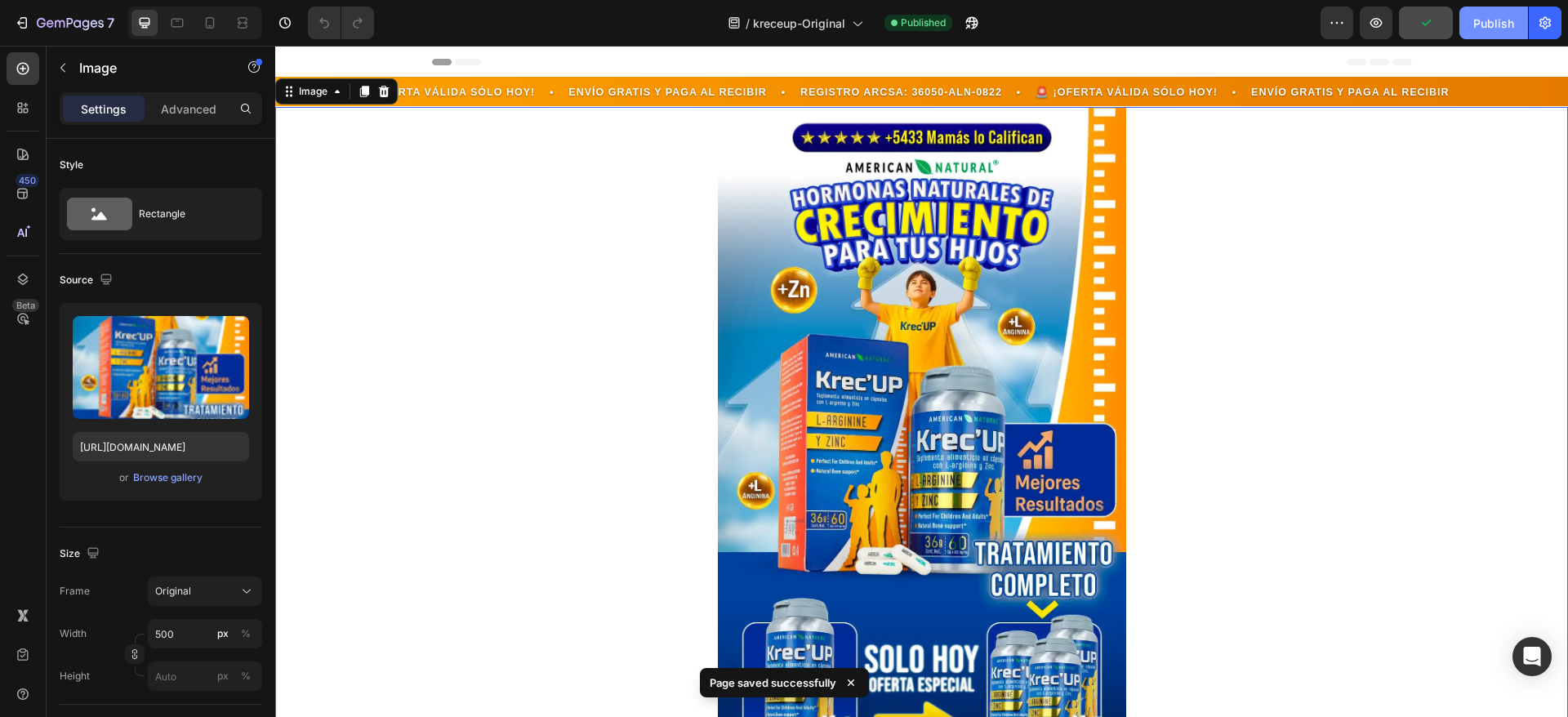
click at [1505, 20] on div "Publish" at bounding box center [1493, 23] width 41 height 17
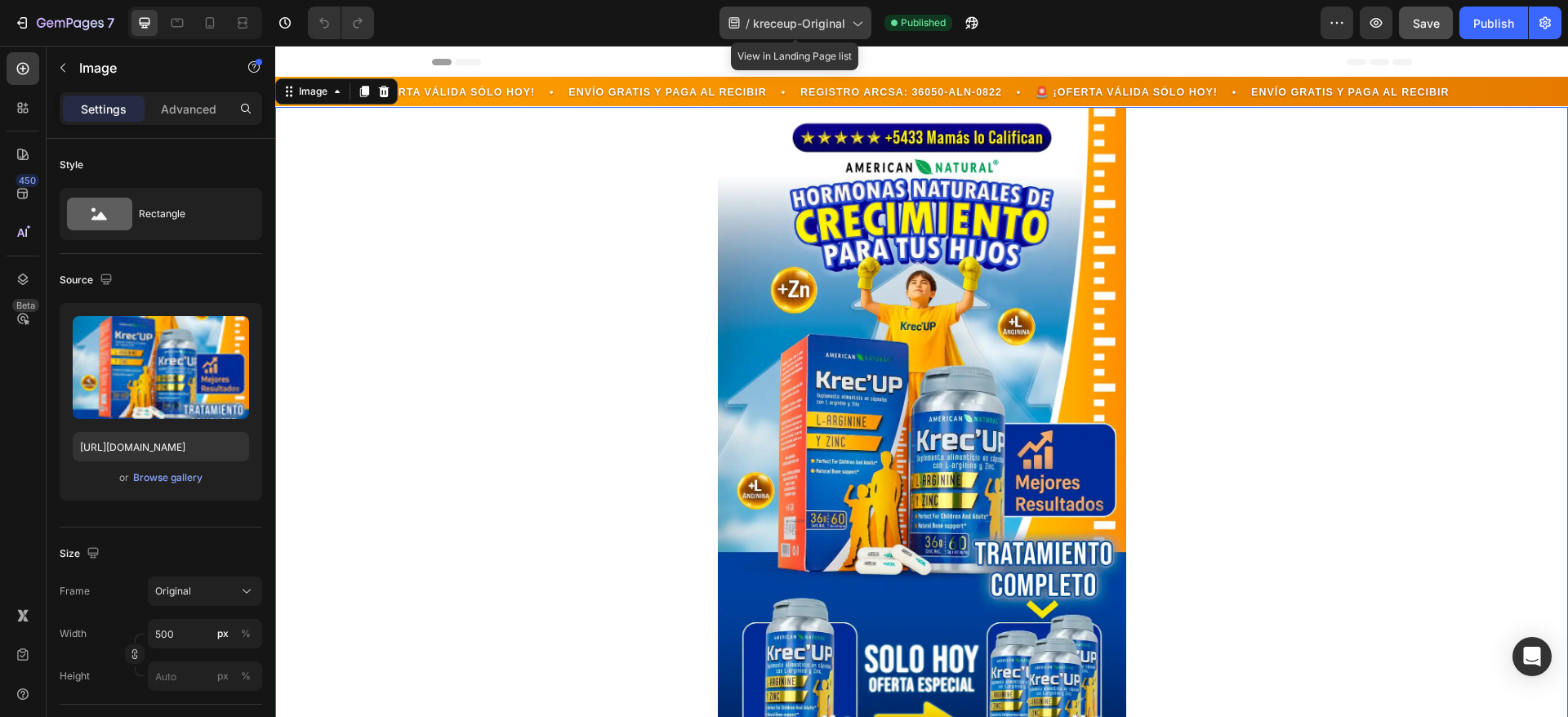
click at [786, 28] on span "kreceup-Original" at bounding box center [799, 23] width 92 height 17
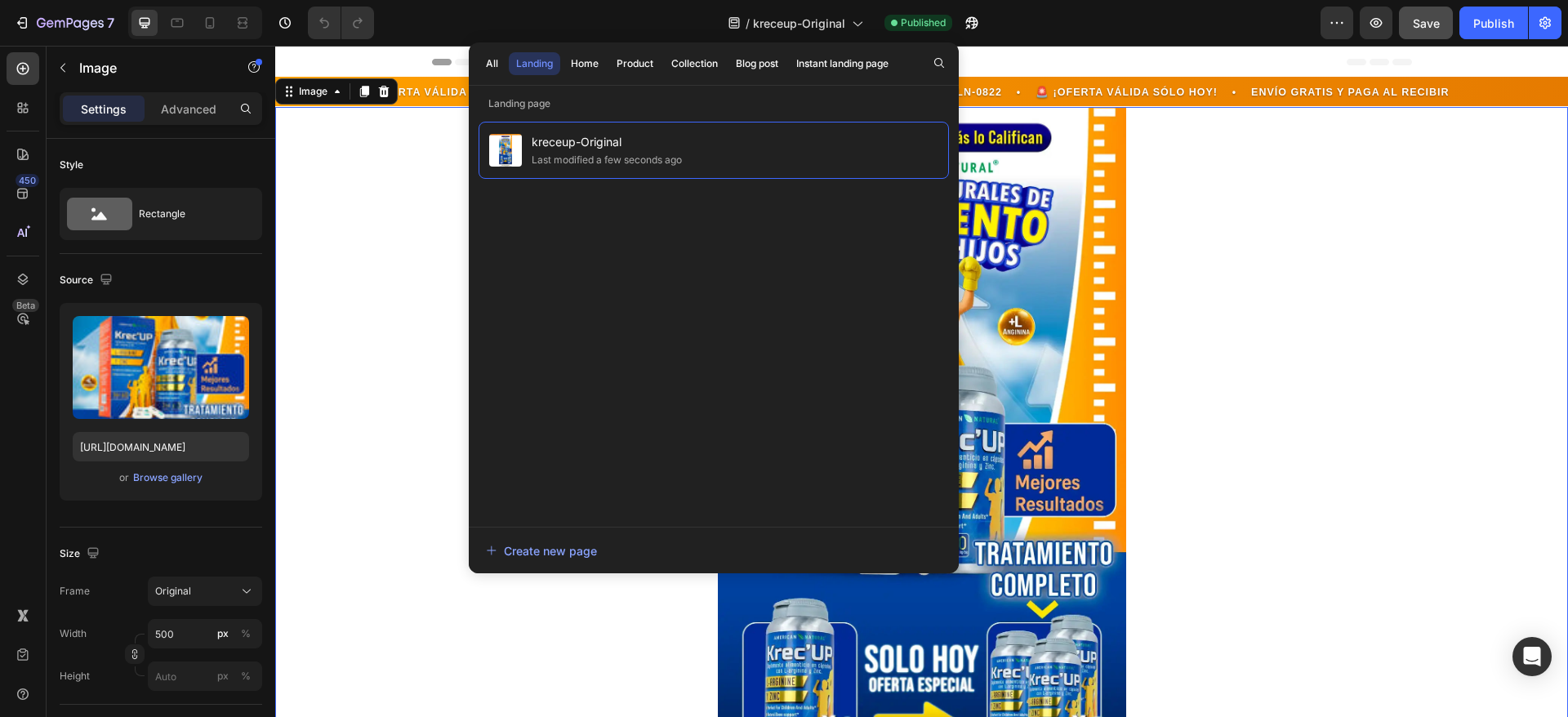
click at [529, 106] on p "Landing page" at bounding box center [713, 104] width 490 height 16
click at [555, 97] on p "Landing page" at bounding box center [713, 104] width 490 height 16
click at [401, 208] on div at bounding box center [921, 455] width 1293 height 697
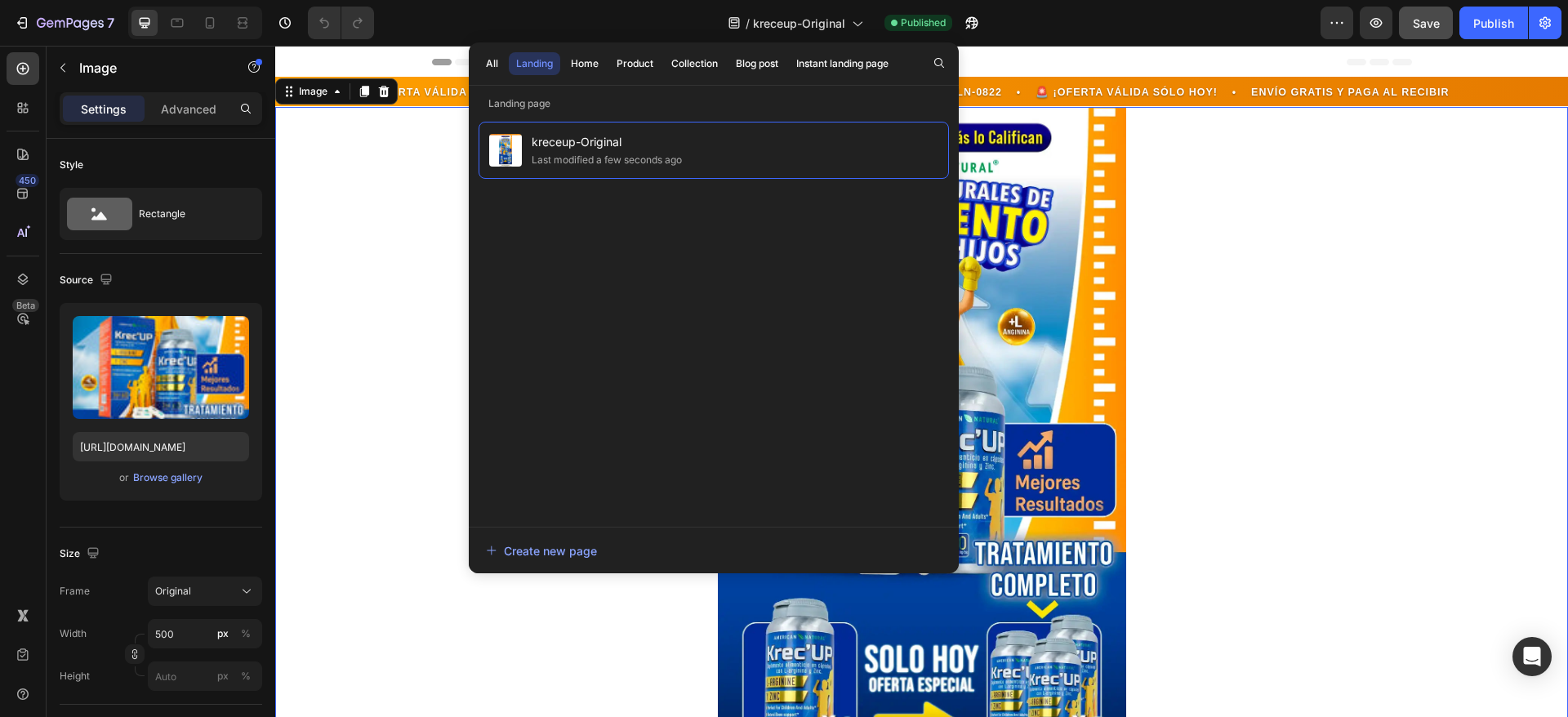
click at [418, 238] on div at bounding box center [921, 455] width 1293 height 697
click at [397, 140] on div at bounding box center [921, 455] width 1293 height 697
